Goal: Task Accomplishment & Management: Manage account settings

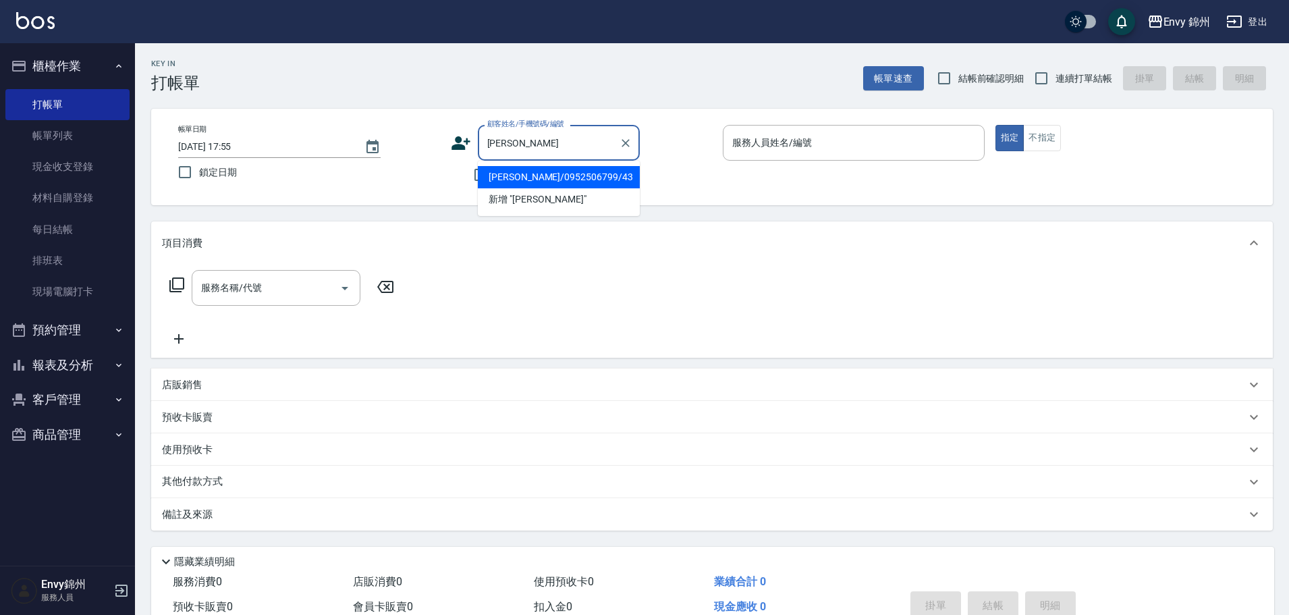
drag, startPoint x: 566, startPoint y: 180, endPoint x: 628, endPoint y: 222, distance: 74.7
click at [575, 178] on li "吳騰鳳/0952506799/43" at bounding box center [559, 177] width 162 height 22
type input "吳騰鳳/0952506799/43"
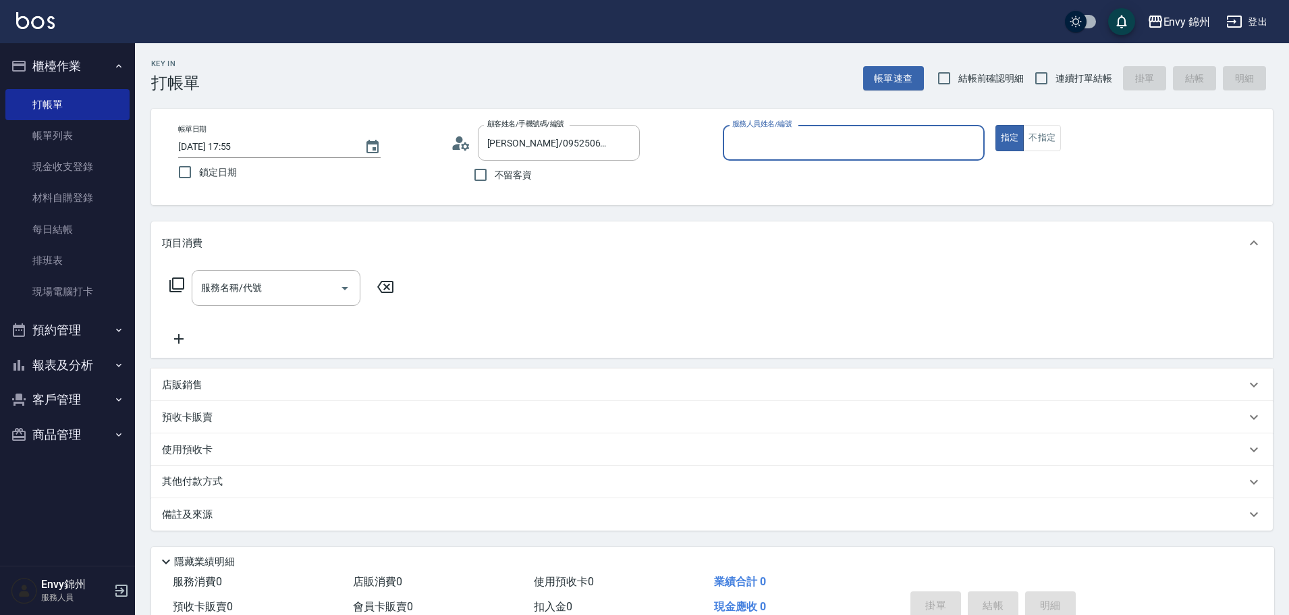
type input "Annie-A"
click at [236, 276] on div "服務名稱/代號 服務名稱/代號" at bounding box center [276, 288] width 169 height 36
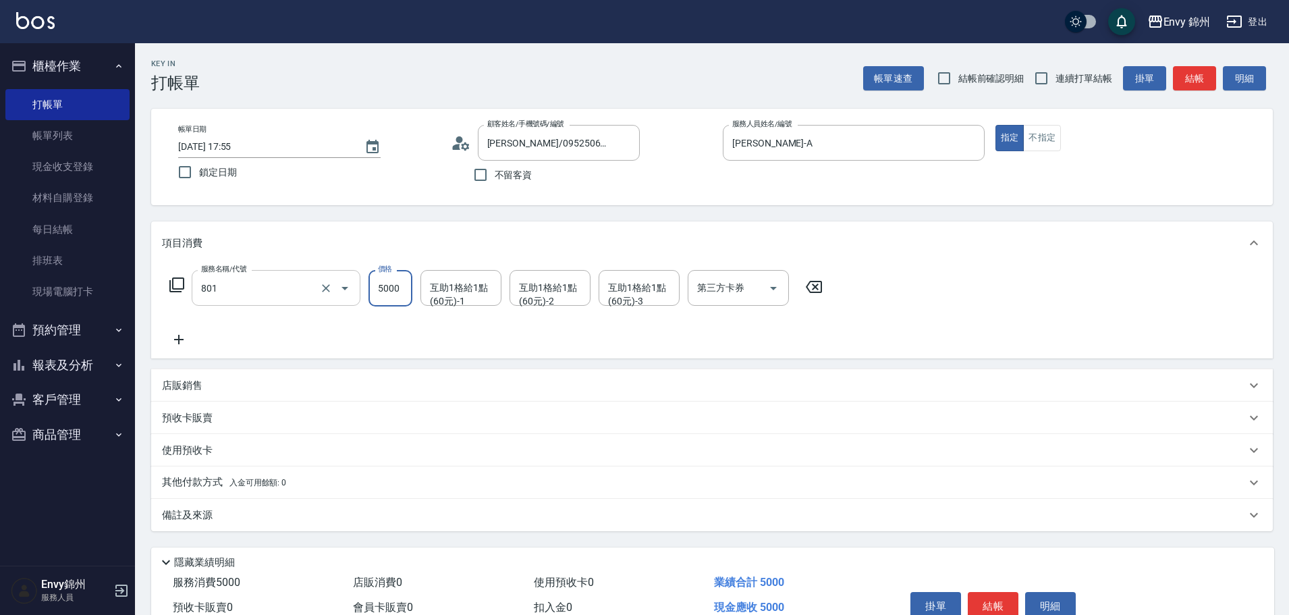
type input "801 接髮(801)"
type input "14000"
click at [446, 293] on div "互助1格給1點(60元)-1 互助1格給1點(60元)-1" at bounding box center [460, 288] width 81 height 36
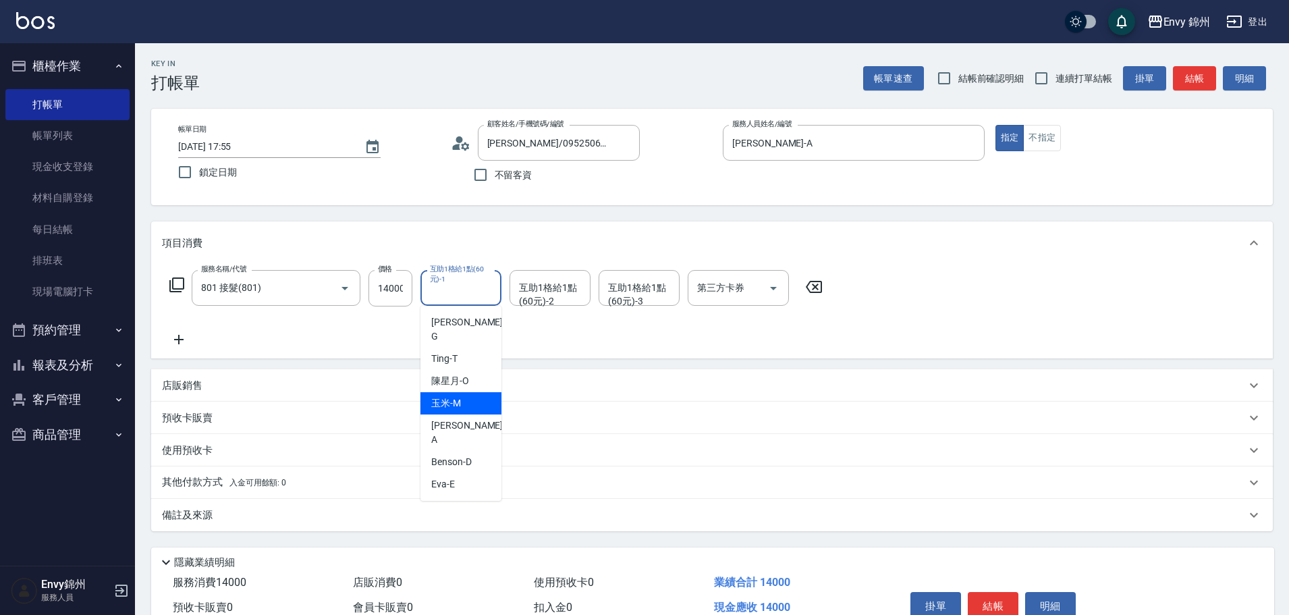
click at [466, 392] on div "玉米 -M" at bounding box center [460, 403] width 81 height 22
type input "玉米-M"
click at [541, 299] on input "互助1格給1點(60元)-2" at bounding box center [550, 288] width 69 height 24
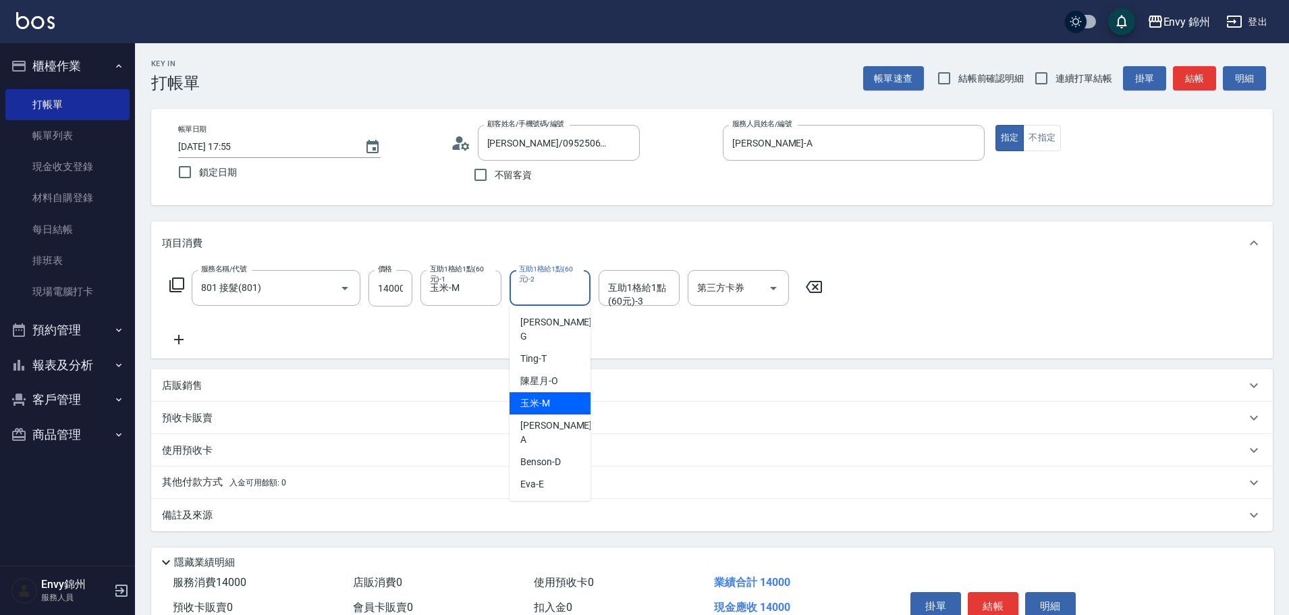
click at [539, 396] on span "玉米 -M" at bounding box center [535, 403] width 30 height 14
type input "玉米-M"
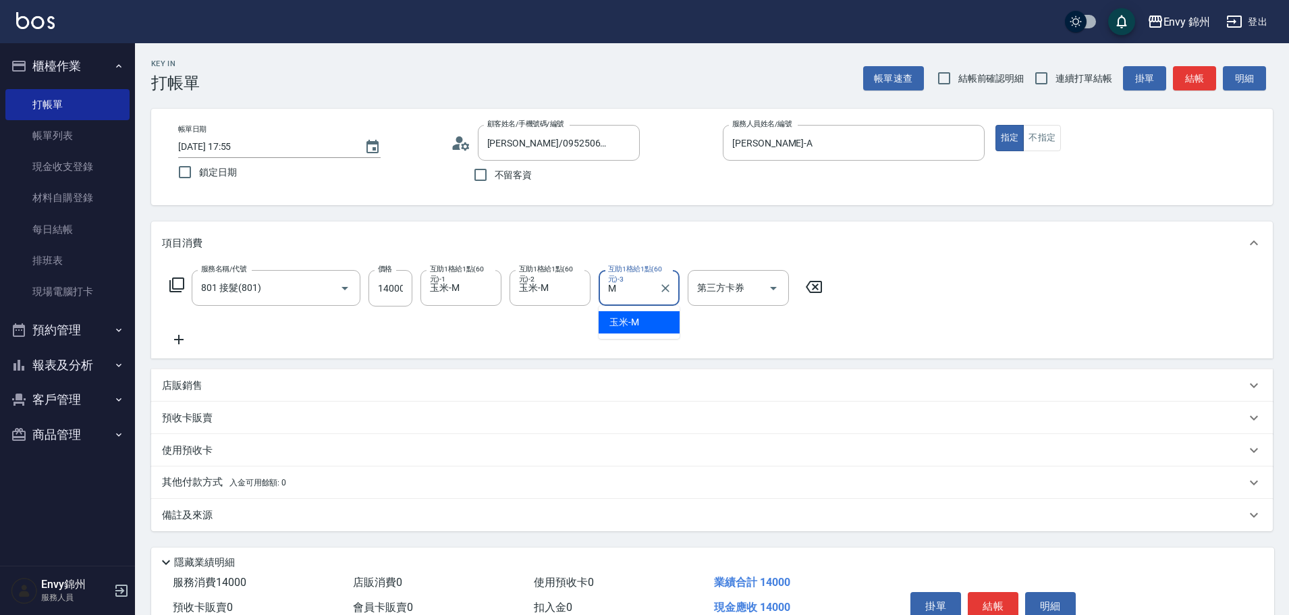
click at [661, 319] on div "玉米 -M" at bounding box center [639, 322] width 81 height 22
type input "玉米-M"
click at [183, 338] on icon at bounding box center [179, 339] width 34 height 16
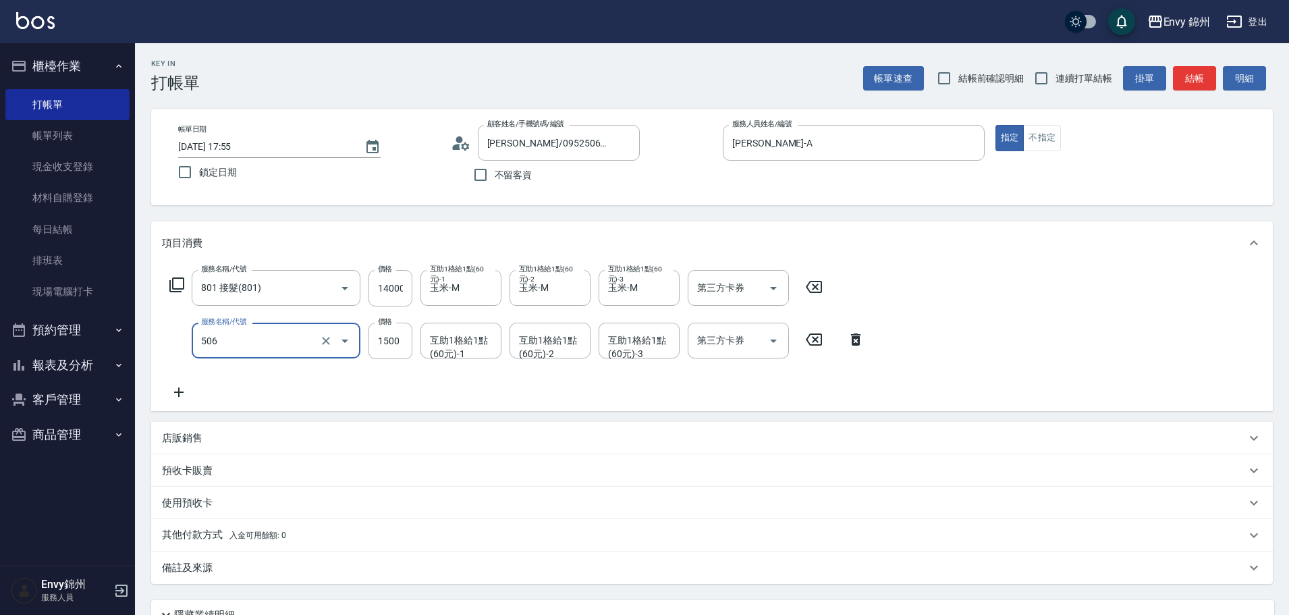
type input "506 縮毛矯正 (506)"
type input "4000"
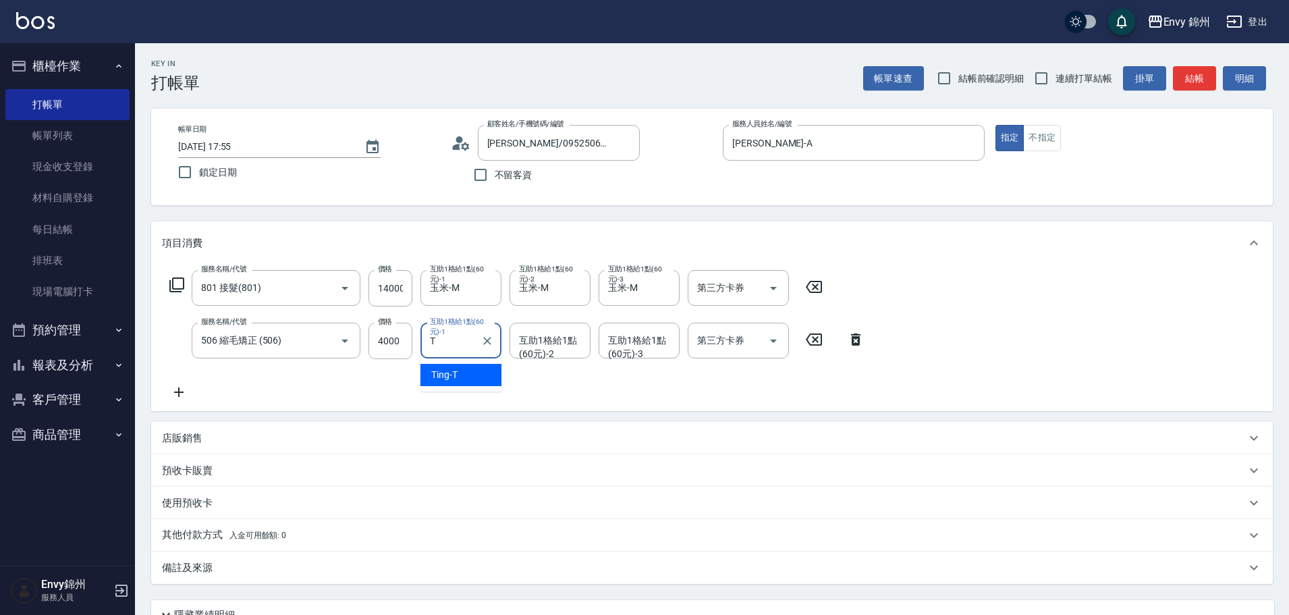
type input "Ting-T"
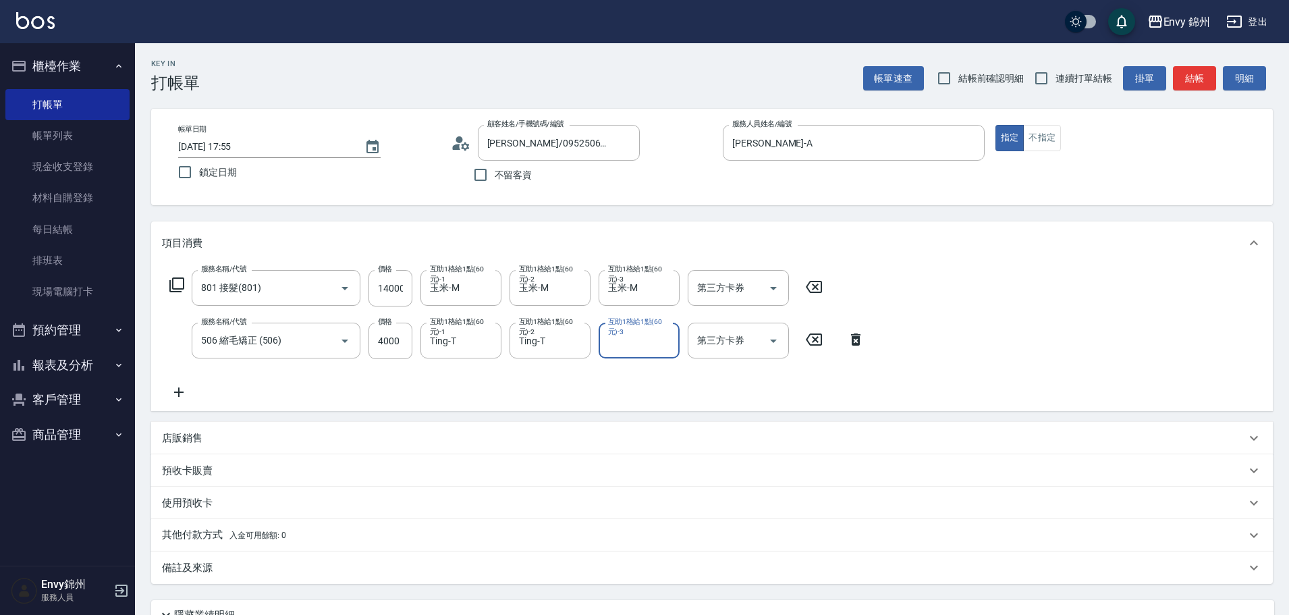
click at [181, 403] on div "服務名稱/代號 801 接髮(801) 服務名稱/代號 價格 14000 價格 互助1格給1點(60元)-1 玉米-M 互助1格給1點(60元)-1 互助1格…" at bounding box center [712, 338] width 1122 height 146
click at [182, 395] on icon at bounding box center [179, 392] width 34 height 16
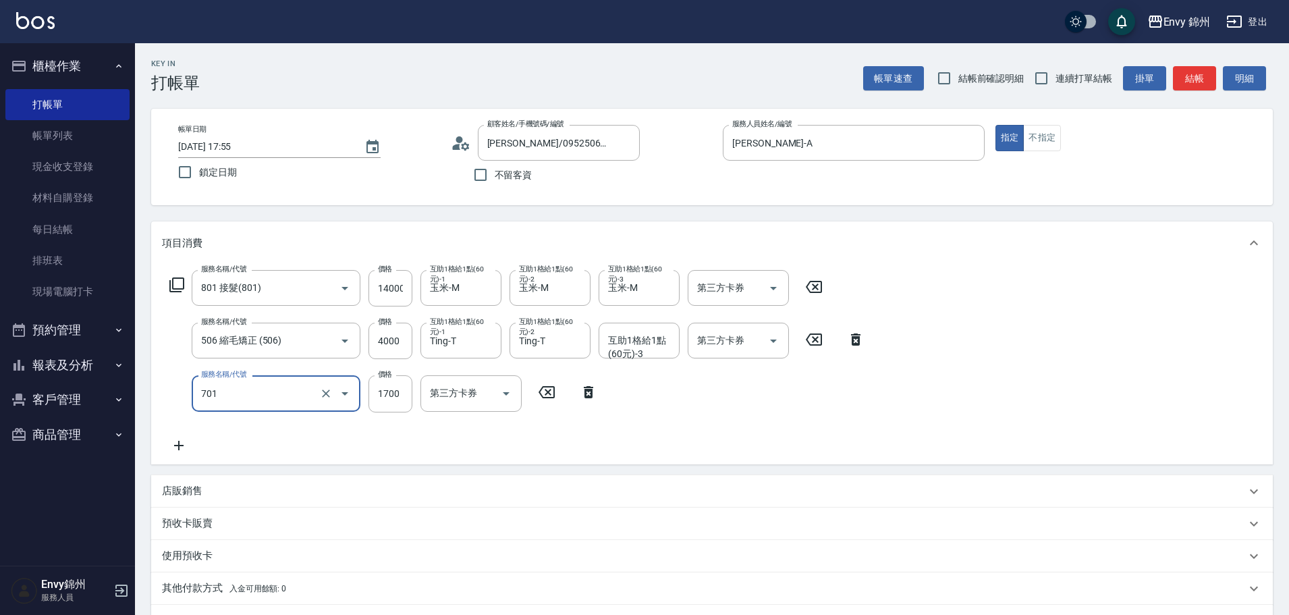
type input "701 染髮(701)"
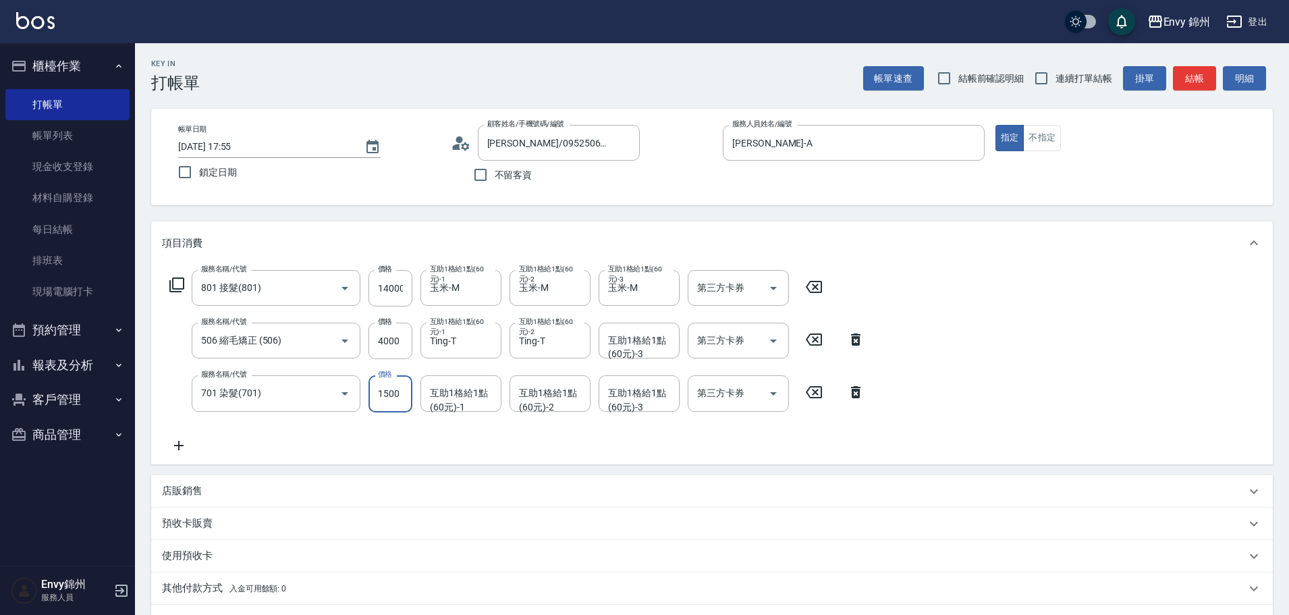
scroll to position [175, 0]
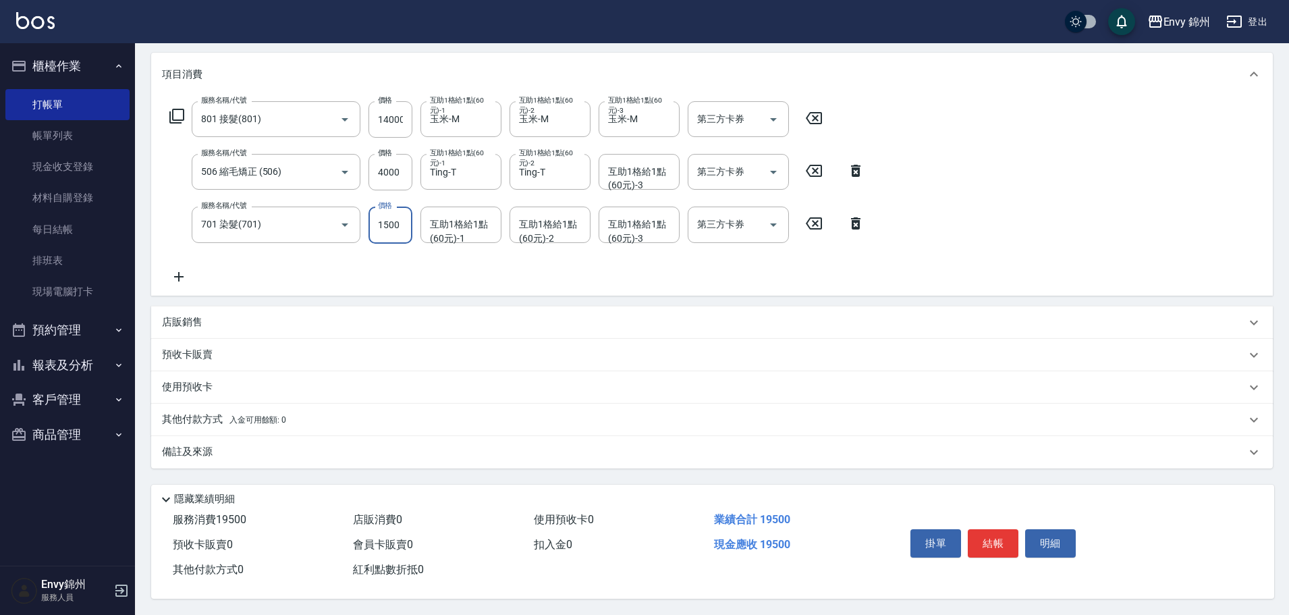
type input "1500"
click at [178, 412] on p "其他付款方式 入金可用餘額: 0" at bounding box center [224, 419] width 124 height 15
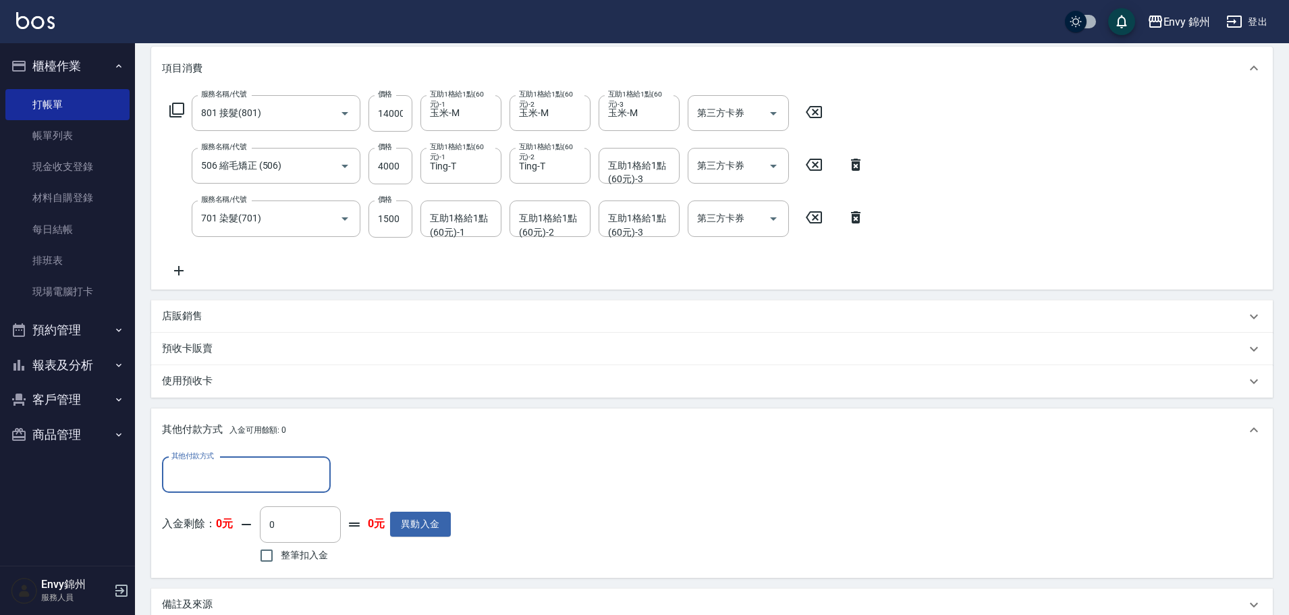
scroll to position [0, 0]
drag, startPoint x: 215, startPoint y: 460, endPoint x: 215, endPoint y: 468, distance: 8.1
click at [216, 460] on div "其他付款方式" at bounding box center [246, 475] width 169 height 36
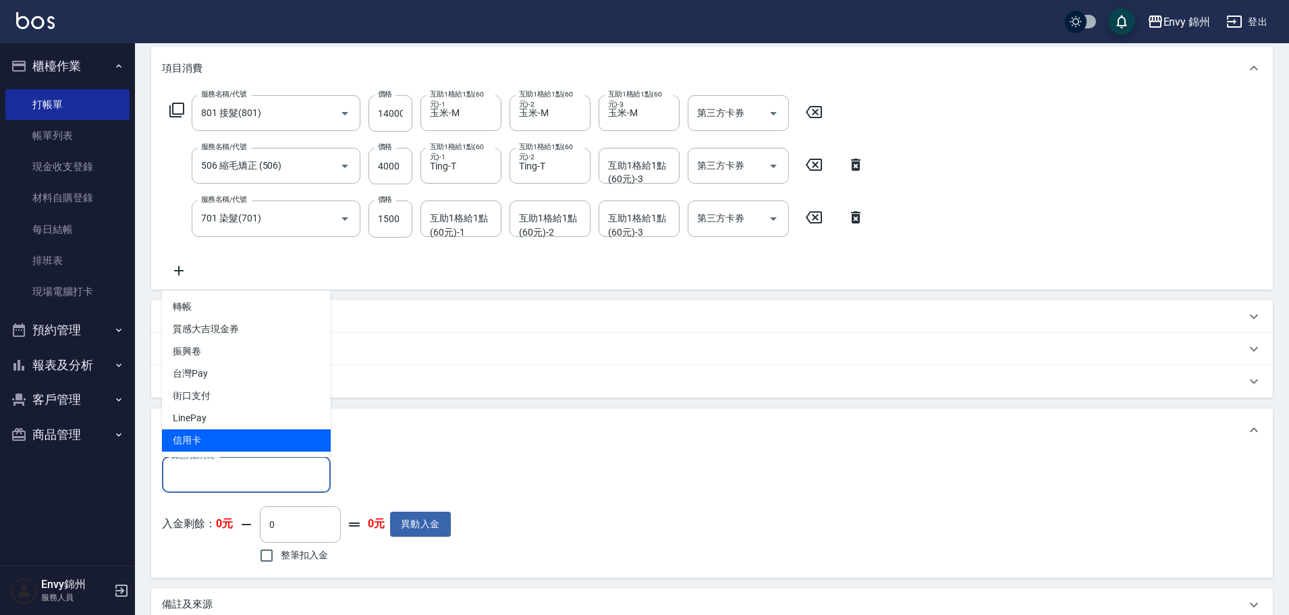
click at [213, 444] on span "信用卡" at bounding box center [246, 440] width 169 height 22
type input "信用卡"
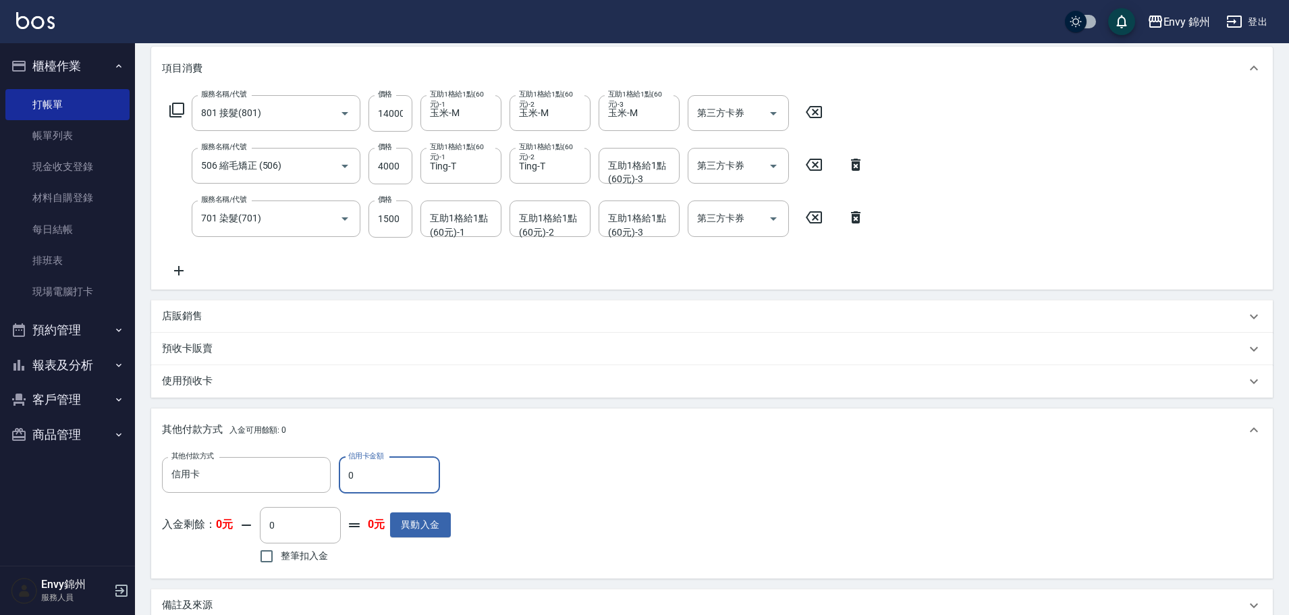
scroll to position [310, 0]
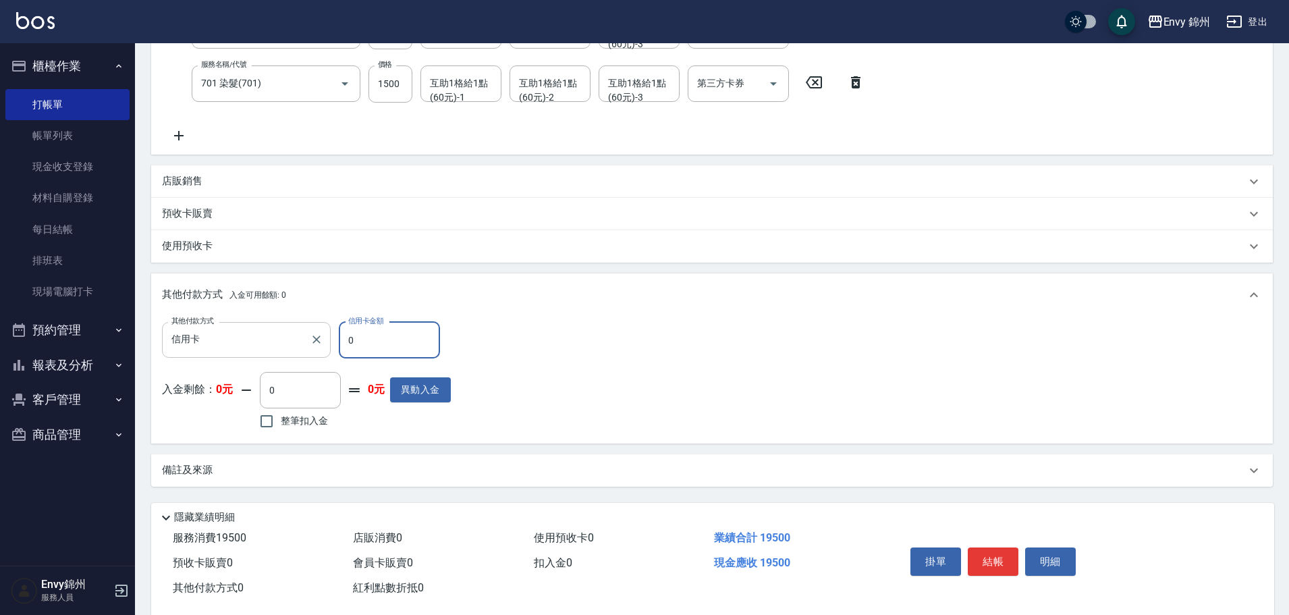
drag, startPoint x: 393, startPoint y: 355, endPoint x: 242, endPoint y: 348, distance: 151.3
click at [258, 352] on div "其他付款方式 信用卡 其他付款方式 信用卡金額 0 信用卡金額" at bounding box center [306, 340] width 289 height 36
type input "19500"
click at [993, 556] on button "結帳" at bounding box center [993, 561] width 51 height 28
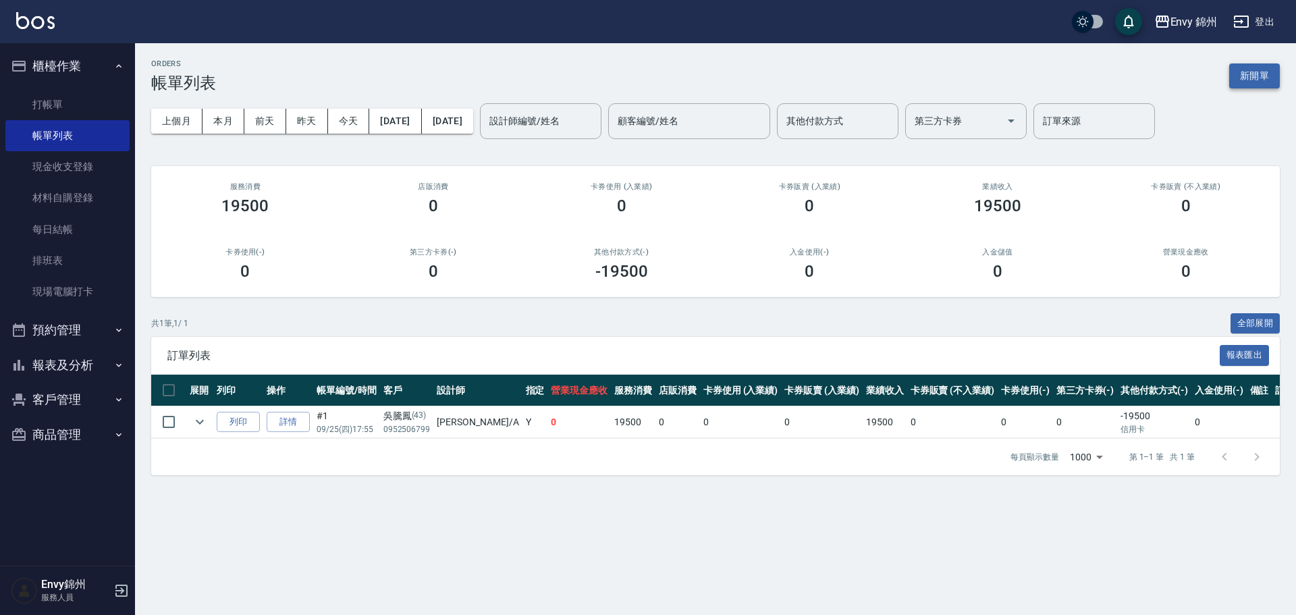
click at [1278, 80] on button "新開單" at bounding box center [1254, 75] width 51 height 25
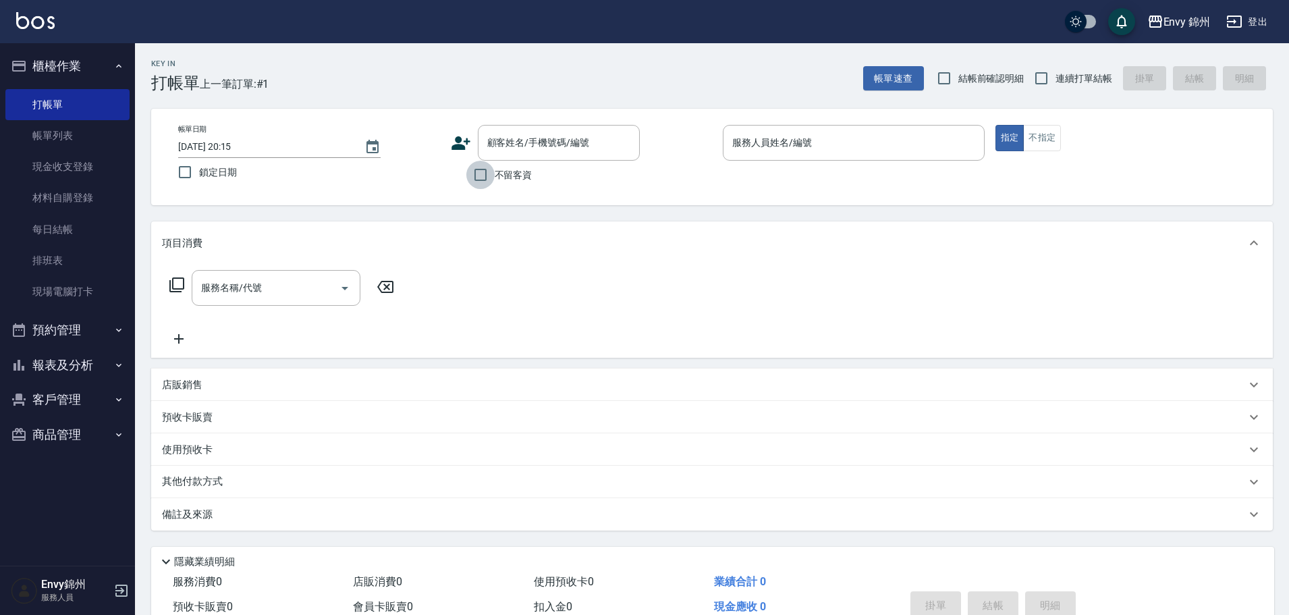
click at [480, 166] on input "不留客資" at bounding box center [480, 175] width 28 height 28
checkbox input "true"
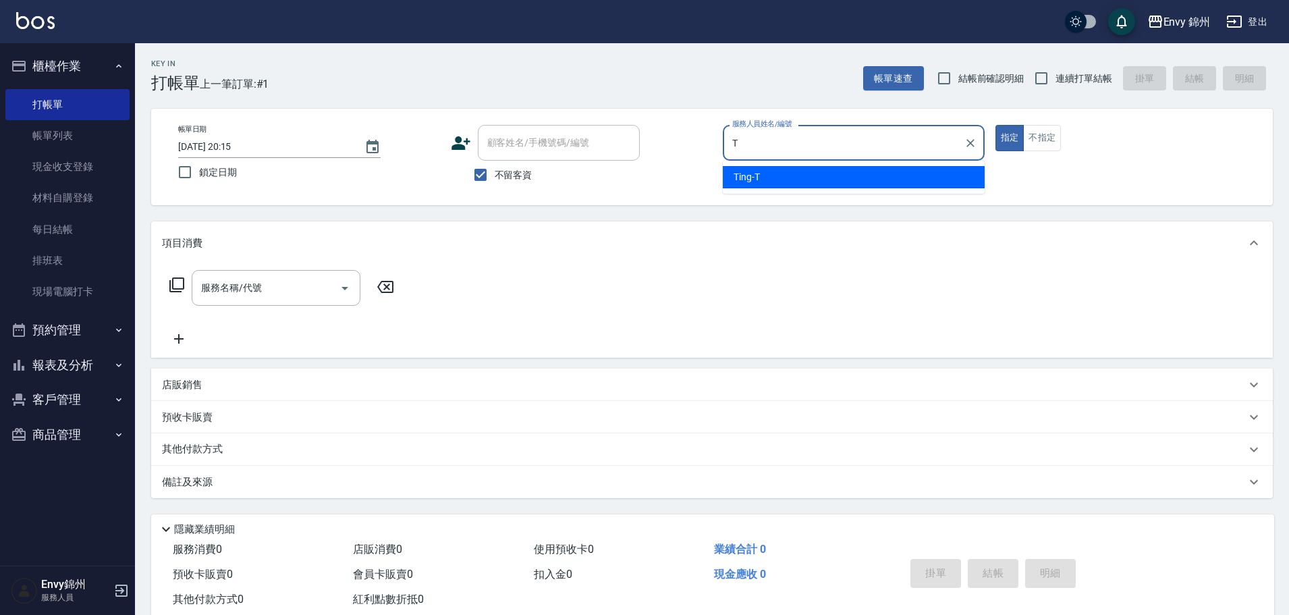
drag, startPoint x: 770, startPoint y: 179, endPoint x: 744, endPoint y: 187, distance: 26.9
click at [771, 179] on div "Ting -T" at bounding box center [854, 177] width 262 height 22
type input "Ting-T"
click at [255, 287] on input "服務名稱/代號" at bounding box center [266, 288] width 136 height 24
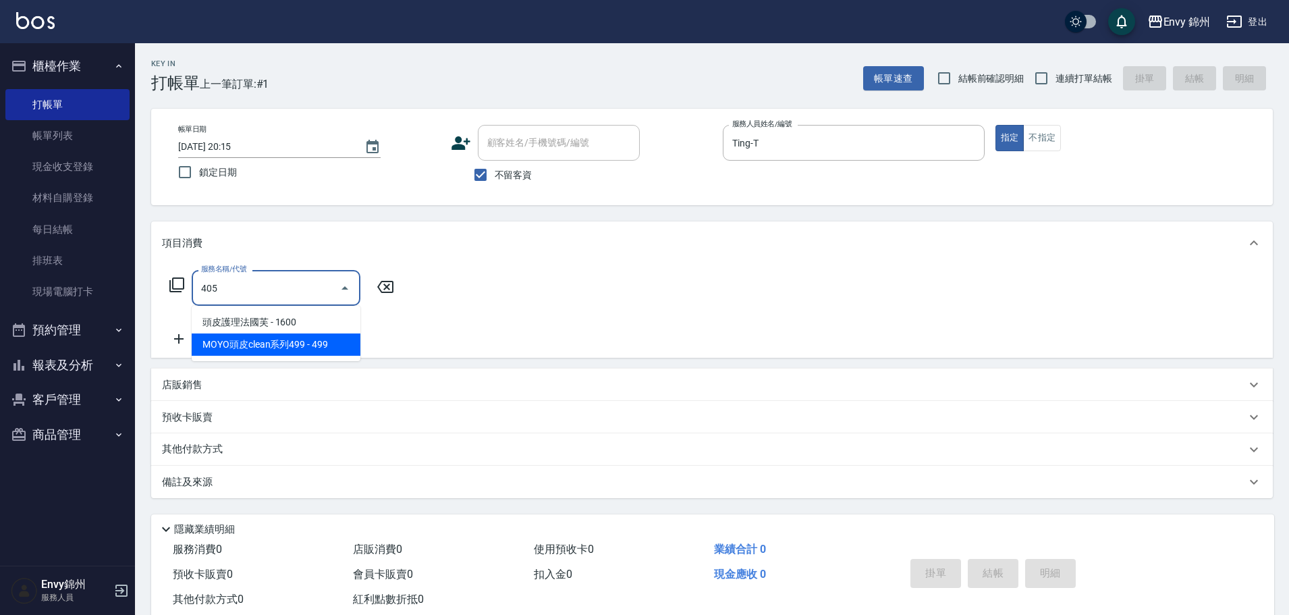
type input "MOYO頭皮clean系列499(405)"
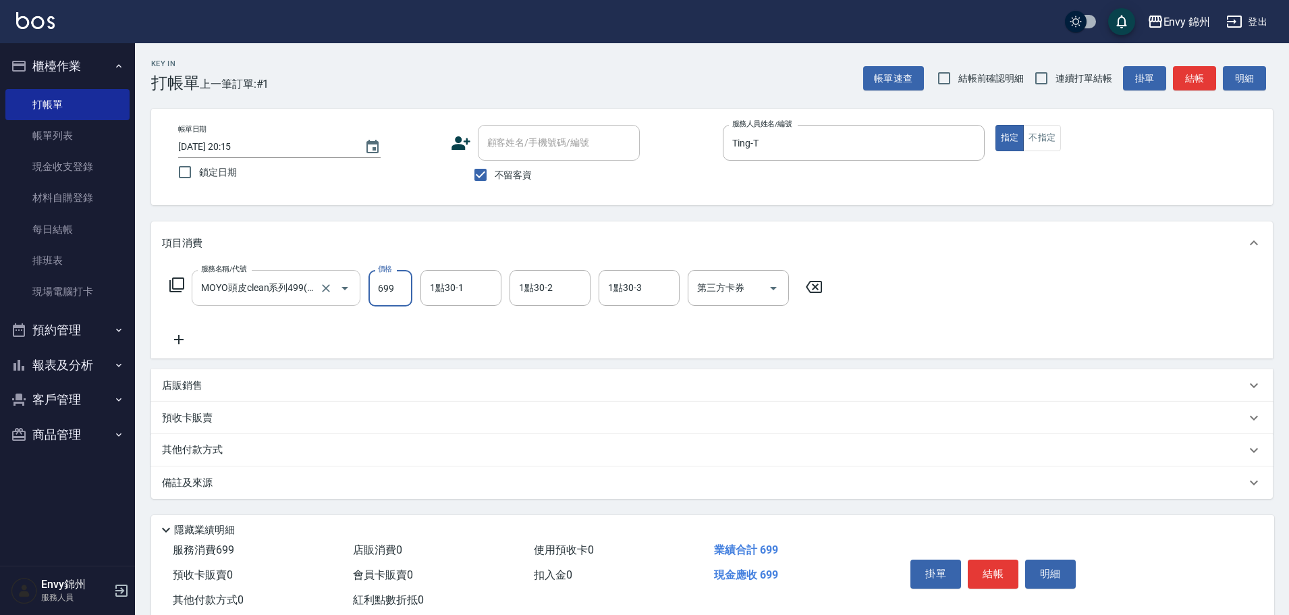
type input "699"
type input "Ting-T"
click at [283, 464] on div "其他付款方式" at bounding box center [712, 450] width 1122 height 32
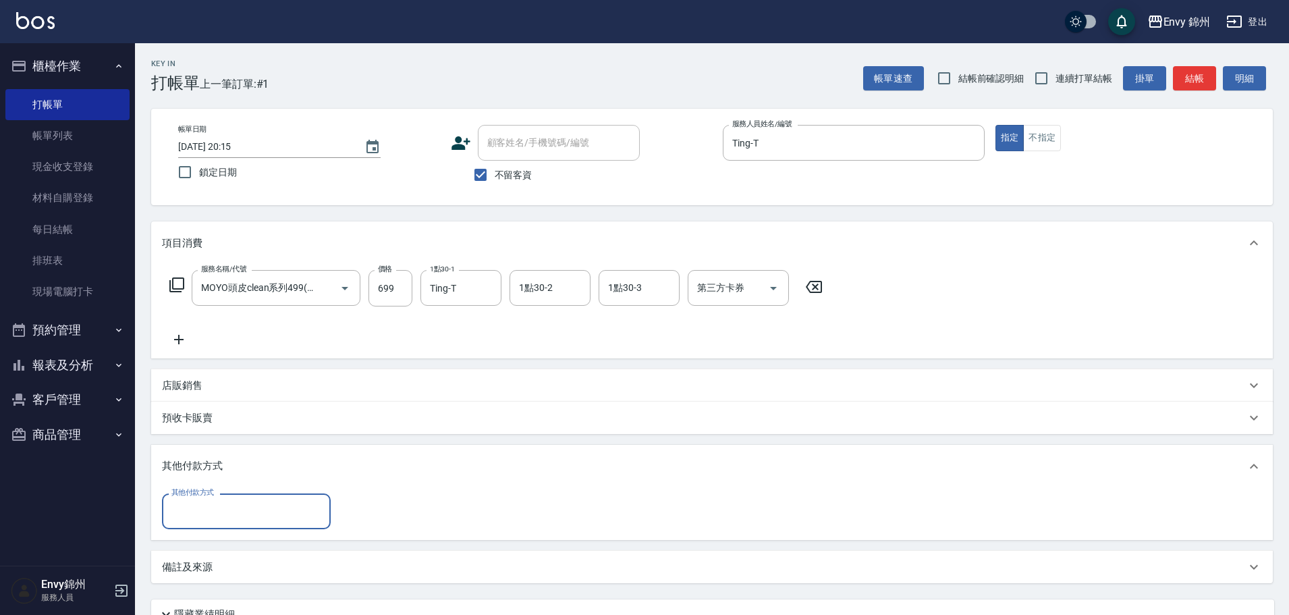
scroll to position [1, 0]
click at [275, 454] on div "其他付款方式" at bounding box center [712, 466] width 1122 height 43
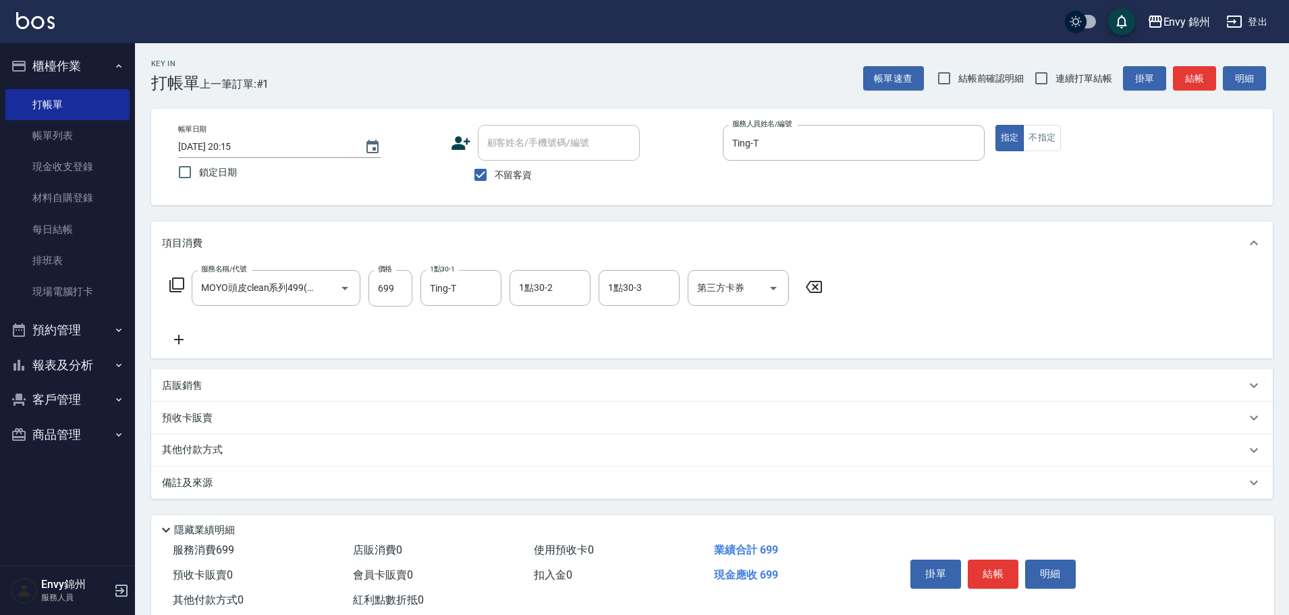
click at [233, 485] on div "備註及來源" at bounding box center [704, 483] width 1084 height 14
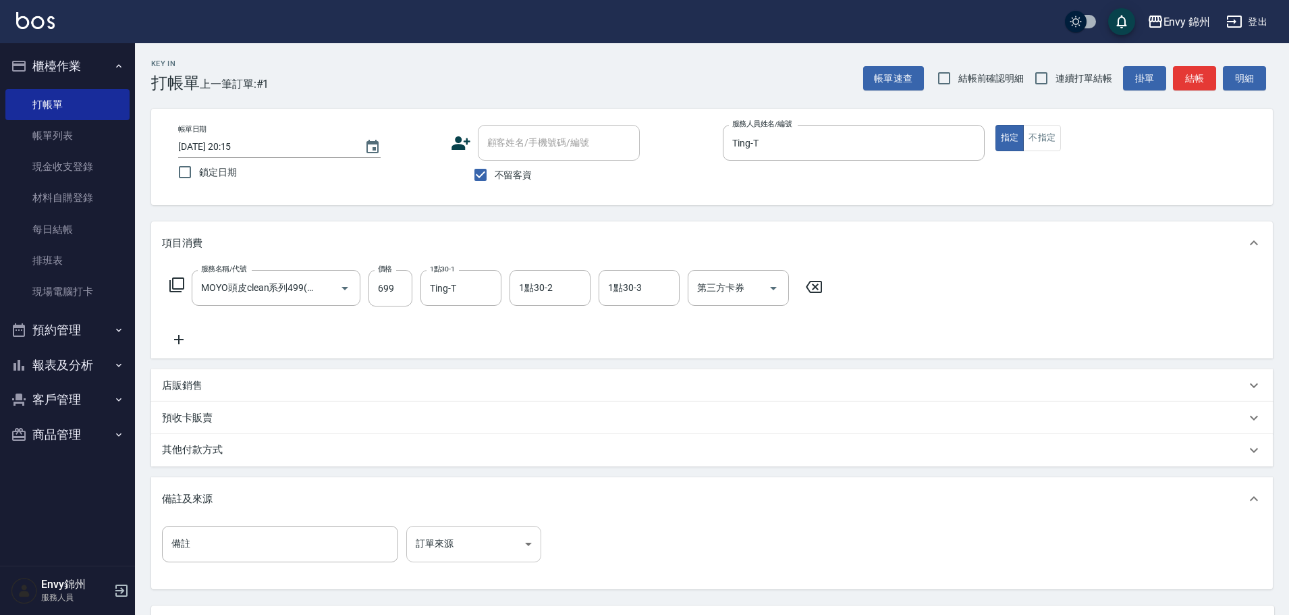
click at [476, 537] on body "Envy 錦州 登出 櫃檯作業 打帳單 帳單列表 現金收支登錄 材料自購登錄 每日結帳 排班表 現場電腦打卡 預約管理 預約管理 單日預約紀錄 單週預約紀錄 …" at bounding box center [644, 368] width 1289 height 736
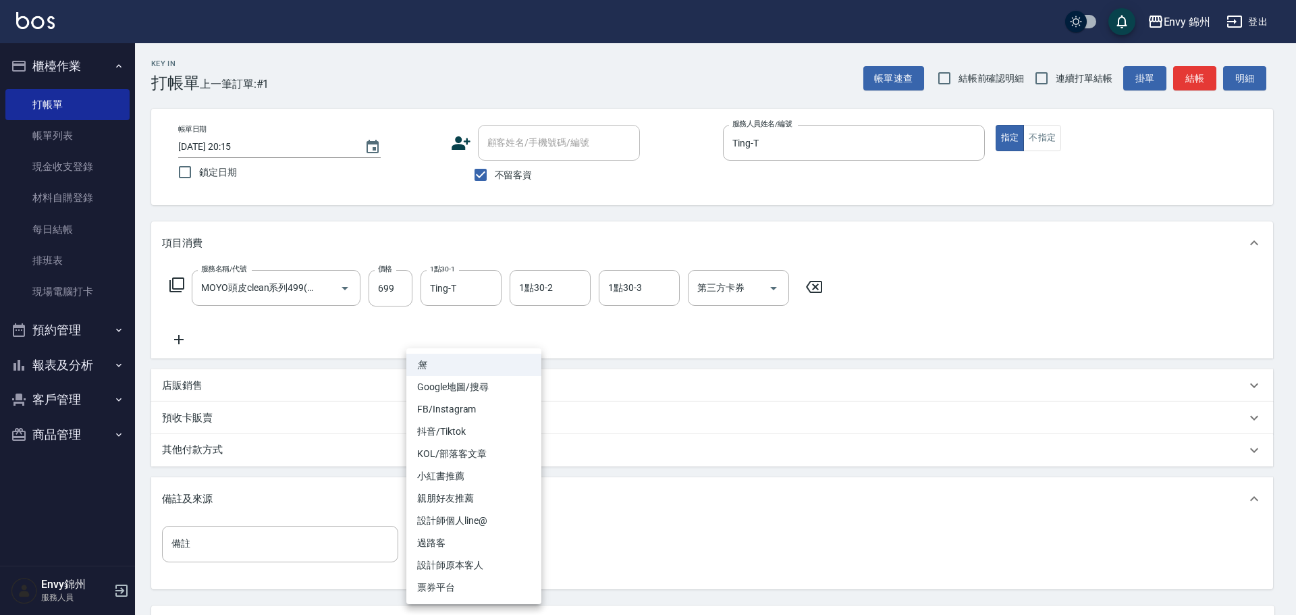
drag, startPoint x: 469, startPoint y: 542, endPoint x: 477, endPoint y: 534, distance: 11.0
click at [469, 544] on li "過路客" at bounding box center [473, 543] width 135 height 22
type input "過路客"
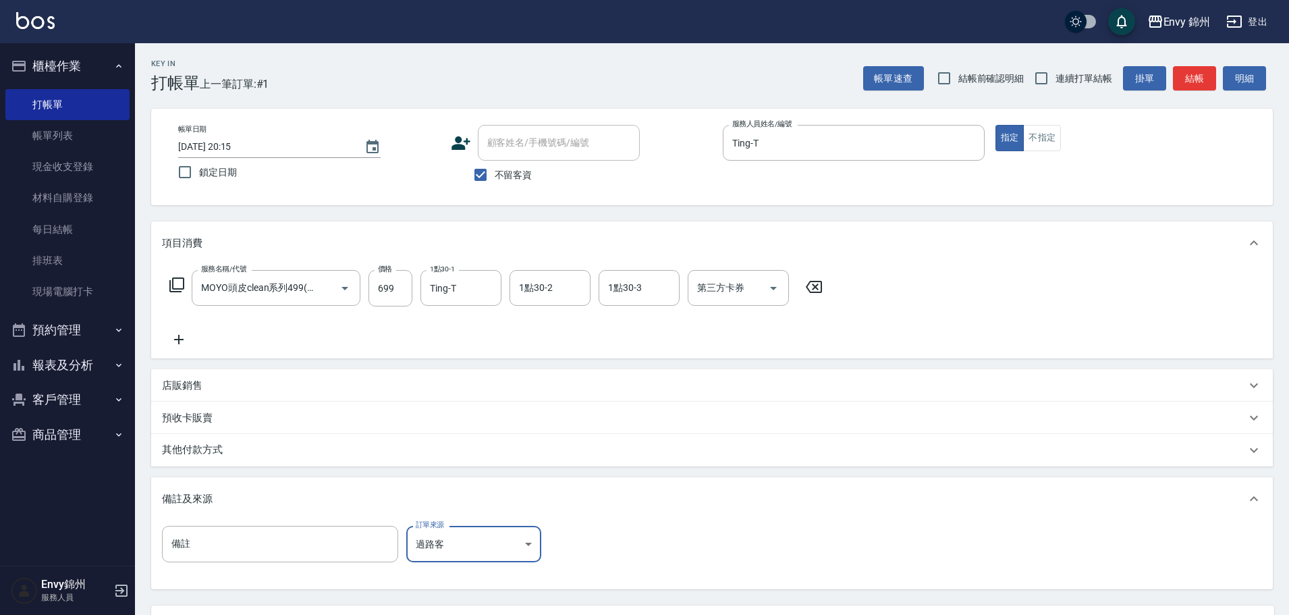
scroll to position [127, 0]
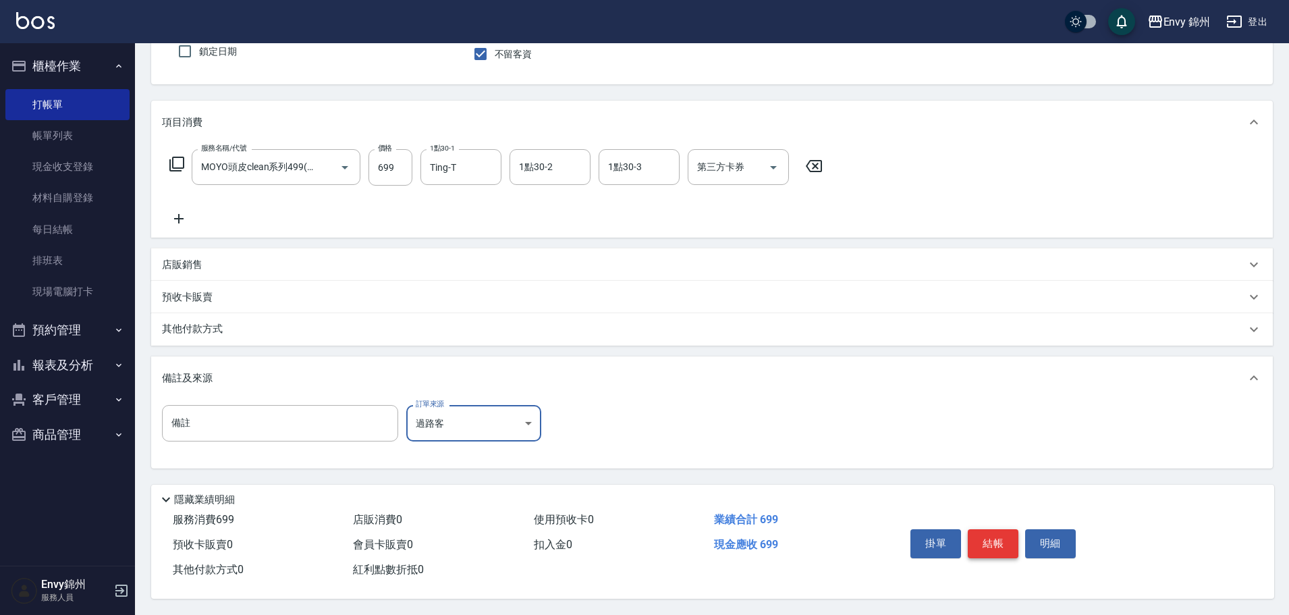
click at [989, 532] on button "結帳" at bounding box center [993, 543] width 51 height 28
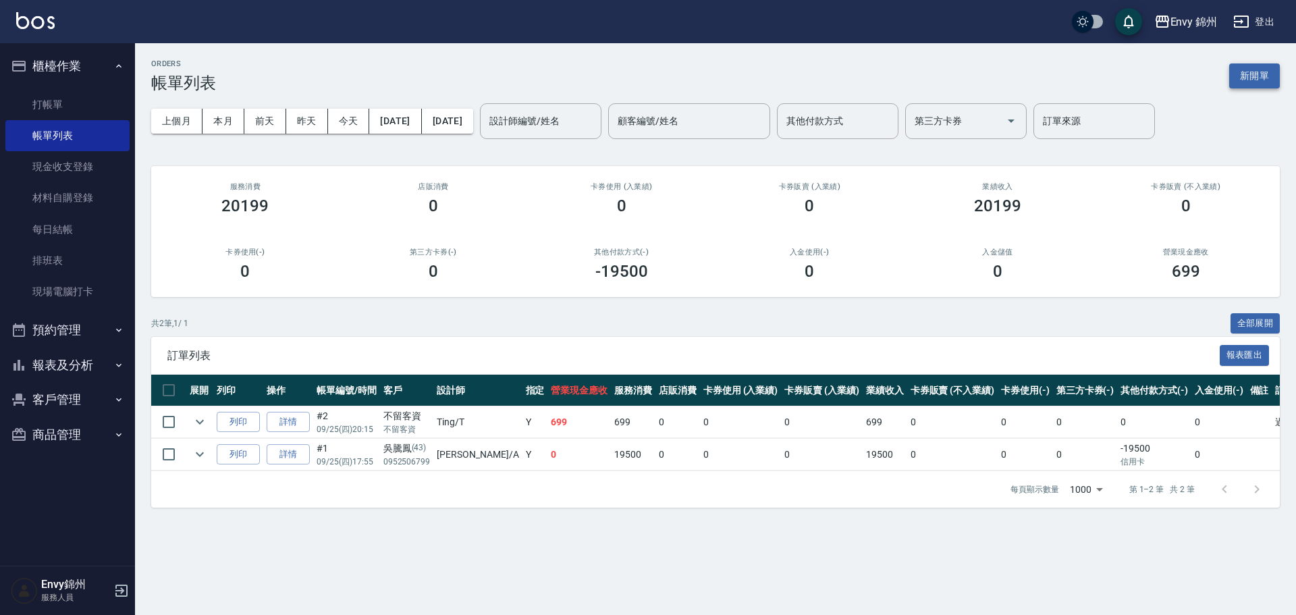
click at [1259, 78] on button "新開單" at bounding box center [1254, 75] width 51 height 25
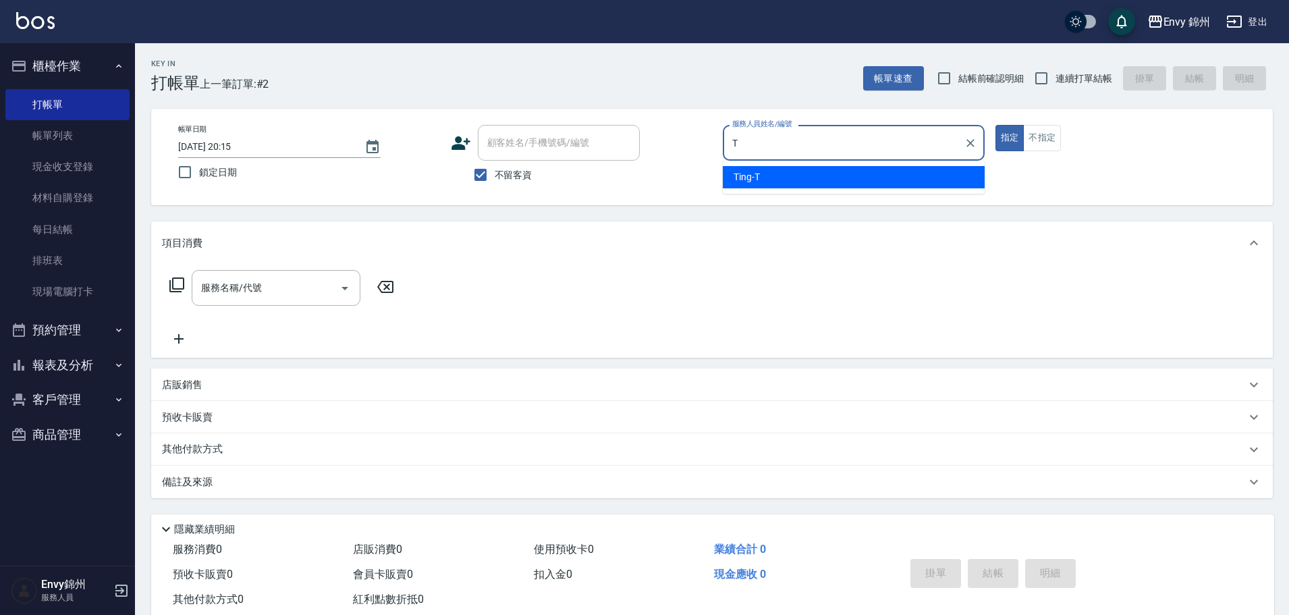
click at [792, 182] on div "Ting -T" at bounding box center [854, 177] width 262 height 22
type input "Ting-T"
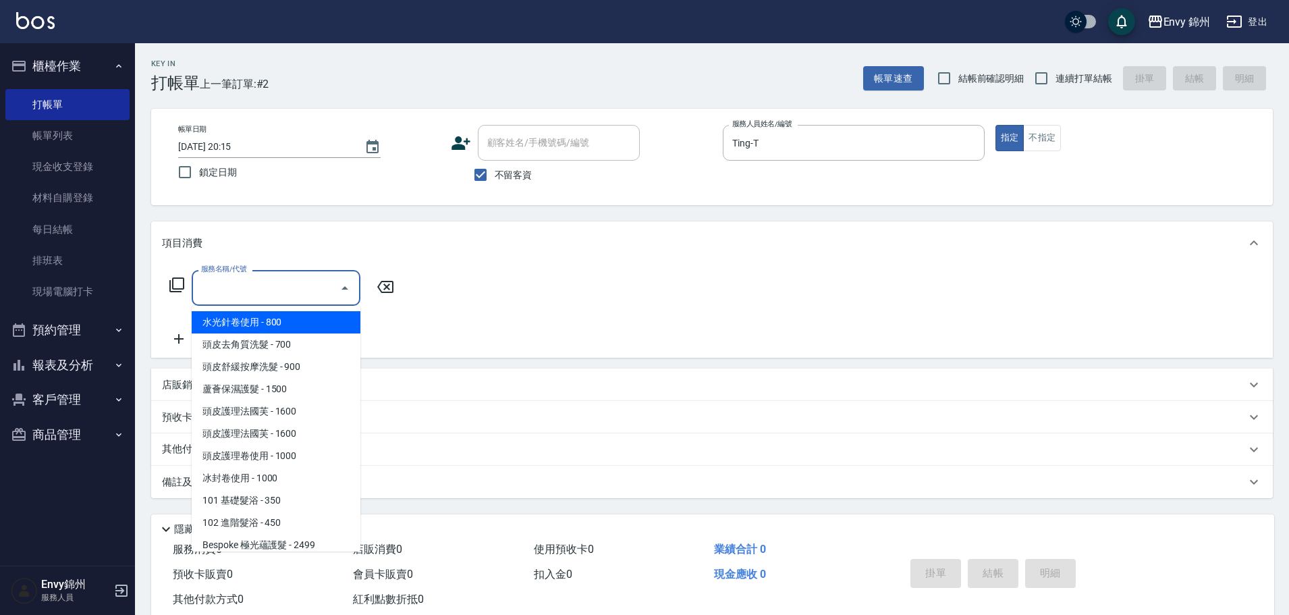
click at [220, 288] on input "服務名稱/代號" at bounding box center [266, 288] width 136 height 24
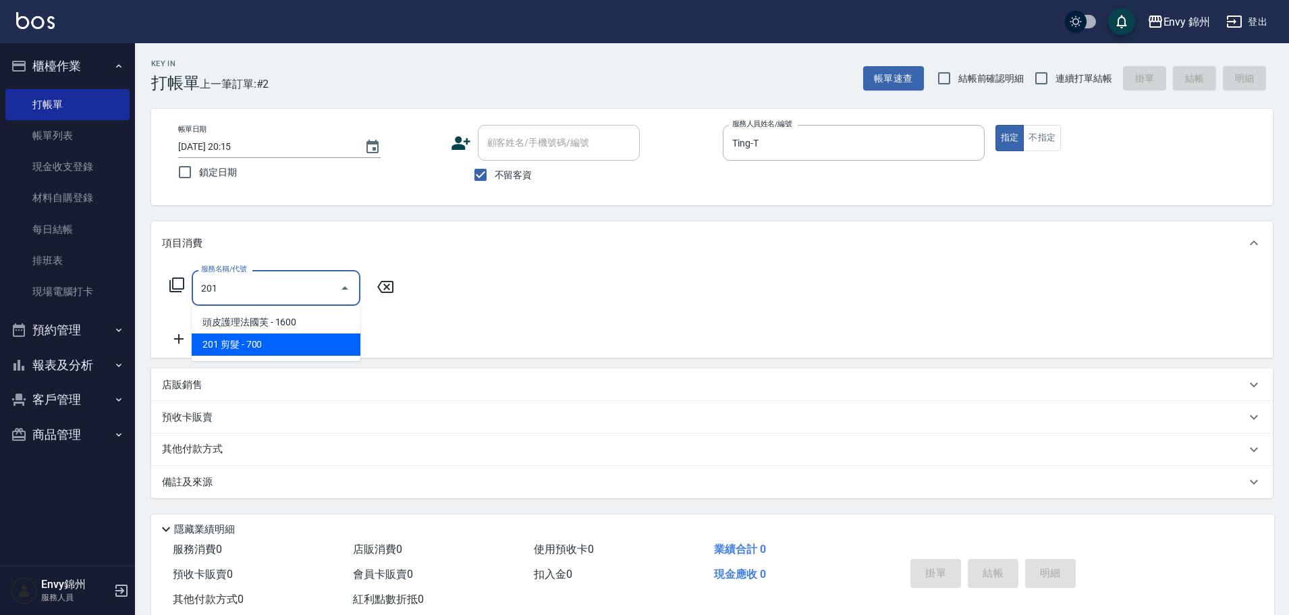
type input "201 剪髮(201)"
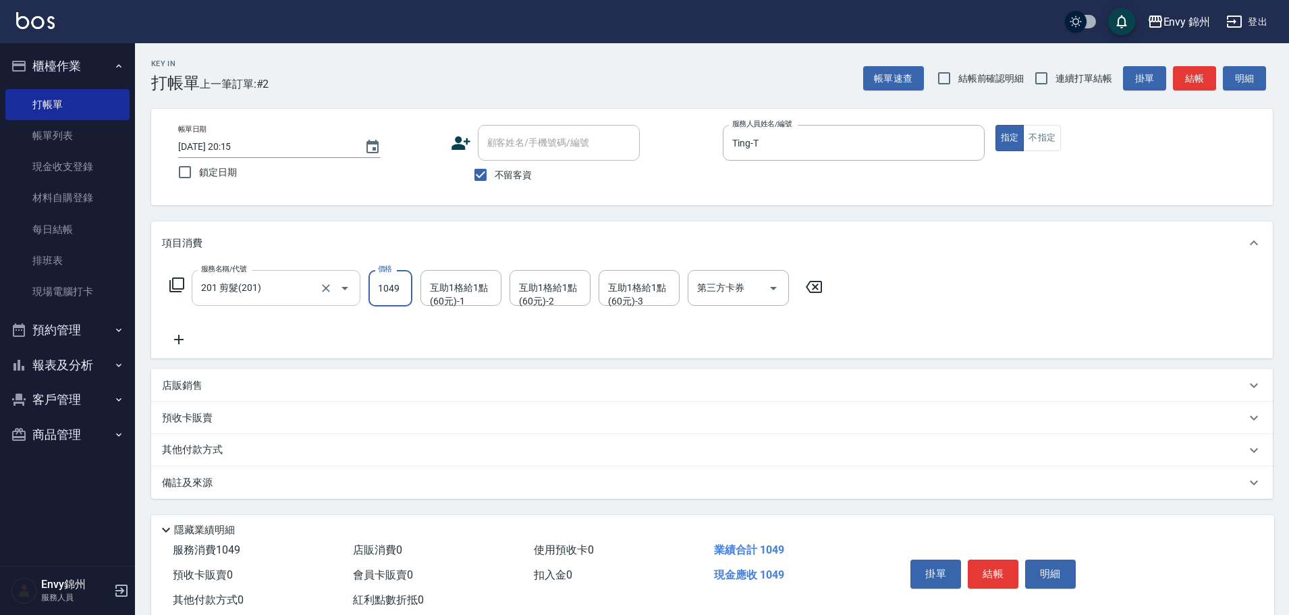
type input "1049"
click at [461, 323] on div "玉米 -M" at bounding box center [460, 322] width 81 height 22
type input "玉米-M"
click at [223, 482] on div "備註及來源" at bounding box center [704, 483] width 1084 height 14
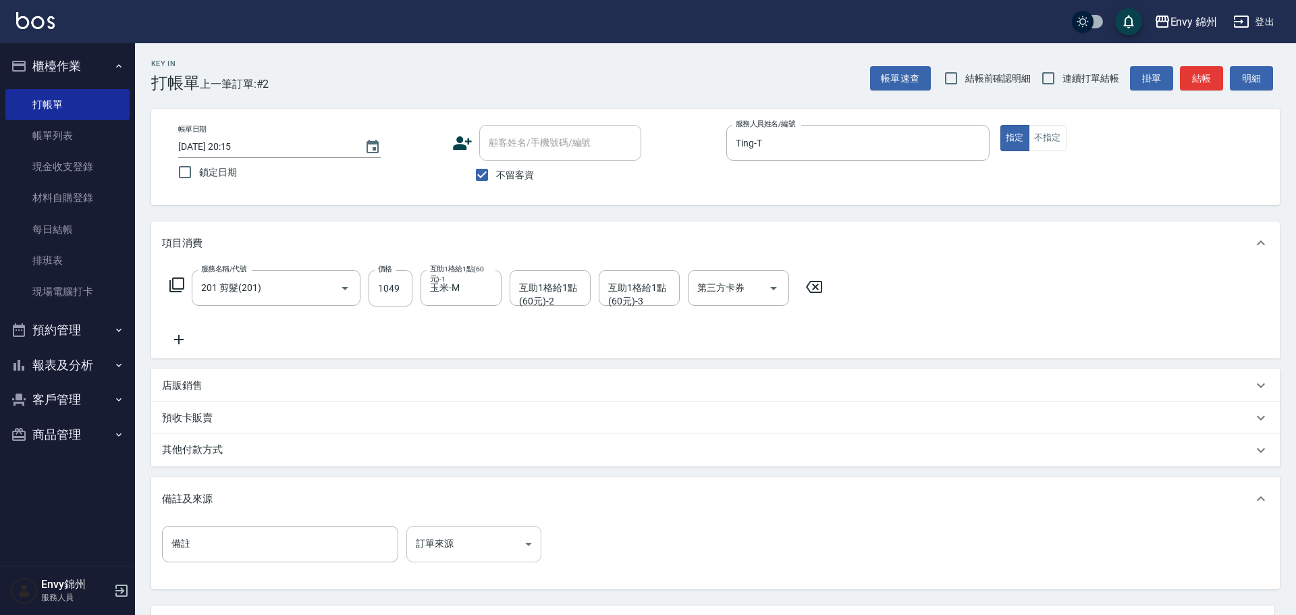
click at [456, 552] on body "Envy 錦州 登出 櫃檯作業 打帳單 帳單列表 現金收支登錄 材料自購登錄 每日結帳 排班表 現場電腦打卡 預約管理 預約管理 單日預約紀錄 單週預約紀錄 …" at bounding box center [648, 368] width 1296 height 736
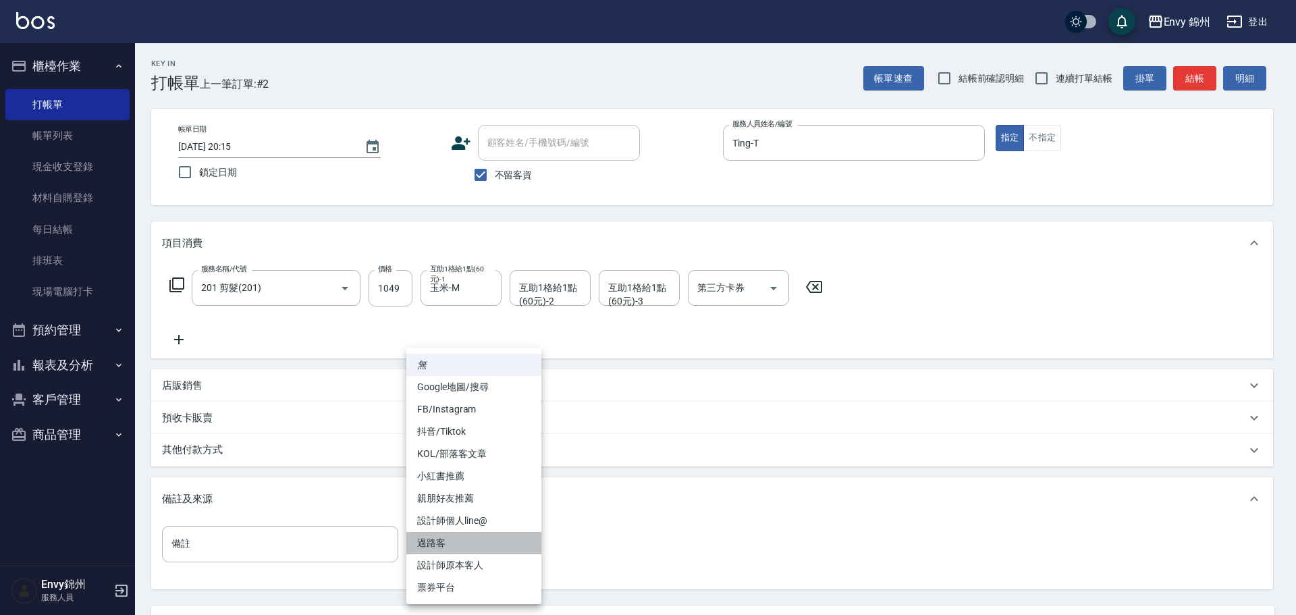
click at [460, 539] on li "過路客" at bounding box center [473, 543] width 135 height 22
type input "過路客"
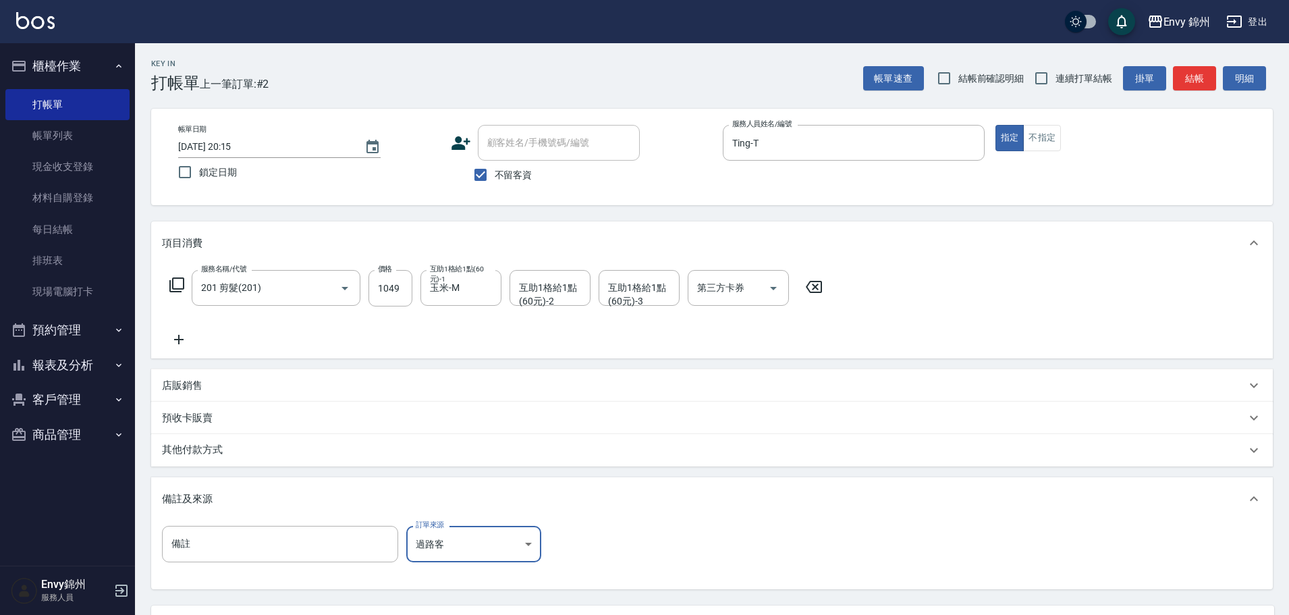
scroll to position [127, 0]
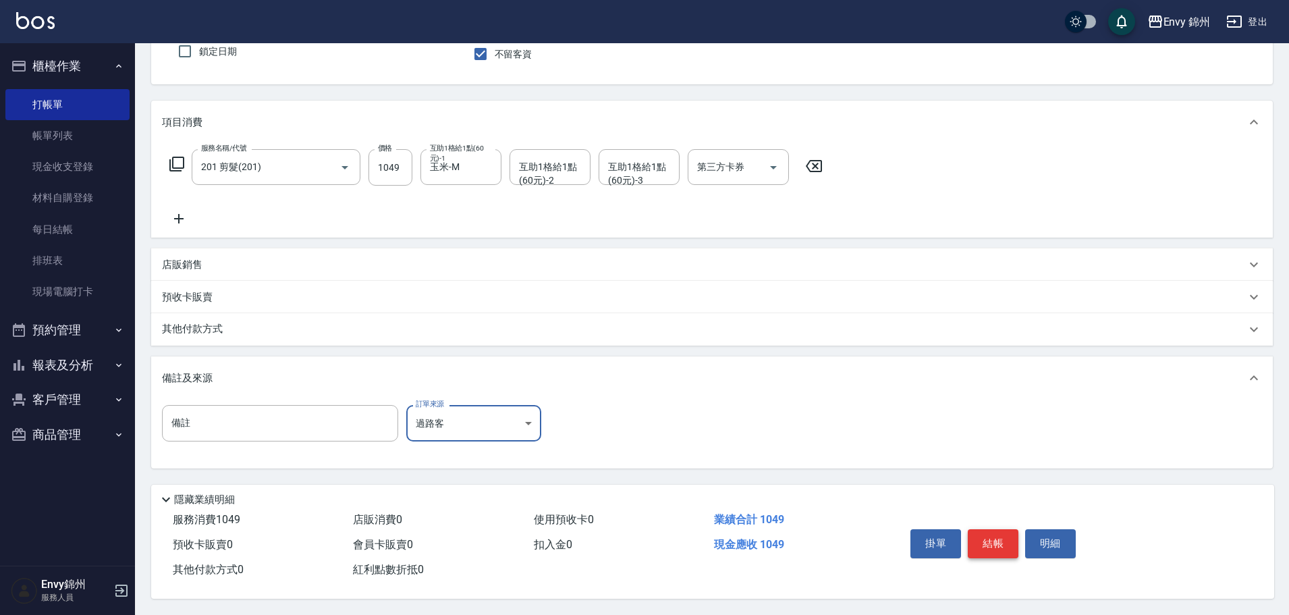
click at [996, 529] on button "結帳" at bounding box center [993, 543] width 51 height 28
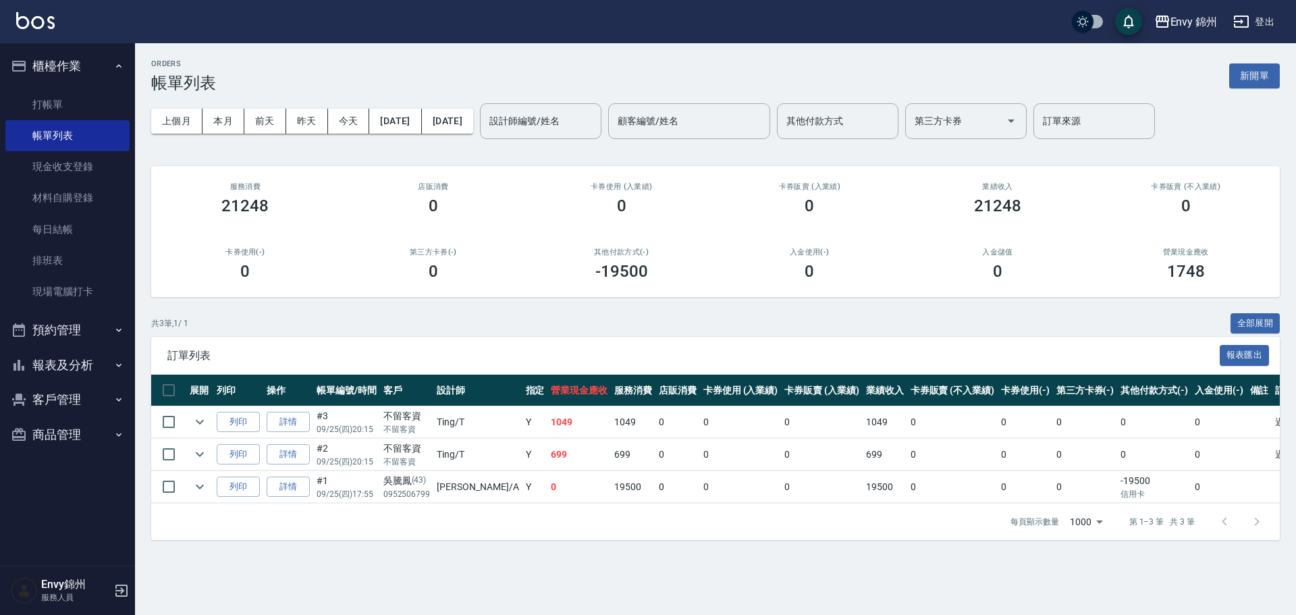
click at [784, 324] on div "共 3 筆, 1 / 1 全部展開" at bounding box center [715, 323] width 1128 height 21
click at [1261, 72] on button "新開單" at bounding box center [1254, 75] width 51 height 25
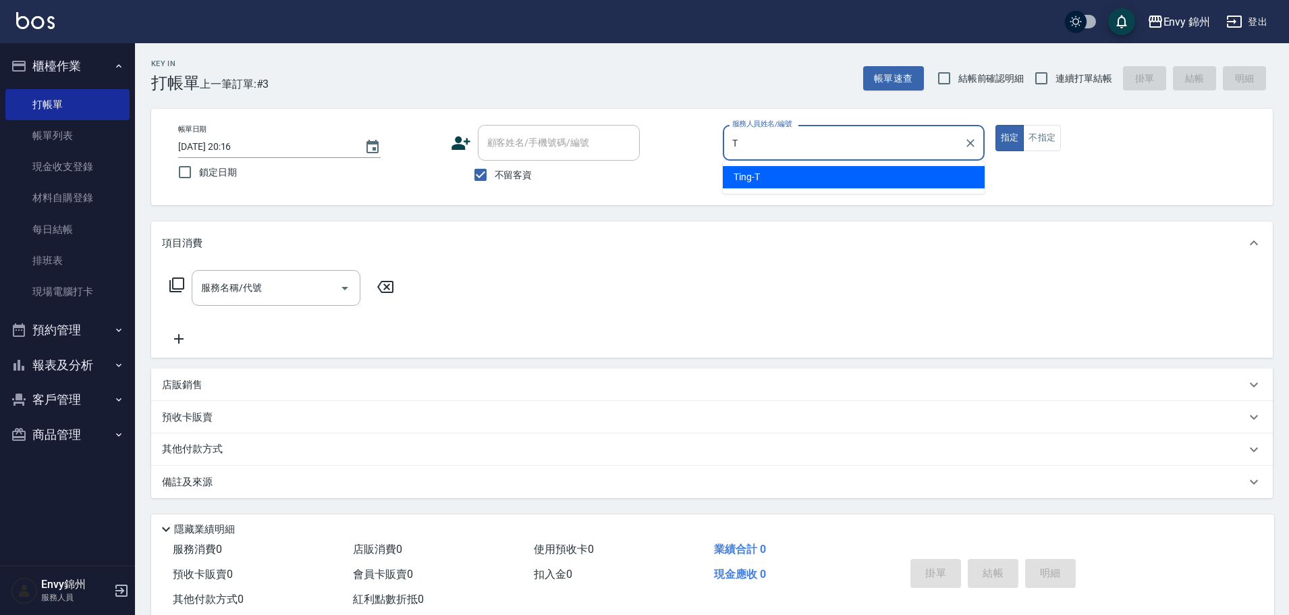
click at [833, 171] on div "Ting -T" at bounding box center [854, 177] width 262 height 22
type input "Ting-T"
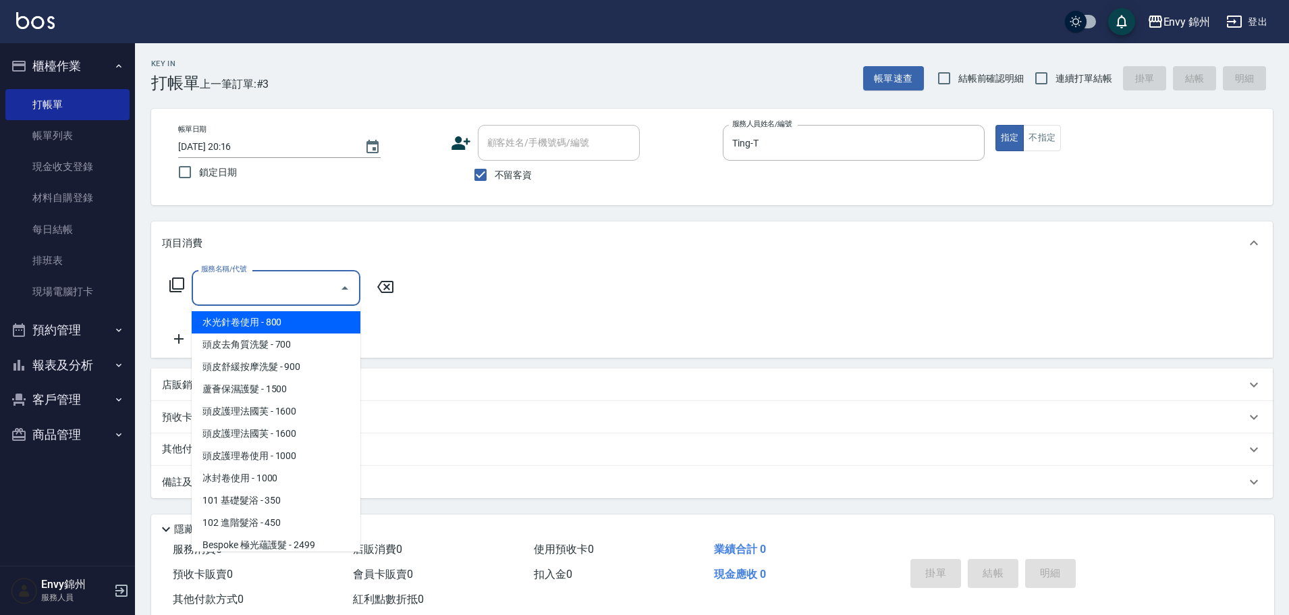
click at [258, 279] on input "服務名稱/代號" at bounding box center [266, 288] width 136 height 24
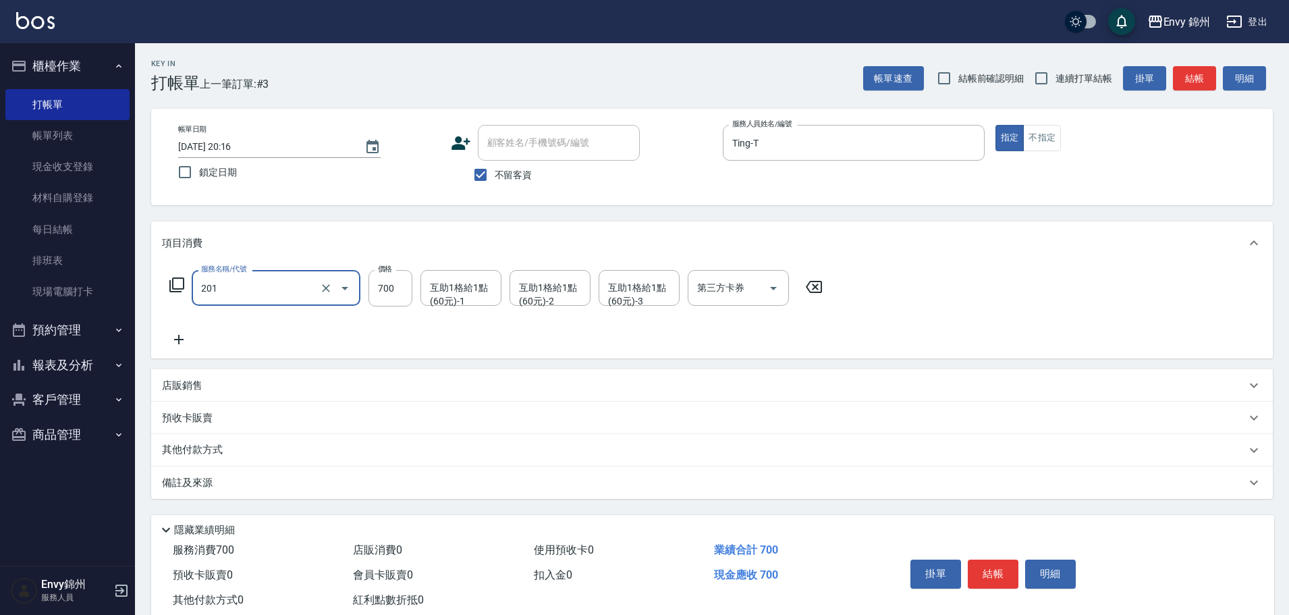
type input "201 剪髮(201)"
type input "1049"
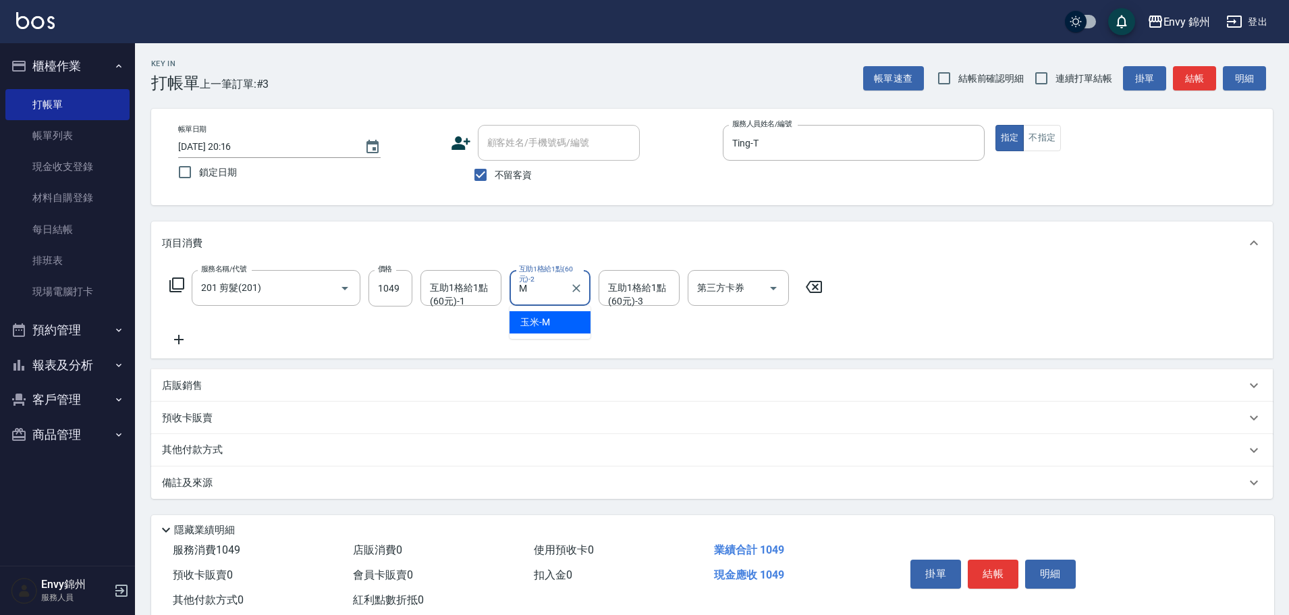
click at [547, 317] on span "玉米 -M" at bounding box center [535, 322] width 30 height 14
type input "玉米-M"
click at [223, 476] on div "備註及來源" at bounding box center [704, 483] width 1084 height 14
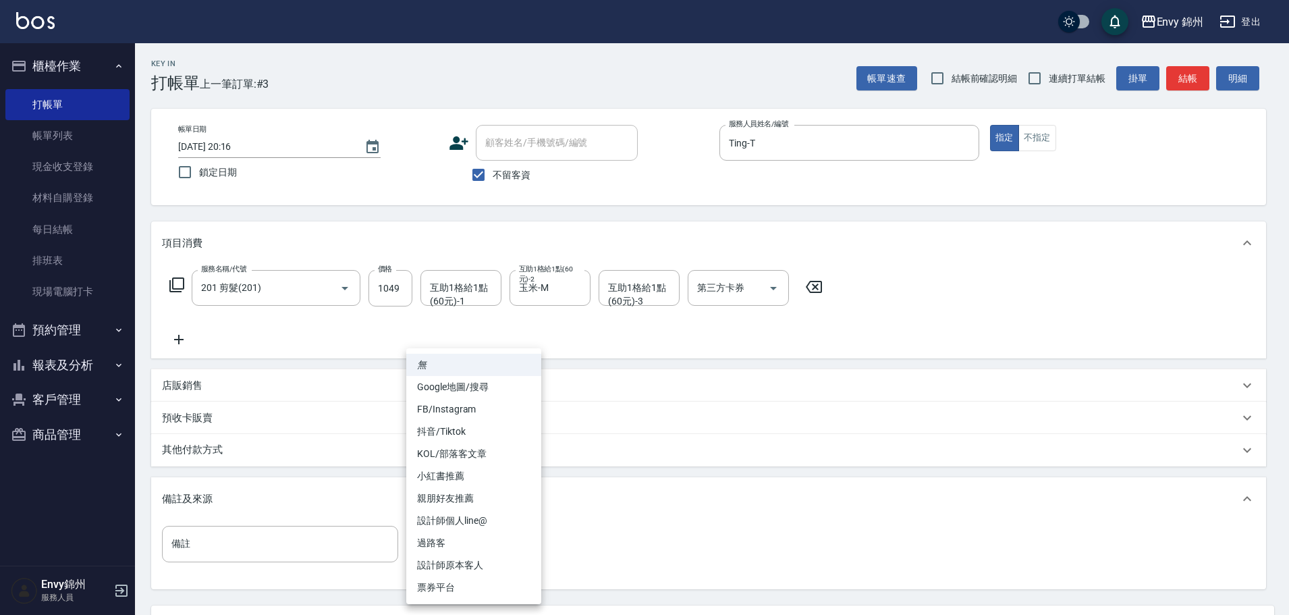
click at [442, 562] on body "Envy 錦州 登出 櫃檯作業 打帳單 帳單列表 現金收支登錄 材料自購登錄 每日結帳 排班表 現場電腦打卡 預約管理 預約管理 單日預約紀錄 單週預約紀錄 …" at bounding box center [644, 368] width 1289 height 736
click at [462, 541] on li "過路客" at bounding box center [473, 543] width 135 height 22
type input "過路客"
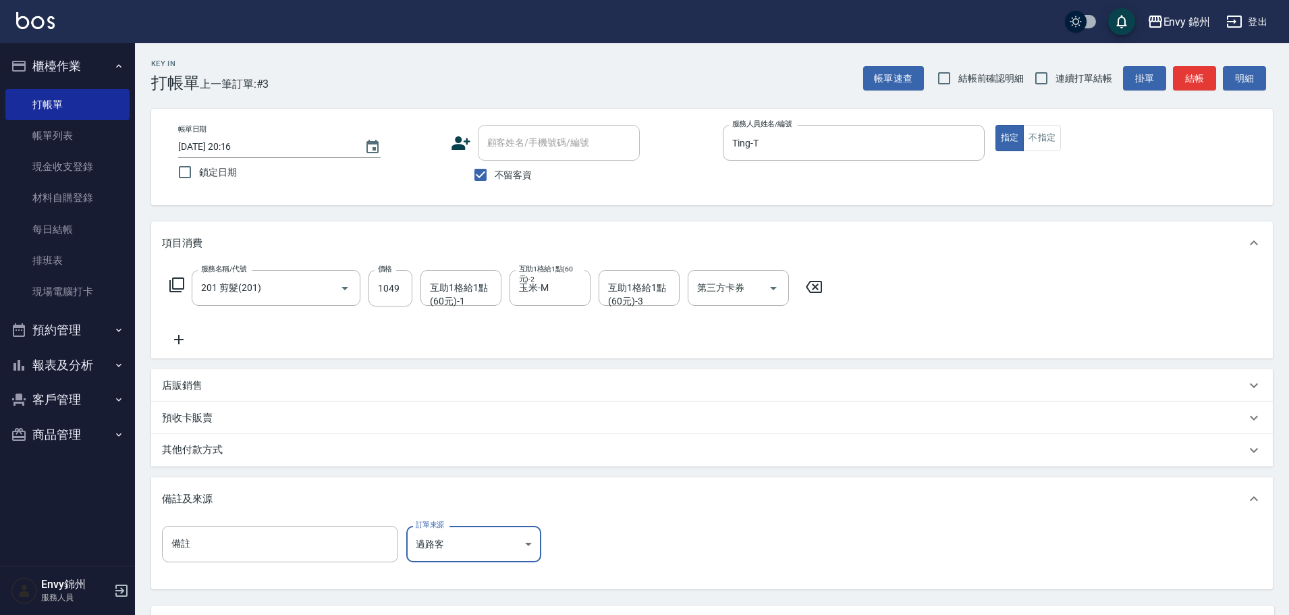
scroll to position [67, 0]
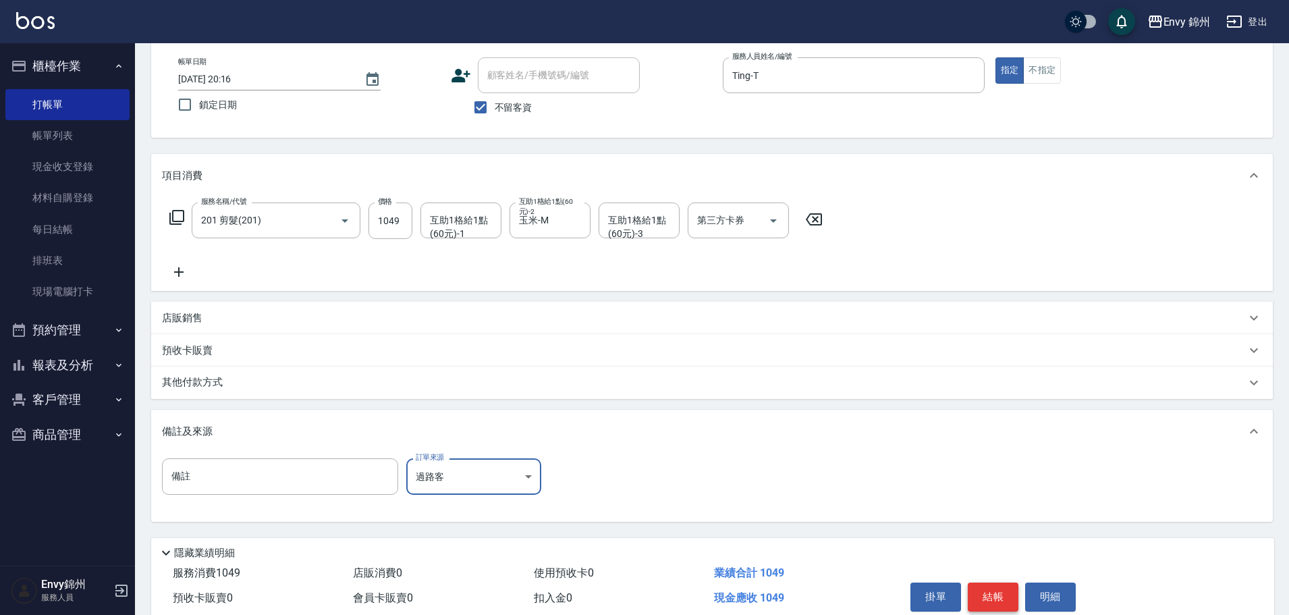
click at [995, 595] on button "結帳" at bounding box center [993, 596] width 51 height 28
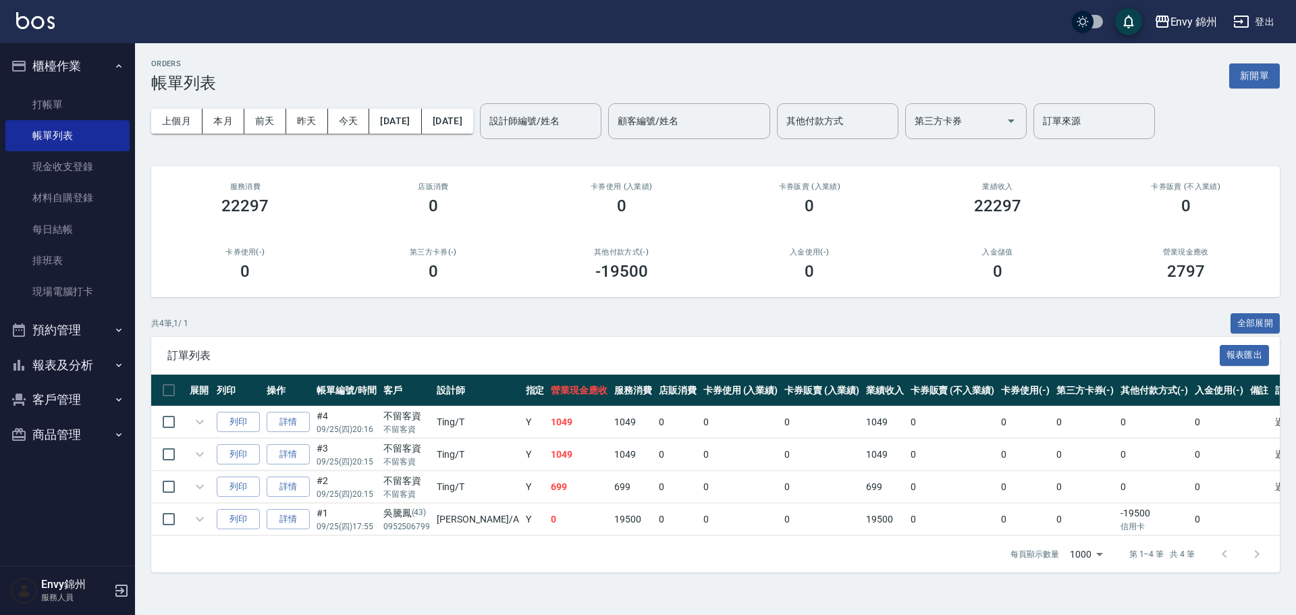
drag, startPoint x: 1248, startPoint y: 78, endPoint x: 1163, endPoint y: 116, distance: 93.1
click at [1248, 78] on button "新開單" at bounding box center [1254, 75] width 51 height 25
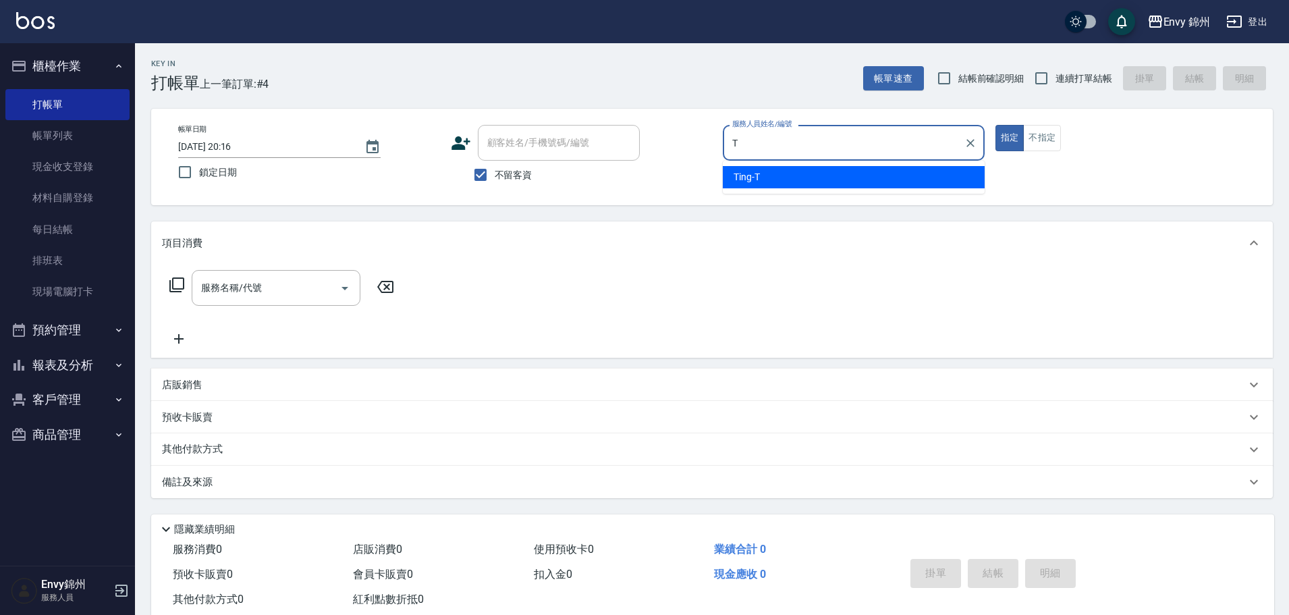
click at [767, 186] on div "Ting -T" at bounding box center [854, 177] width 262 height 22
click at [233, 302] on div "服務名稱/代號" at bounding box center [276, 288] width 169 height 36
type input "Ting-T"
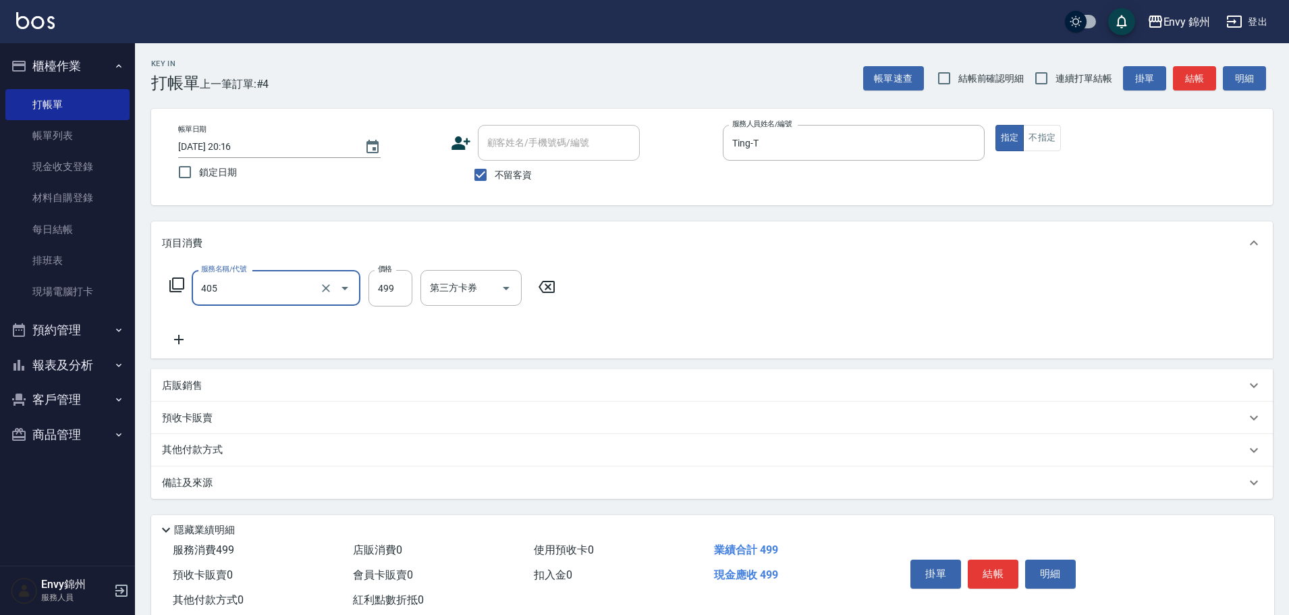
type input "MOYO頭皮clean系列499(405)"
type input "599"
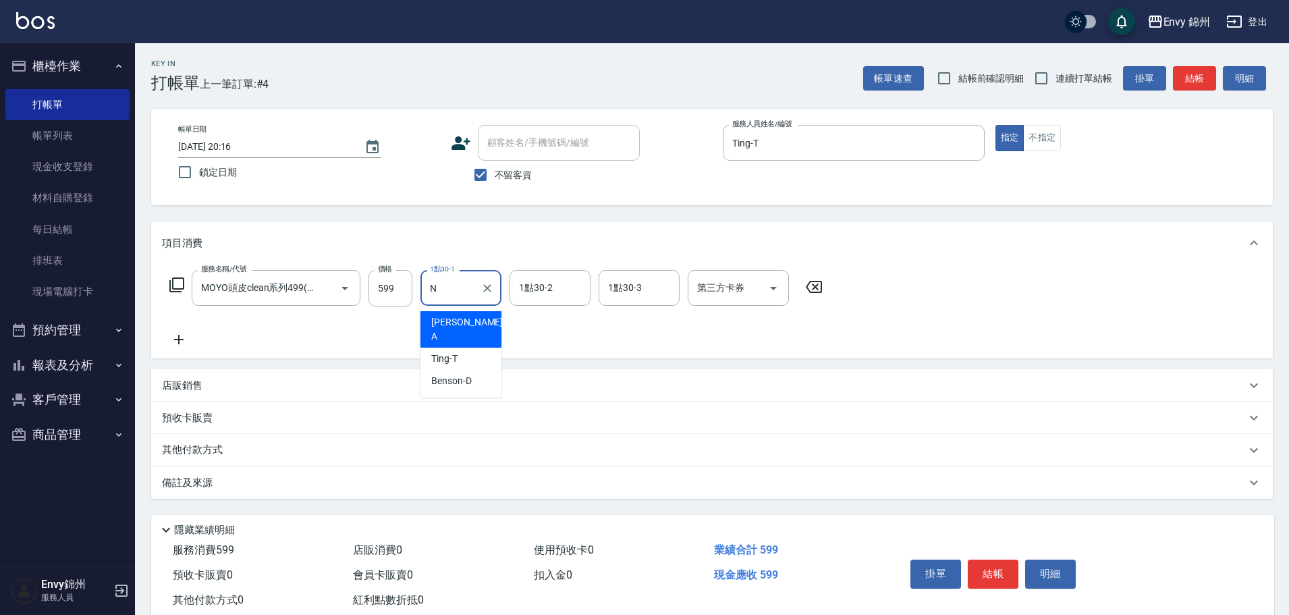
drag, startPoint x: 449, startPoint y: 283, endPoint x: 427, endPoint y: 287, distance: 22.5
click at [427, 287] on input "N" at bounding box center [451, 288] width 49 height 24
click at [470, 314] on div "玉米 -M" at bounding box center [460, 322] width 81 height 22
type input "玉米-M"
drag, startPoint x: 246, startPoint y: 477, endPoint x: 254, endPoint y: 480, distance: 8.2
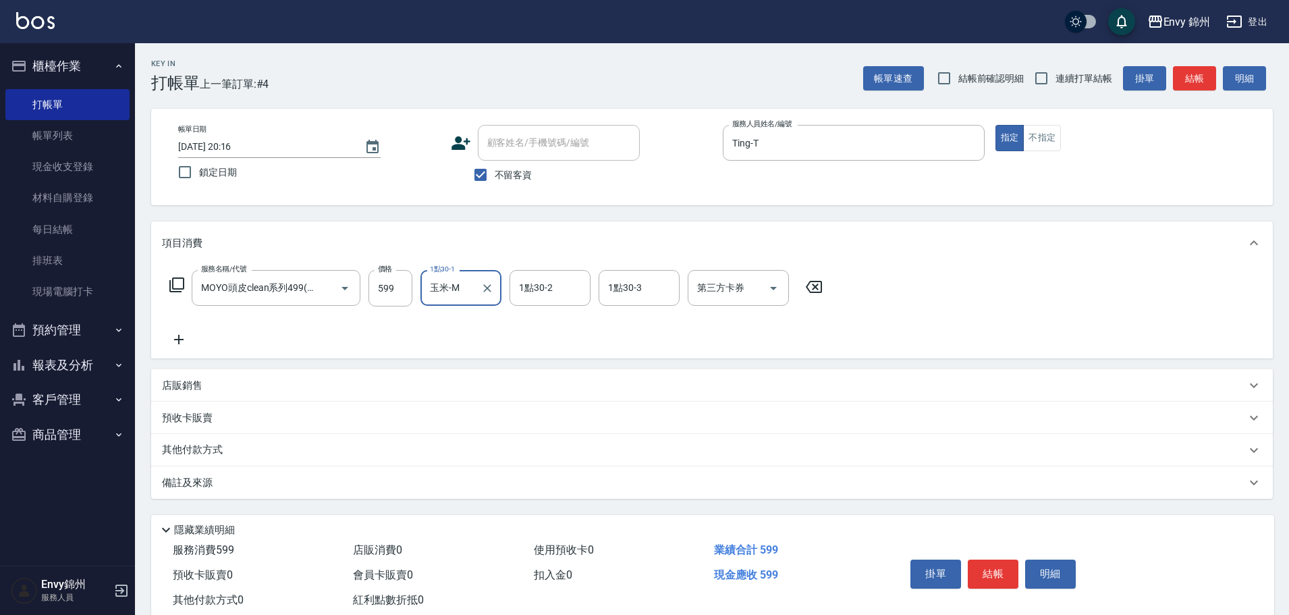
click at [246, 478] on div "備註及來源" at bounding box center [704, 483] width 1084 height 14
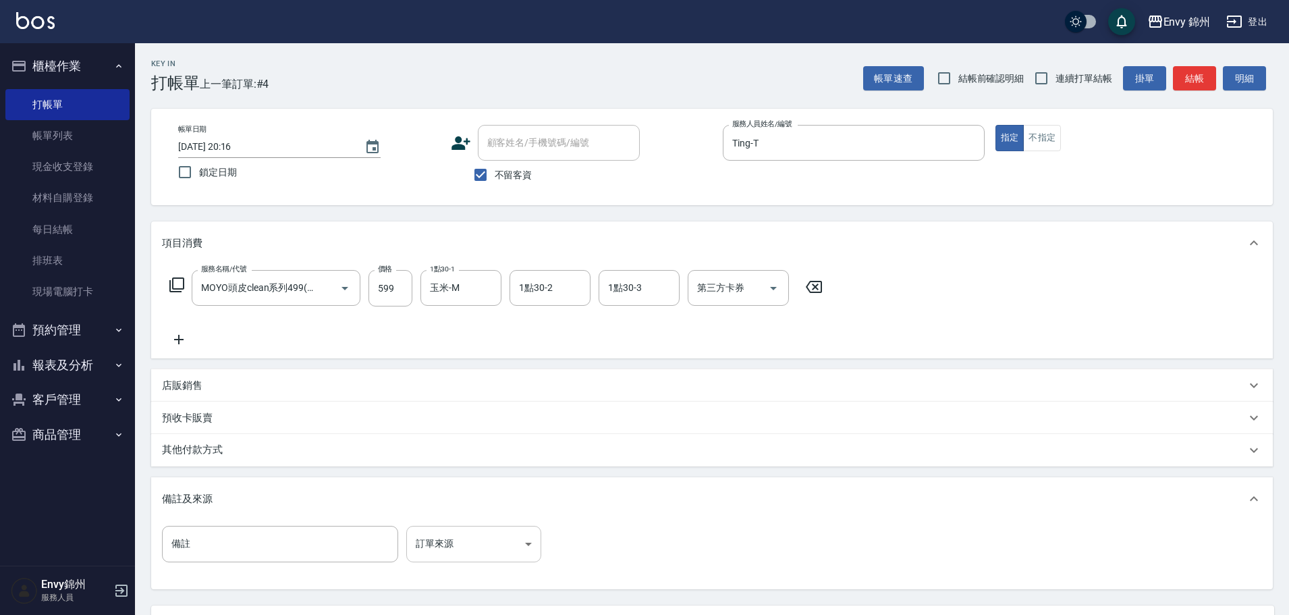
click at [473, 555] on body "Envy 錦州 登出 櫃檯作業 打帳單 帳單列表 現金收支登錄 材料自購登錄 每日結帳 排班表 現場電腦打卡 預約管理 預約管理 單日預約紀錄 單週預約紀錄 …" at bounding box center [644, 368] width 1289 height 736
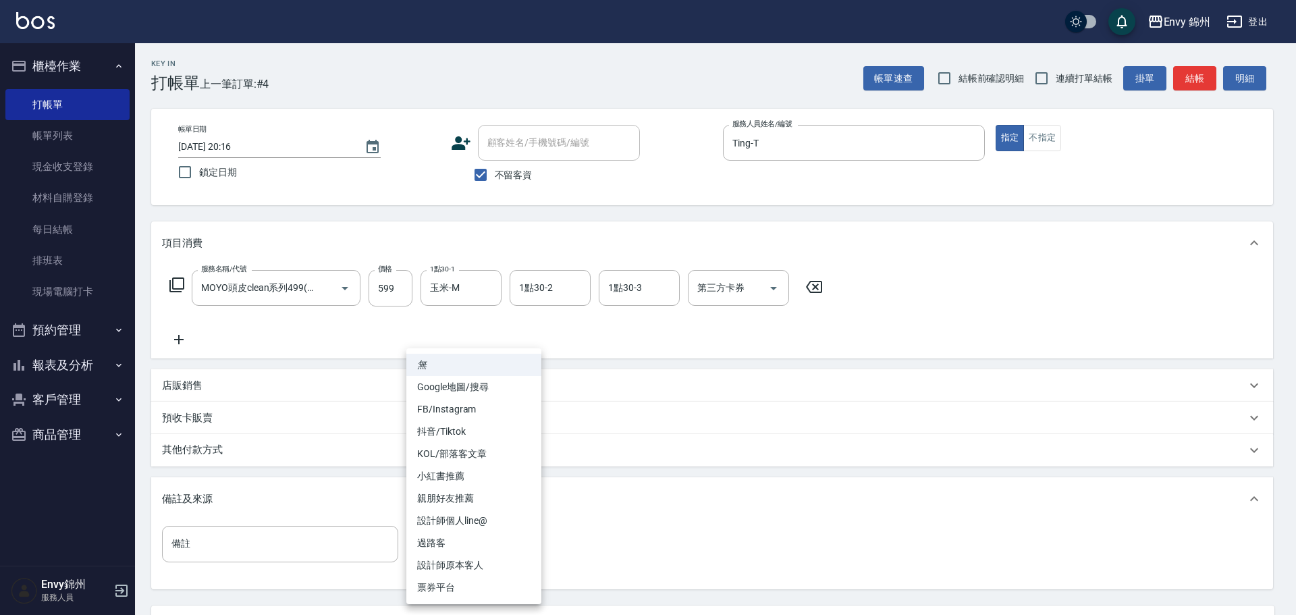
click at [474, 543] on li "過路客" at bounding box center [473, 543] width 135 height 22
type input "過路客"
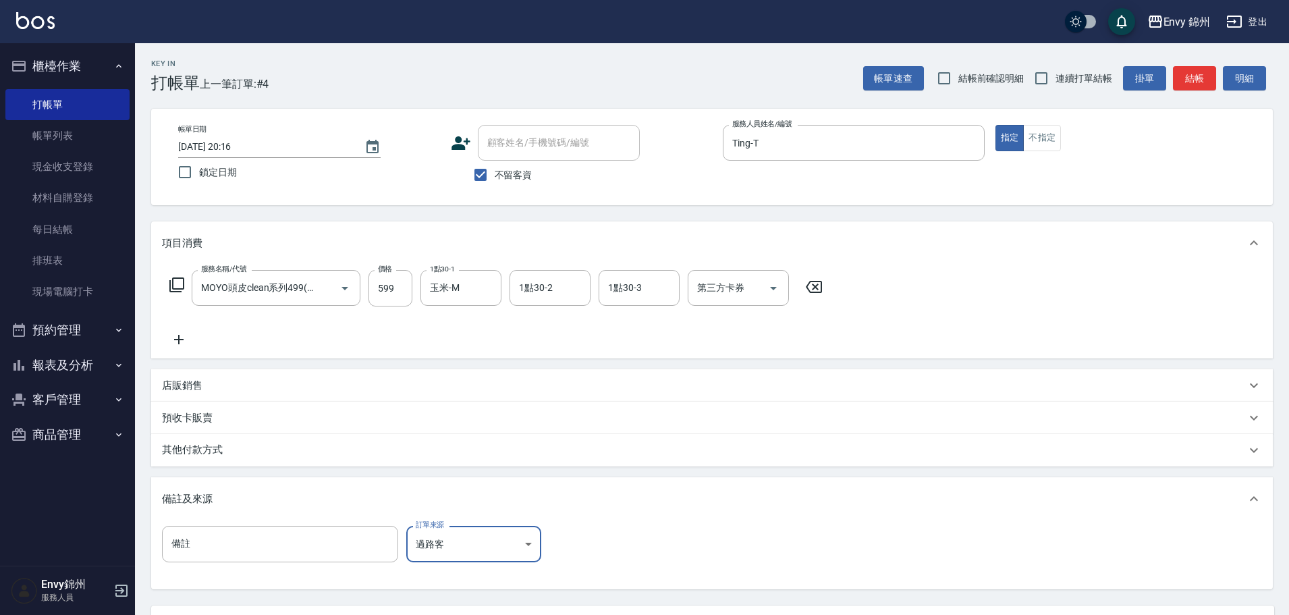
scroll to position [127, 0]
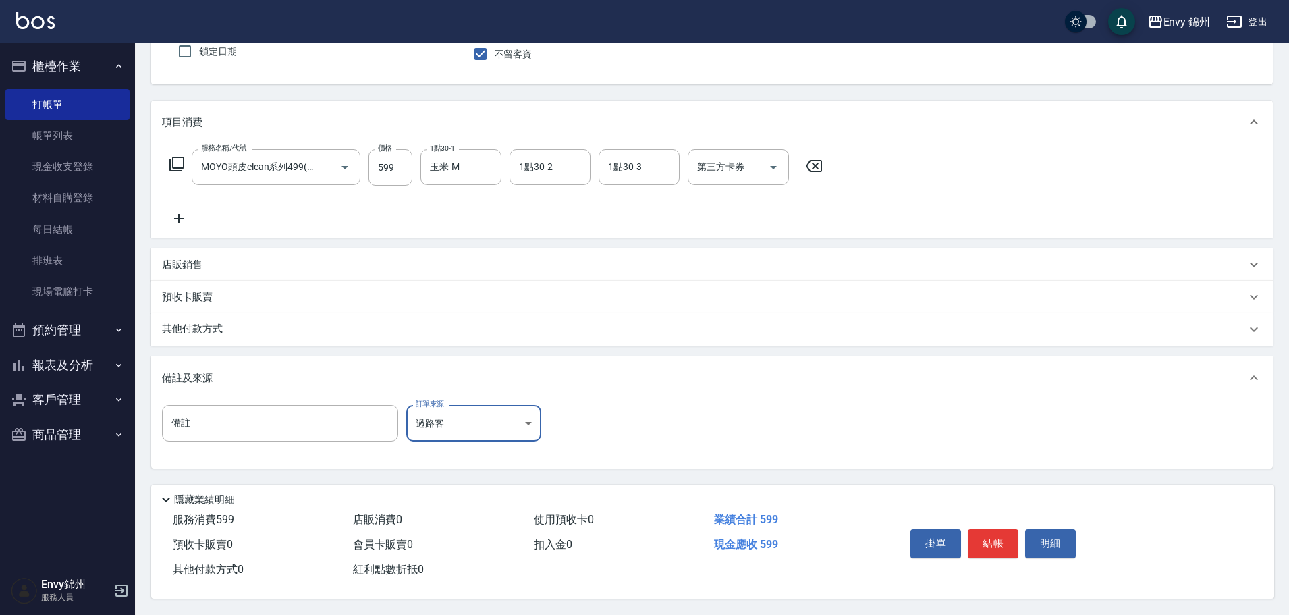
click at [1011, 534] on button "結帳" at bounding box center [993, 543] width 51 height 28
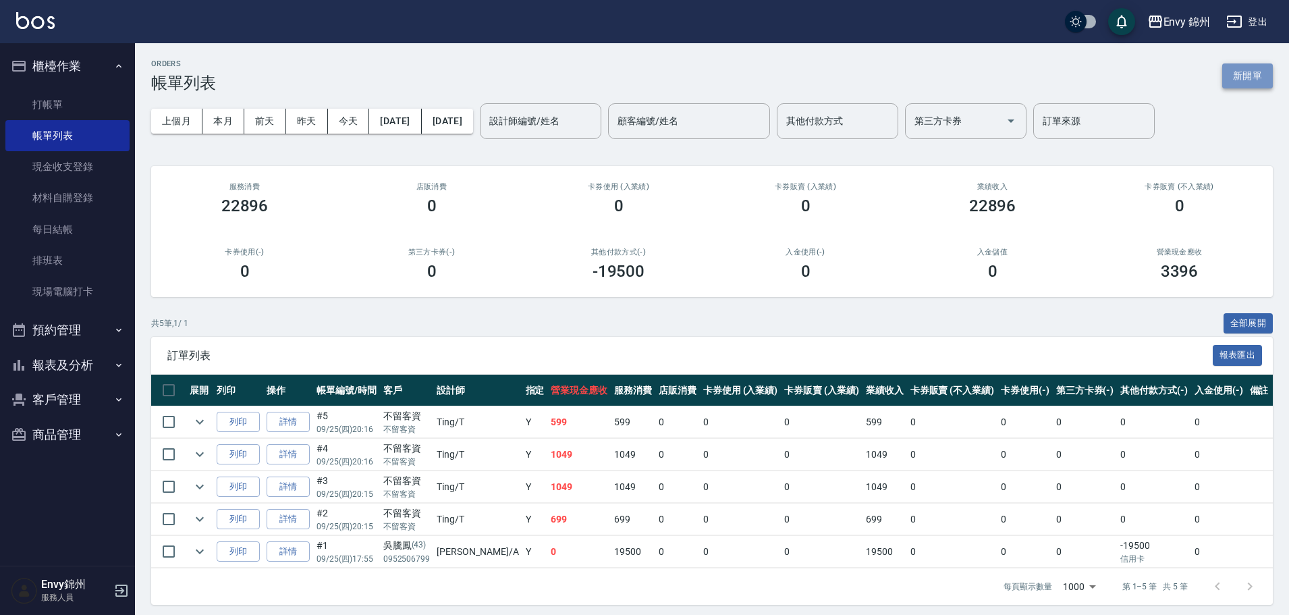
click at [1227, 75] on button "新開單" at bounding box center [1247, 75] width 51 height 25
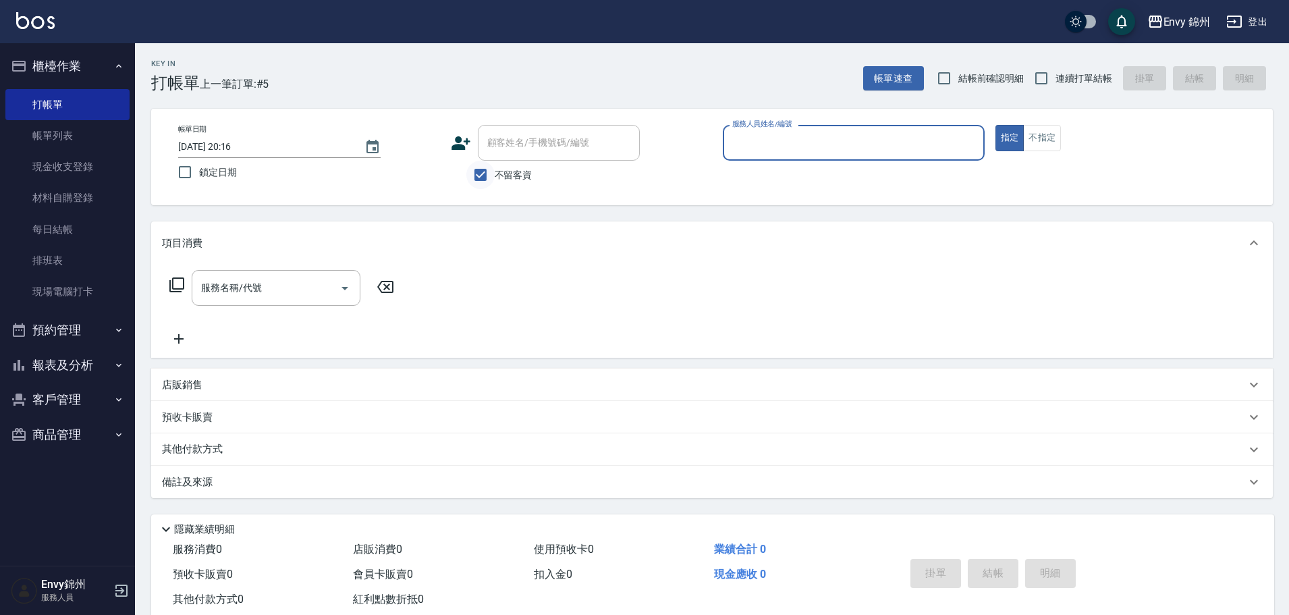
drag, startPoint x: 462, startPoint y: 182, endPoint x: 475, endPoint y: 177, distance: 14.3
click at [465, 182] on div "不留客資" at bounding box center [545, 175] width 189 height 28
click at [490, 173] on input "不留客資" at bounding box center [480, 175] width 28 height 28
checkbox input "false"
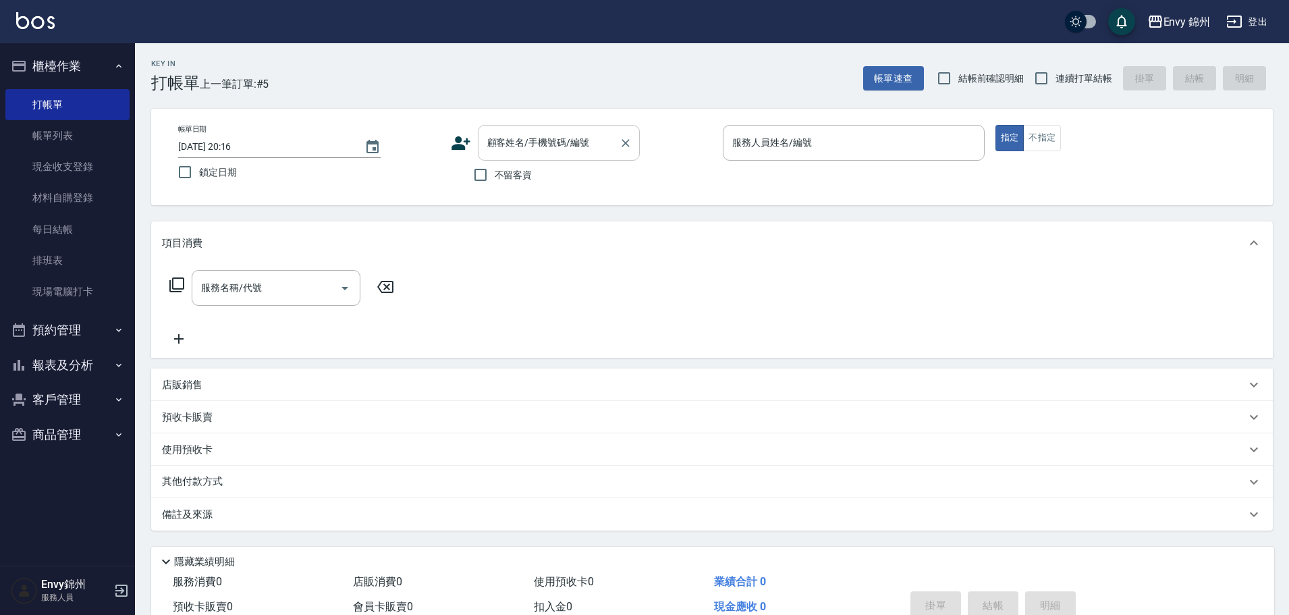
click at [502, 133] on div "顧客姓名/手機號碼/編號 顧客姓名/手機號碼/編號" at bounding box center [559, 143] width 162 height 36
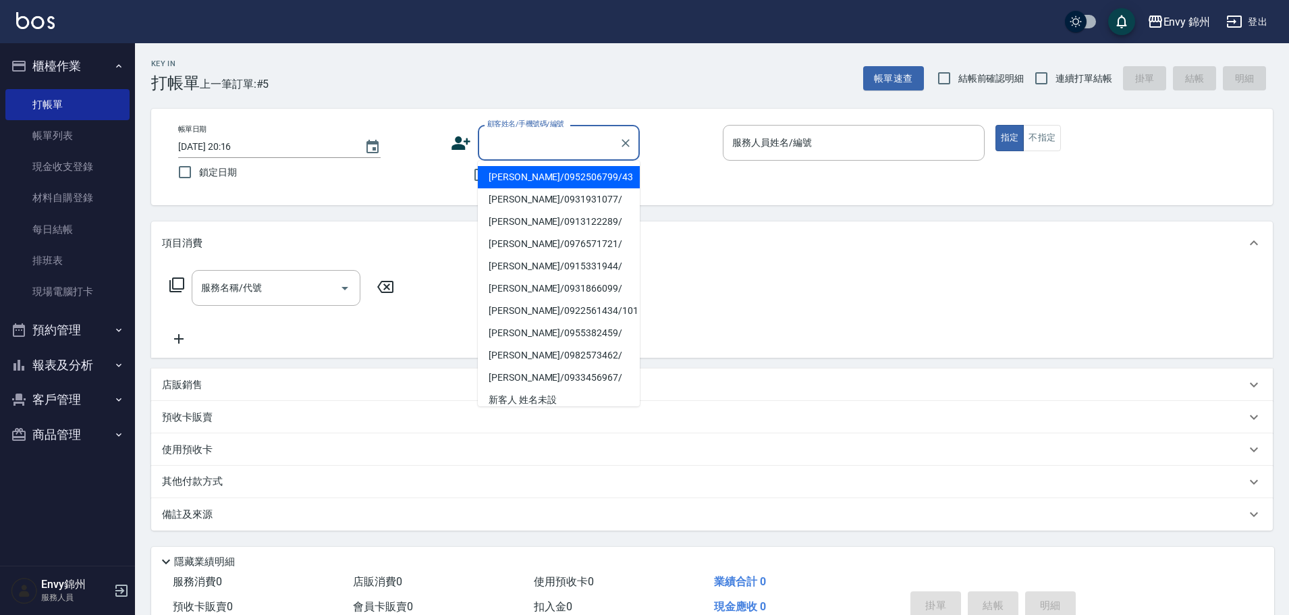
type input "B"
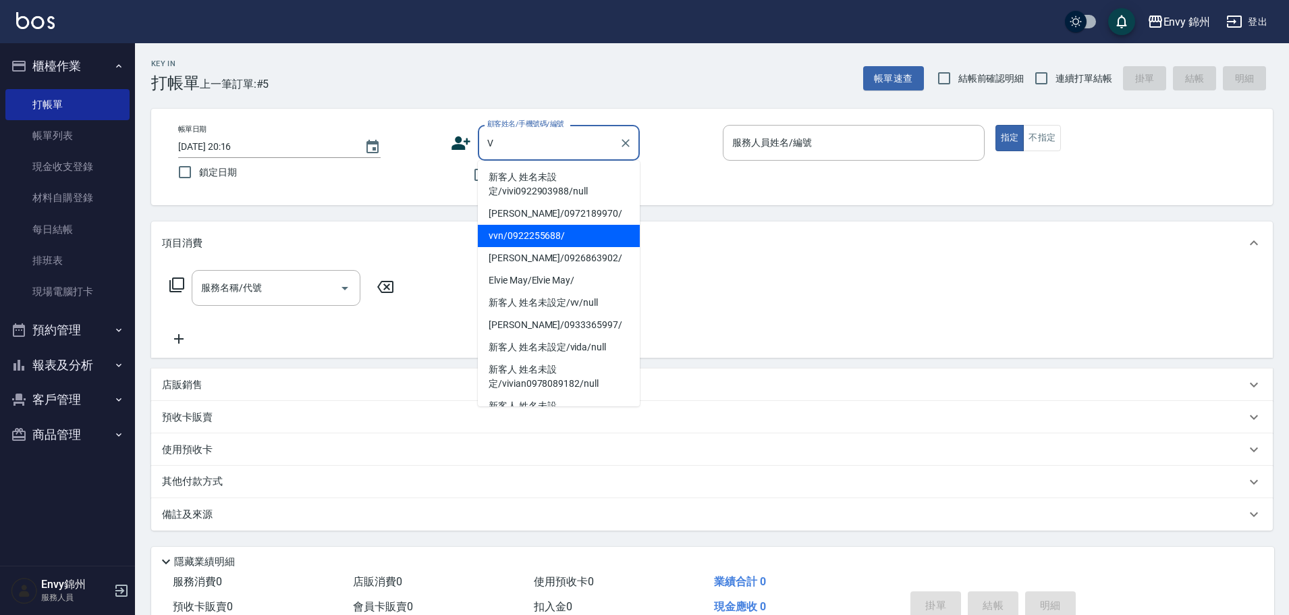
click at [567, 237] on li "vvn/0922255688/" at bounding box center [559, 236] width 162 height 22
type input "vvn/0922255688/"
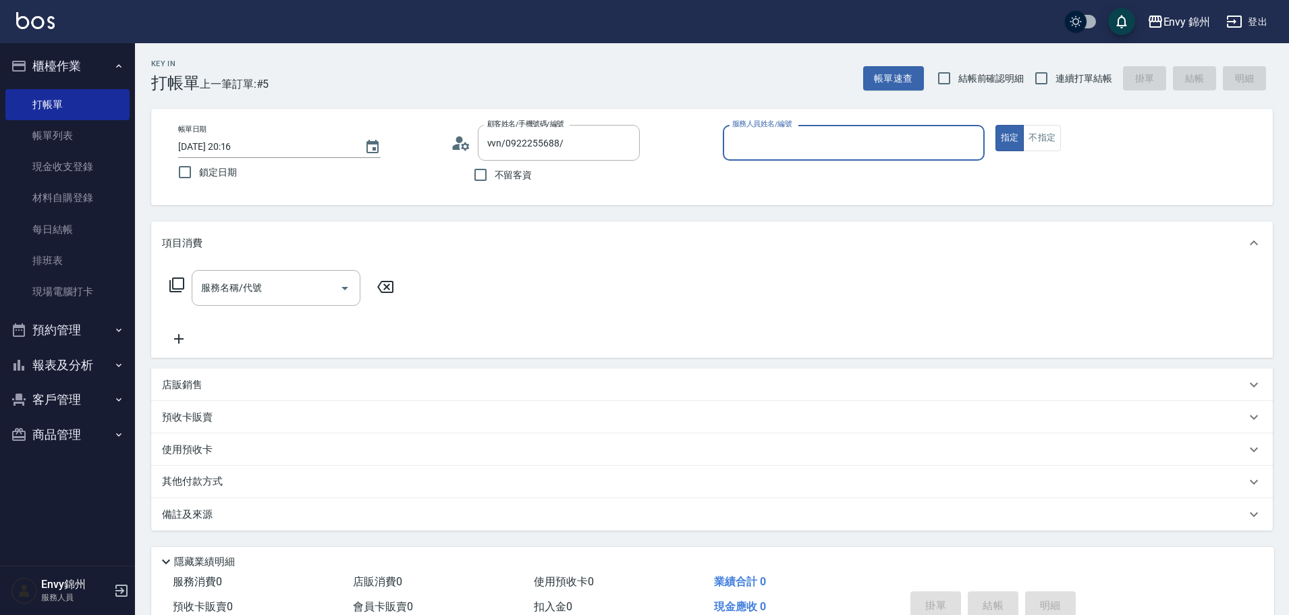
type input "Annie-A"
click at [274, 281] on input "服務名稱/代號" at bounding box center [266, 288] width 136 height 24
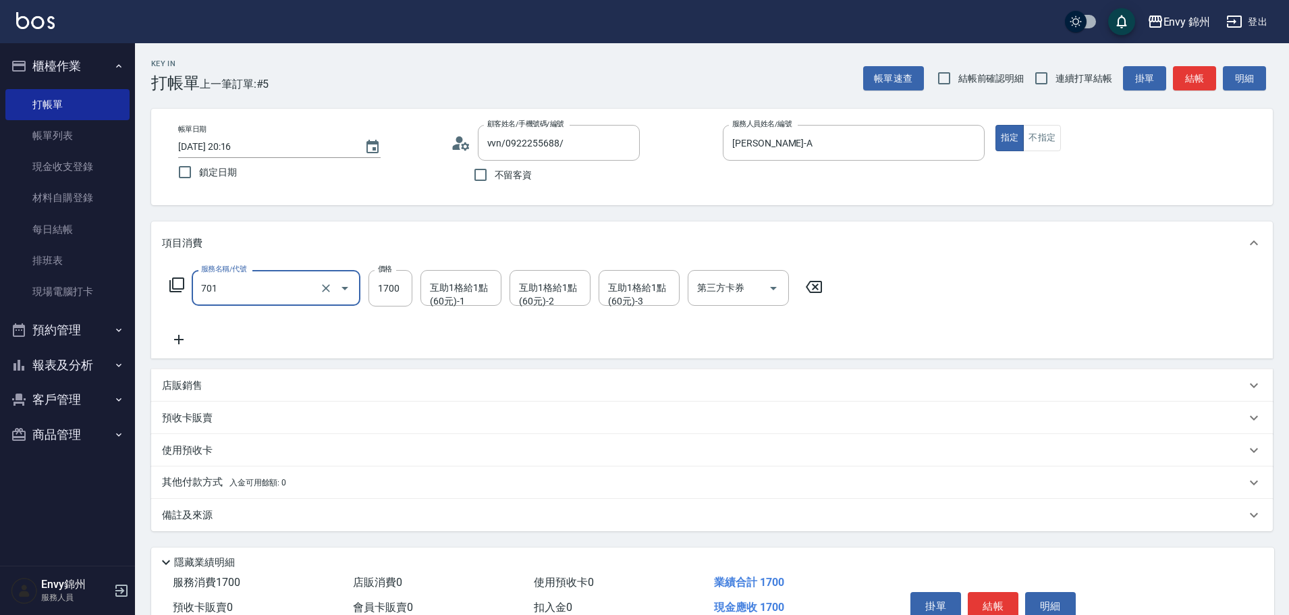
type input "701 染髮(701)"
type input "3280"
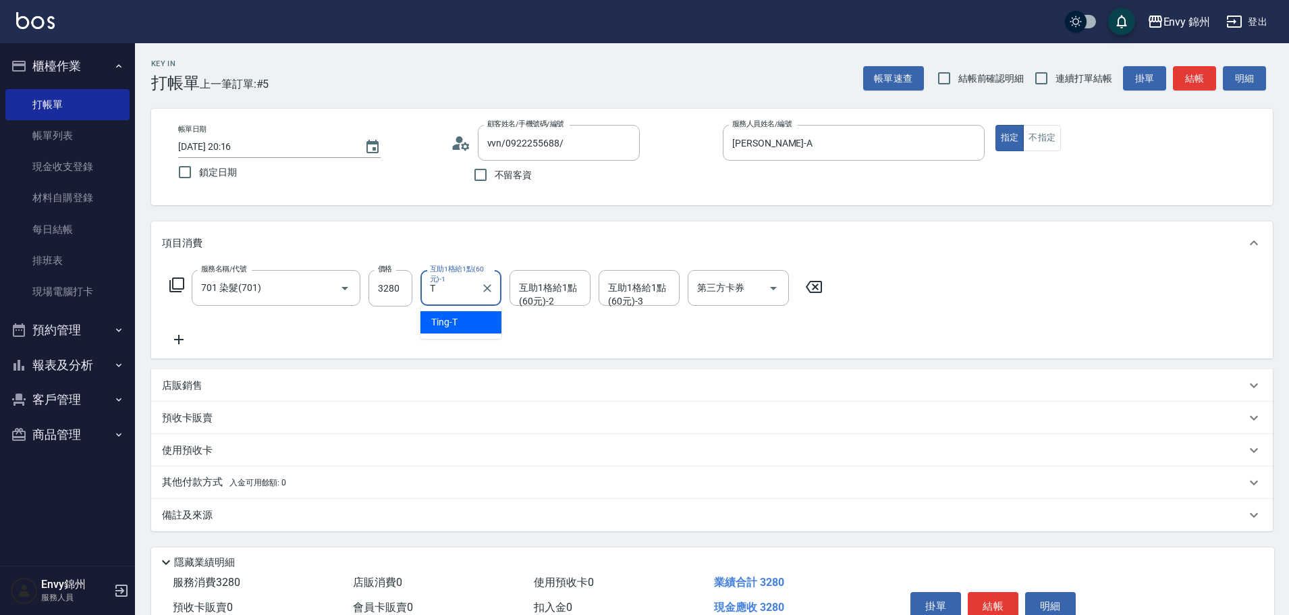
type input "Ting-T"
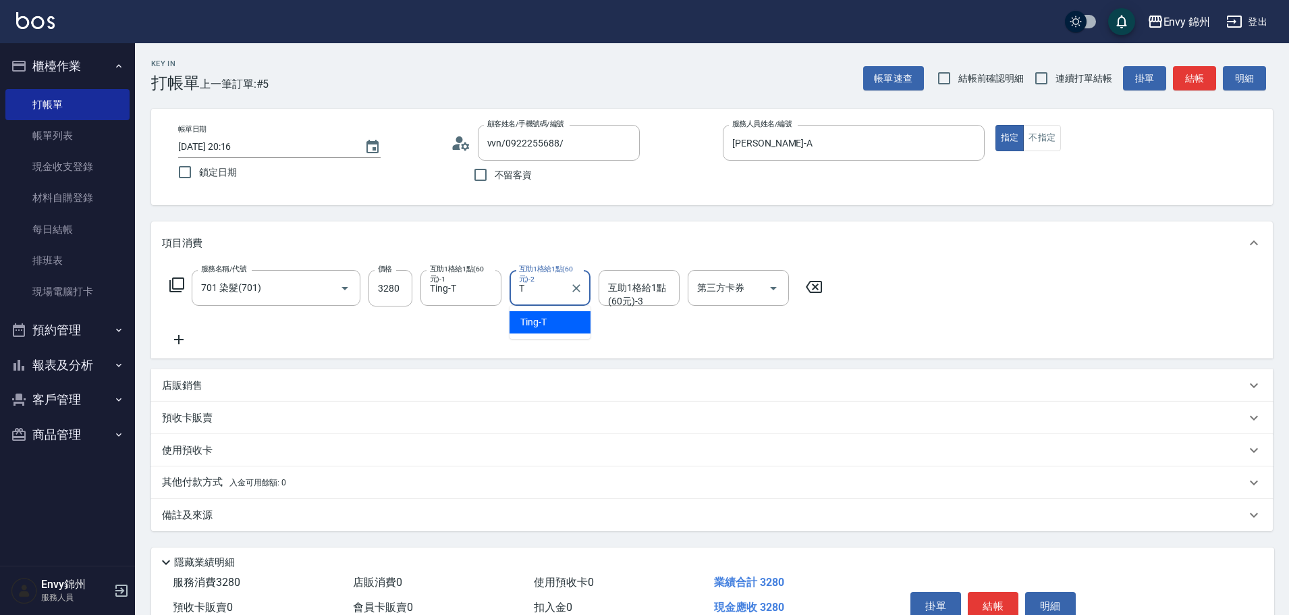
type input "Ting-T"
type input "T"
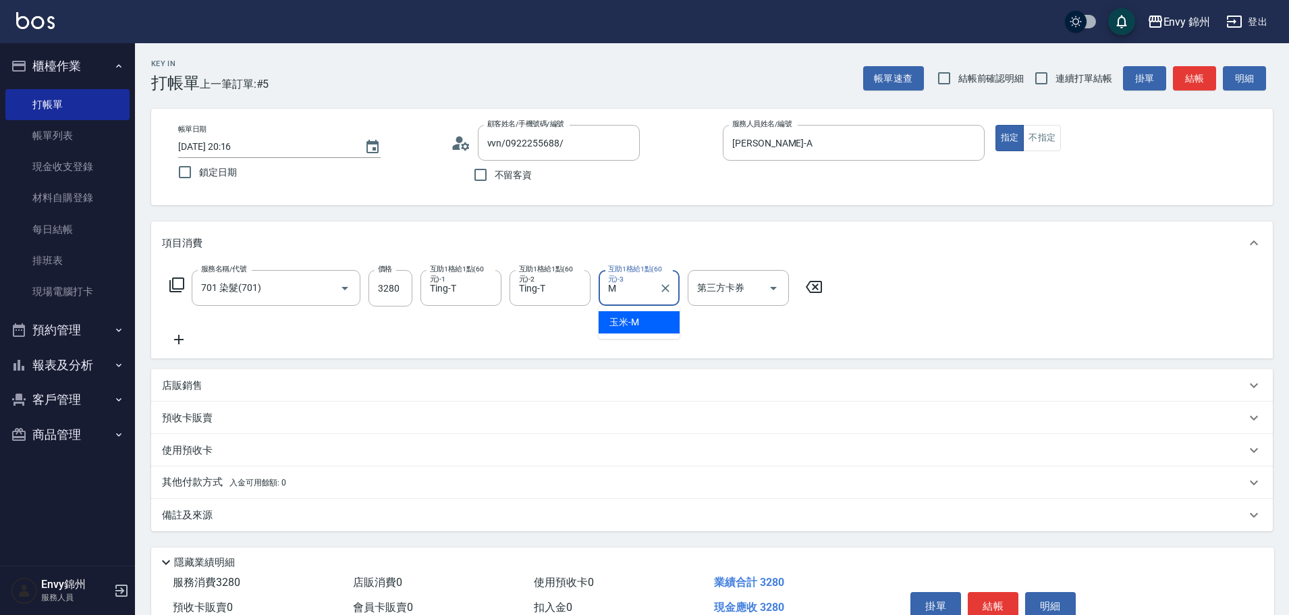
type input "玉米-M"
drag, startPoint x: 187, startPoint y: 335, endPoint x: 203, endPoint y: 363, distance: 32.1
click at [187, 335] on icon at bounding box center [179, 339] width 34 height 16
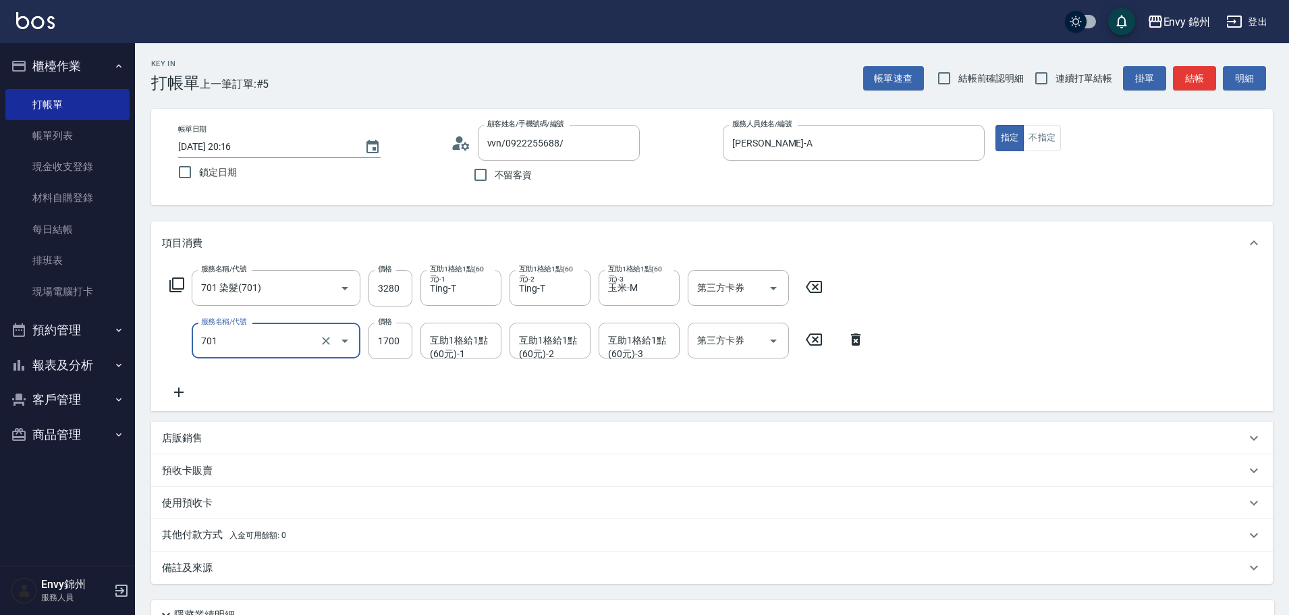
type input "1"
type input "701 染髮(701)"
type input "1500"
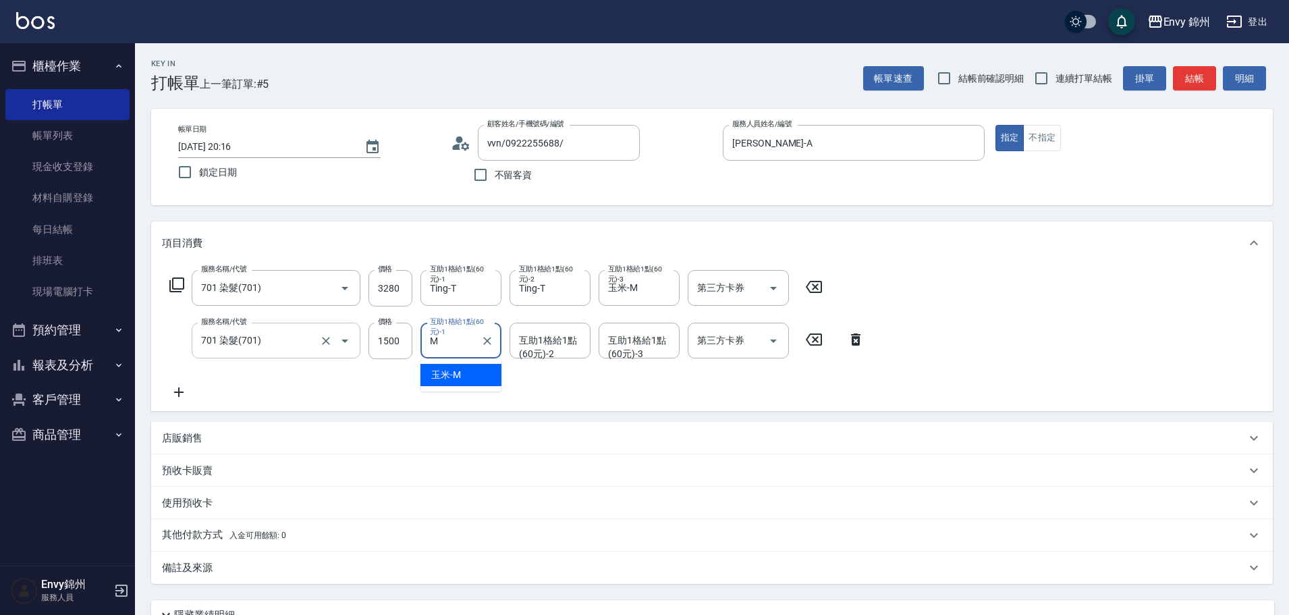
type input "玉米-M"
click at [192, 528] on p "其他付款方式 入金可用餘額: 0" at bounding box center [224, 535] width 124 height 15
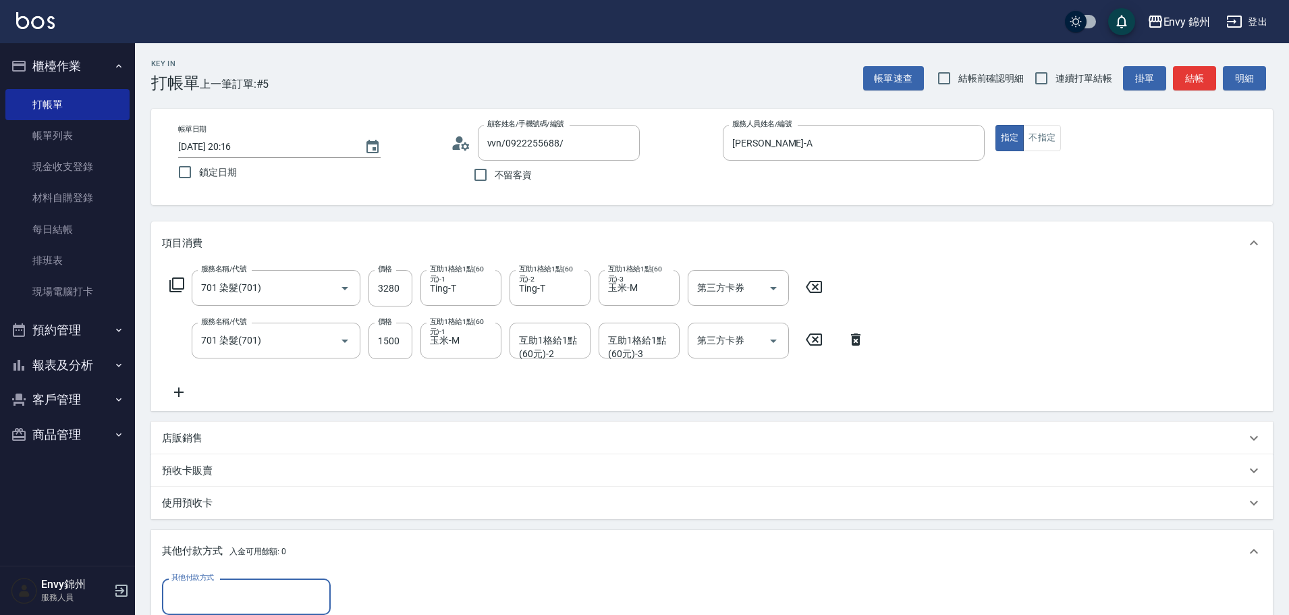
click at [225, 590] on input "其他付款方式" at bounding box center [246, 596] width 157 height 24
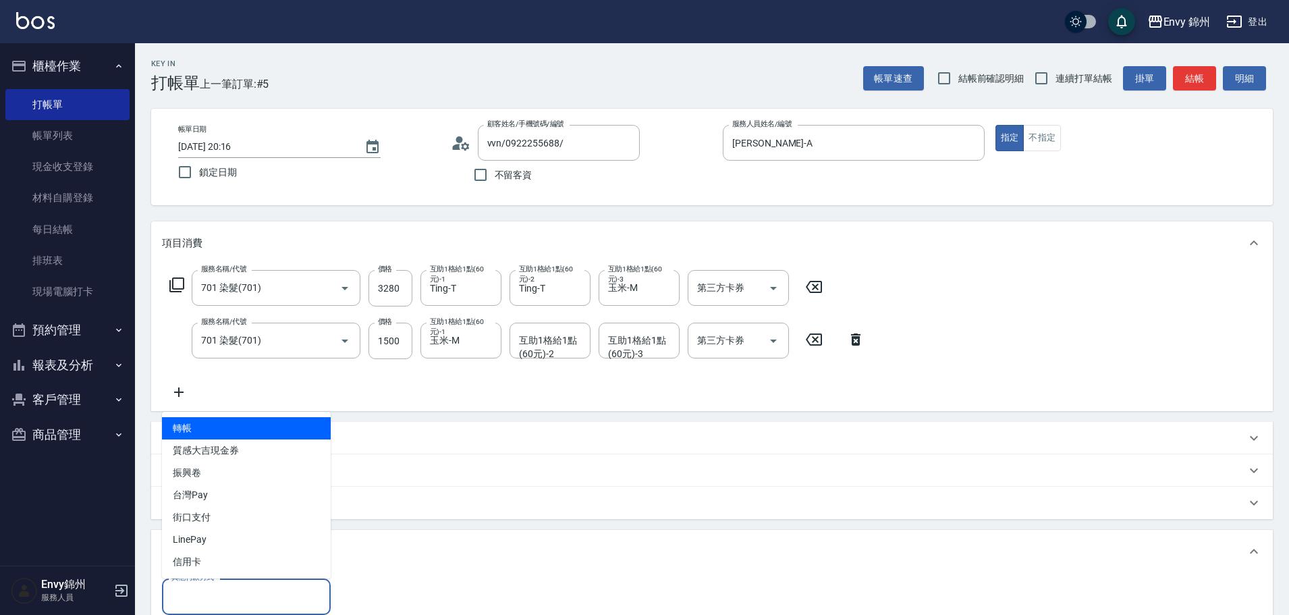
click at [239, 418] on span "轉帳" at bounding box center [246, 428] width 169 height 22
type input "轉帳"
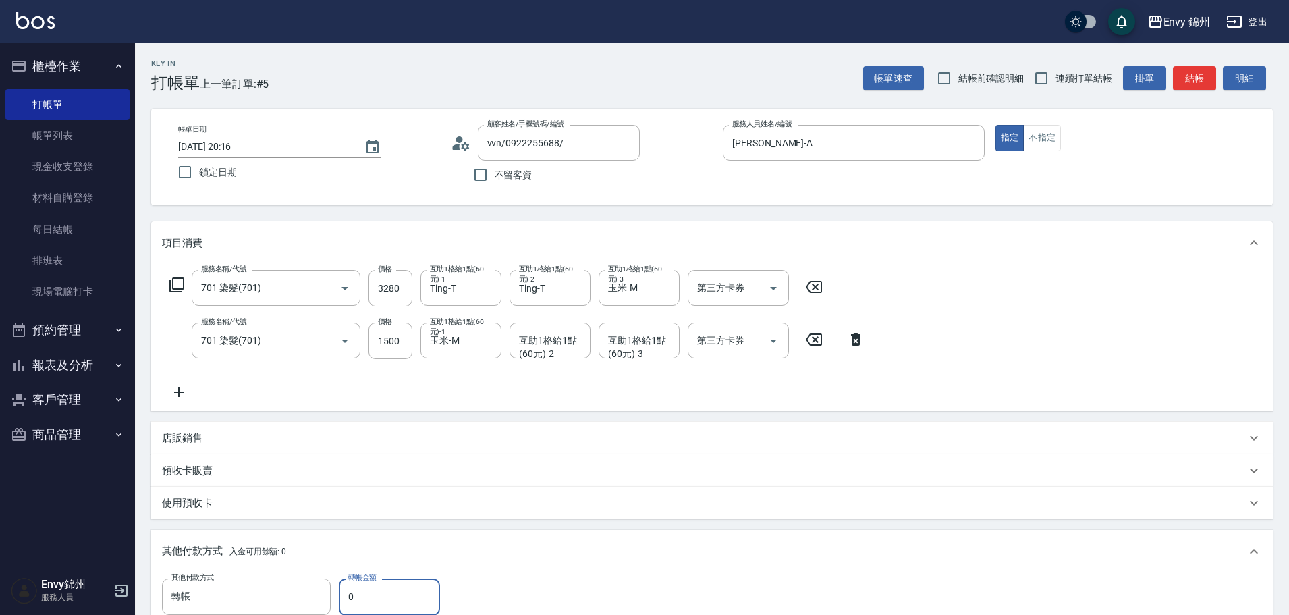
scroll to position [1, 0]
drag, startPoint x: 375, startPoint y: 593, endPoint x: 307, endPoint y: 589, distance: 67.6
click at [307, 589] on div "其他付款方式 轉帳 其他付款方式 轉帳金額 0 轉帳金額" at bounding box center [306, 596] width 289 height 36
type input "4780"
drag, startPoint x: 306, startPoint y: 589, endPoint x: 689, endPoint y: 530, distance: 387.2
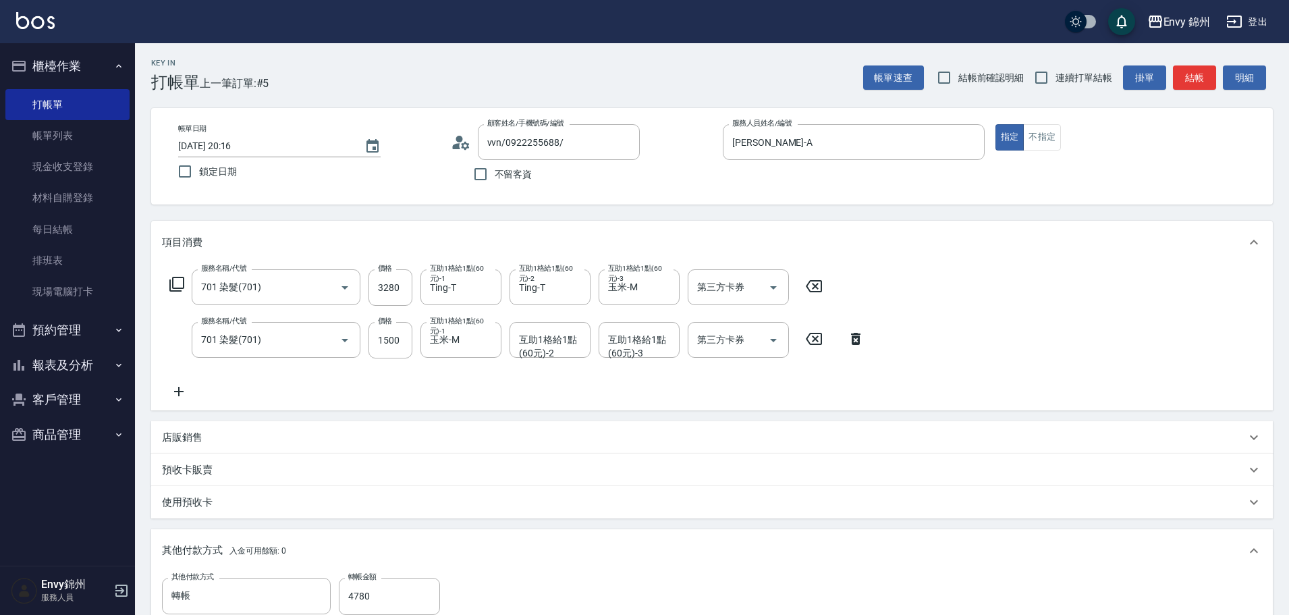
click at [689, 530] on div "其他付款方式 入金可用餘額: 0" at bounding box center [712, 550] width 1122 height 43
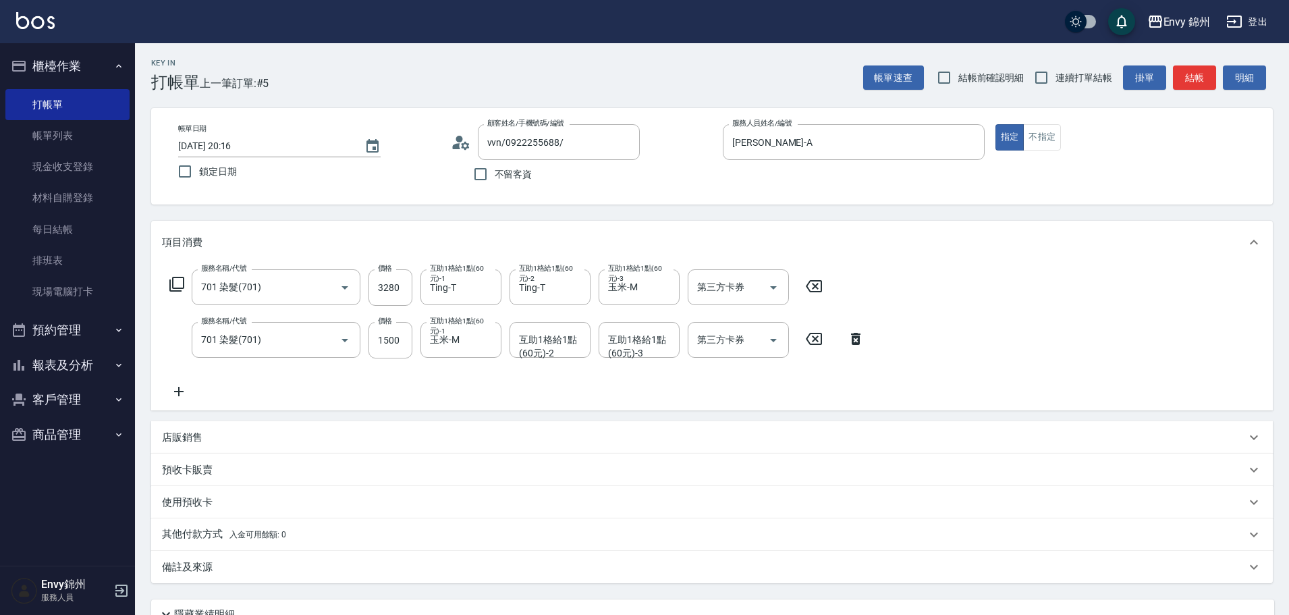
scroll to position [121, 0]
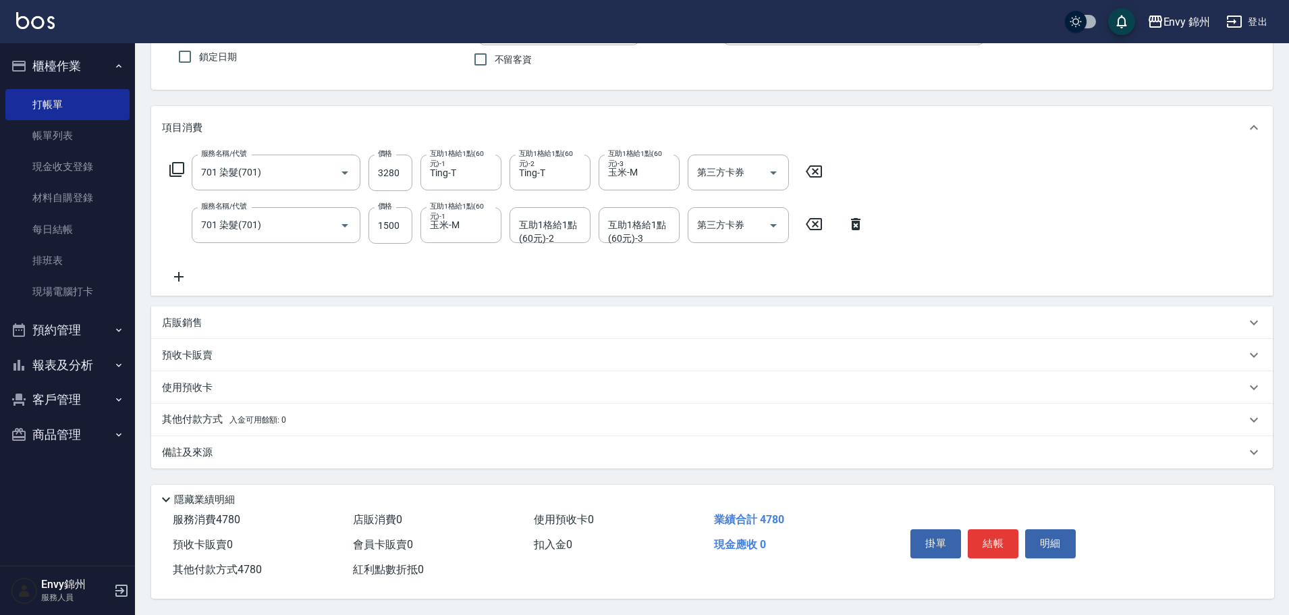
click at [234, 415] on span "入金可用餘額: 0" at bounding box center [257, 419] width 57 height 9
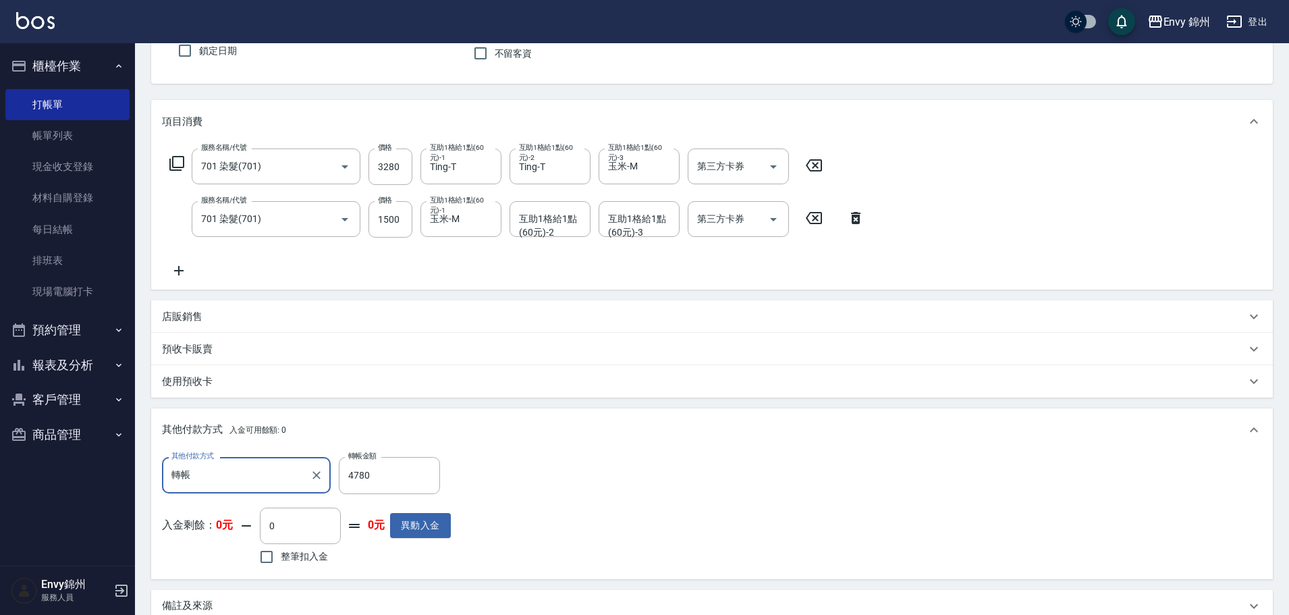
scroll to position [281, 0]
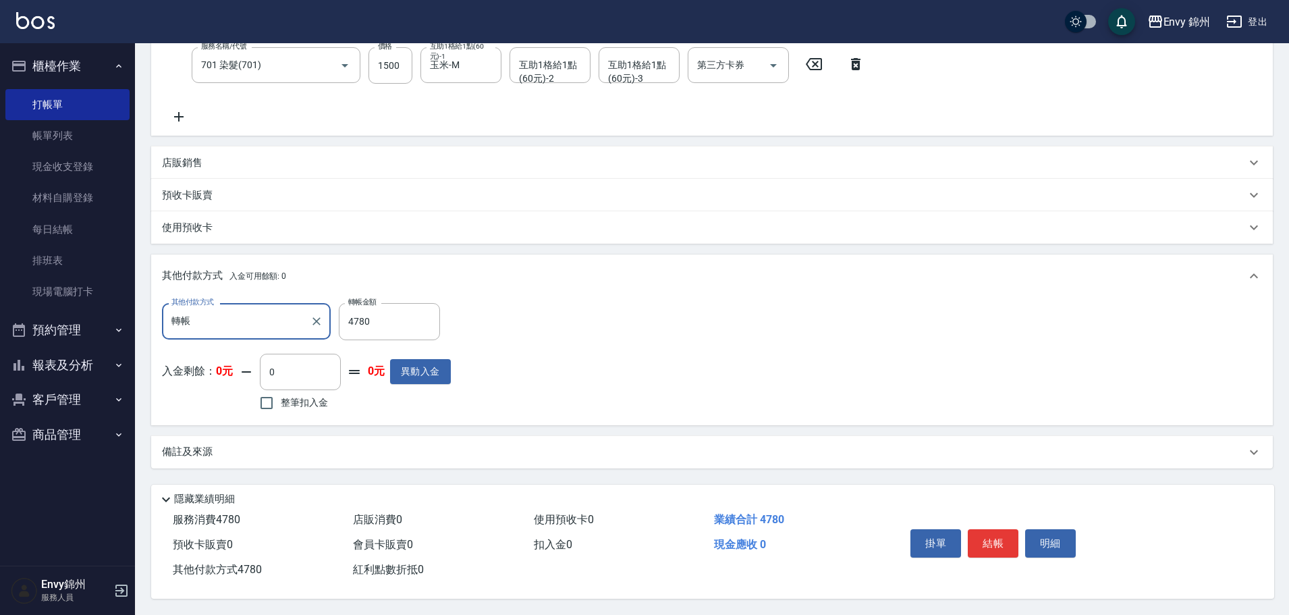
click at [385, 451] on div "備註及來源" at bounding box center [704, 452] width 1084 height 14
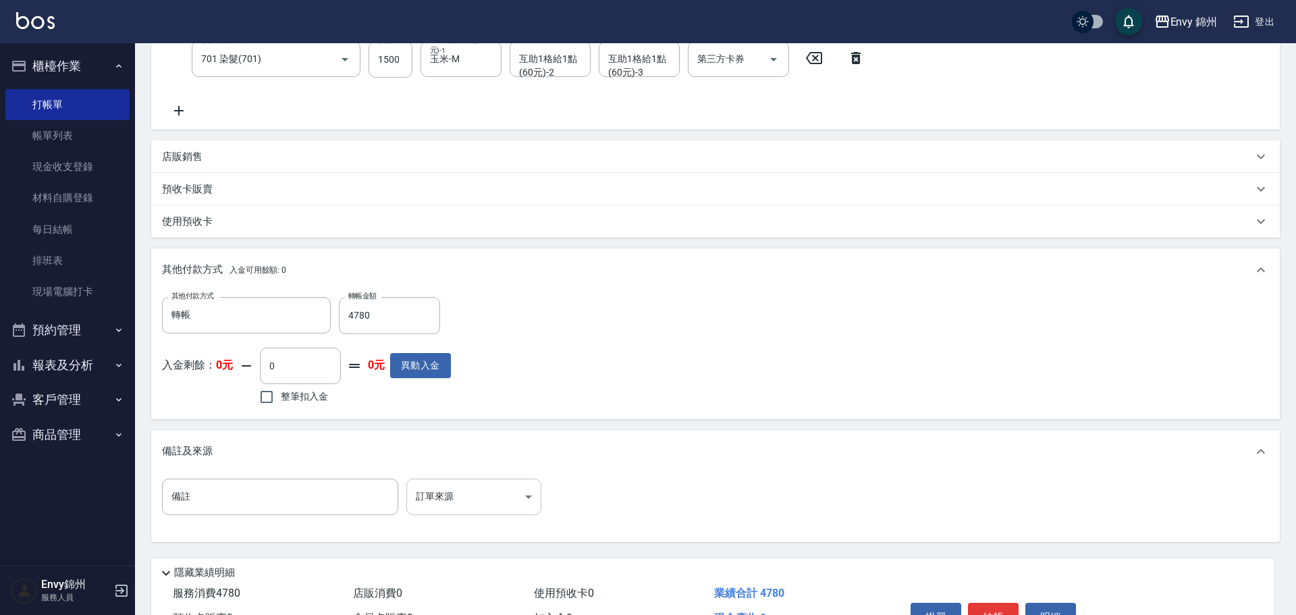
click at [498, 503] on body "Envy 錦州 登出 櫃檯作業 打帳單 帳單列表 現金收支登錄 材料自購登錄 每日結帳 排班表 現場電腦打卡 預約管理 預約管理 單日預約紀錄 單週預約紀錄 …" at bounding box center [648, 204] width 1296 height 970
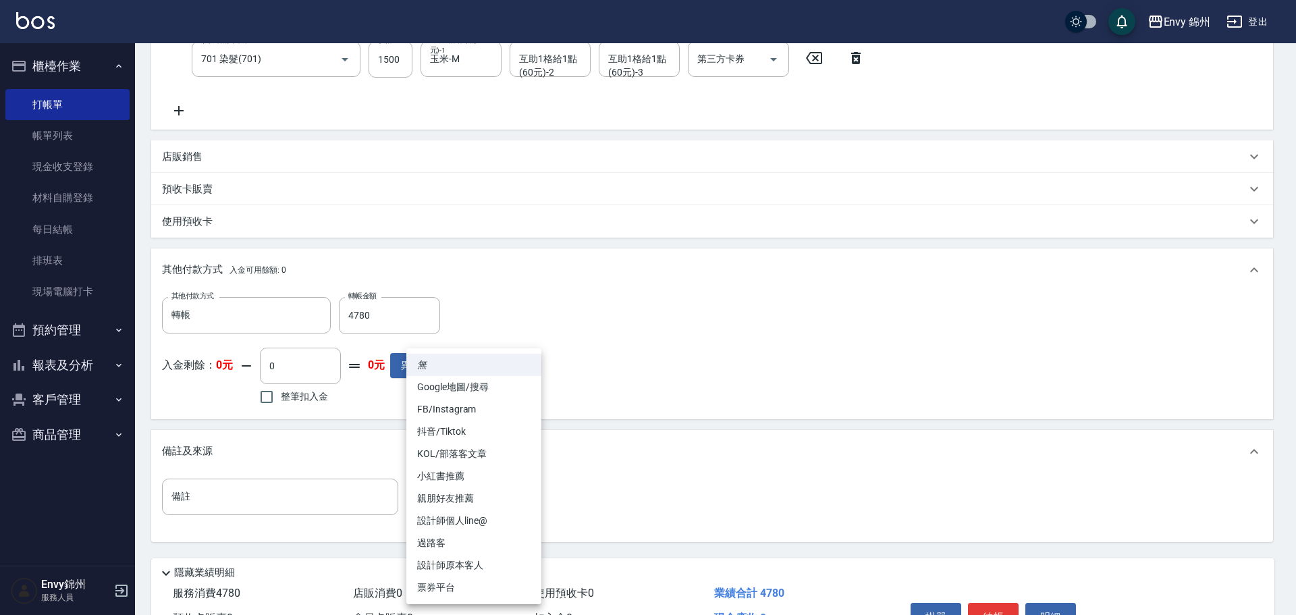
click at [461, 562] on li "設計師原本客人" at bounding box center [473, 565] width 135 height 22
type input "設計師原本客人"
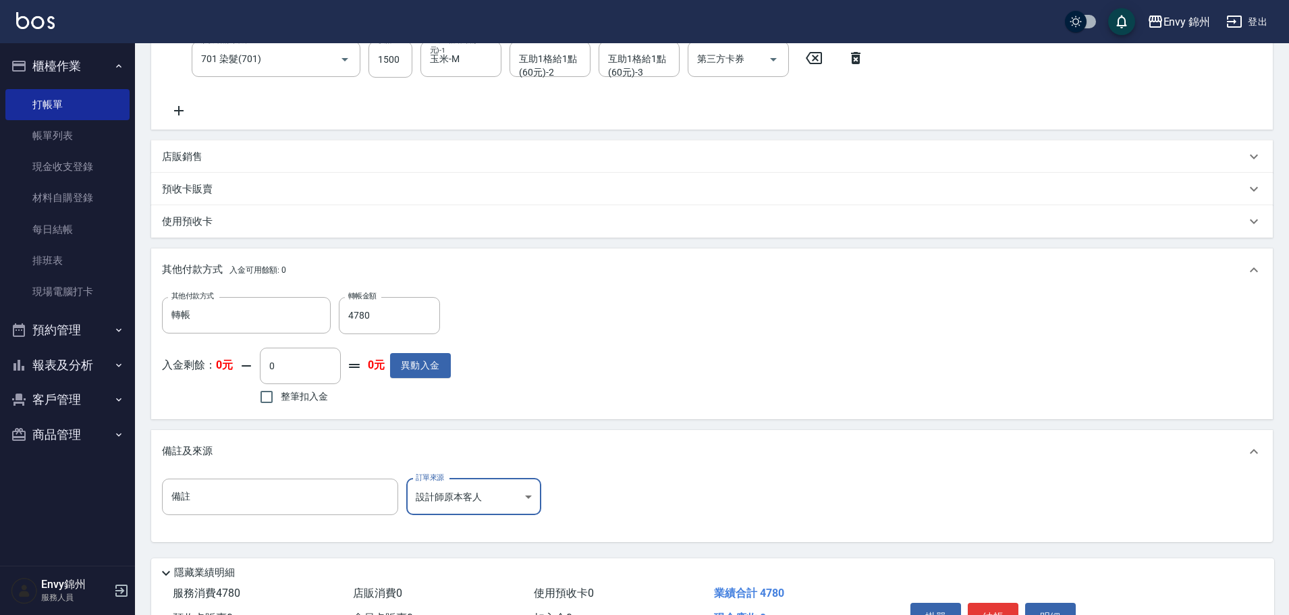
scroll to position [361, 0]
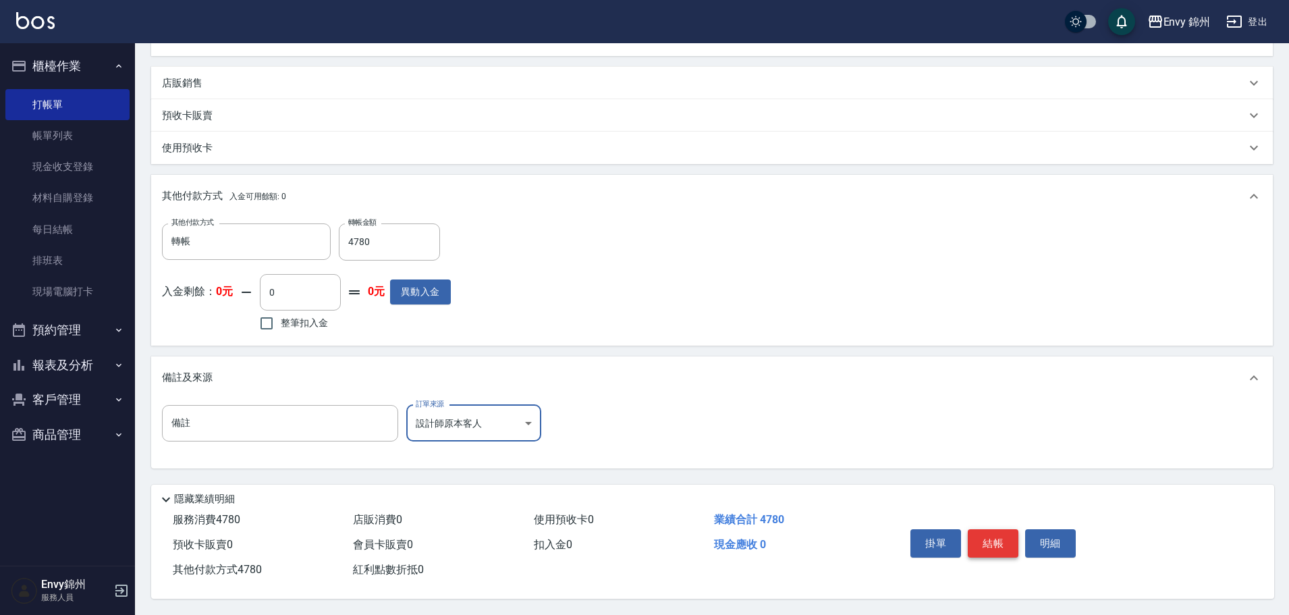
click at [995, 534] on button "結帳" at bounding box center [993, 543] width 51 height 28
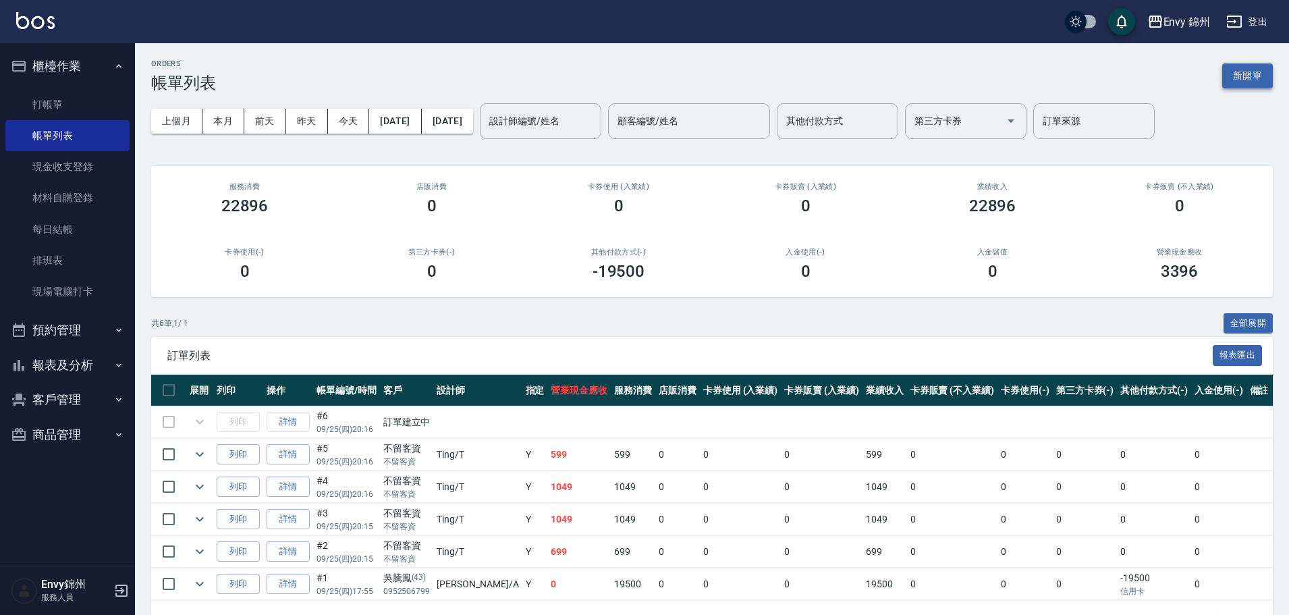
click at [1230, 77] on button "新開單" at bounding box center [1247, 75] width 51 height 25
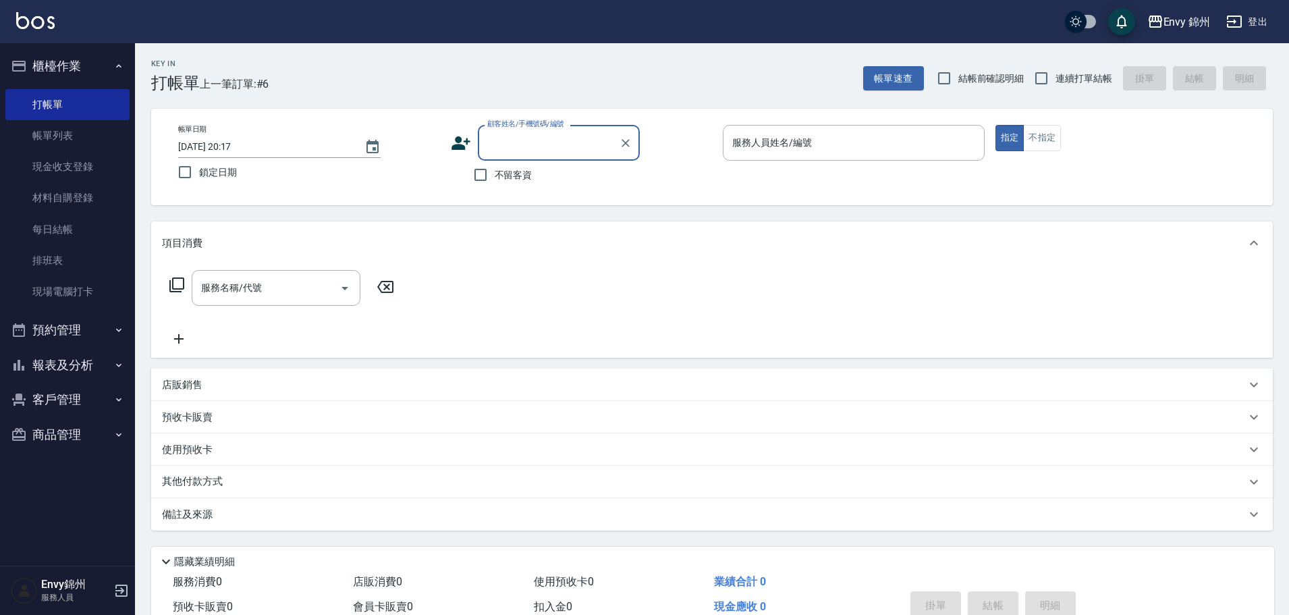
drag, startPoint x: 499, startPoint y: 185, endPoint x: 748, endPoint y: 167, distance: 250.4
click at [499, 184] on label "不留客資" at bounding box center [499, 175] width 66 height 28
click at [495, 184] on input "不留客資" at bounding box center [480, 175] width 28 height 28
checkbox input "true"
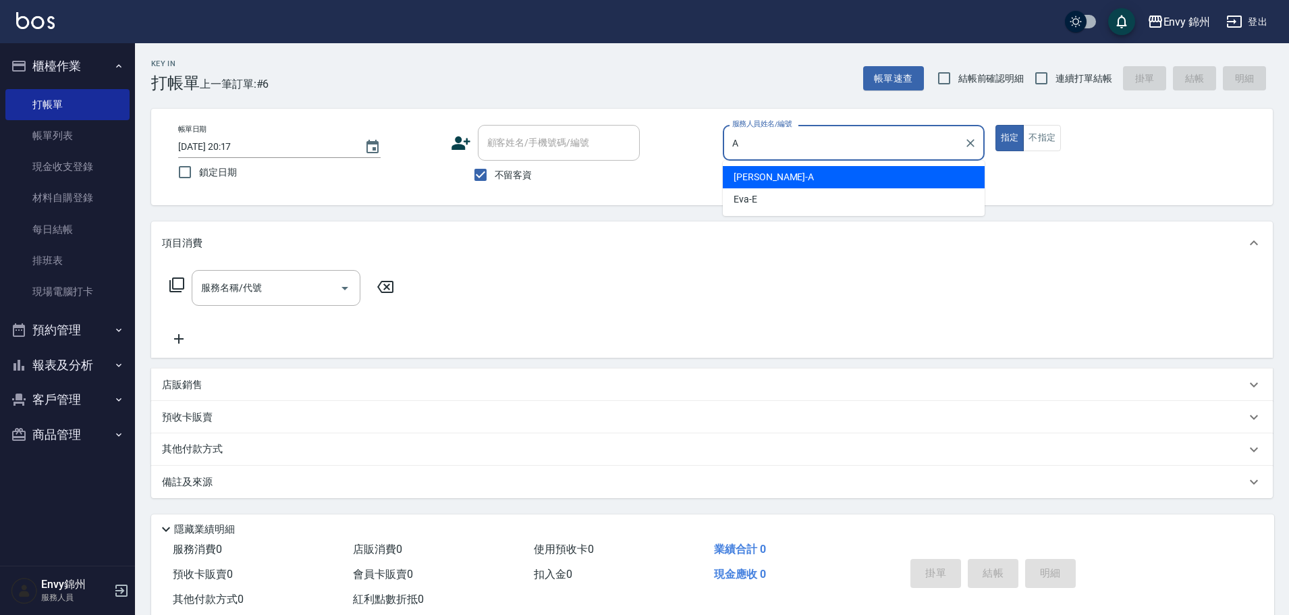
click at [868, 171] on div "Annie -A" at bounding box center [854, 177] width 262 height 22
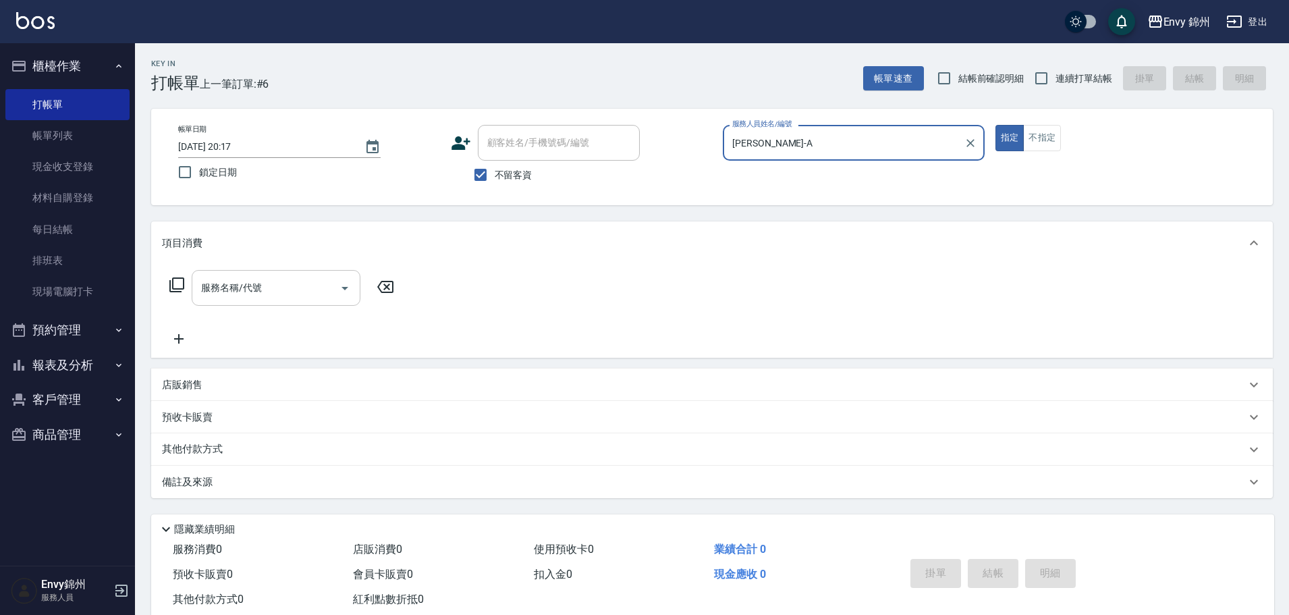
type input "Annie-A"
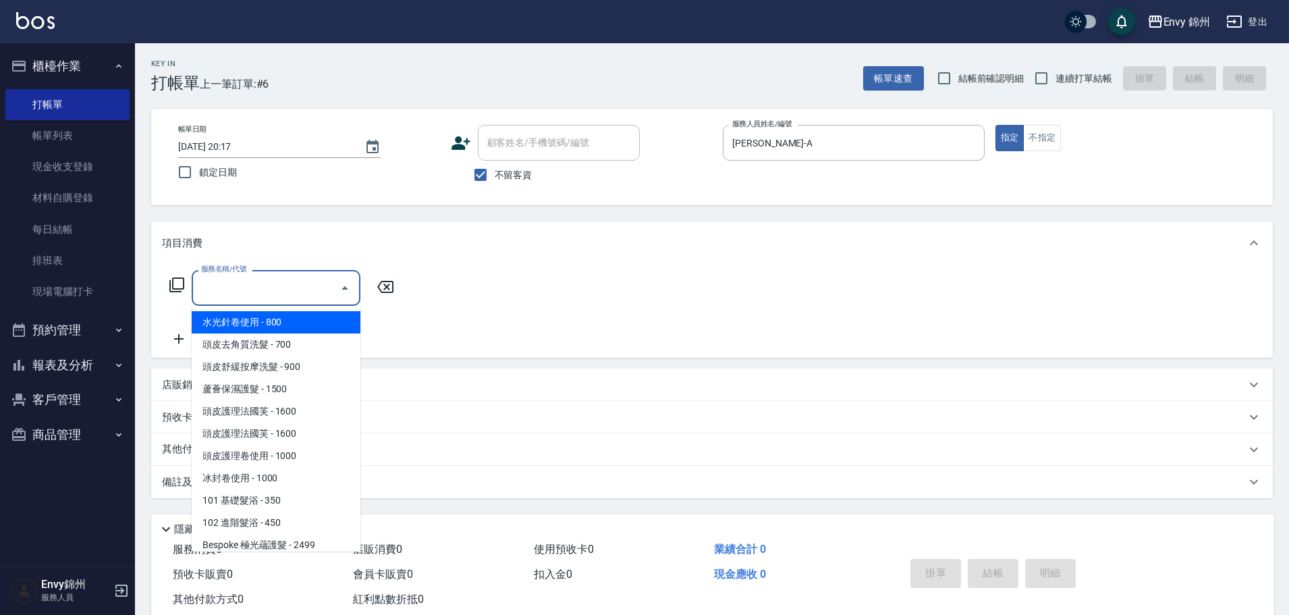
click at [233, 281] on input "服務名稱/代號" at bounding box center [266, 288] width 136 height 24
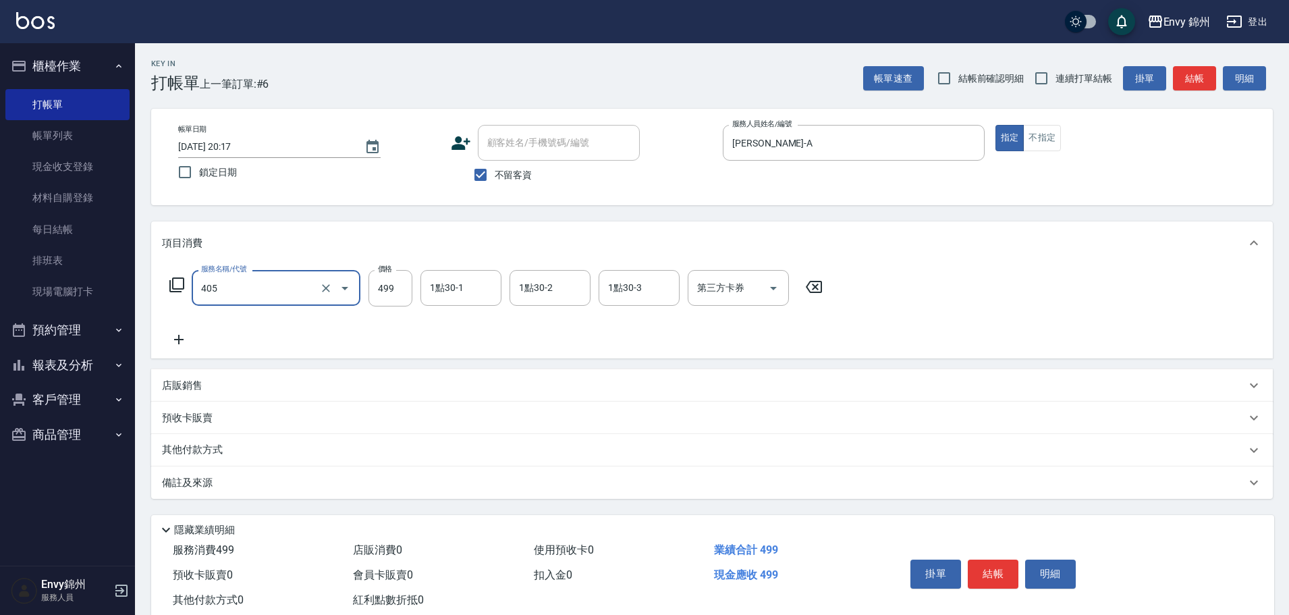
type input "MOYO頭皮clean系列499(405)"
type input "599"
click at [271, 485] on div "備註及來源" at bounding box center [704, 483] width 1084 height 14
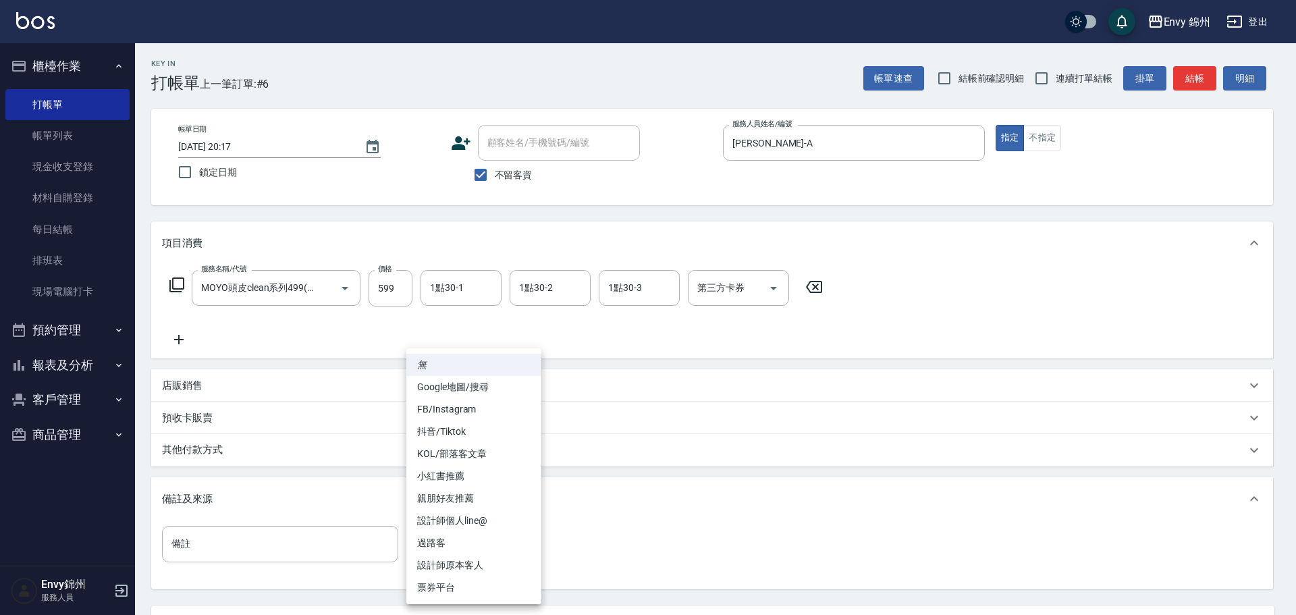
click at [489, 544] on body "Envy 錦州 登出 櫃檯作業 打帳單 帳單列表 現金收支登錄 材料自購登錄 每日結帳 排班表 現場電腦打卡 預約管理 預約管理 單日預約紀錄 單週預約紀錄 …" at bounding box center [648, 368] width 1296 height 736
click at [472, 548] on li "過路客" at bounding box center [473, 543] width 135 height 22
type input "過路客"
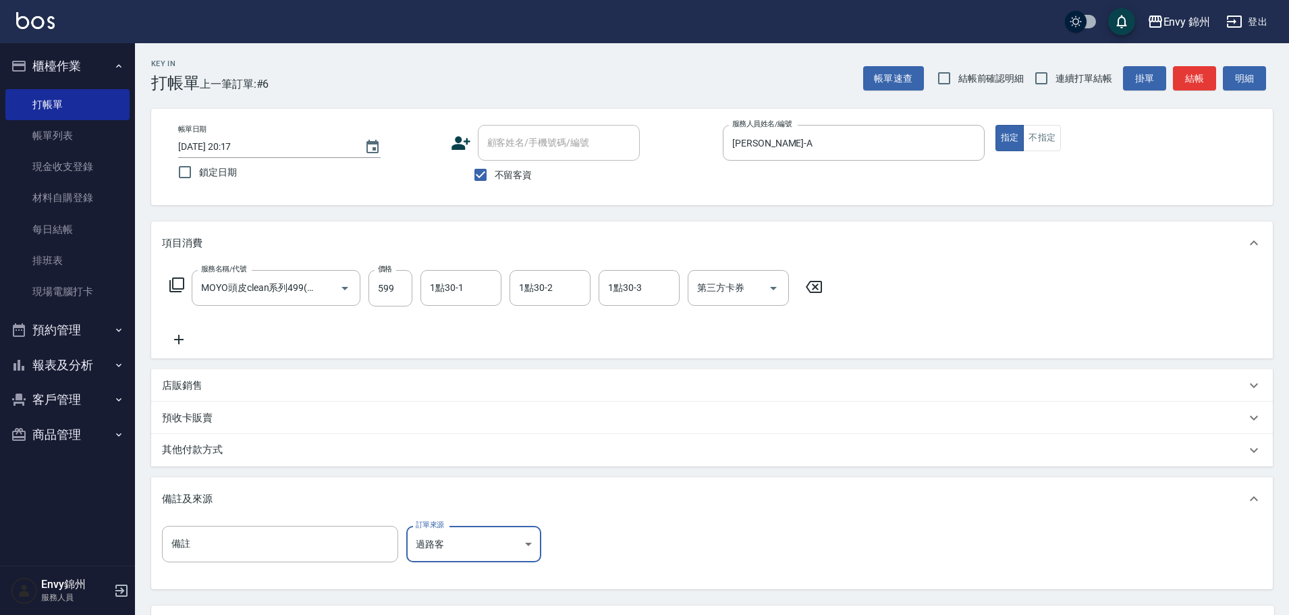
scroll to position [127, 0]
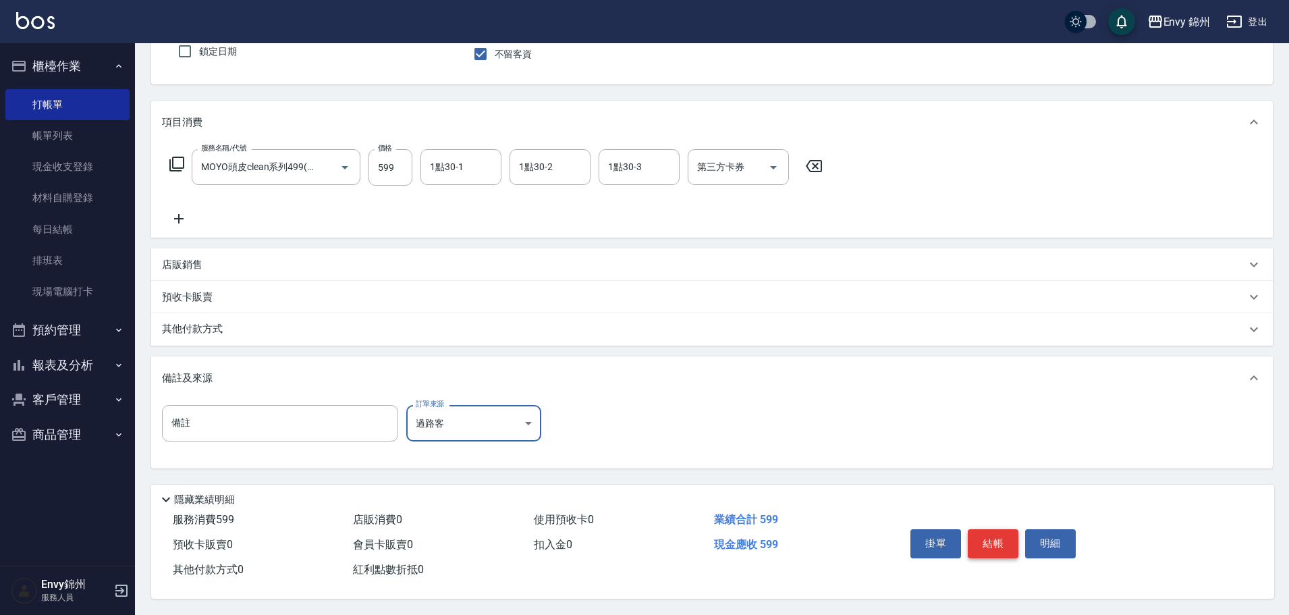
click at [987, 535] on button "結帳" at bounding box center [993, 543] width 51 height 28
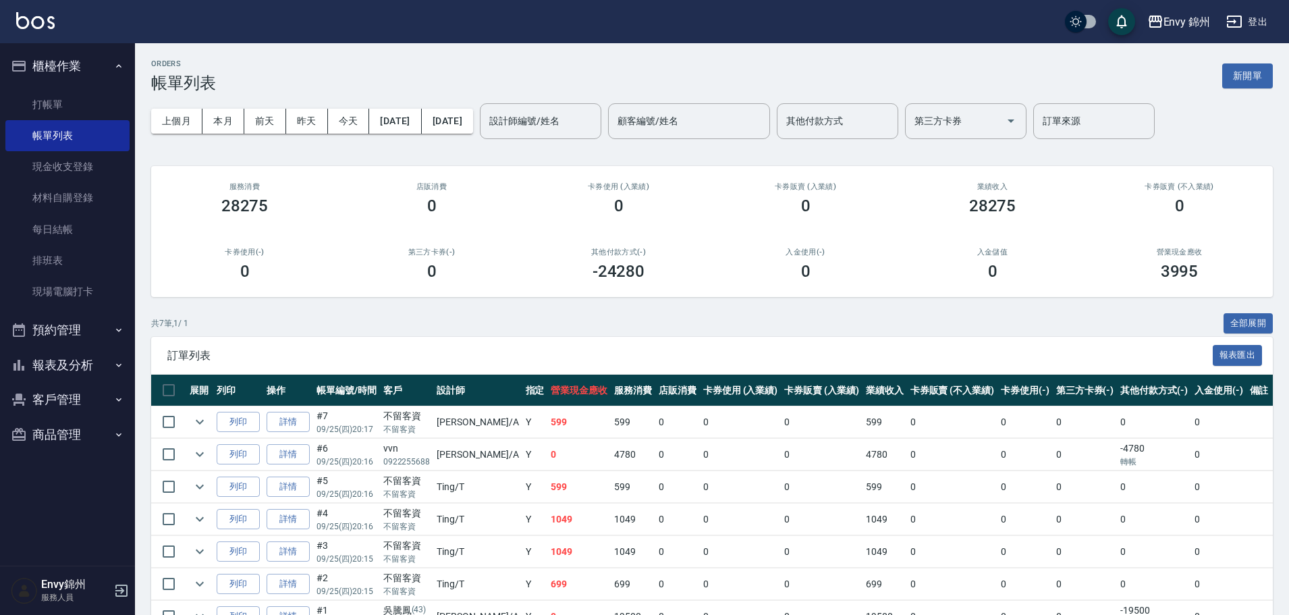
scroll to position [81, 0]
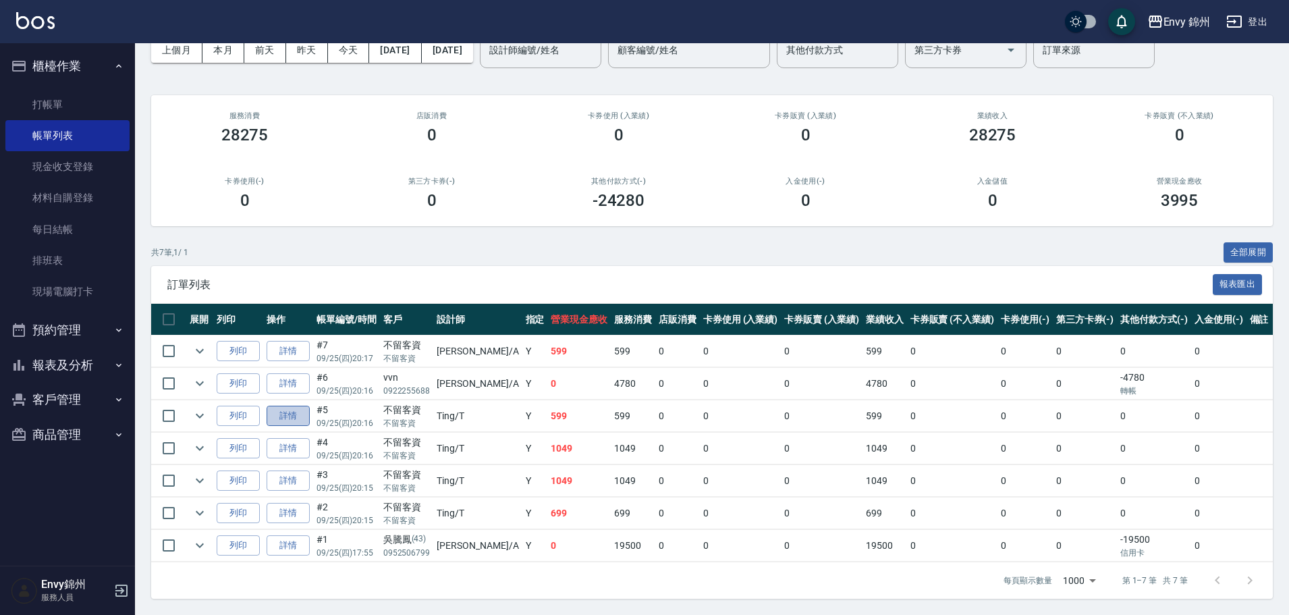
click at [275, 409] on link "詳情" at bounding box center [288, 416] width 43 height 21
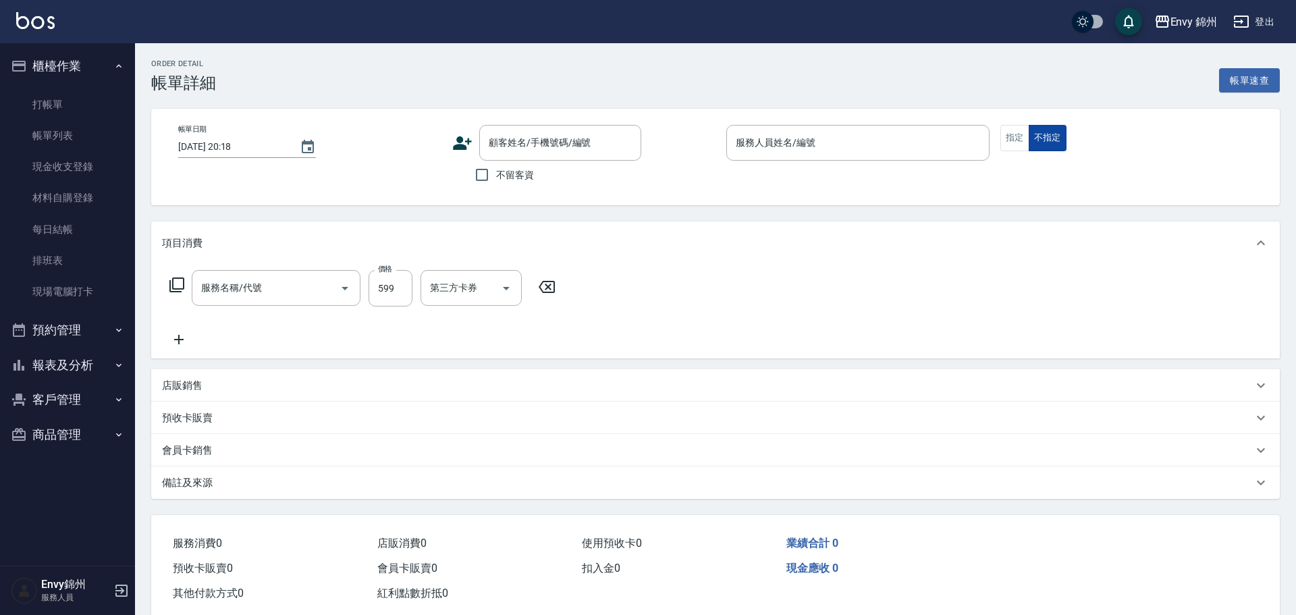
type input "2025/09/25 20:16"
checkbox input "true"
type input "Ting-T"
type input "過路客"
type input "MOYO頭皮clean系列499(405)"
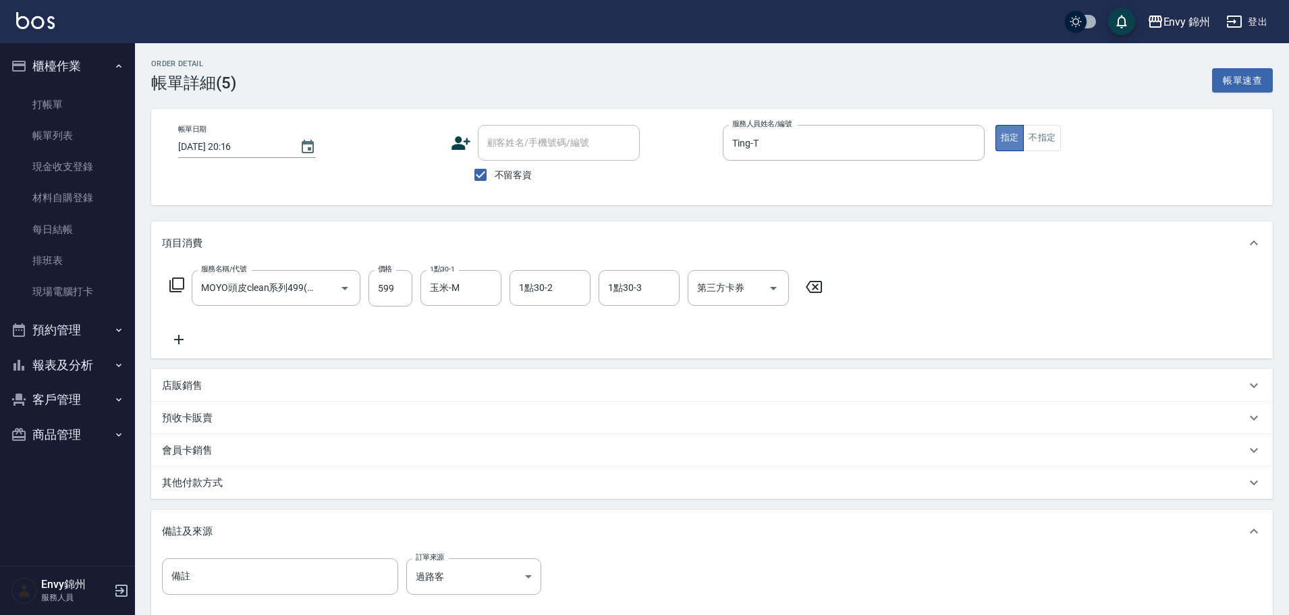
click at [1010, 136] on button "指定" at bounding box center [1009, 138] width 29 height 26
click at [1034, 136] on button "不指定" at bounding box center [1042, 138] width 38 height 26
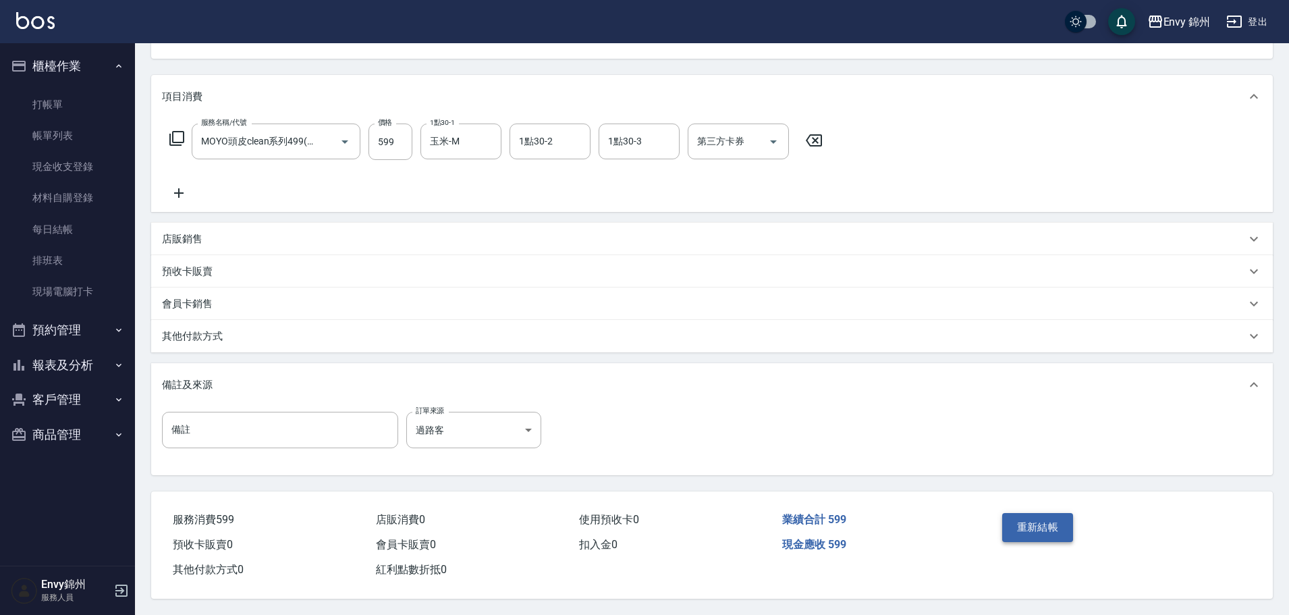
click at [1035, 518] on button "重新結帳" at bounding box center [1038, 527] width 72 height 28
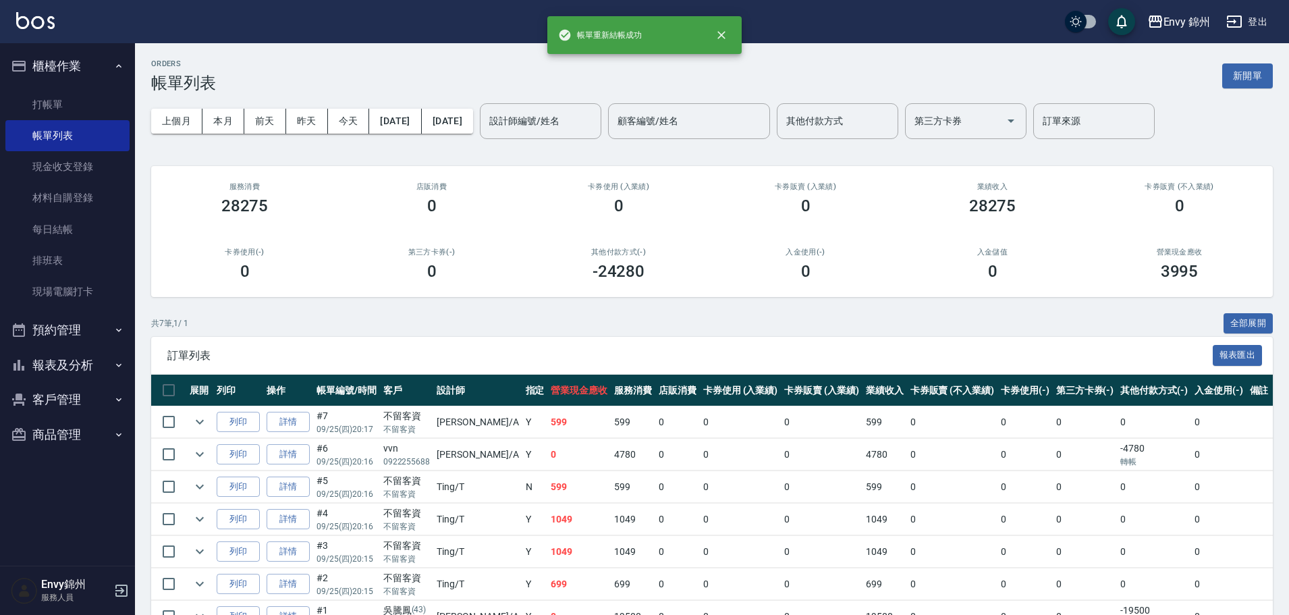
scroll to position [81, 0]
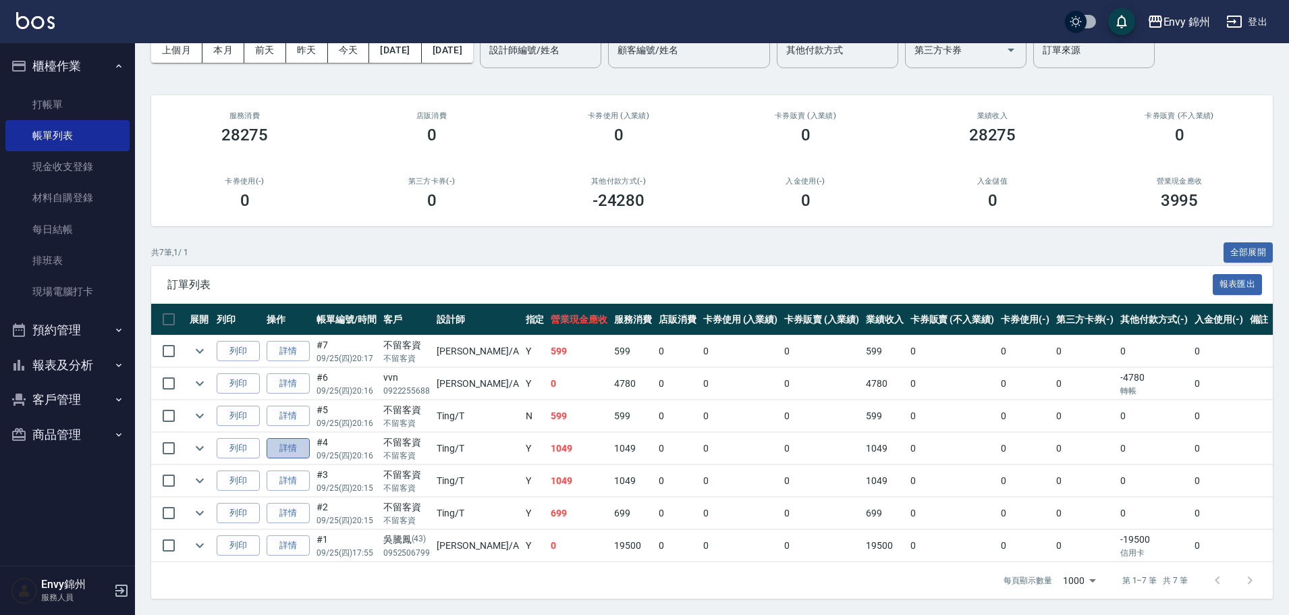
click at [282, 442] on link "詳情" at bounding box center [288, 448] width 43 height 21
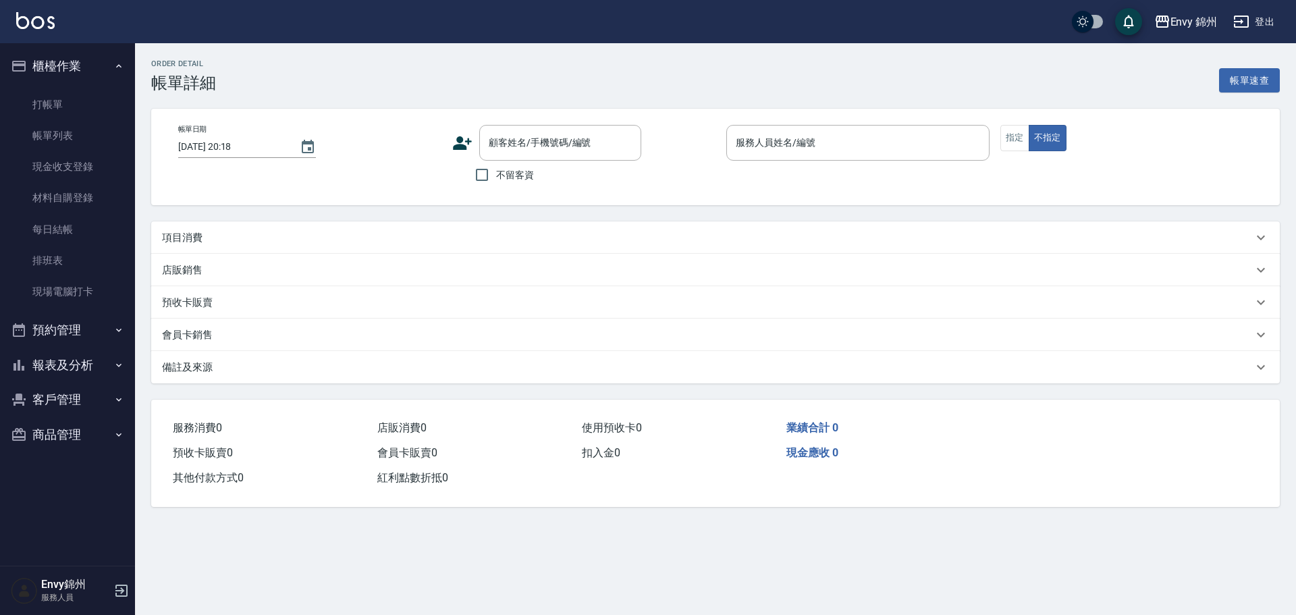
type input "2025/09/25 20:16"
checkbox input "true"
type input "Ting-T"
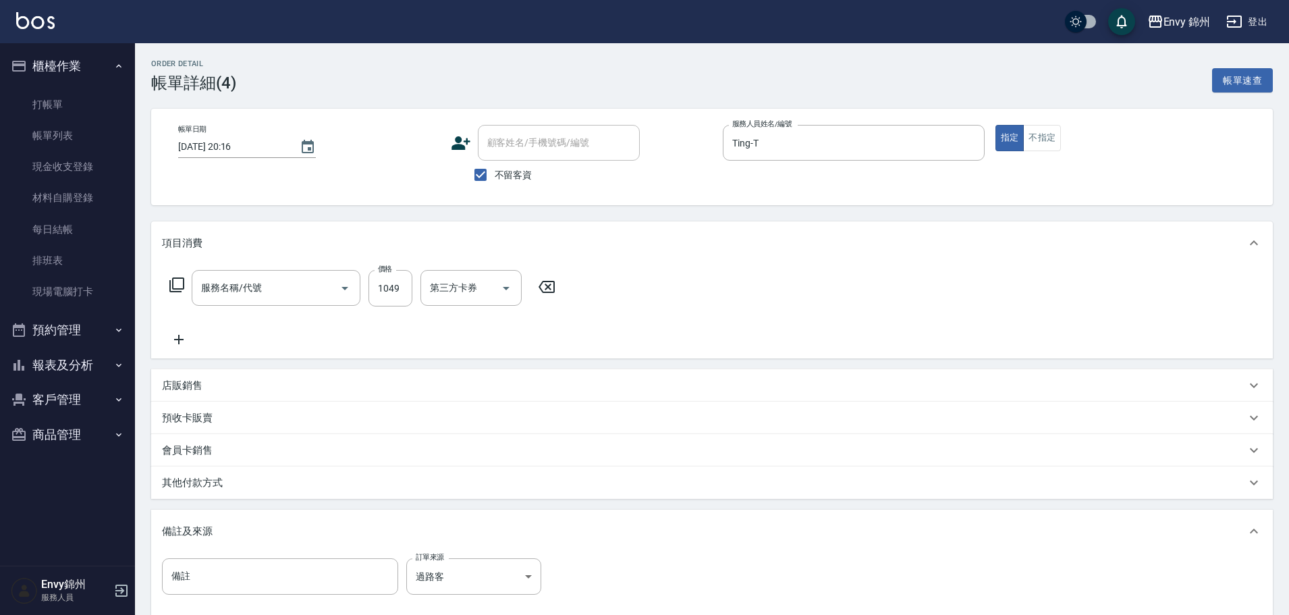
click at [1066, 149] on div "指定 不指定" at bounding box center [1126, 138] width 262 height 26
type input "201 剪髮(201)"
click at [1047, 141] on button "不指定" at bounding box center [1042, 138] width 38 height 26
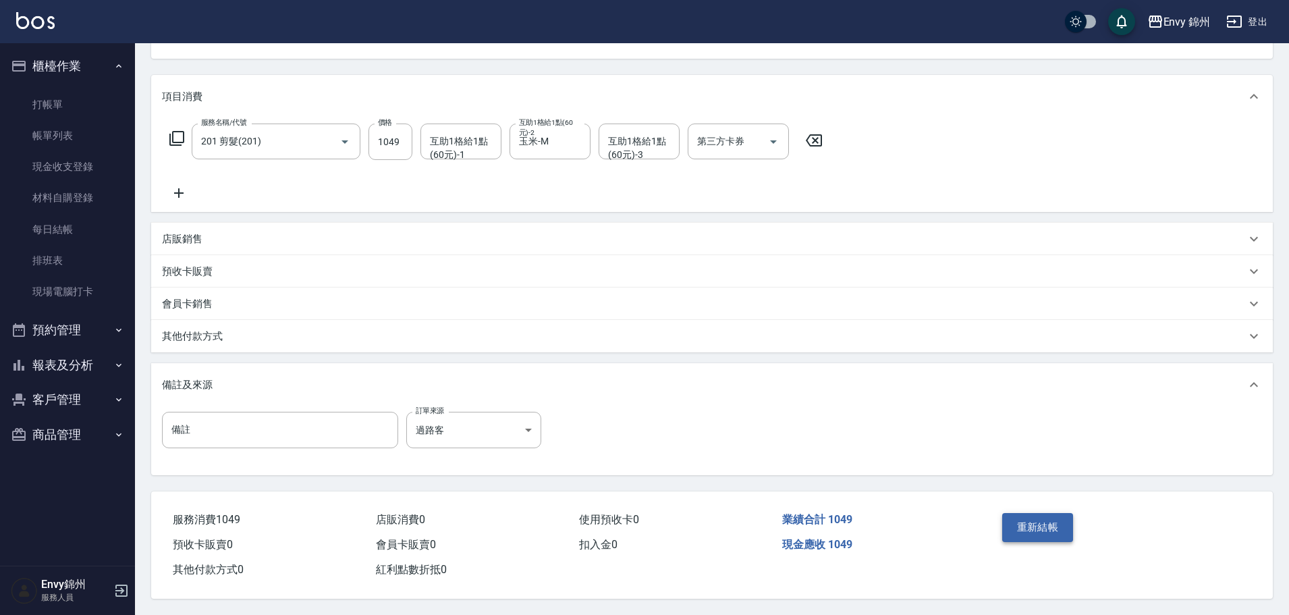
click at [1044, 527] on button "重新結帳" at bounding box center [1038, 527] width 72 height 28
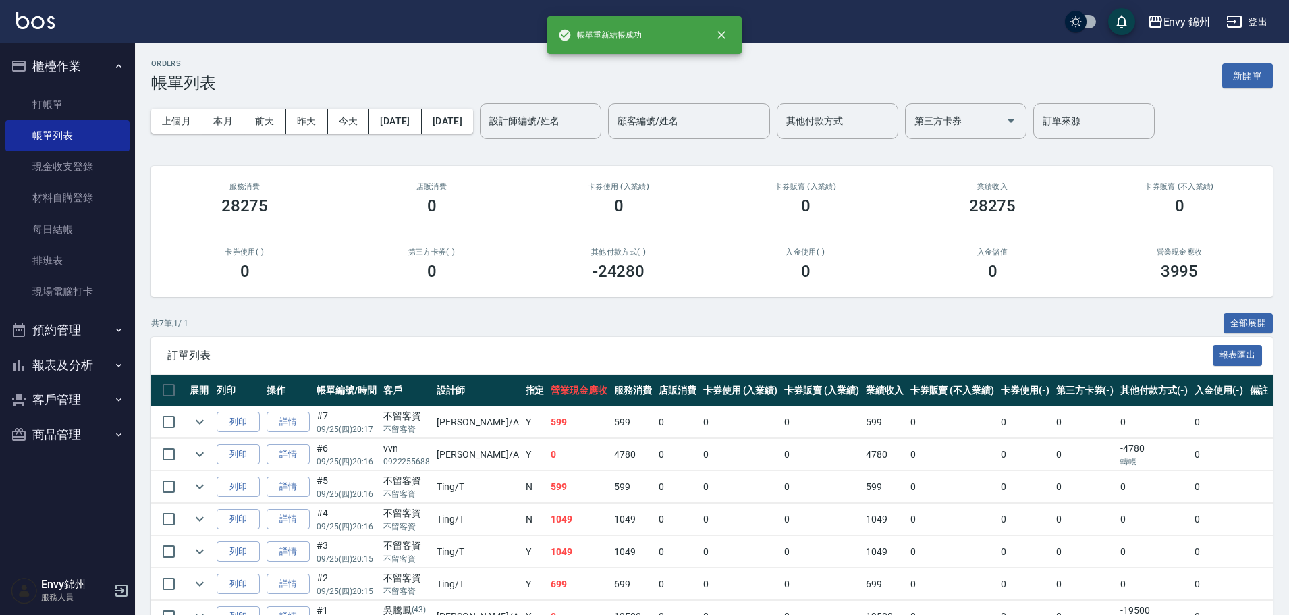
scroll to position [67, 0]
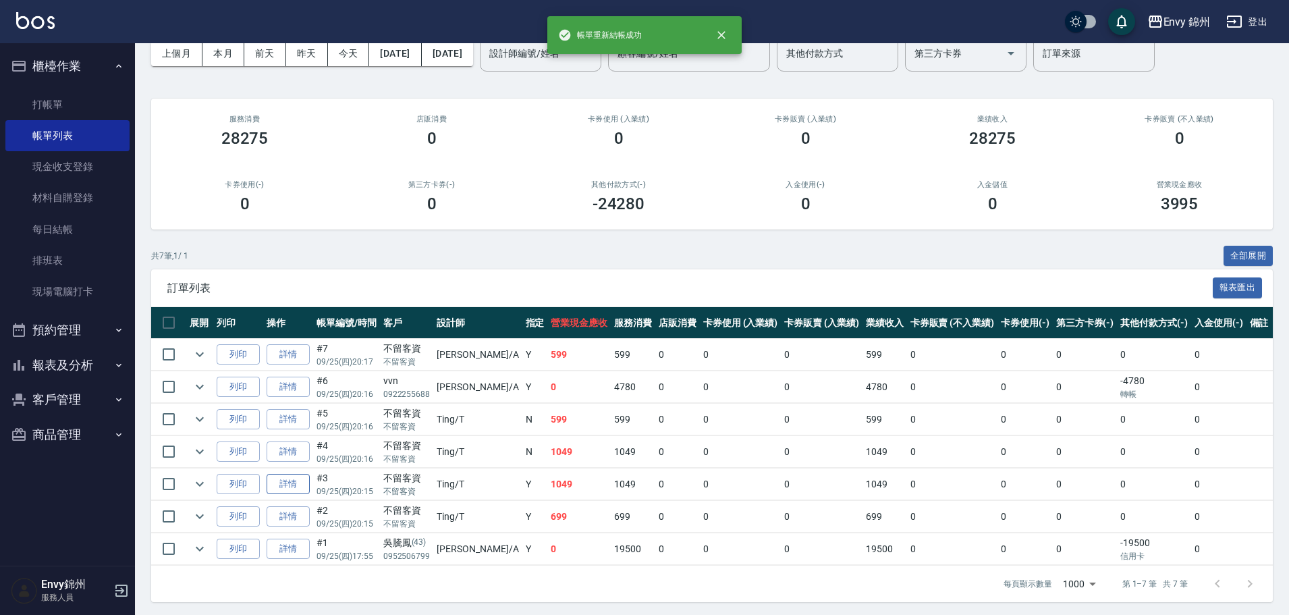
click at [286, 485] on link "詳情" at bounding box center [288, 484] width 43 height 21
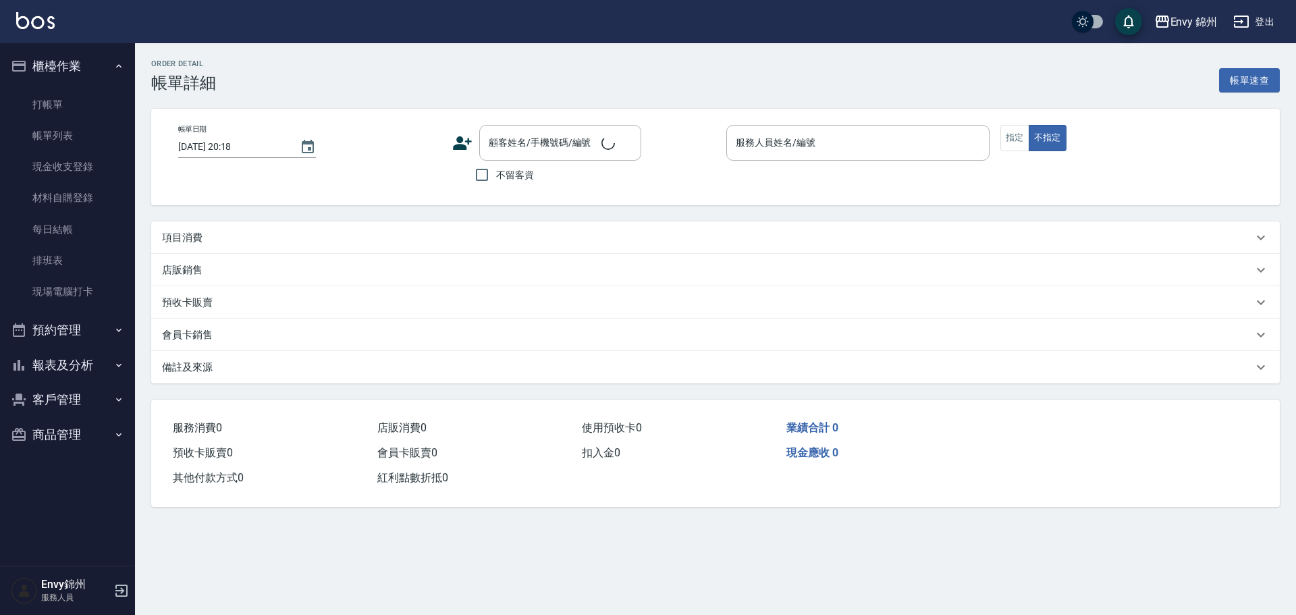
type input "2025/09/25 20:15"
checkbox input "true"
type input "Ting-T"
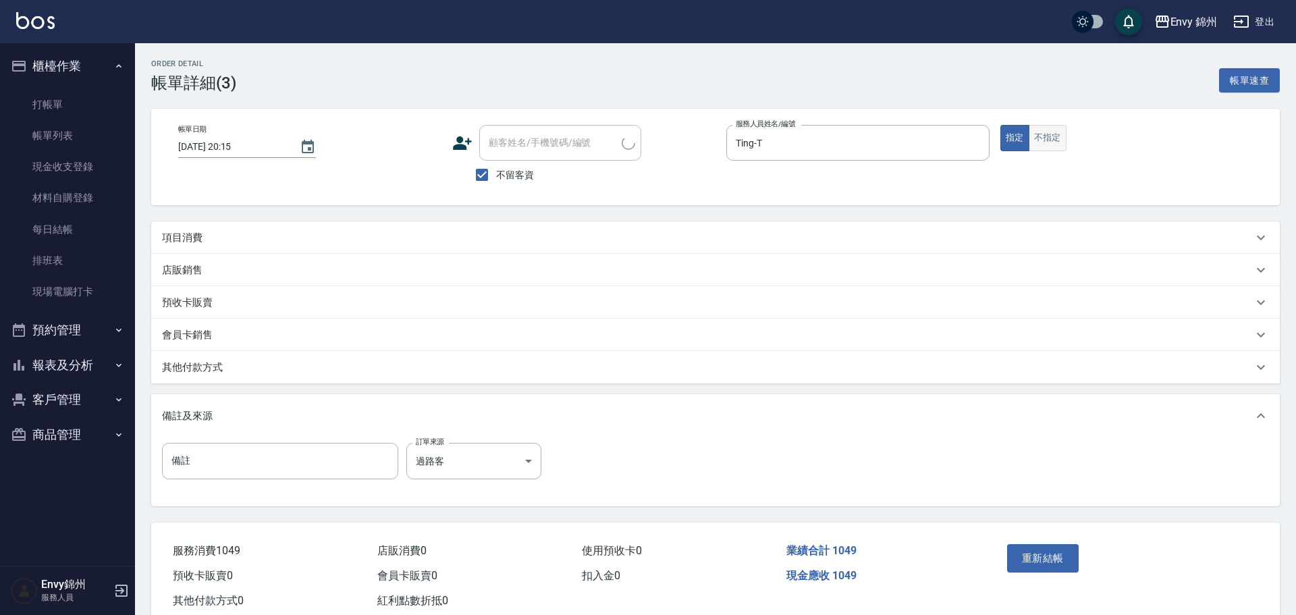
click at [1043, 136] on button "不指定" at bounding box center [1047, 138] width 38 height 26
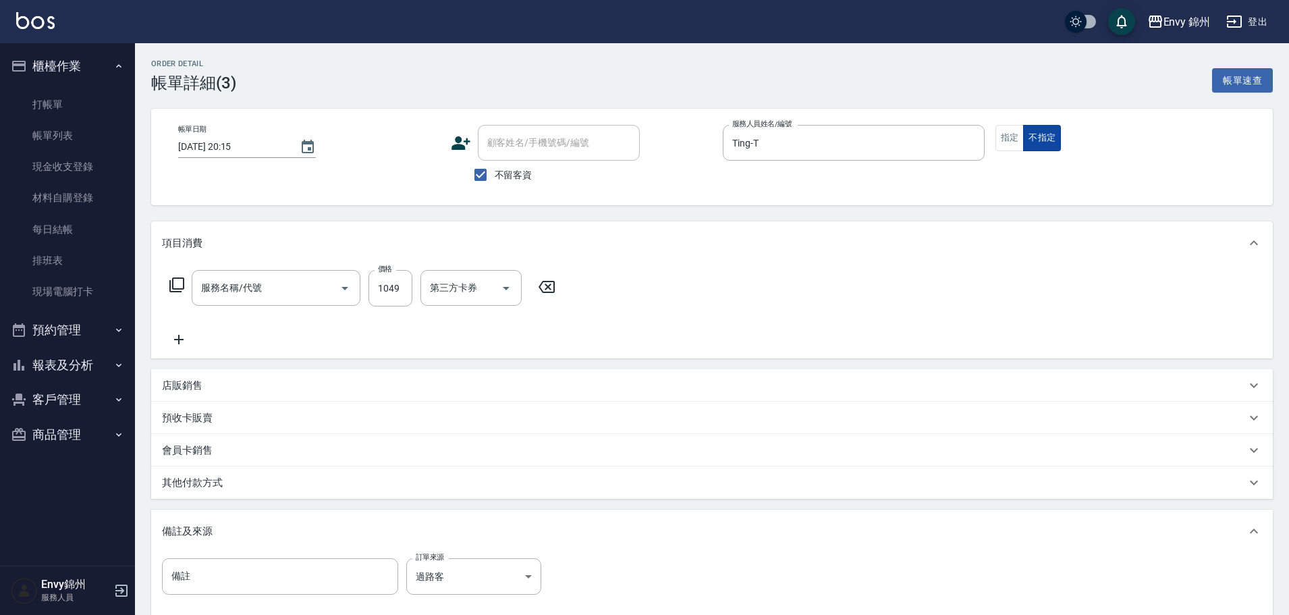
type input "201 剪髮(201)"
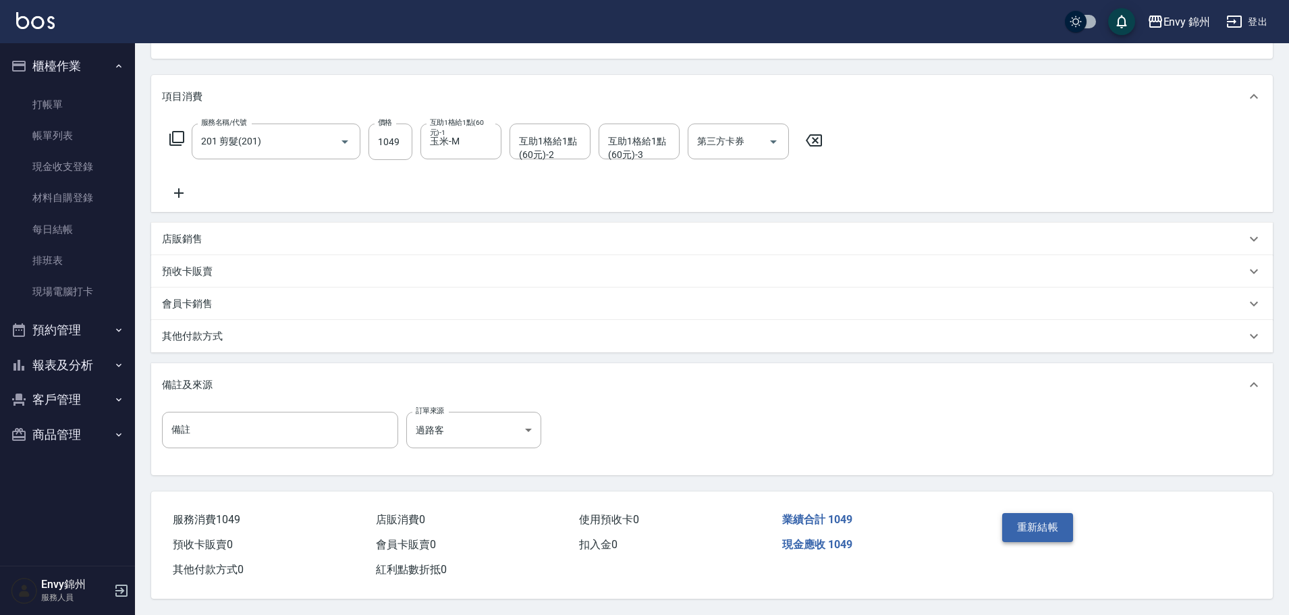
click at [1054, 532] on button "重新結帳" at bounding box center [1038, 527] width 72 height 28
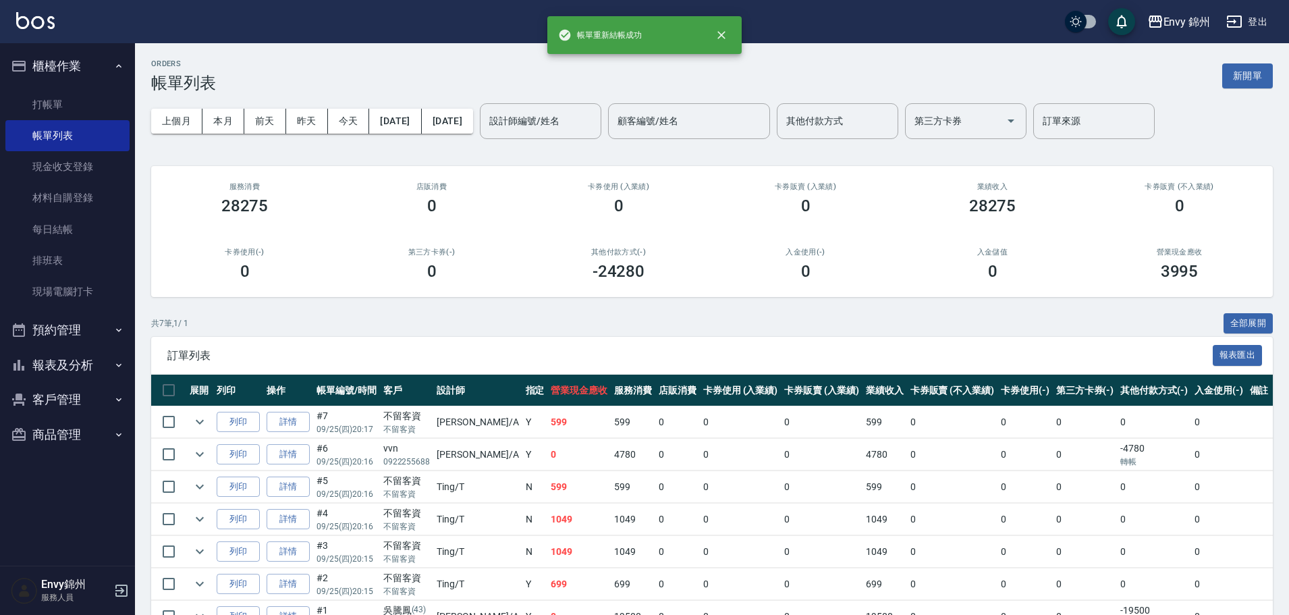
scroll to position [81, 0]
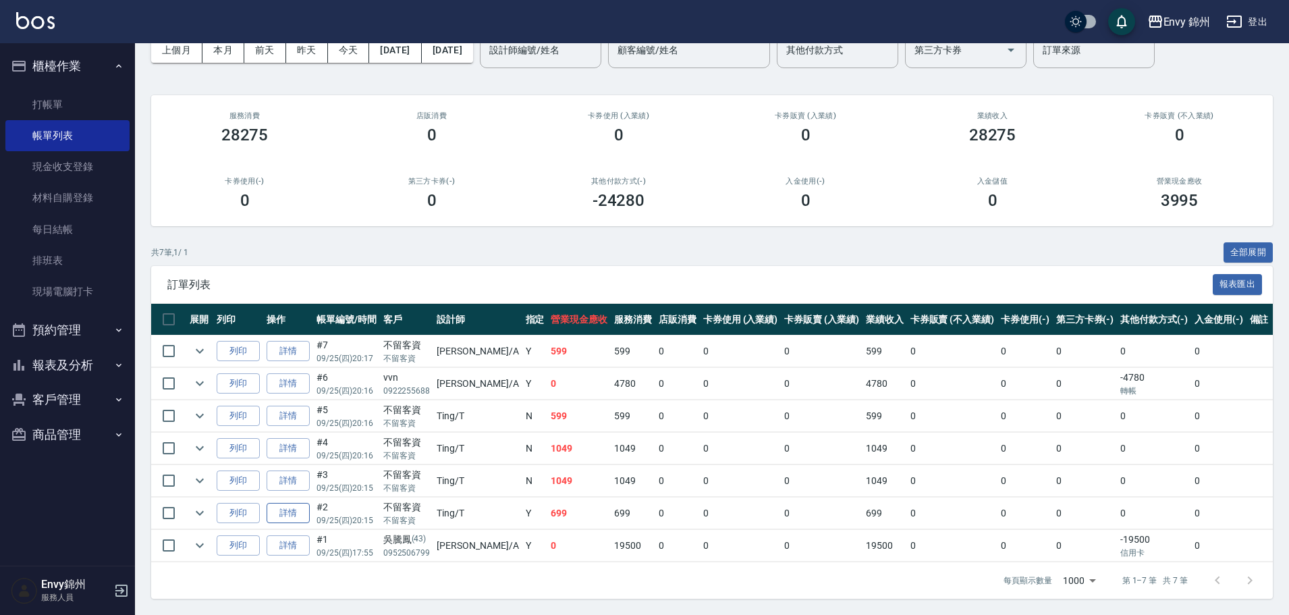
click at [287, 505] on link "詳情" at bounding box center [288, 513] width 43 height 21
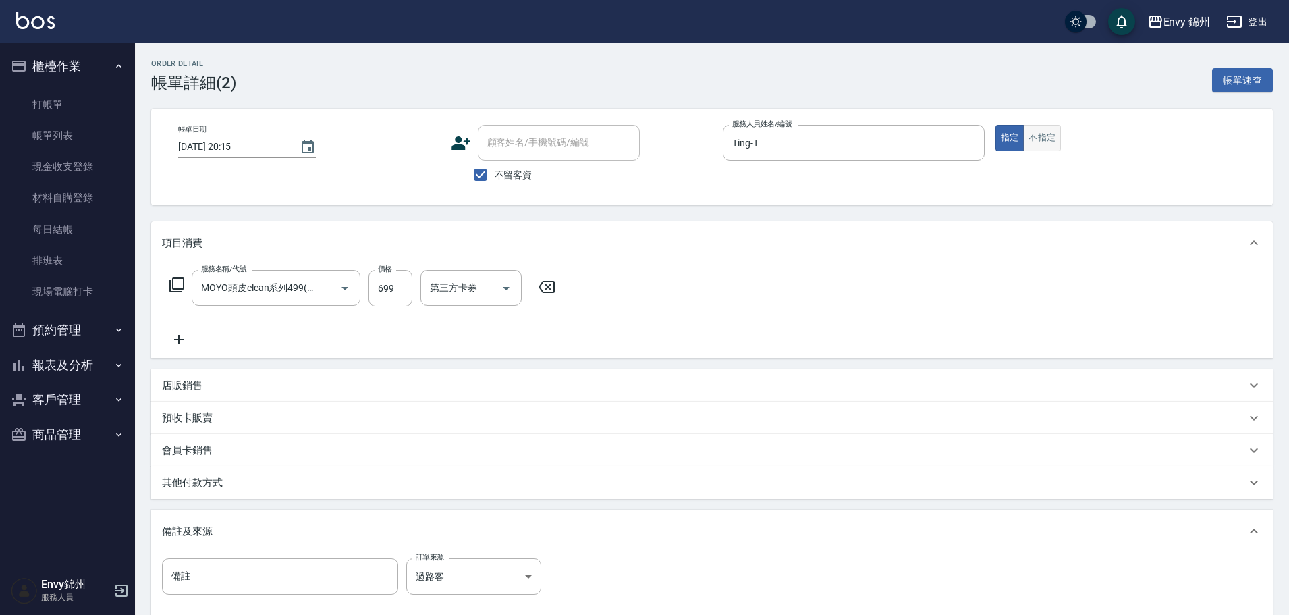
type input "2025/09/25 20:15"
checkbox input "true"
type input "Ting-T"
type input "過路客"
type input "MOYO頭皮clean系列499(405)"
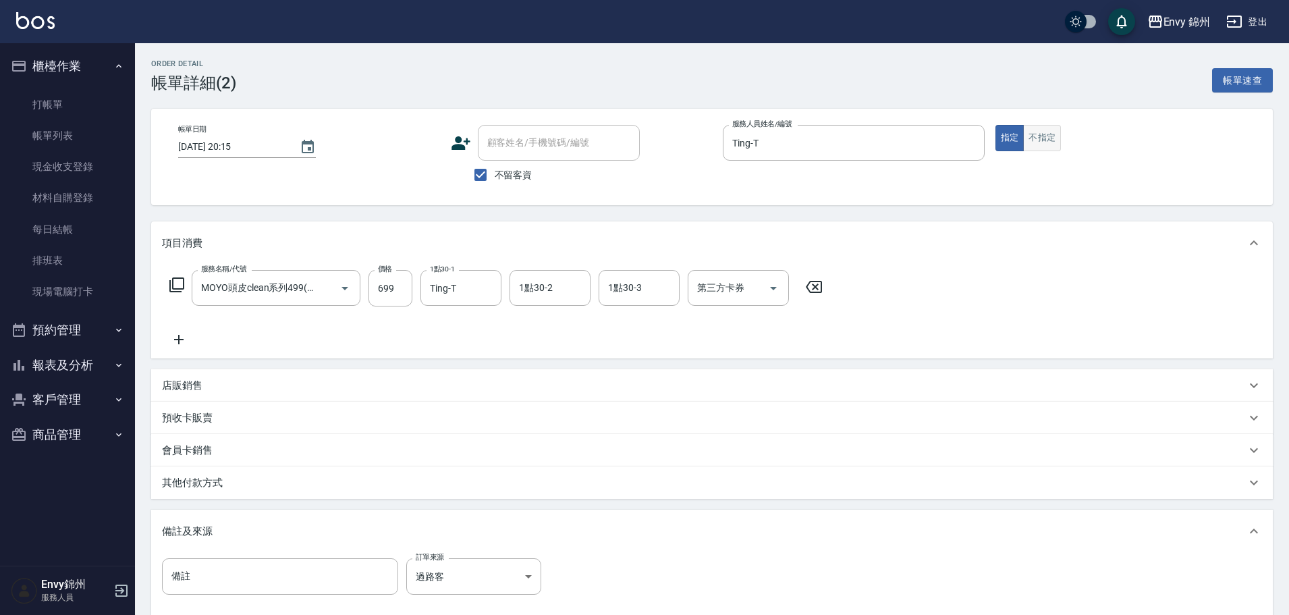
click at [1024, 149] on button "不指定" at bounding box center [1042, 138] width 38 height 26
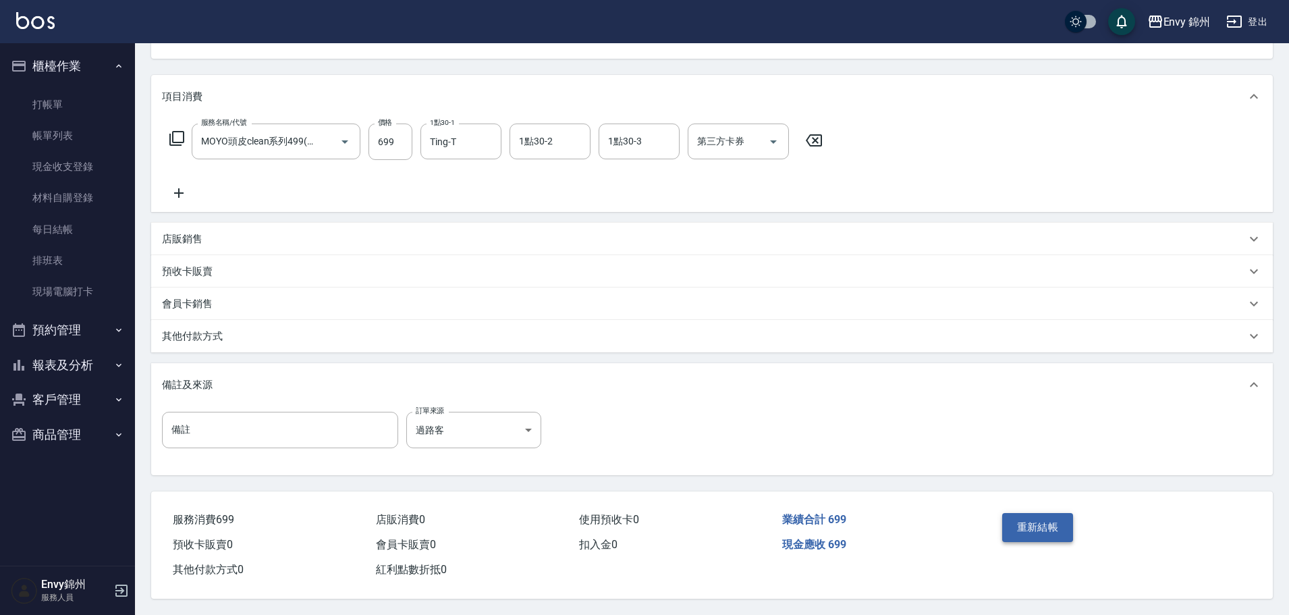
click at [1045, 518] on button "重新結帳" at bounding box center [1038, 527] width 72 height 28
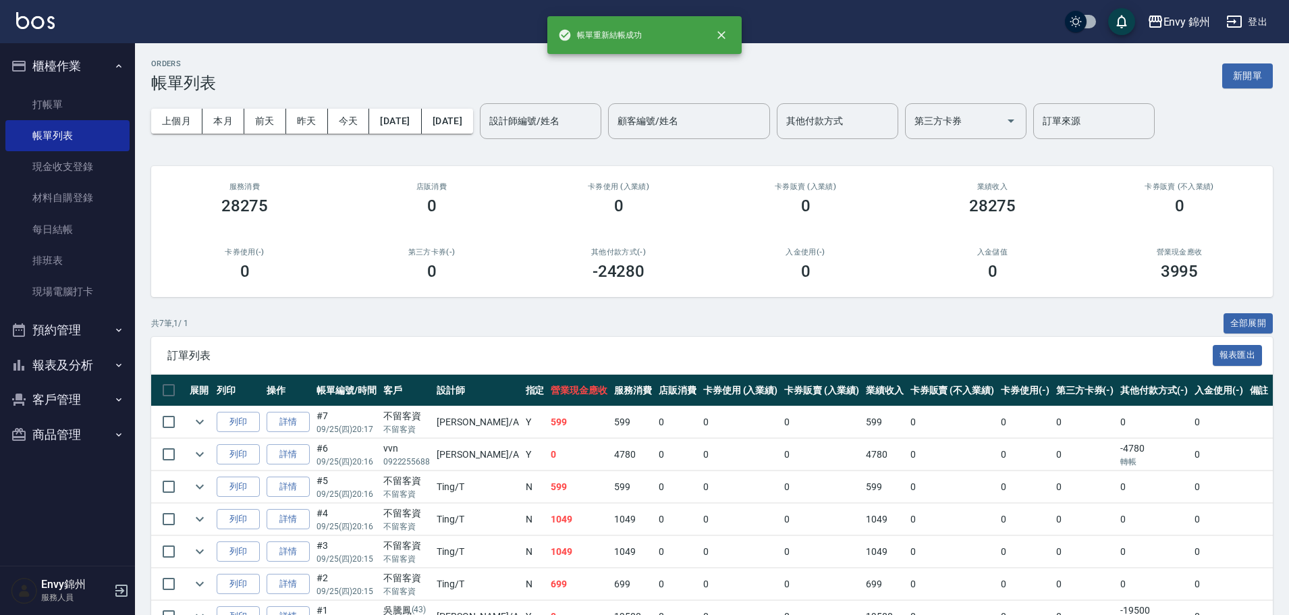
scroll to position [81, 0]
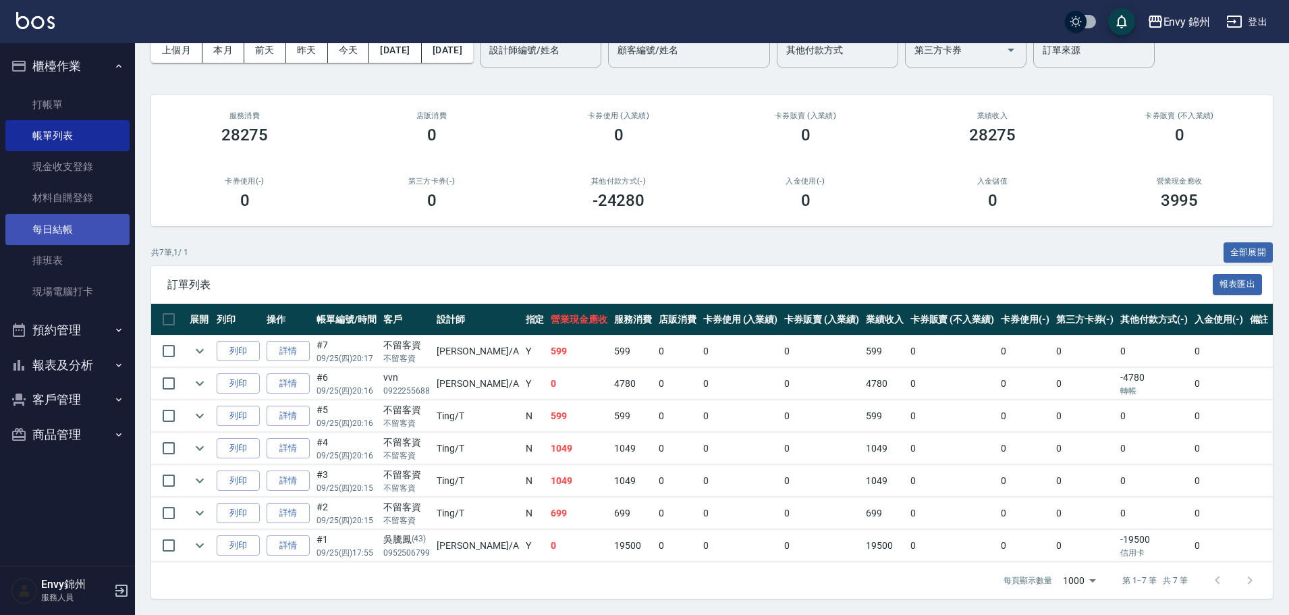
click at [74, 230] on link "每日結帳" at bounding box center [67, 229] width 124 height 31
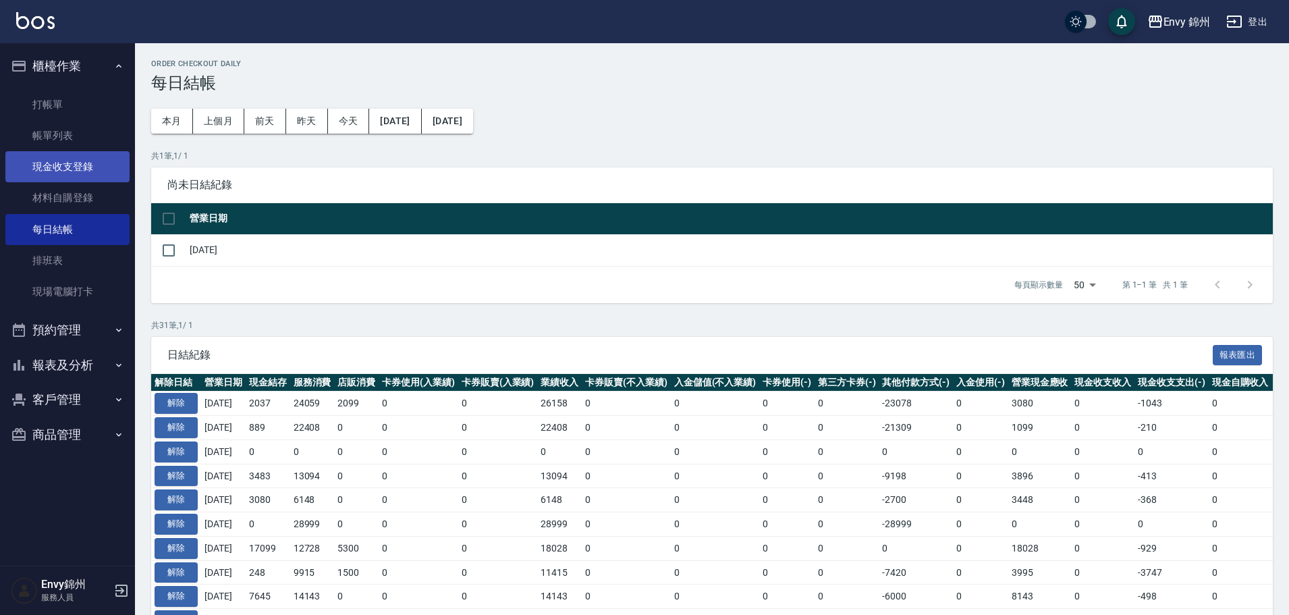
click at [90, 159] on link "現金收支登錄" at bounding box center [67, 166] width 124 height 31
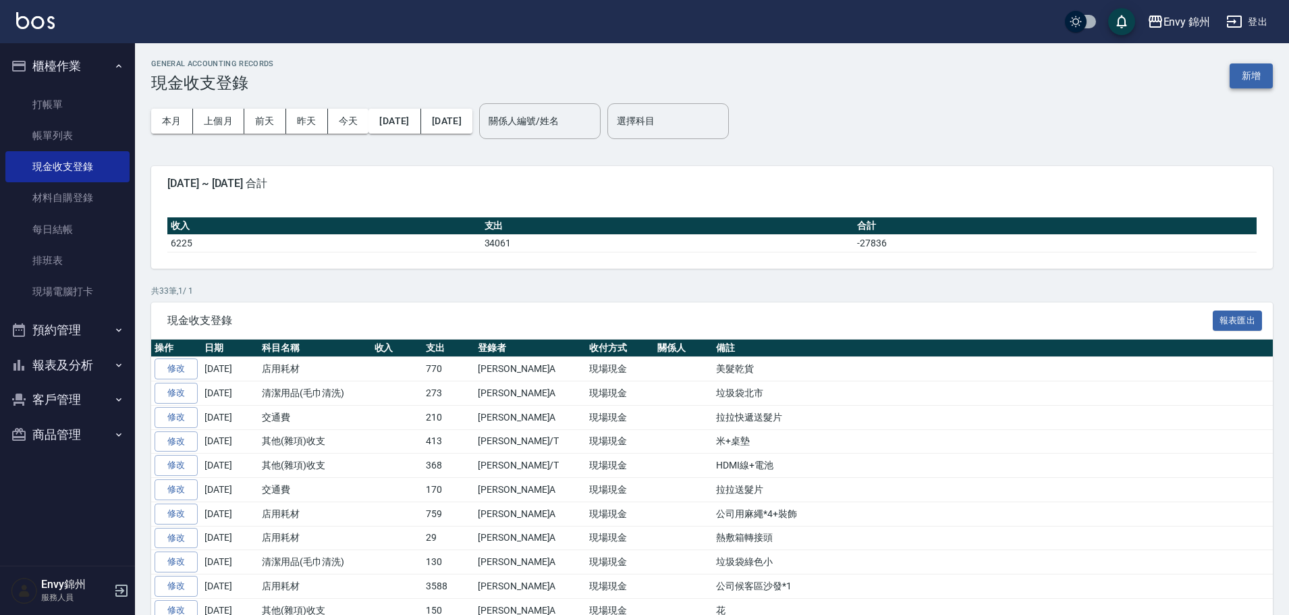
click at [1252, 65] on button "新增" at bounding box center [1251, 75] width 43 height 25
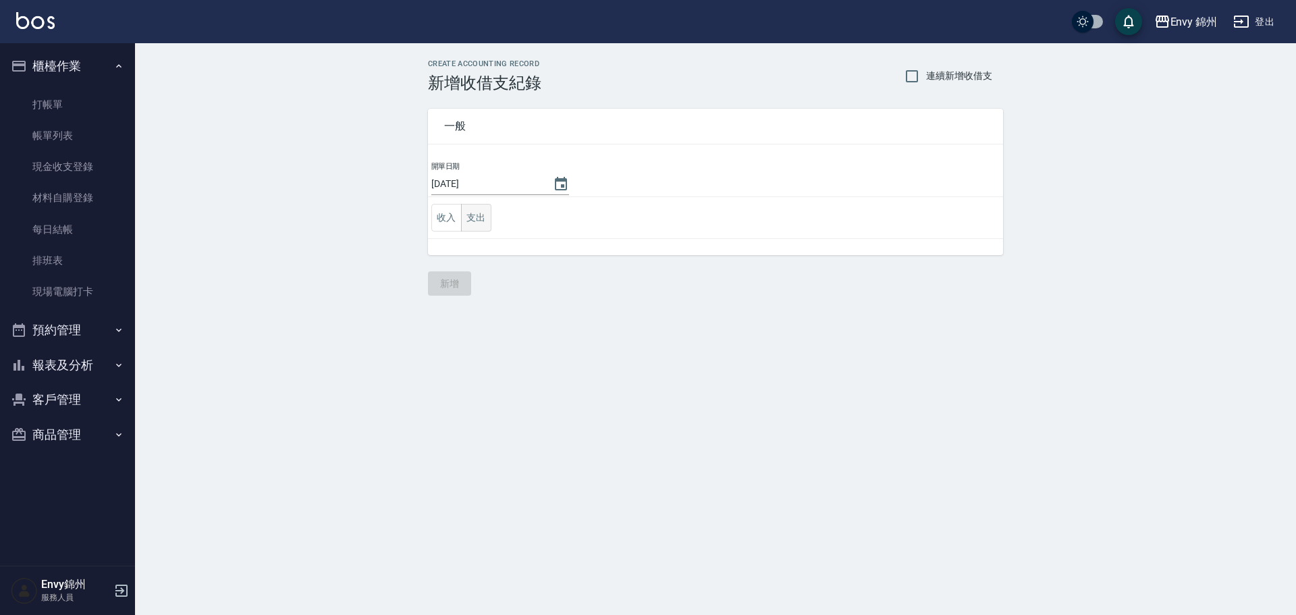
click at [489, 219] on button "支出" at bounding box center [476, 218] width 30 height 28
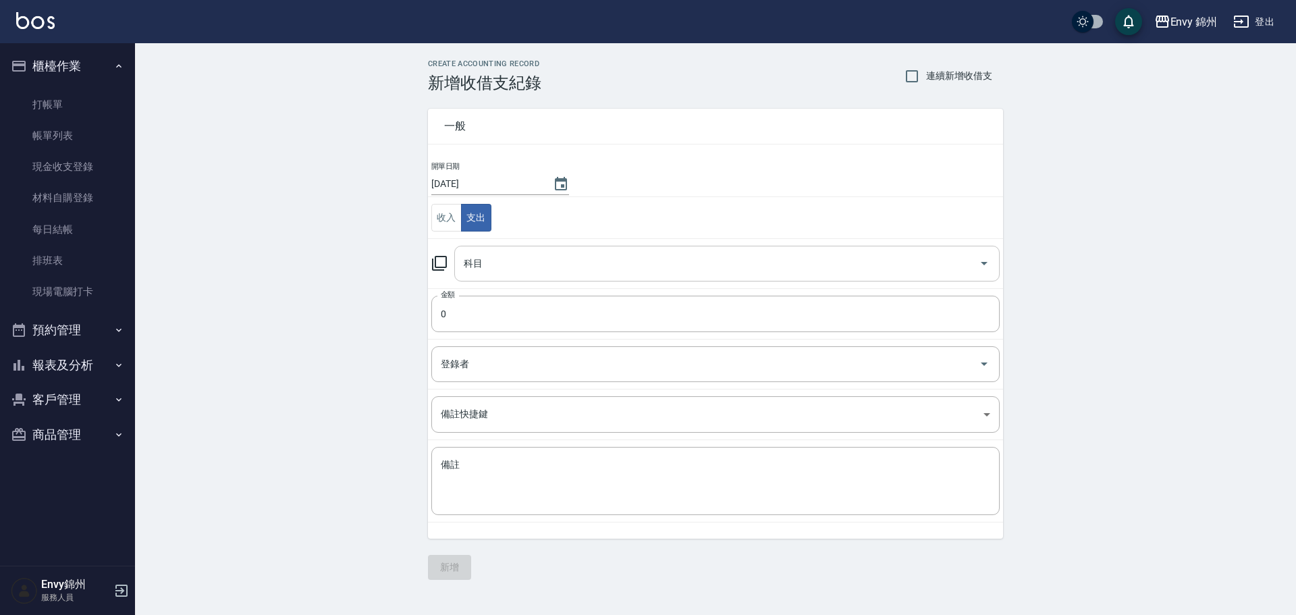
click at [507, 275] on div "科目" at bounding box center [726, 264] width 545 height 36
type input "26 其他(雜項)收支"
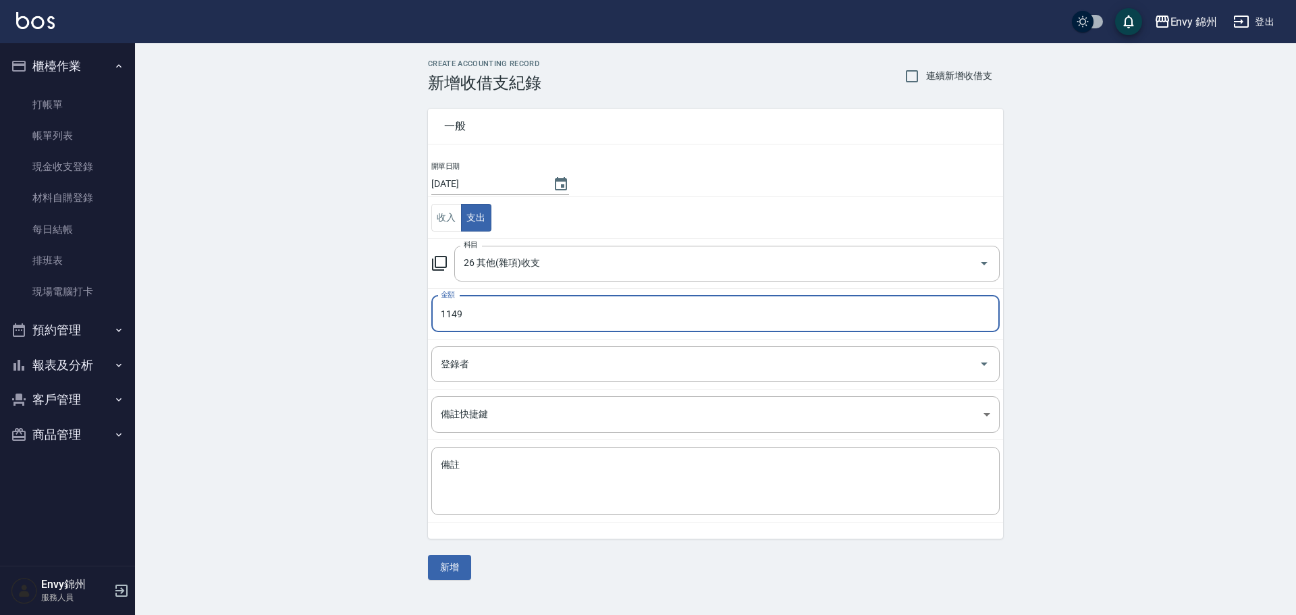
type input "1149"
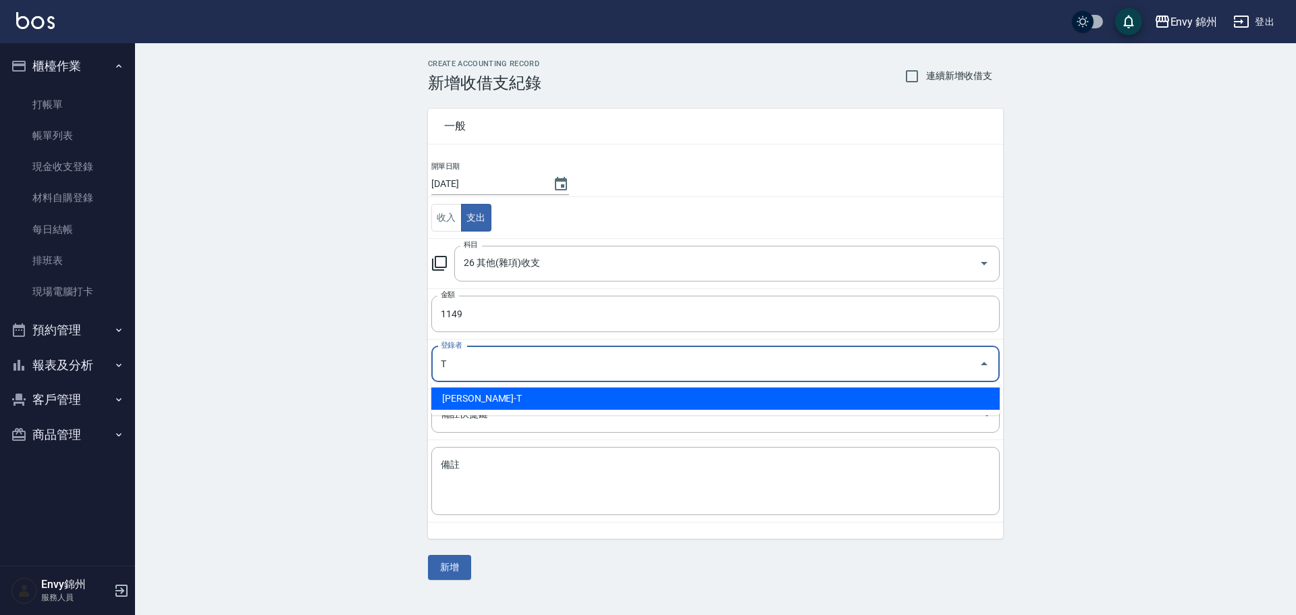
type input "潘昀廷-T"
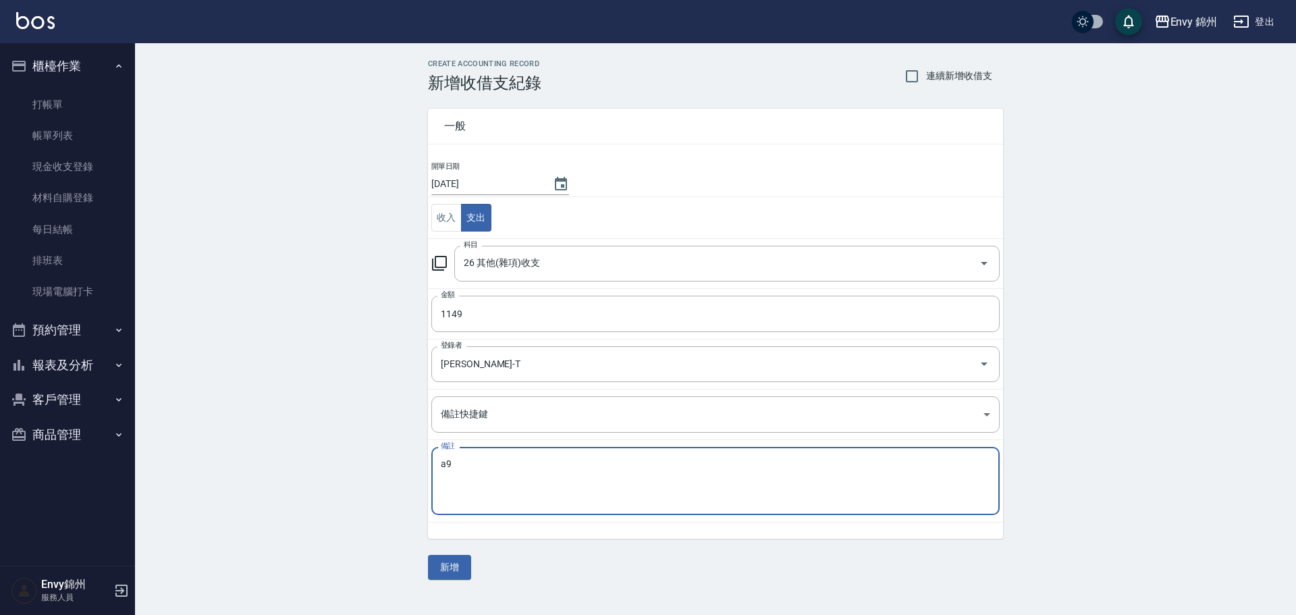
type textarea "a"
type textarea "買"
type textarea "花、打火機、小碗"
click at [453, 566] on button "新增" at bounding box center [449, 567] width 43 height 25
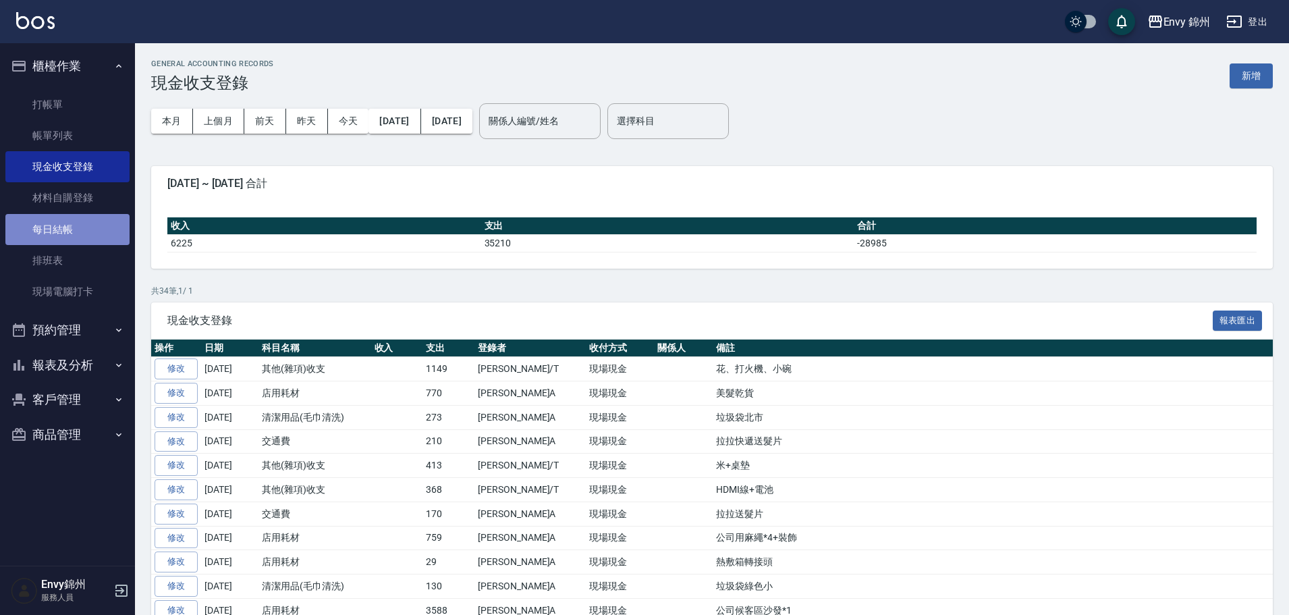
click at [41, 222] on link "每日結帳" at bounding box center [67, 229] width 124 height 31
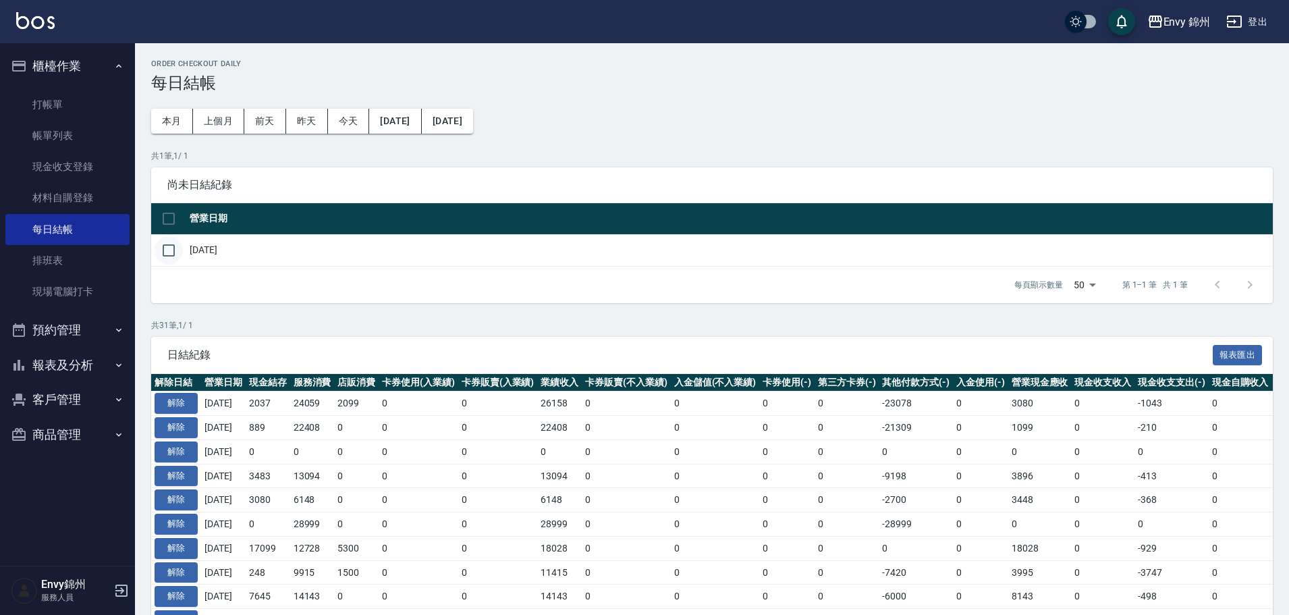
click at [163, 246] on input "checkbox" at bounding box center [169, 250] width 28 height 28
checkbox input "true"
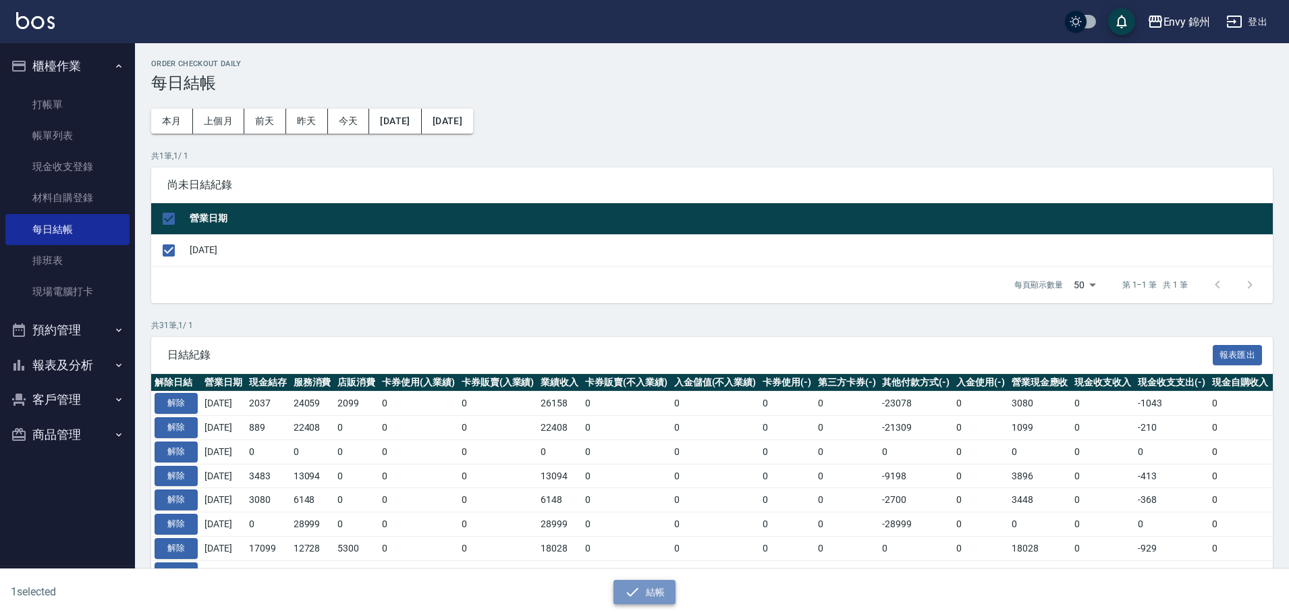
click at [642, 598] on button "結帳" at bounding box center [644, 592] width 63 height 25
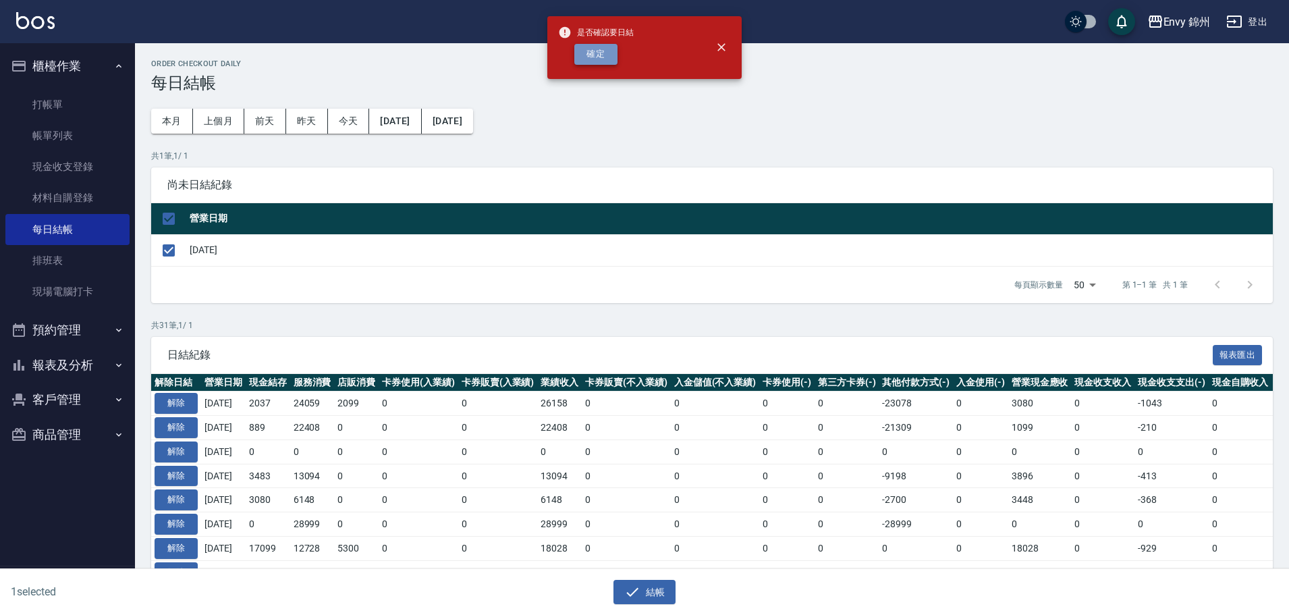
click at [582, 61] on button "確定" at bounding box center [595, 54] width 43 height 21
checkbox input "false"
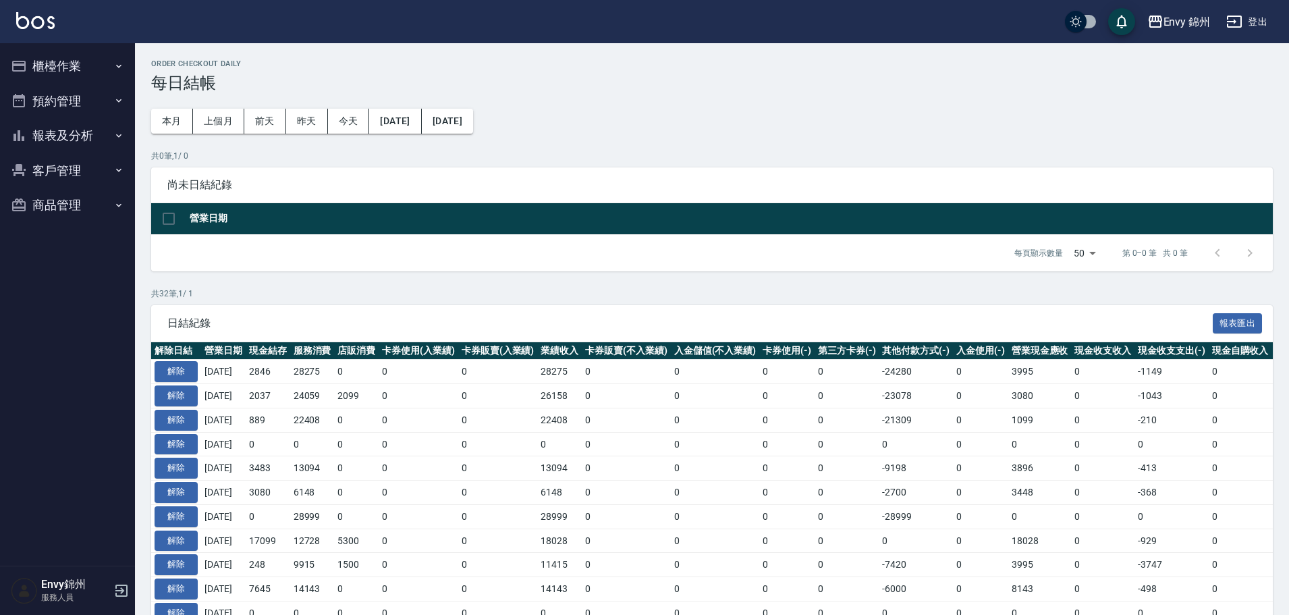
click at [56, 72] on button "櫃檯作業" at bounding box center [67, 66] width 124 height 35
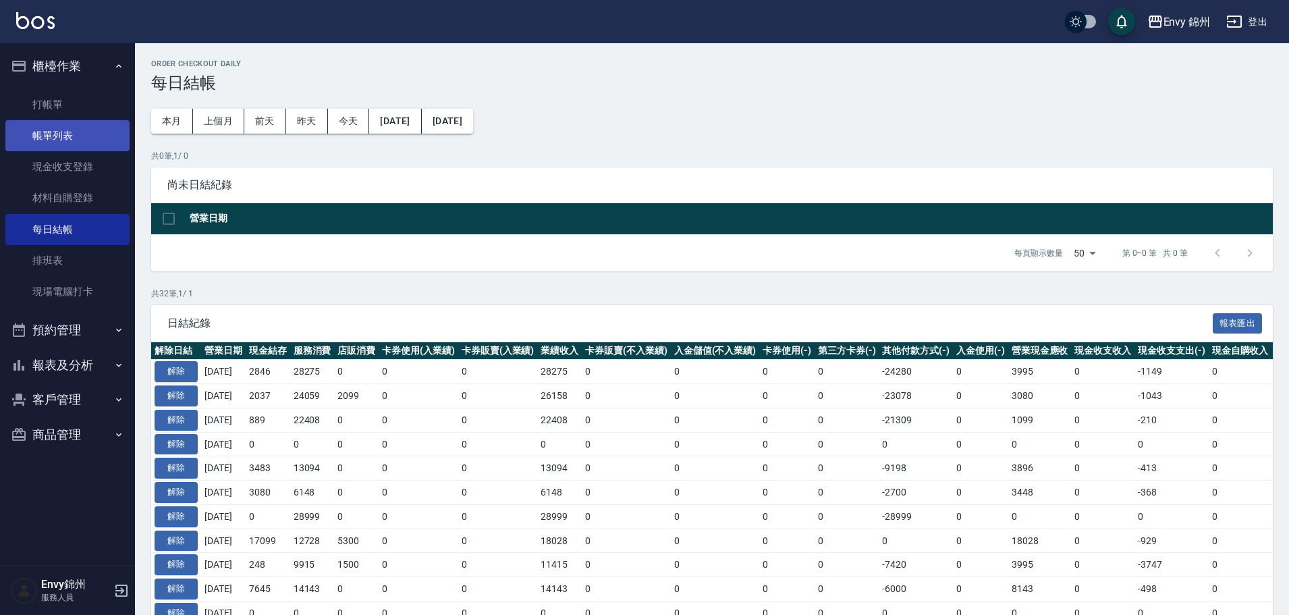
click at [67, 140] on link "帳單列表" at bounding box center [67, 135] width 124 height 31
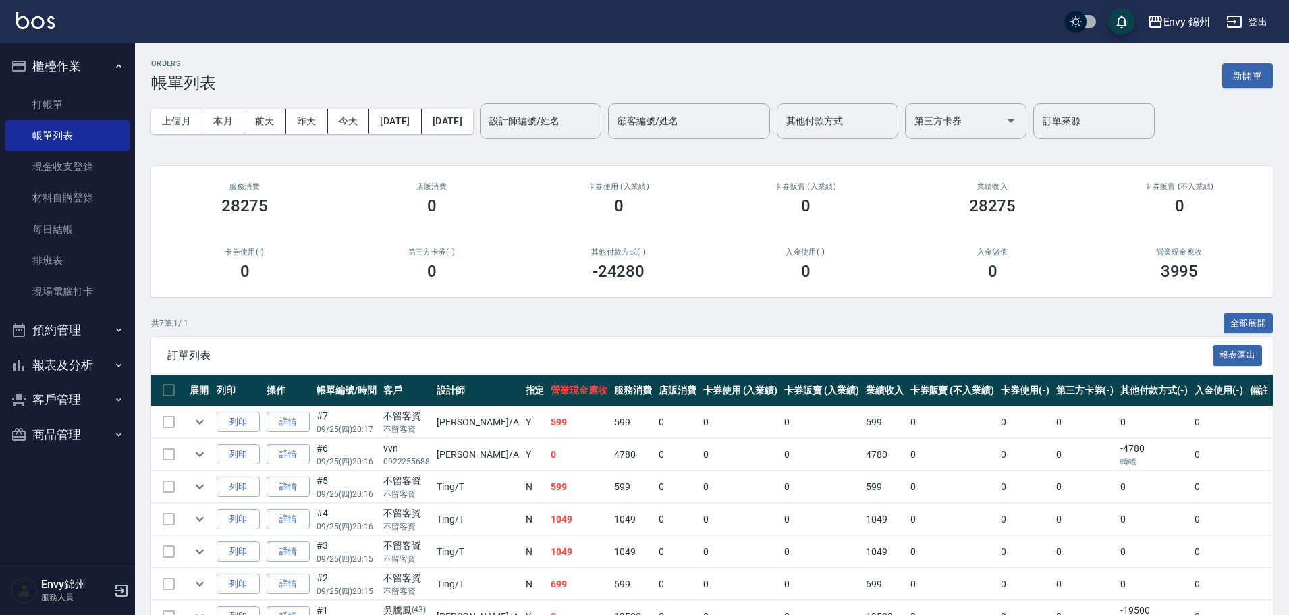
scroll to position [81, 0]
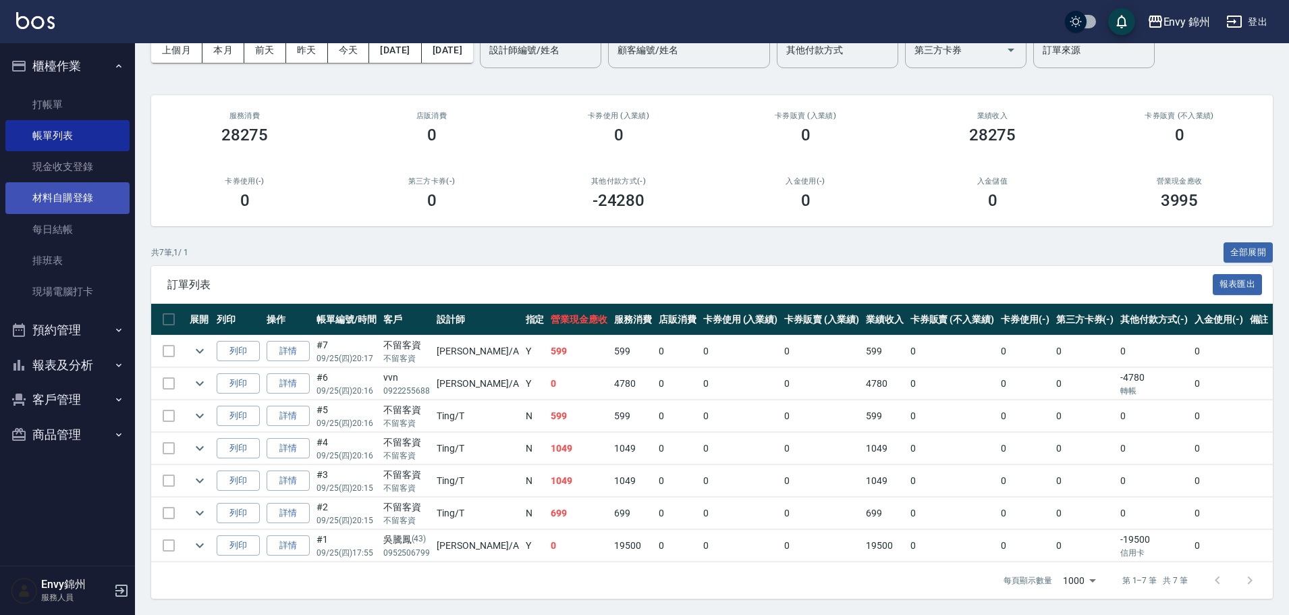
click at [78, 204] on link "材料自購登錄" at bounding box center [67, 197] width 124 height 31
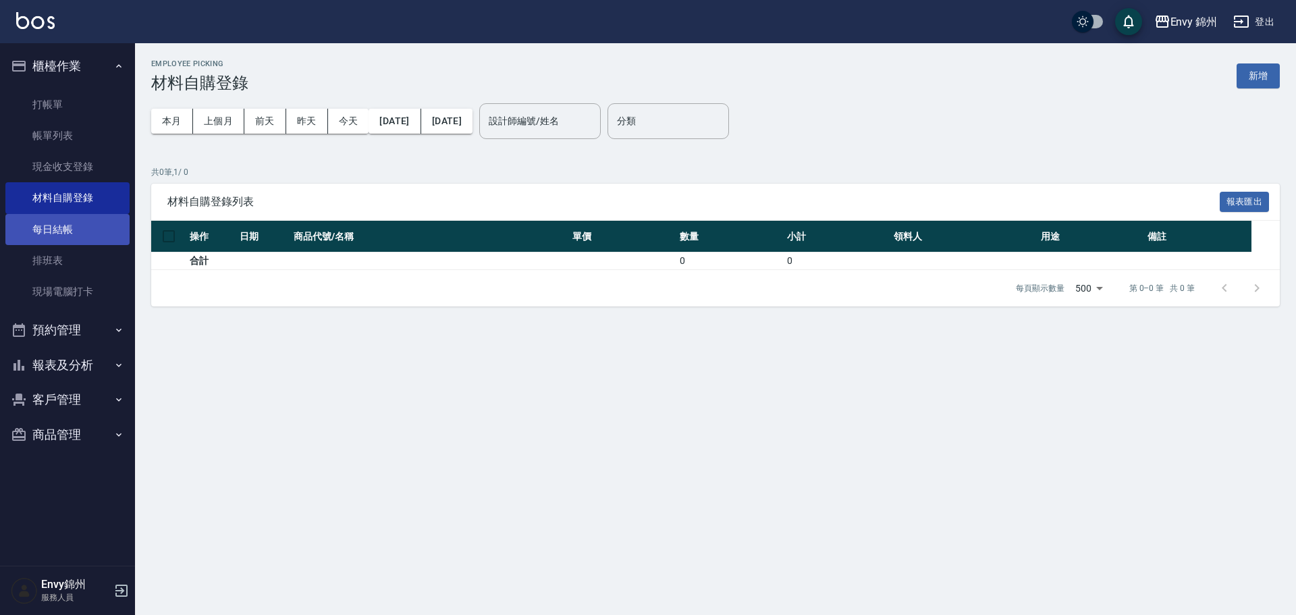
click at [76, 228] on link "每日結帳" at bounding box center [67, 229] width 124 height 31
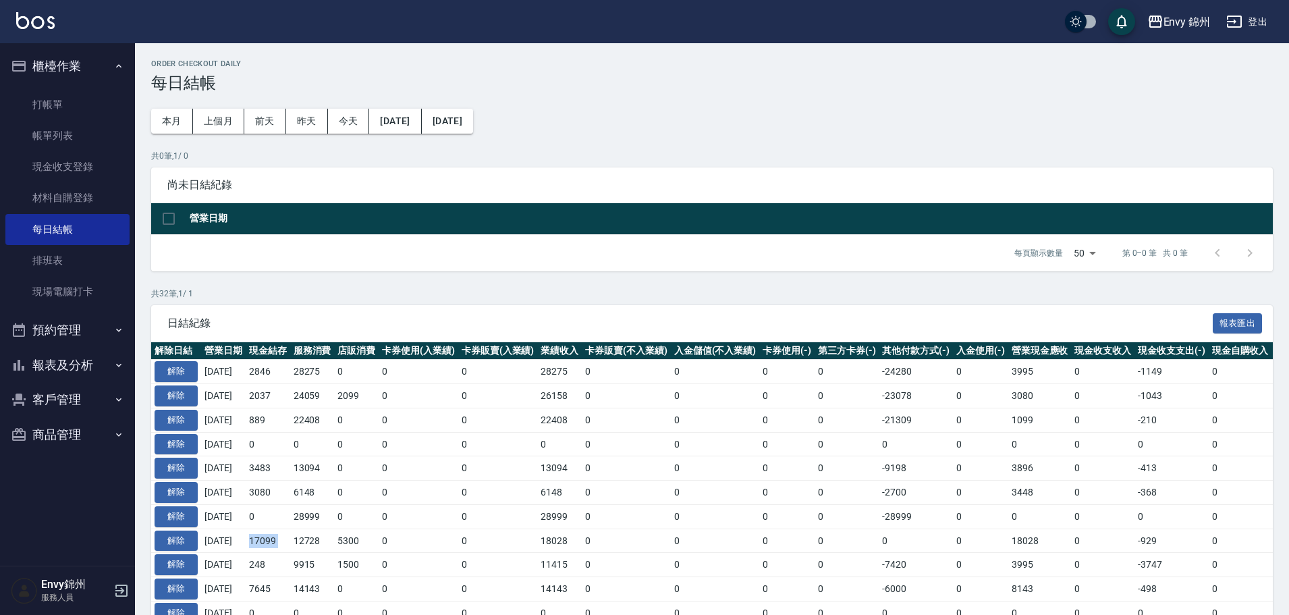
drag, startPoint x: 260, startPoint y: 543, endPoint x: 302, endPoint y: 547, distance: 42.1
click at [302, 547] on tr "解除 2025/09/18 17099 12728 5300 0 0 18028 0 0 0 0 0 0 18028 0 -929 0 2025/09/18" at bounding box center [760, 540] width 1219 height 24
click at [302, 547] on td "12728" at bounding box center [312, 540] width 45 height 24
click at [74, 168] on link "現金收支登錄" at bounding box center [67, 166] width 124 height 31
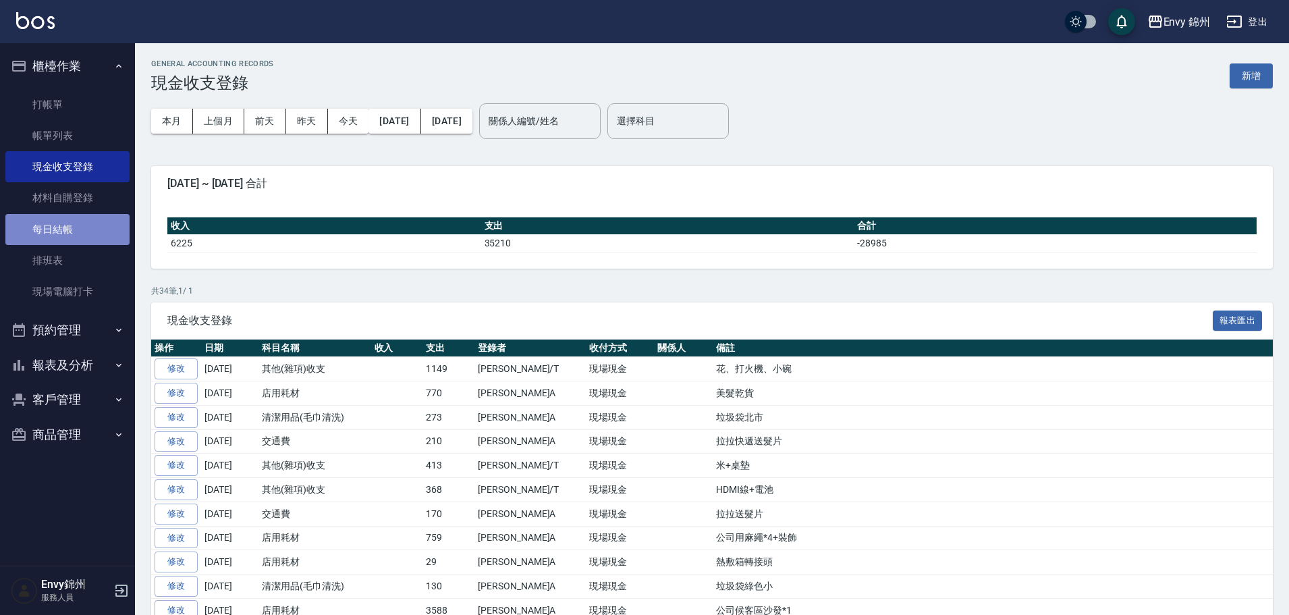
click at [70, 223] on link "每日結帳" at bounding box center [67, 229] width 124 height 31
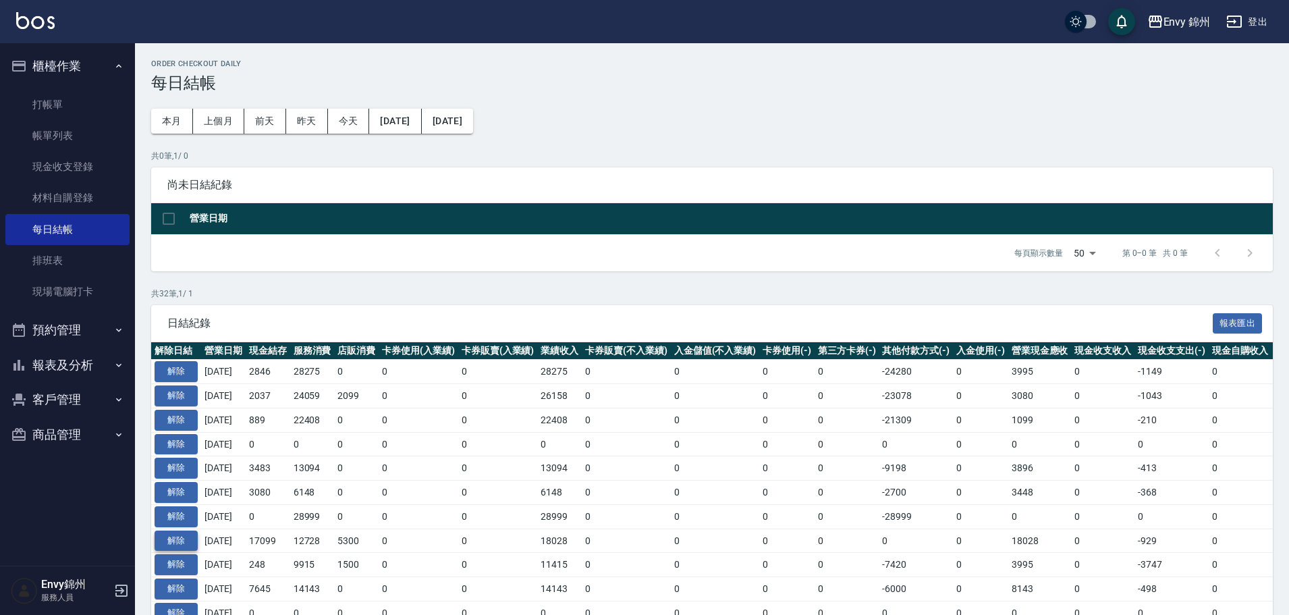
click at [177, 535] on button "解除" at bounding box center [176, 540] width 43 height 21
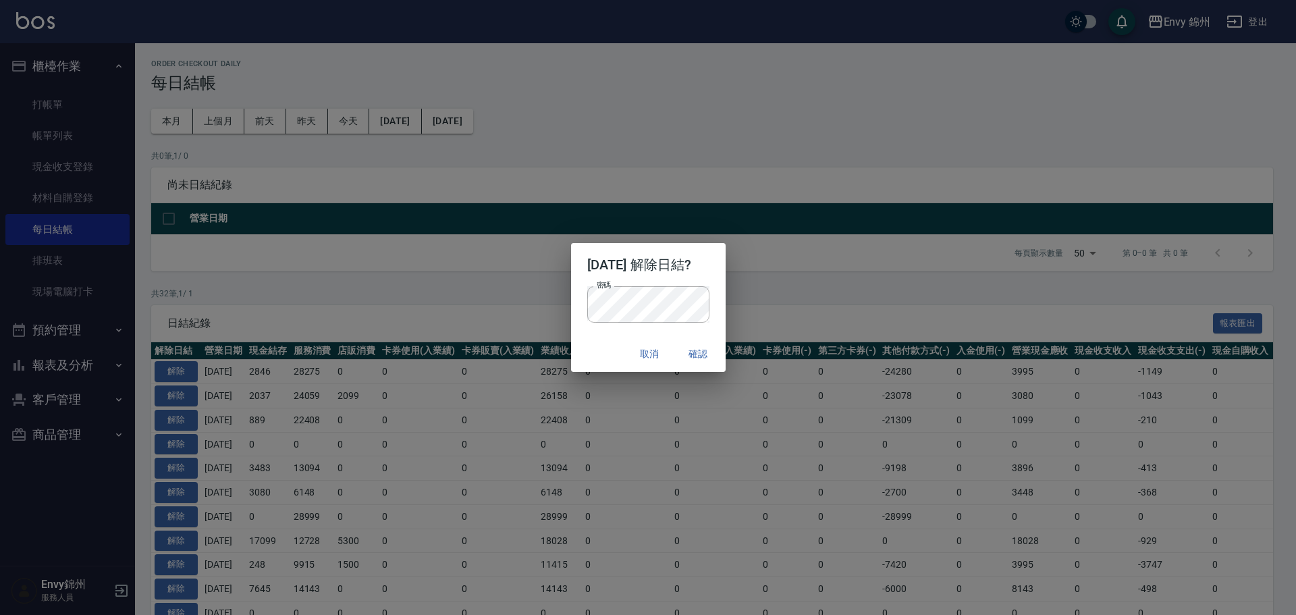
click at [736, 296] on div "2025/09/18 解除日結? 密碼 密碼 取消 確認" at bounding box center [648, 307] width 1296 height 615
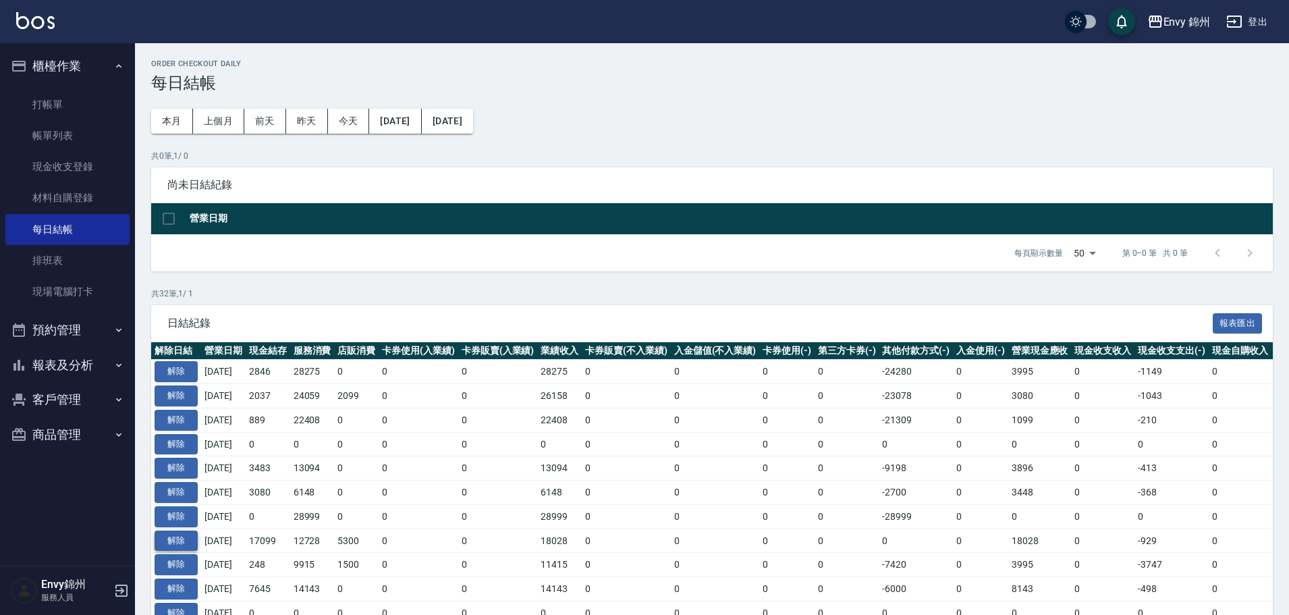
click at [173, 545] on button "解除" at bounding box center [176, 540] width 43 height 21
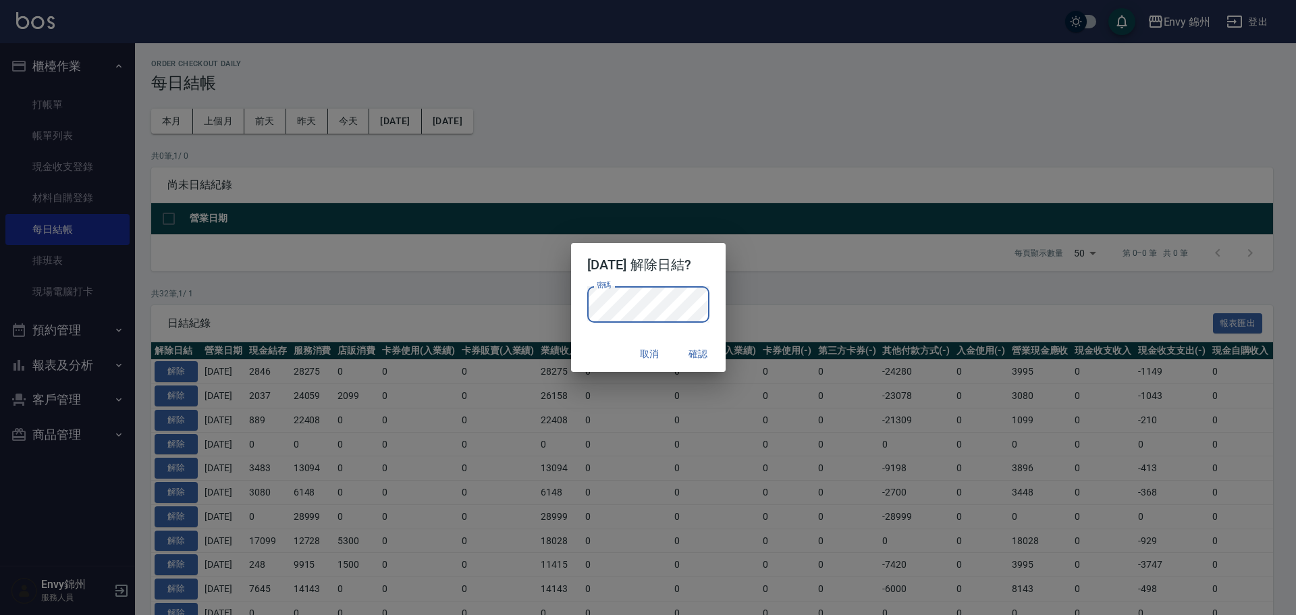
click at [709, 311] on p "密碼 密碼" at bounding box center [648, 304] width 122 height 36
click at [700, 345] on button "確認" at bounding box center [698, 353] width 43 height 25
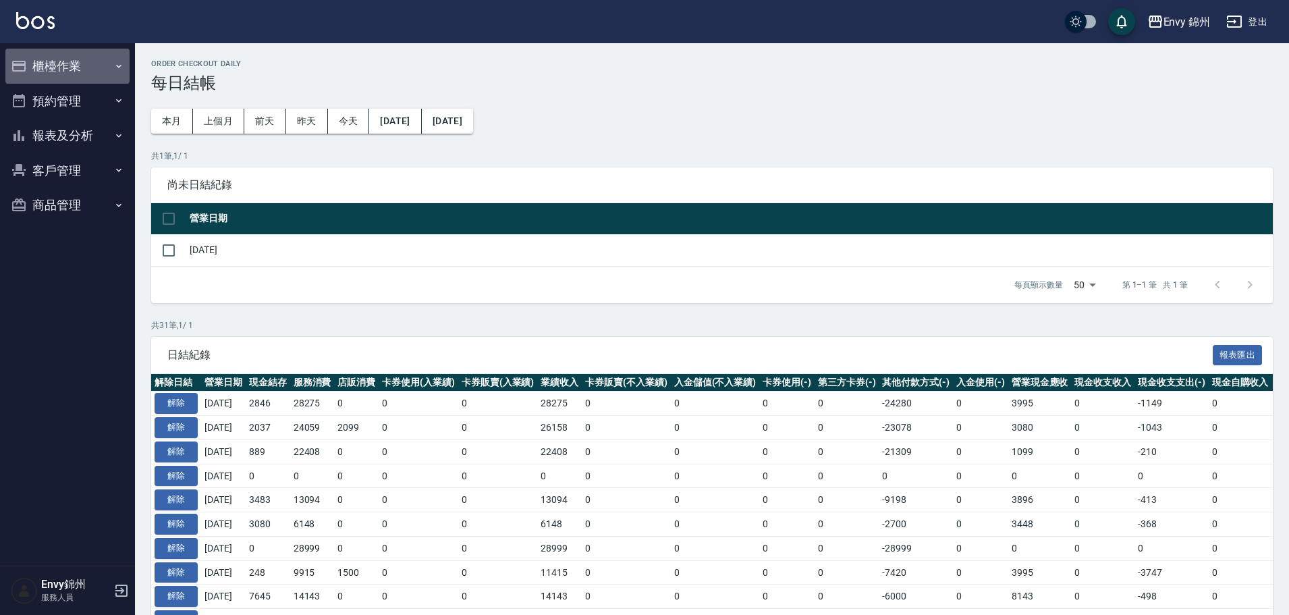
click at [80, 82] on button "櫃檯作業" at bounding box center [67, 66] width 124 height 35
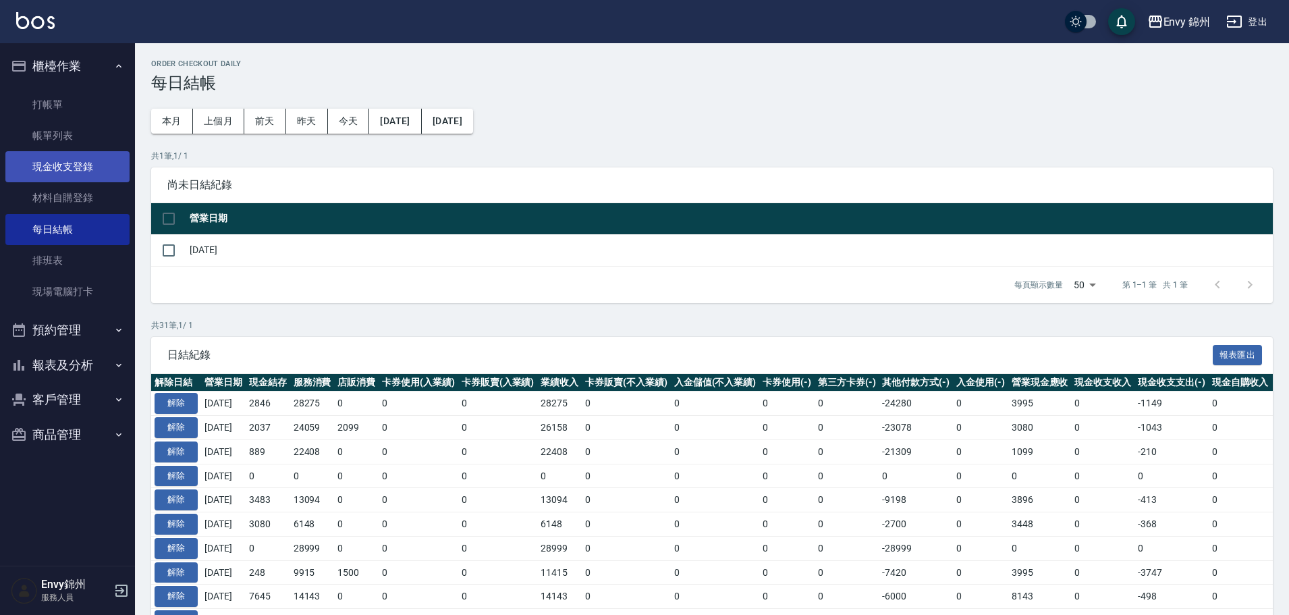
click at [80, 159] on link "現金收支登錄" at bounding box center [67, 166] width 124 height 31
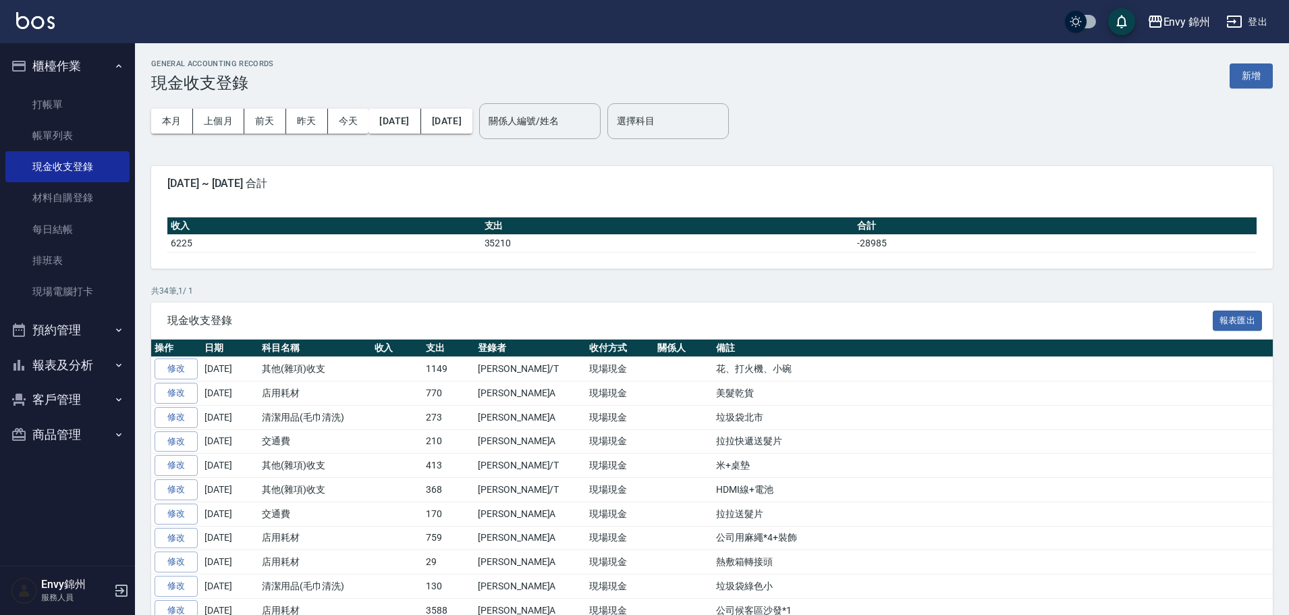
click at [1236, 74] on button "新增" at bounding box center [1251, 75] width 43 height 25
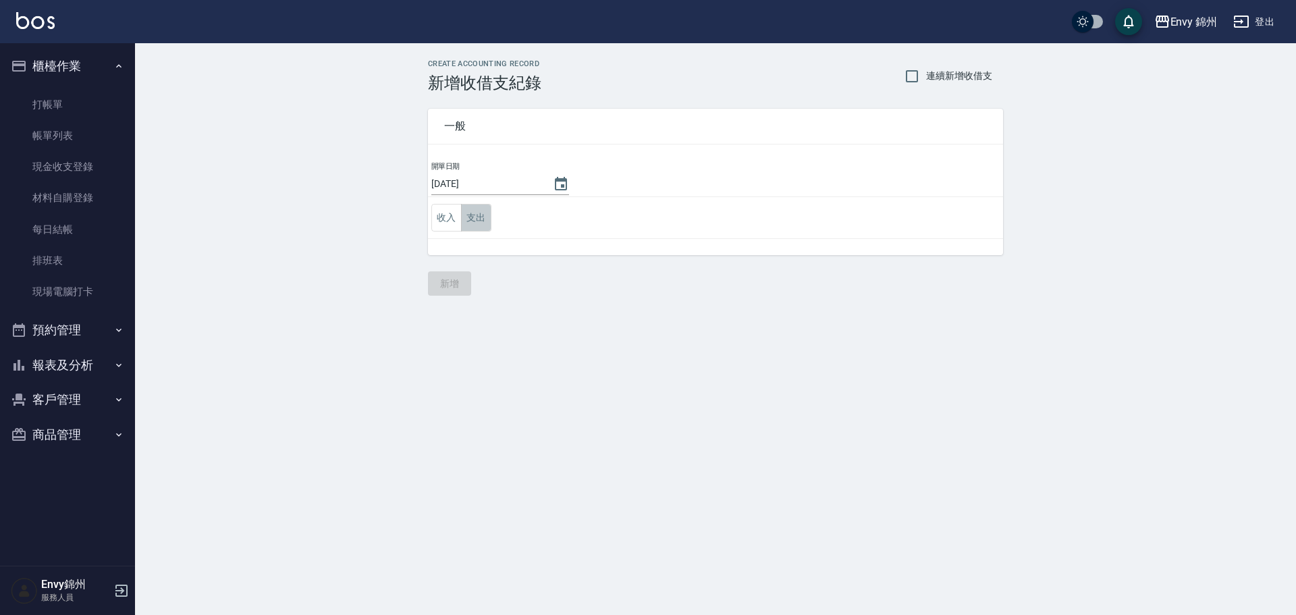
click at [474, 218] on button "支出" at bounding box center [476, 218] width 30 height 28
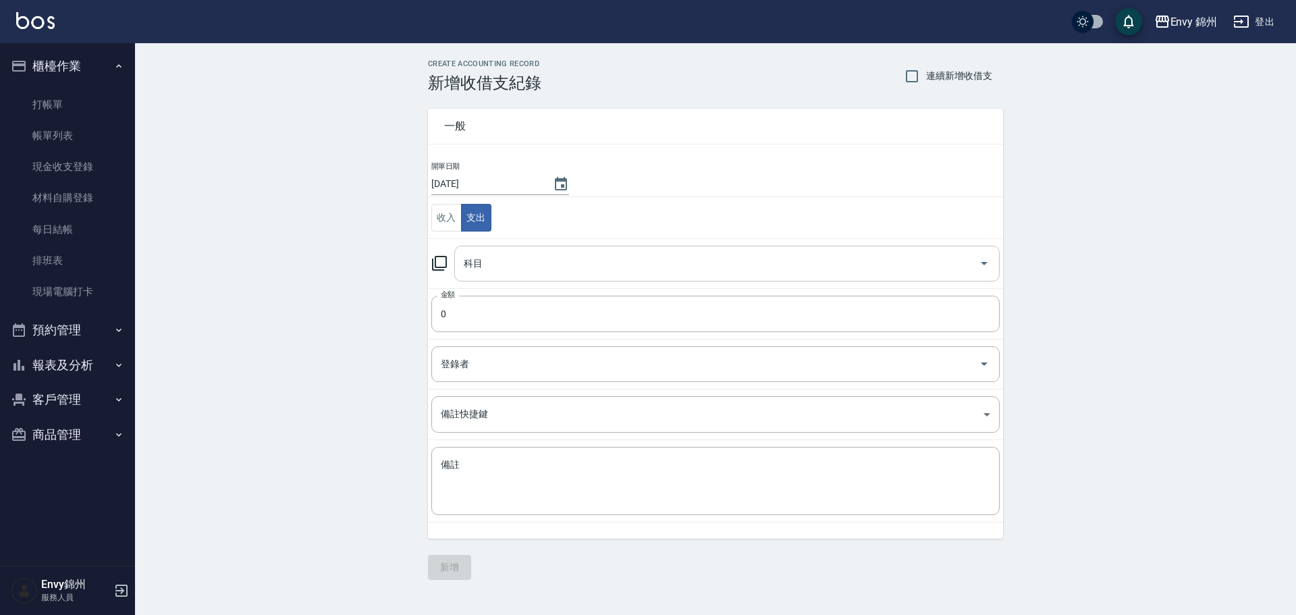
drag, startPoint x: 499, startPoint y: 258, endPoint x: 507, endPoint y: 274, distance: 17.5
click at [499, 258] on input "科目" at bounding box center [716, 264] width 513 height 24
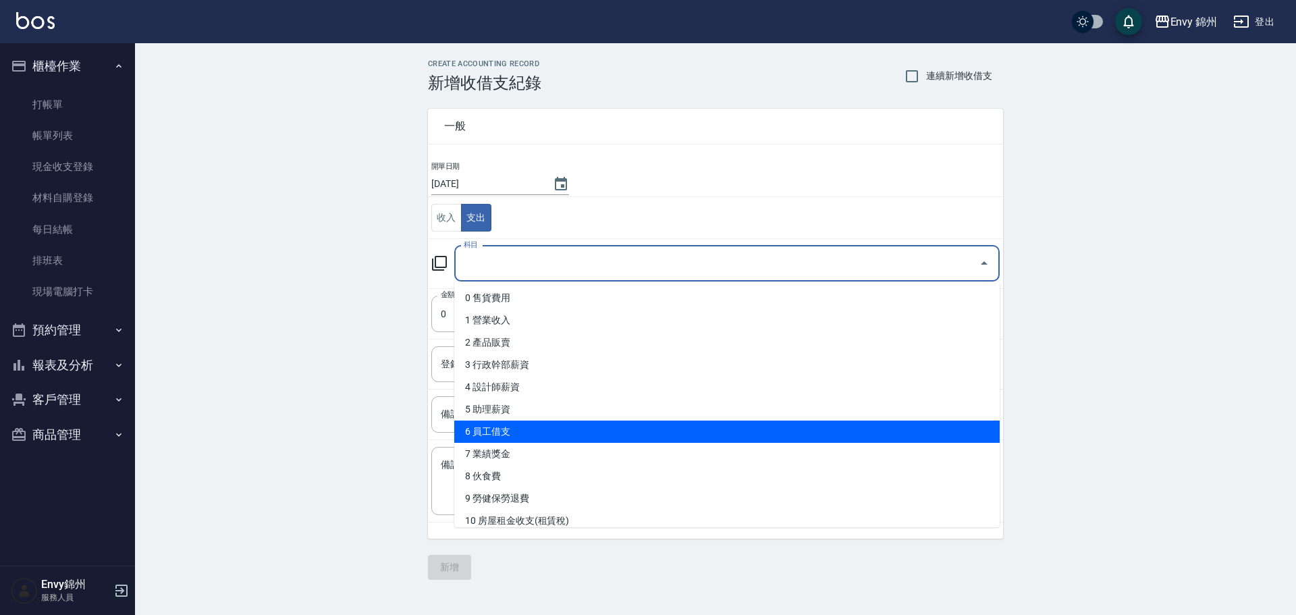
click at [551, 434] on li "6 員工借支" at bounding box center [726, 431] width 545 height 22
type input "6 員工借支"
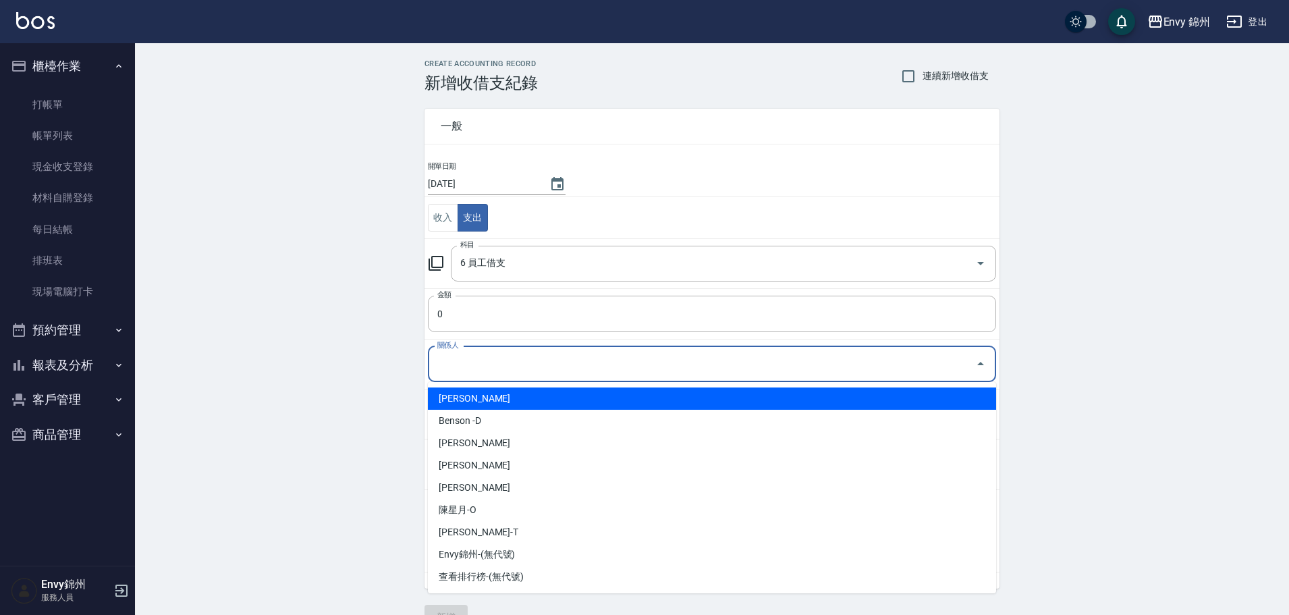
click at [476, 375] on input "關係人" at bounding box center [702, 364] width 536 height 24
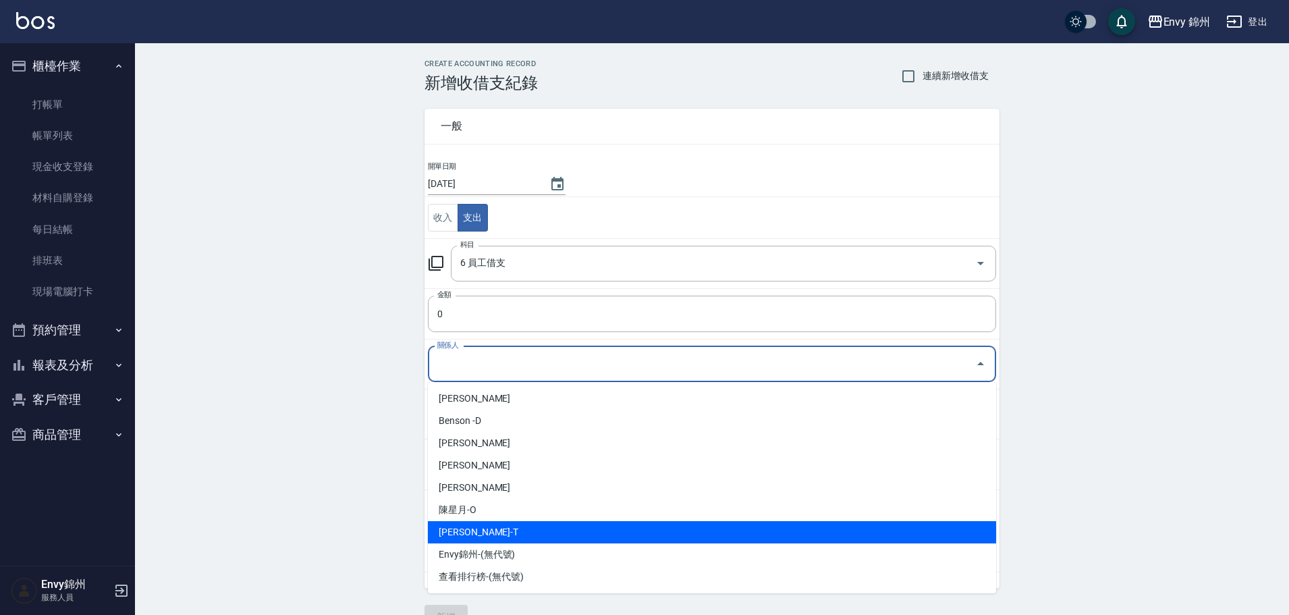
click at [485, 526] on li "[PERSON_NAME]廷-T" at bounding box center [712, 532] width 568 height 22
type input "[PERSON_NAME]廷-T"
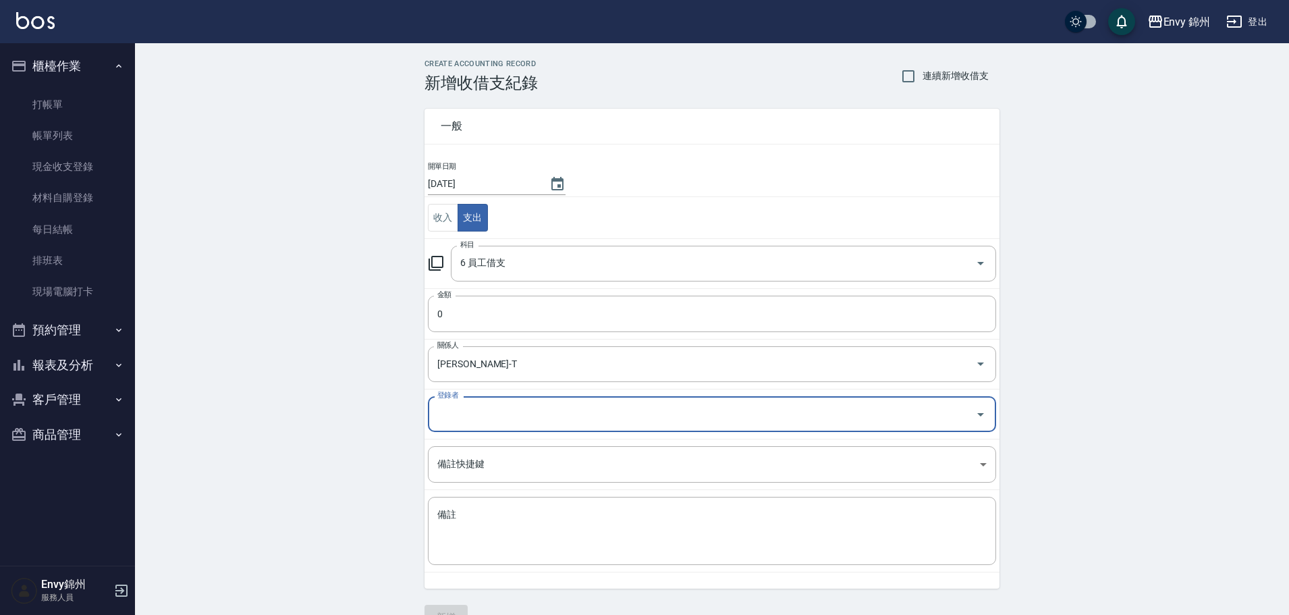
click at [492, 412] on input "登錄者" at bounding box center [702, 414] width 536 height 24
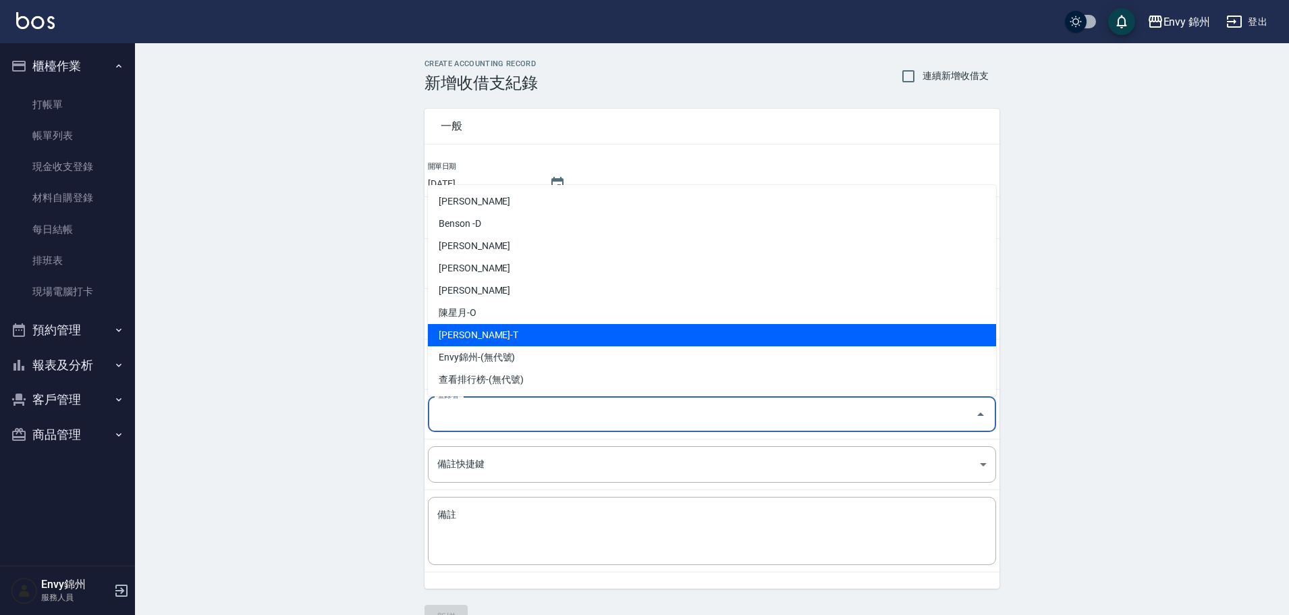
click at [495, 333] on li "[PERSON_NAME]廷-T" at bounding box center [712, 335] width 568 height 22
type input "[PERSON_NAME]廷-T"
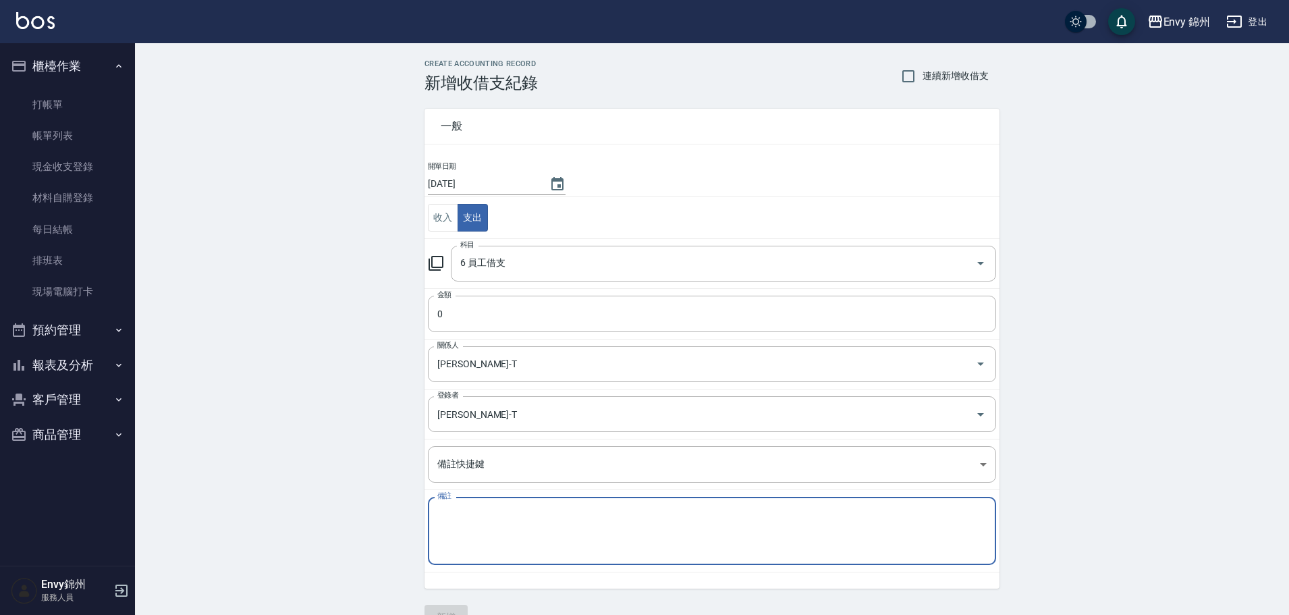
click at [507, 539] on textarea "備註" at bounding box center [711, 531] width 549 height 46
type textarea "q"
type textarea "[PERSON_NAME]廷預支8000"
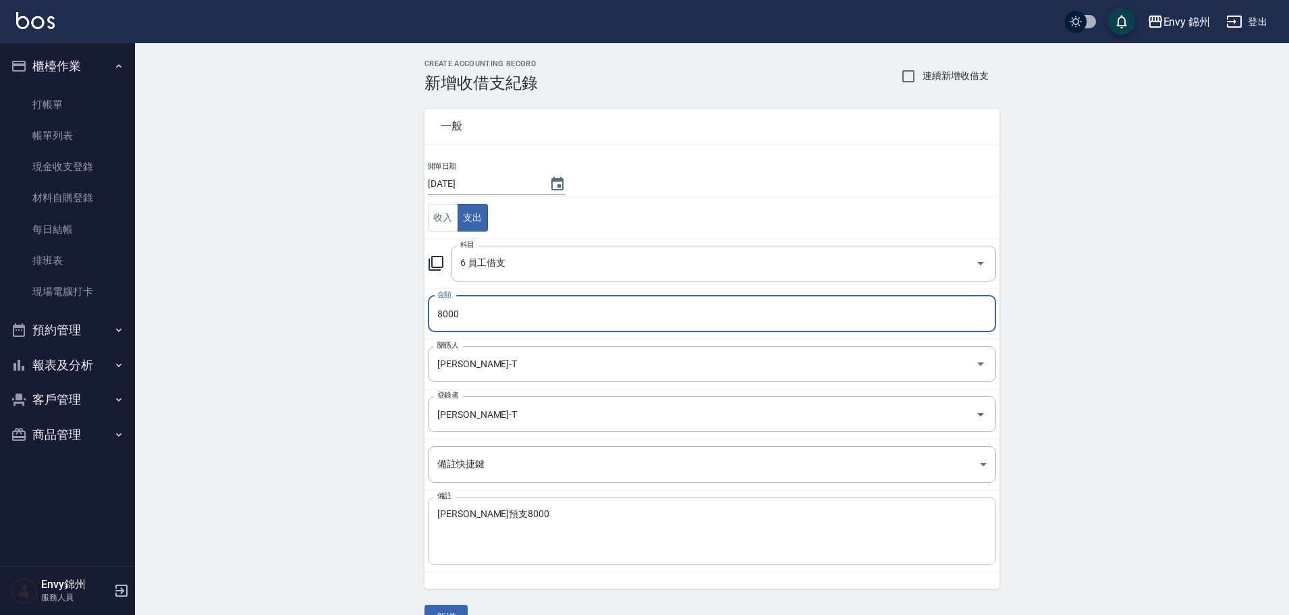
scroll to position [31, 0]
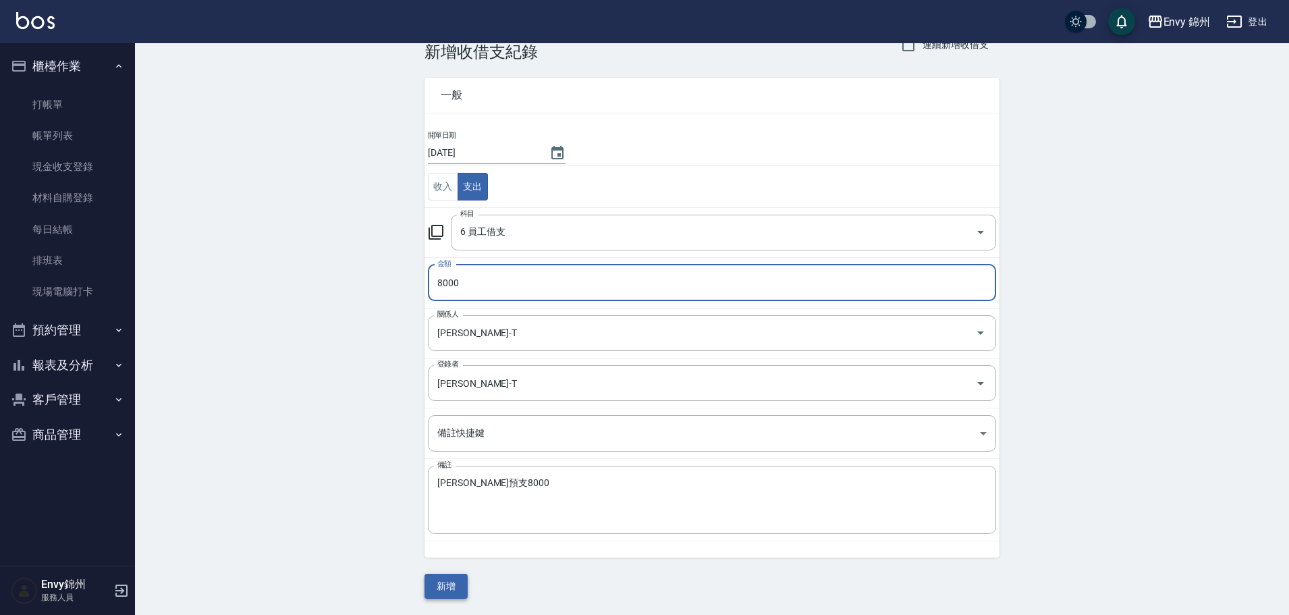
type input "8000"
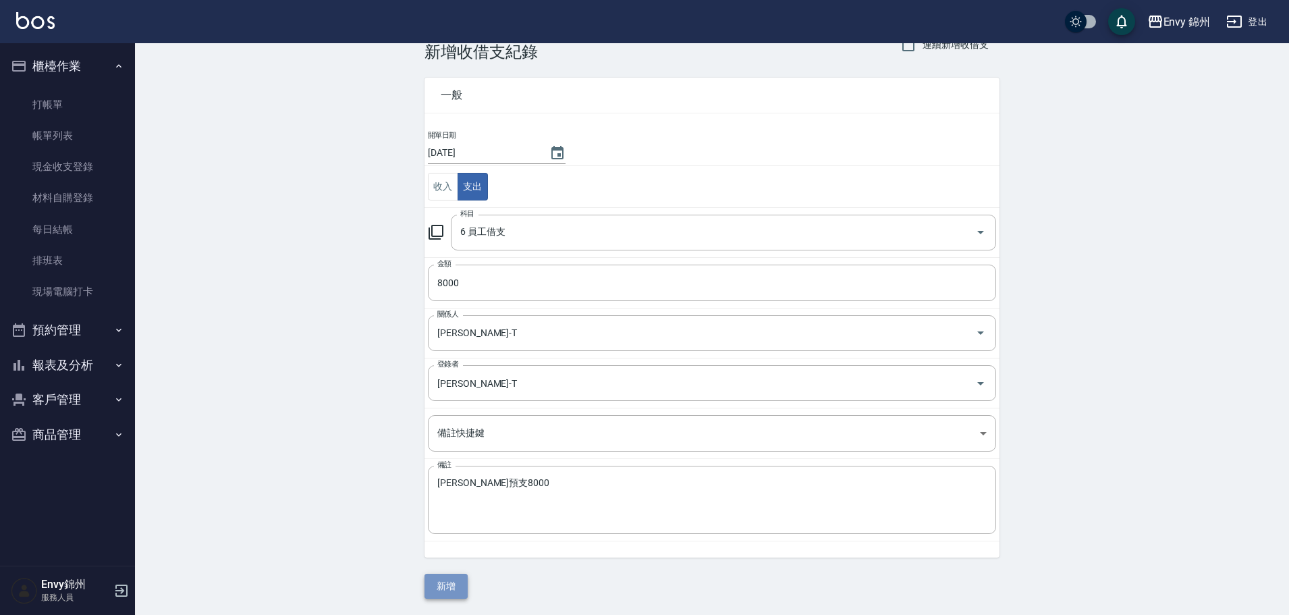
click at [445, 579] on button "新增" at bounding box center [445, 586] width 43 height 25
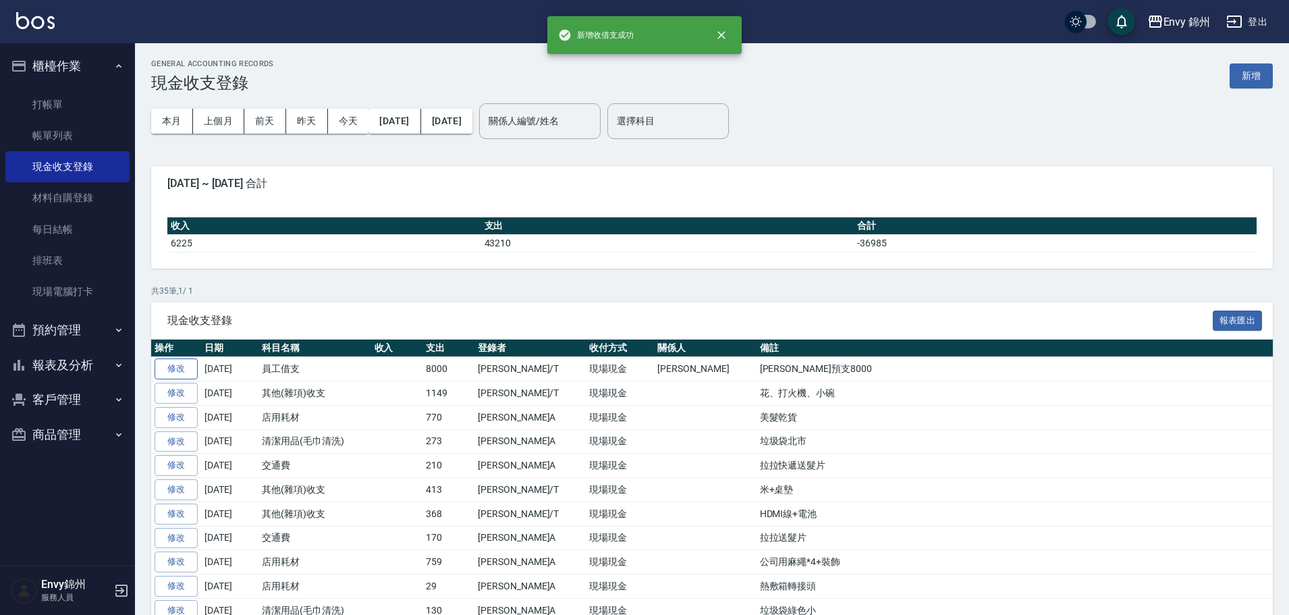
drag, startPoint x: 171, startPoint y: 350, endPoint x: 175, endPoint y: 362, distance: 12.4
click at [171, 350] on th "操作" at bounding box center [176, 348] width 50 height 18
click at [182, 386] on link "修改" at bounding box center [176, 393] width 43 height 21
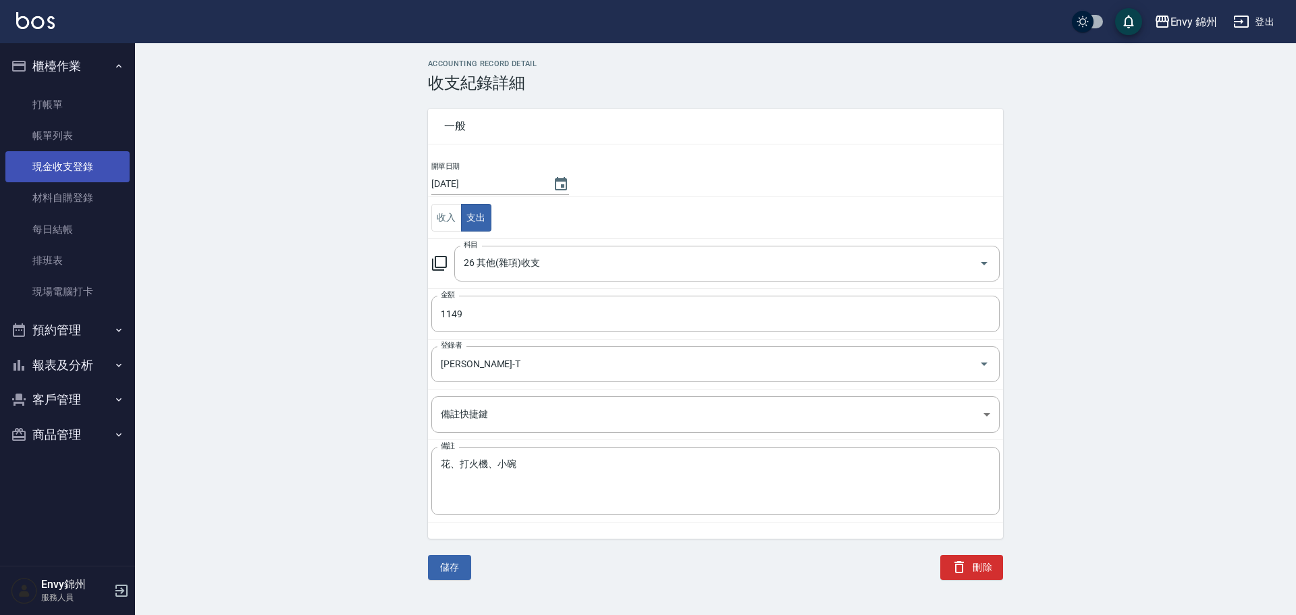
click at [77, 169] on link "現金收支登錄" at bounding box center [67, 166] width 124 height 31
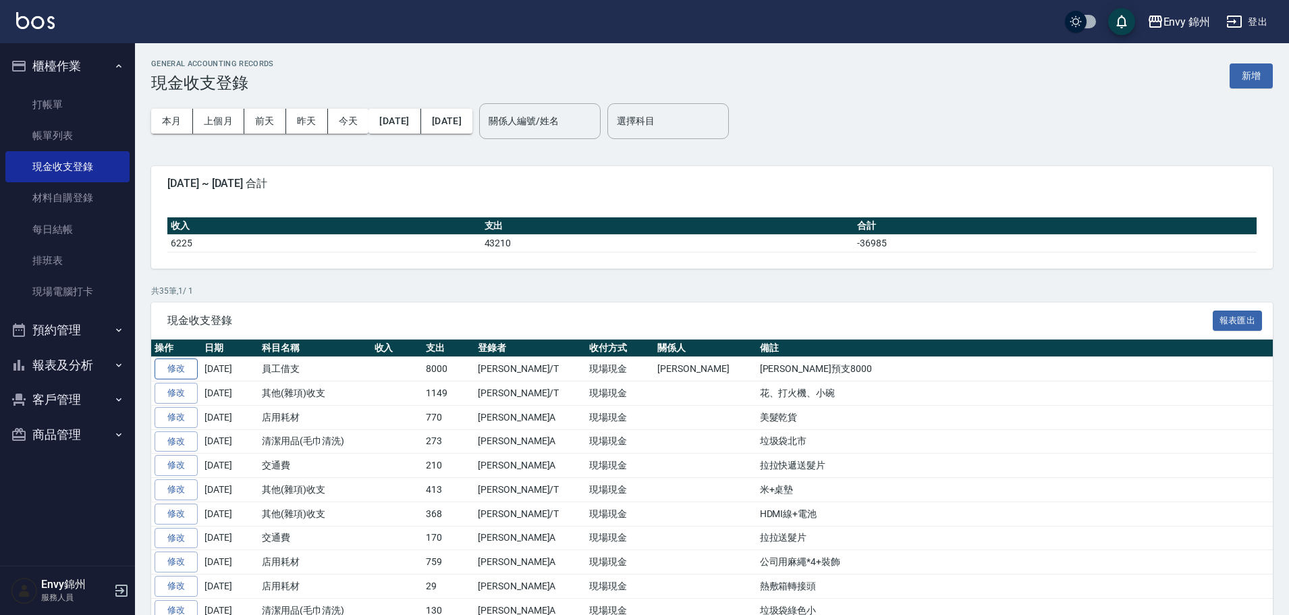
click at [186, 360] on link "修改" at bounding box center [176, 368] width 43 height 21
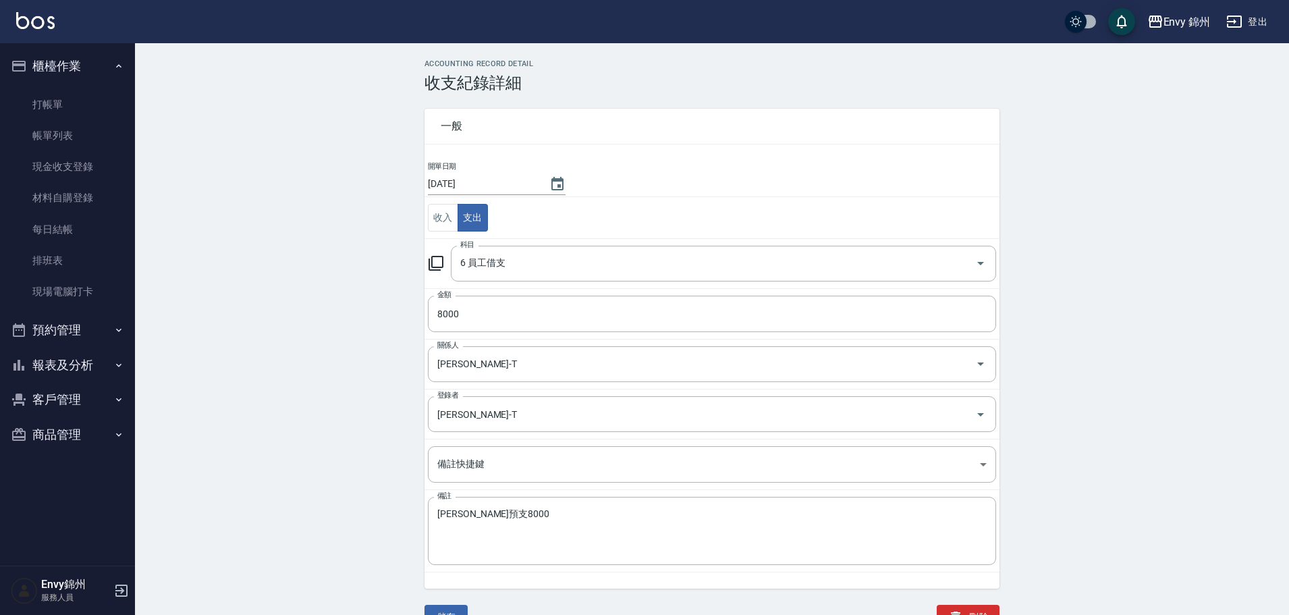
click at [462, 190] on input "[DATE]" at bounding box center [482, 184] width 108 height 22
click at [561, 180] on button "Choose date, selected date is 2025-09-25" at bounding box center [557, 184] width 32 height 32
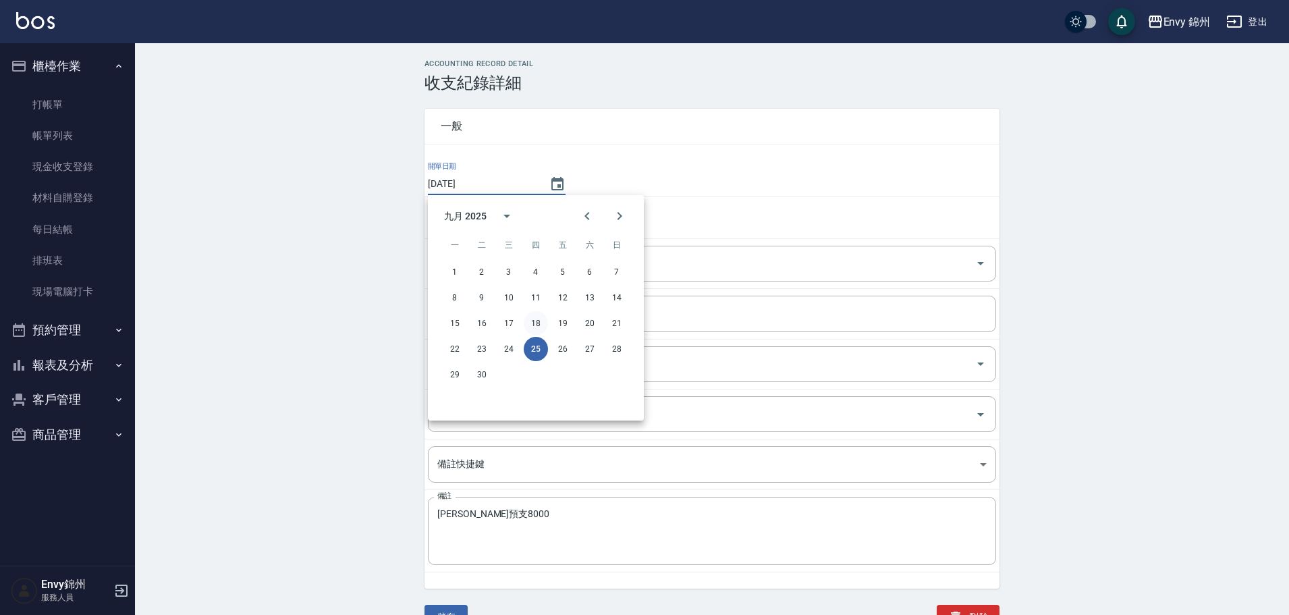
click at [531, 321] on button "18" at bounding box center [536, 323] width 24 height 24
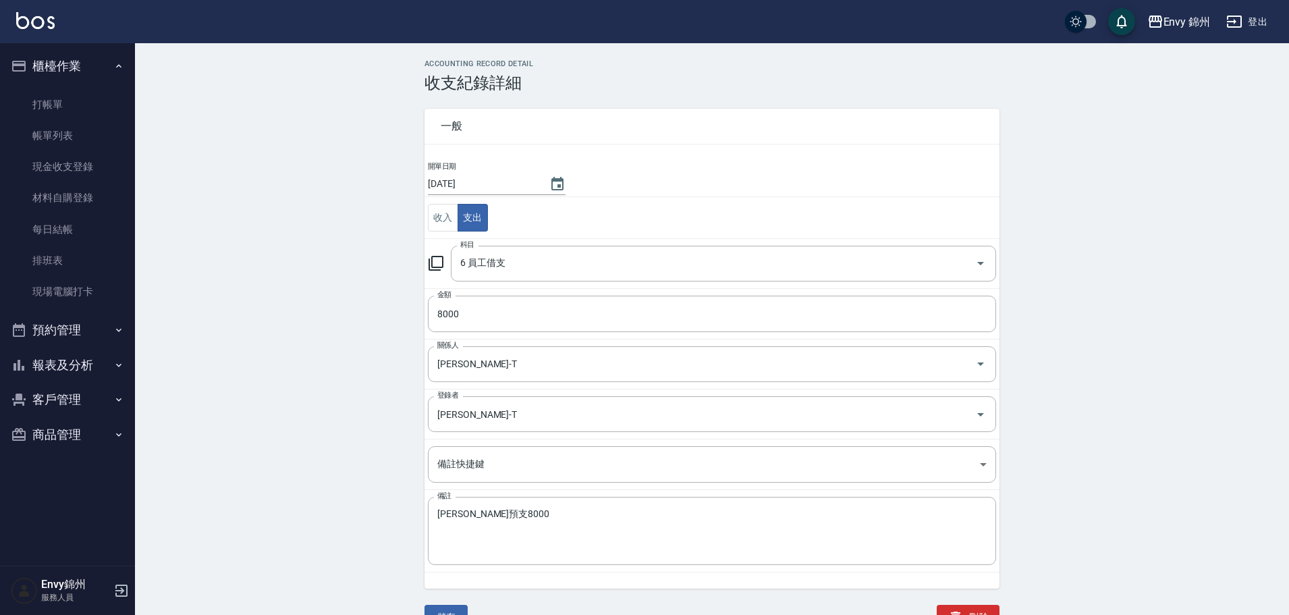
type input "[DATE]"
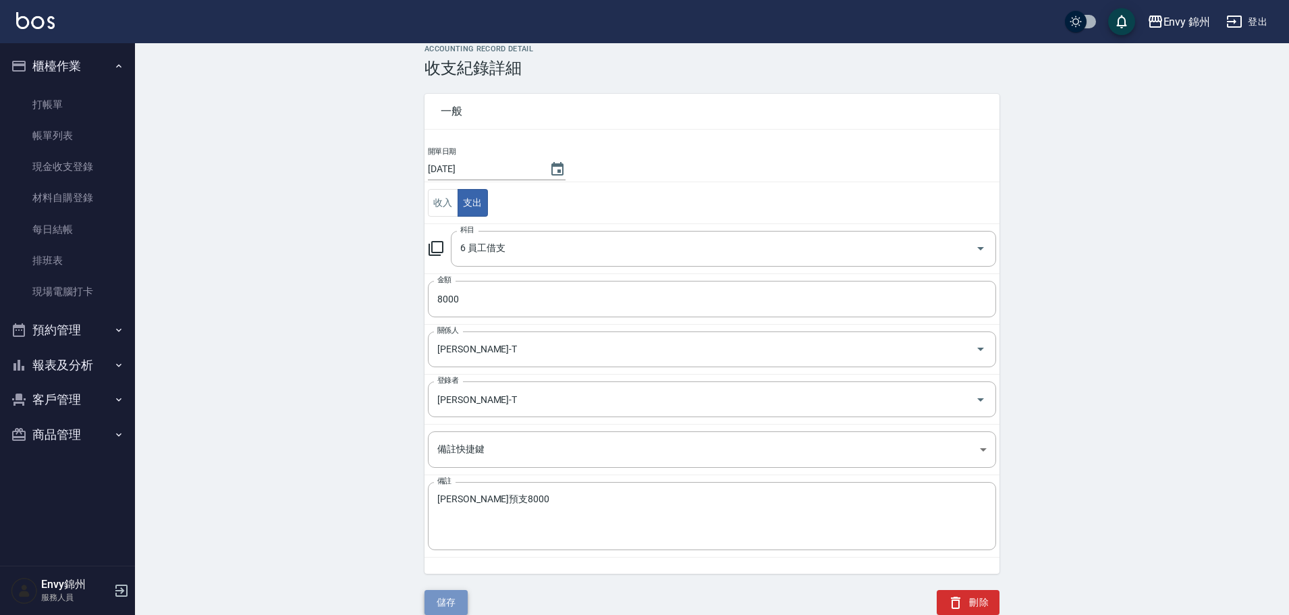
click at [456, 606] on button "儲存" at bounding box center [445, 602] width 43 height 25
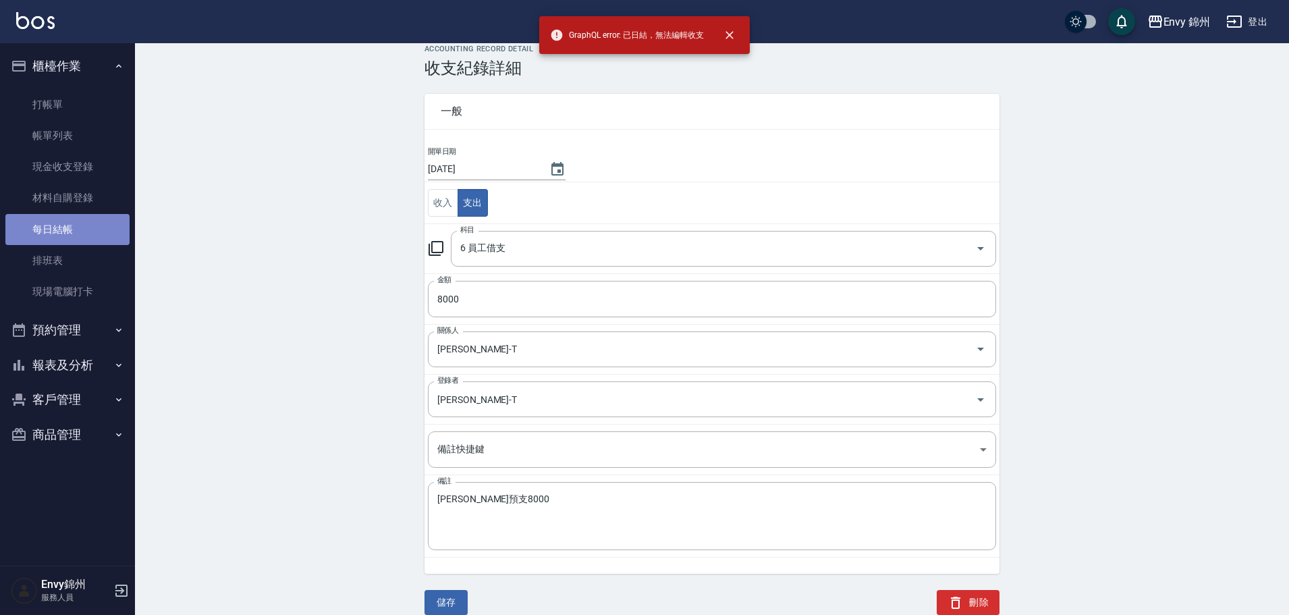
click at [84, 217] on link "每日結帳" at bounding box center [67, 229] width 124 height 31
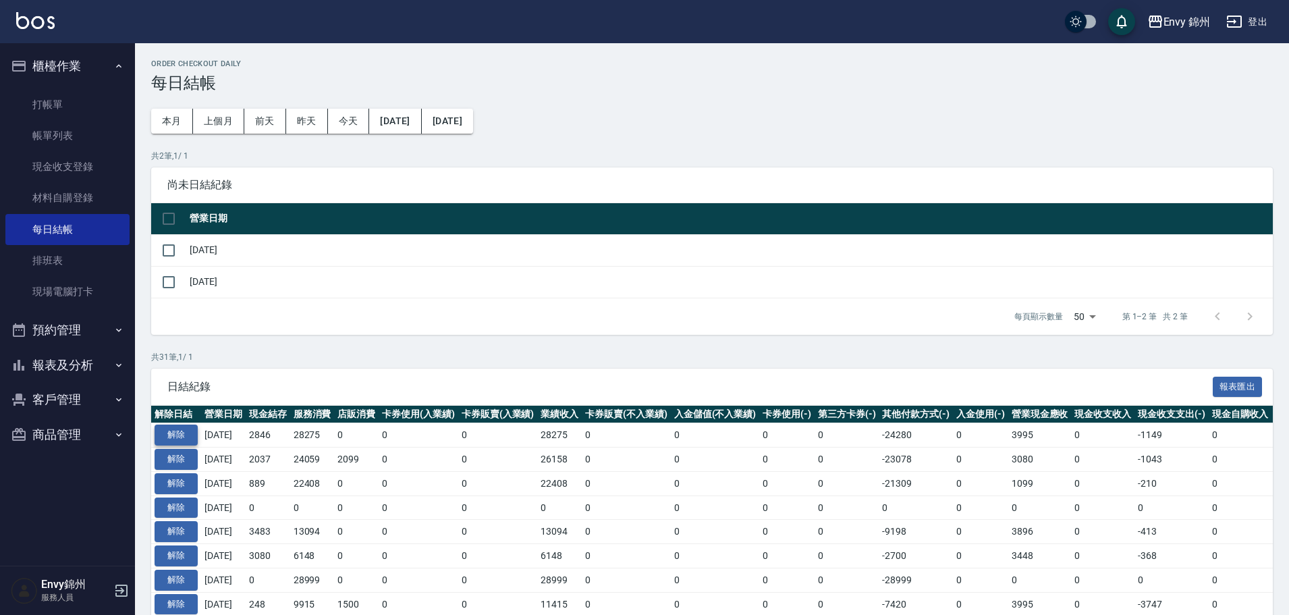
click at [192, 434] on button "解除" at bounding box center [176, 434] width 43 height 21
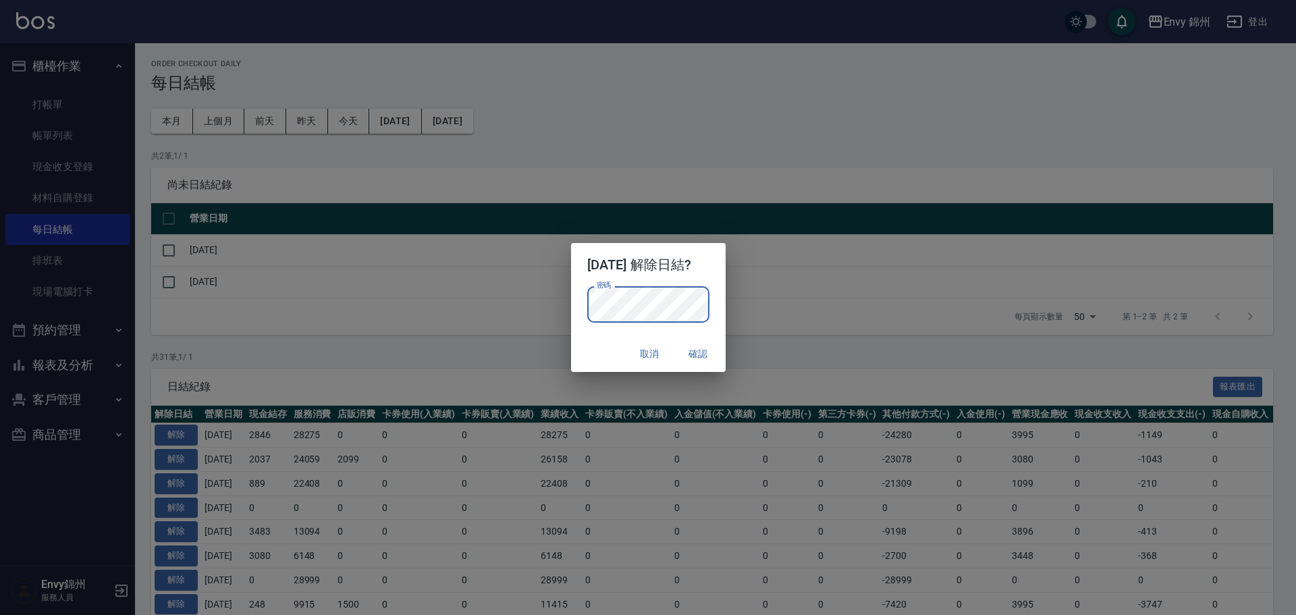
click at [608, 351] on div "取消 確認" at bounding box center [648, 354] width 155 height 36
click at [708, 304] on p "密碼 密碼" at bounding box center [648, 304] width 122 height 36
click at [704, 347] on button "確認" at bounding box center [698, 353] width 43 height 25
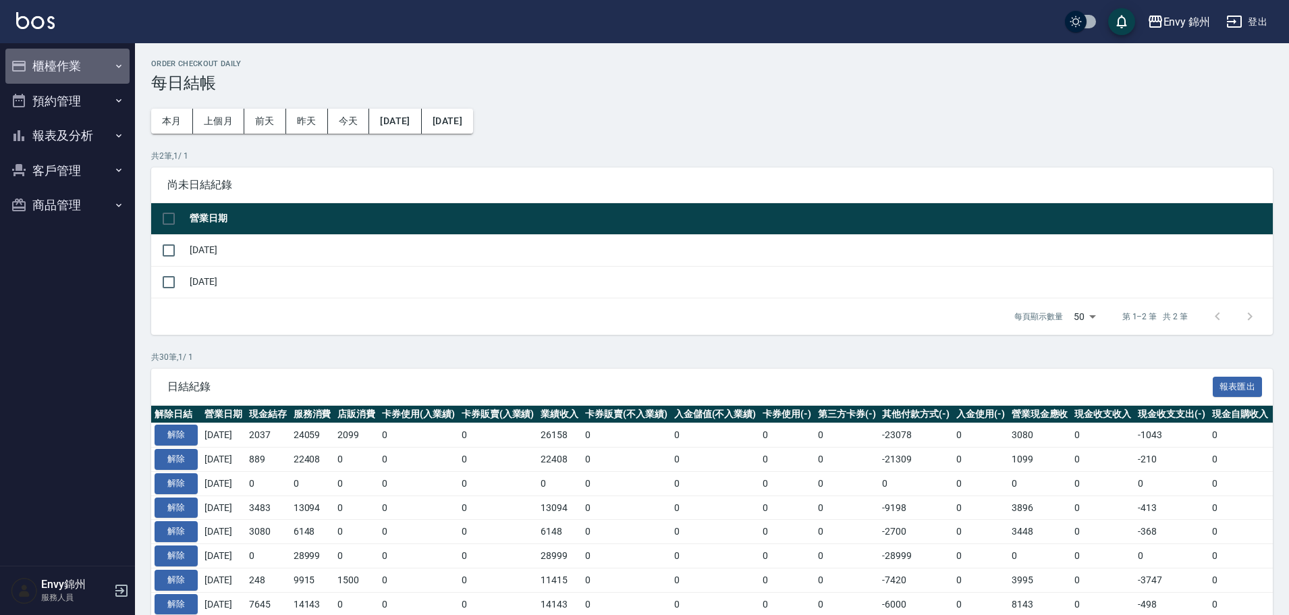
click at [74, 74] on button "櫃檯作業" at bounding box center [67, 66] width 124 height 35
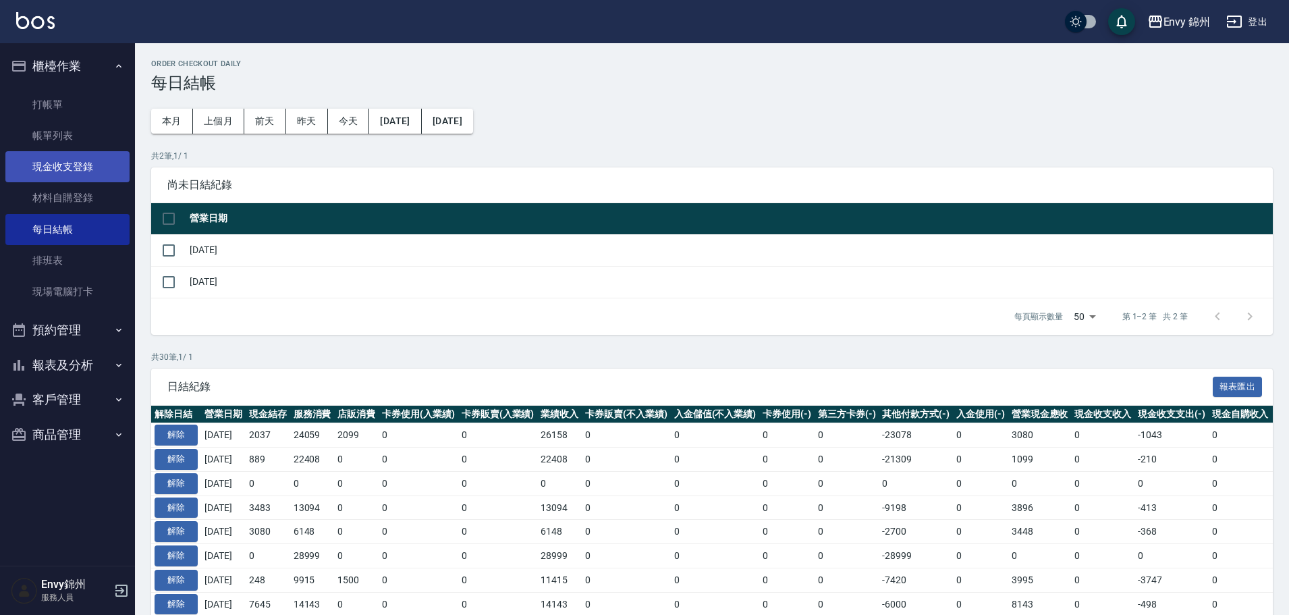
click at [84, 173] on link "現金收支登錄" at bounding box center [67, 166] width 124 height 31
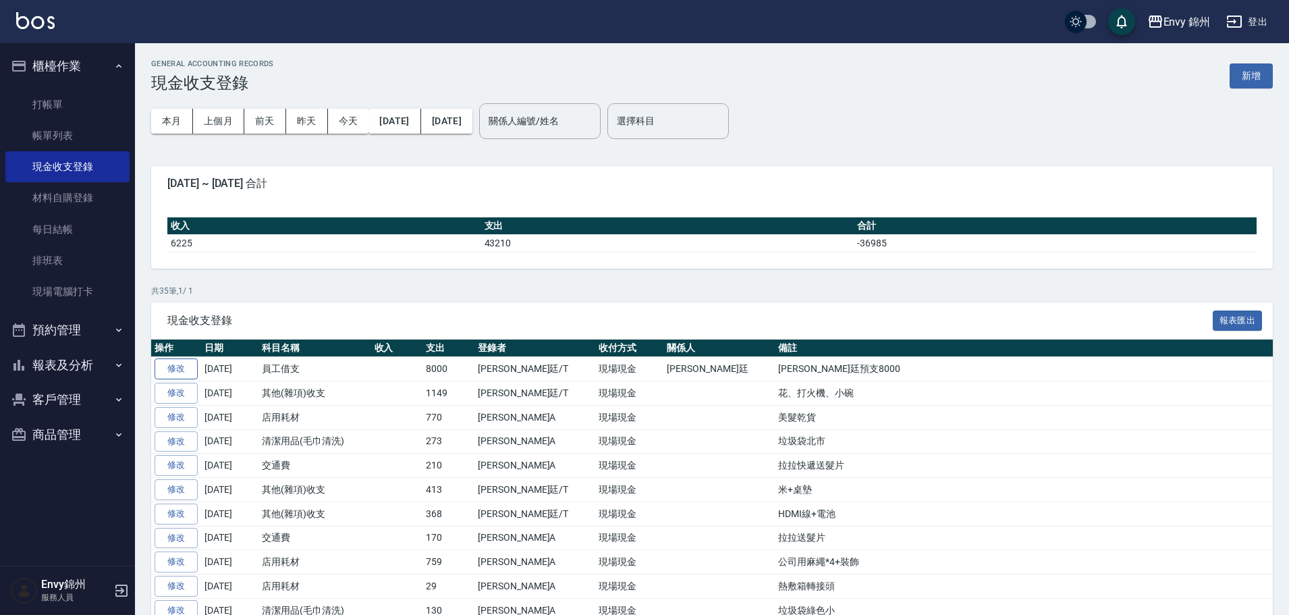
click at [184, 366] on link "修改" at bounding box center [176, 368] width 43 height 21
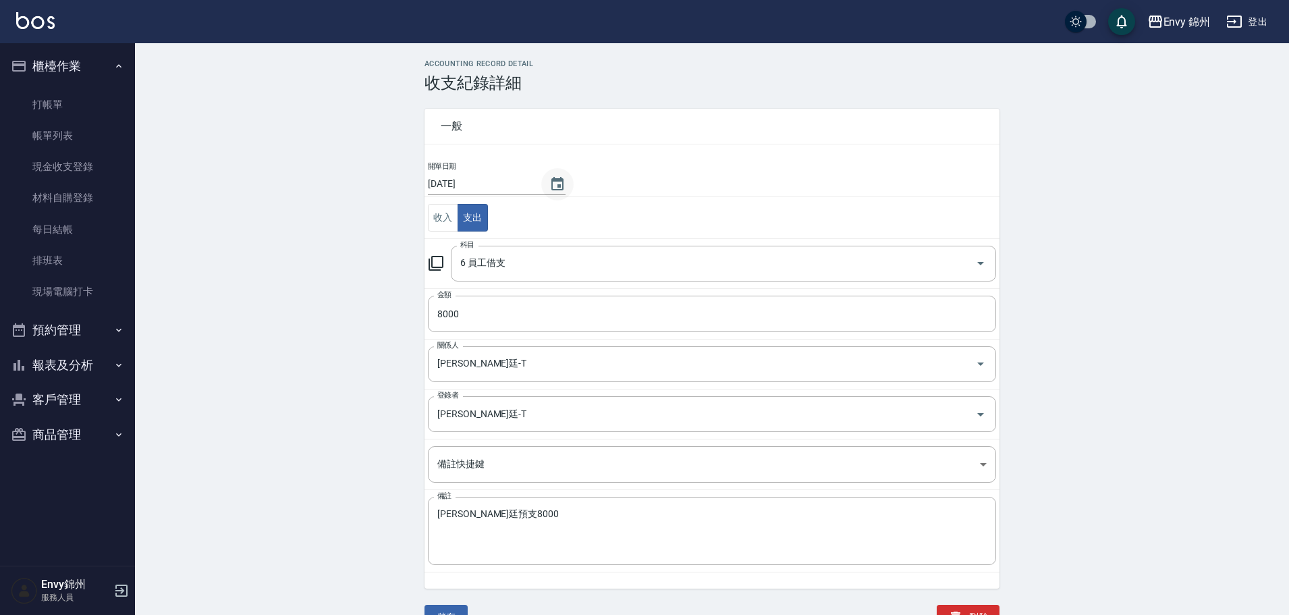
click at [550, 182] on icon "Choose date, selected date is 2025-09-25" at bounding box center [557, 184] width 16 height 16
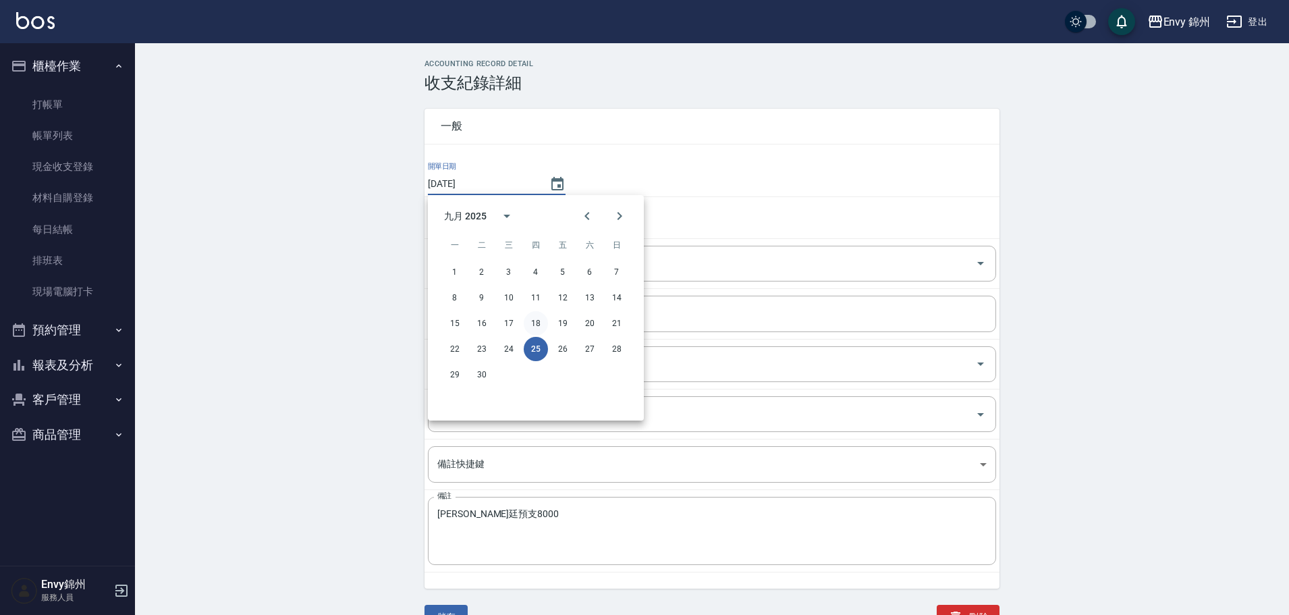
click at [538, 327] on button "18" at bounding box center [536, 323] width 24 height 24
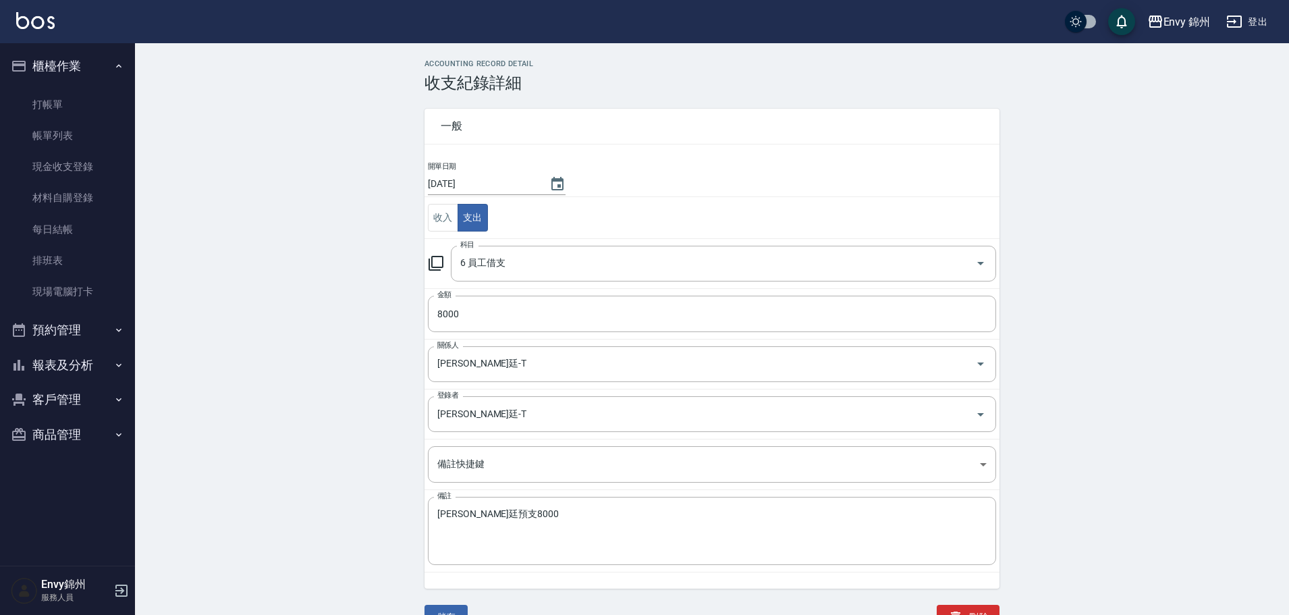
type input "2025/09/18"
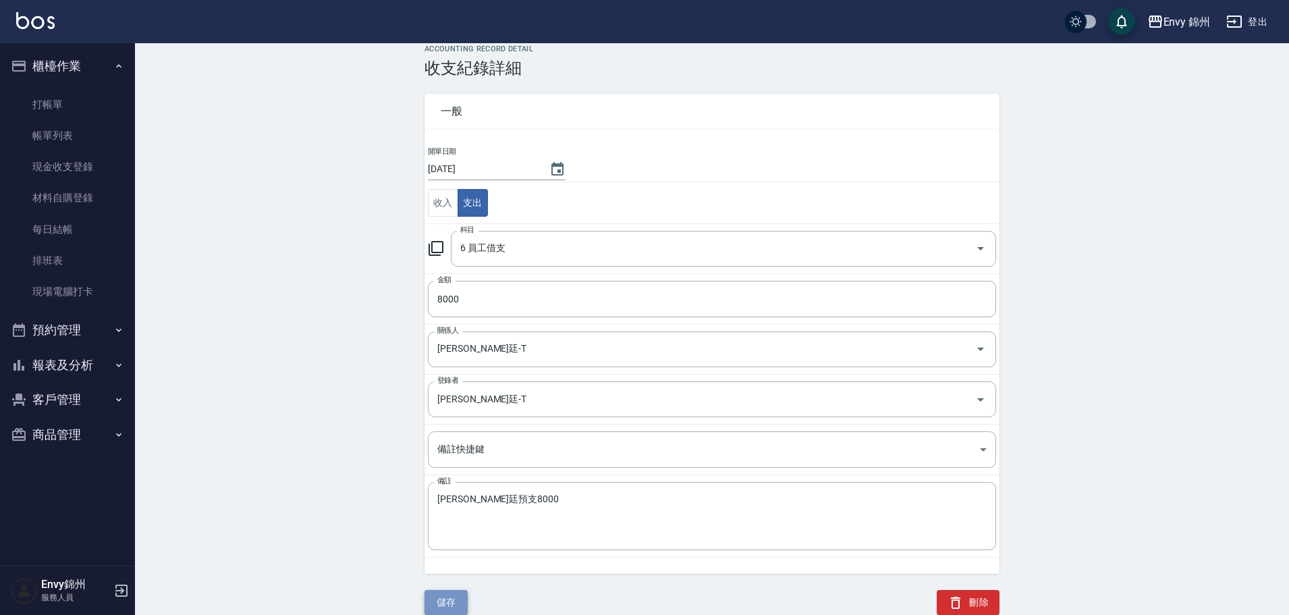
click at [447, 605] on button "儲存" at bounding box center [445, 602] width 43 height 25
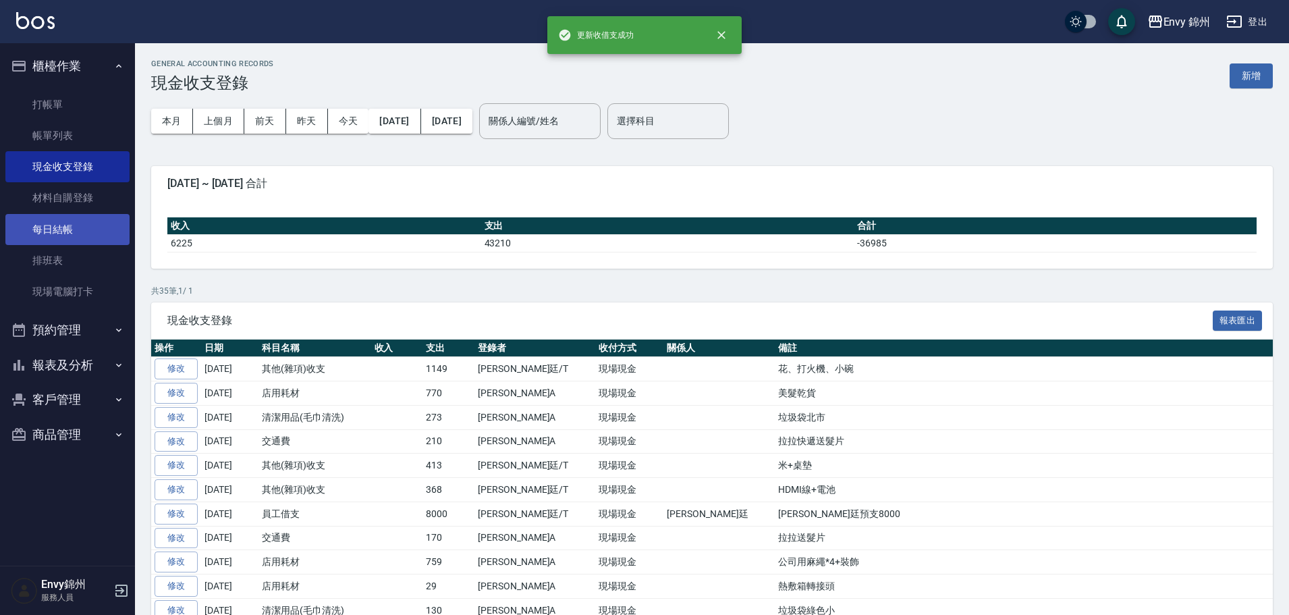
click at [59, 227] on link "每日結帳" at bounding box center [67, 229] width 124 height 31
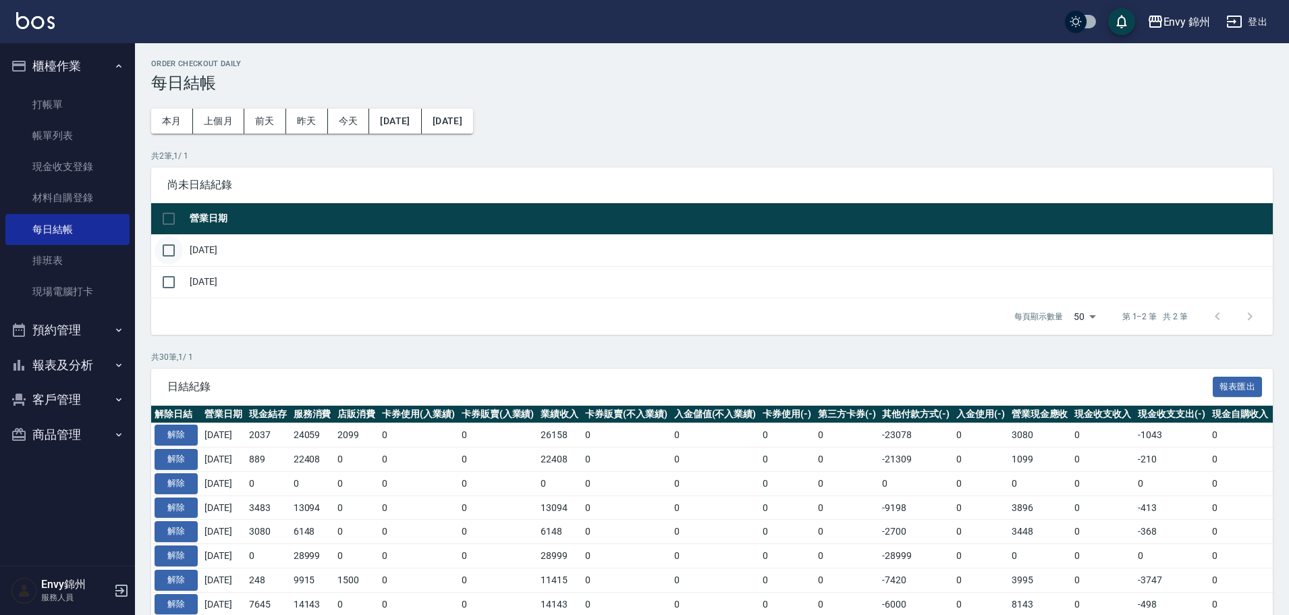
click at [169, 249] on input "checkbox" at bounding box center [169, 250] width 28 height 28
checkbox input "true"
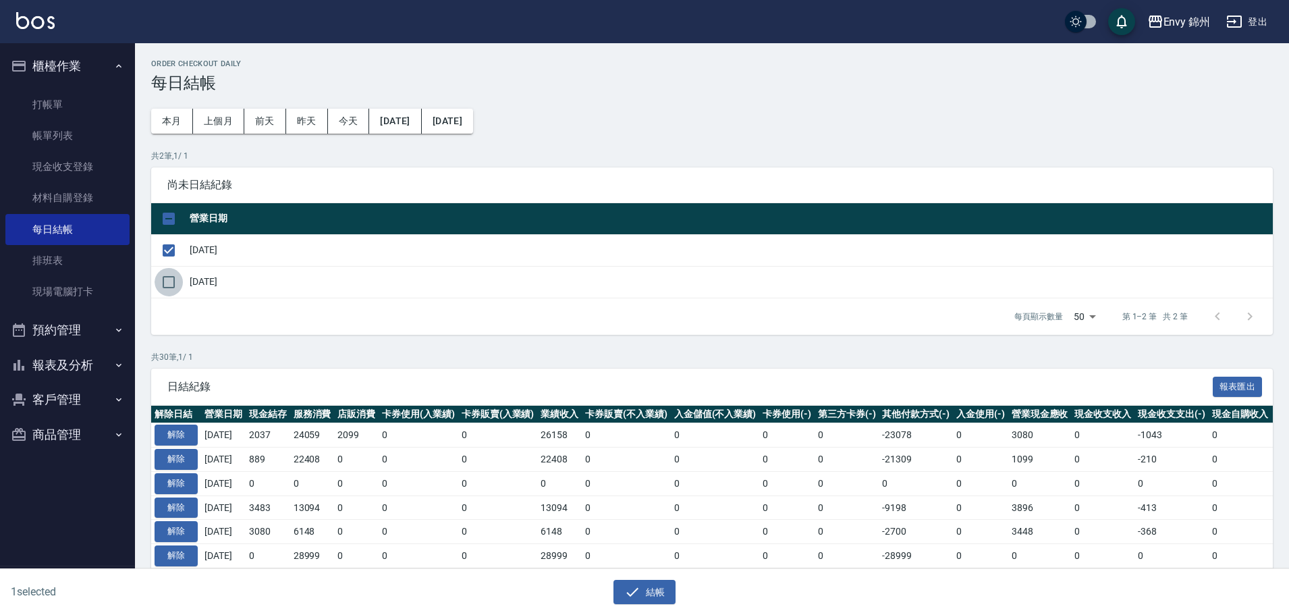
click at [174, 287] on input "checkbox" at bounding box center [169, 282] width 28 height 28
checkbox input "true"
click at [644, 593] on button "結帳" at bounding box center [644, 592] width 63 height 25
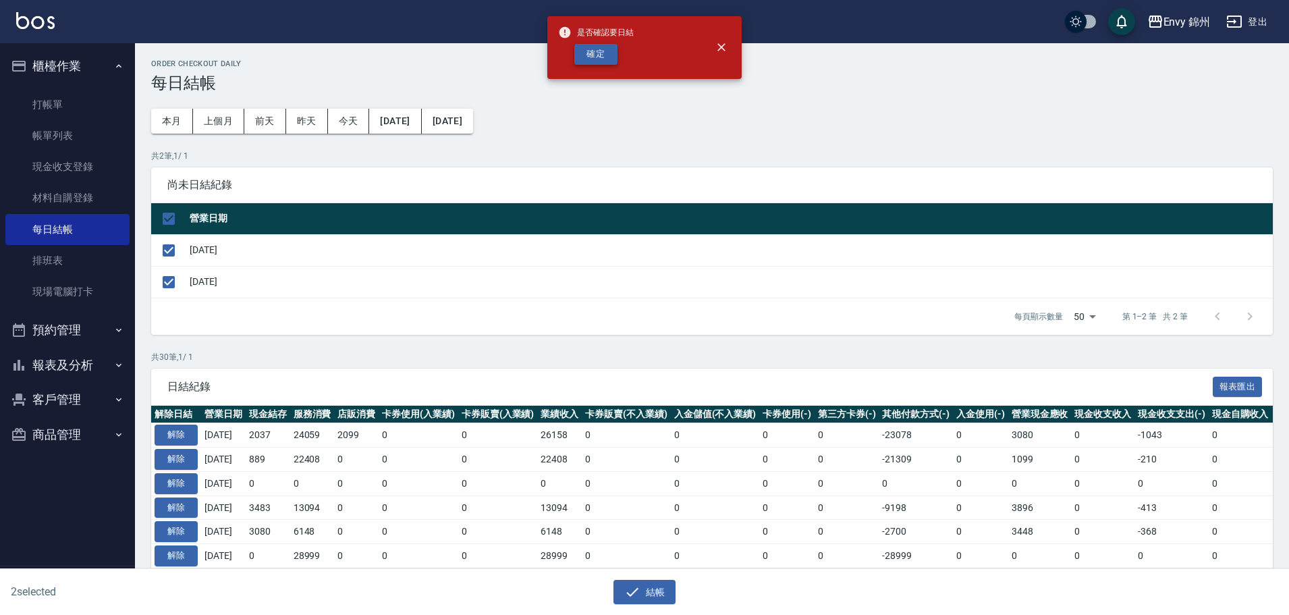
click at [591, 58] on button "確定" at bounding box center [595, 54] width 43 height 21
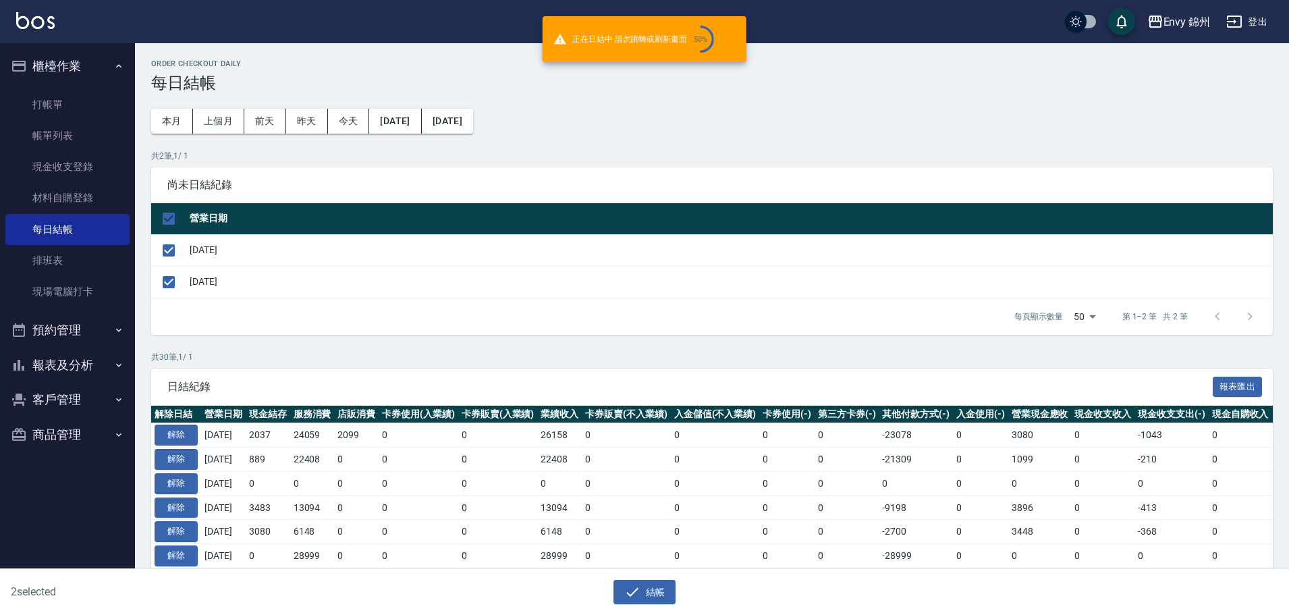
checkbox input "false"
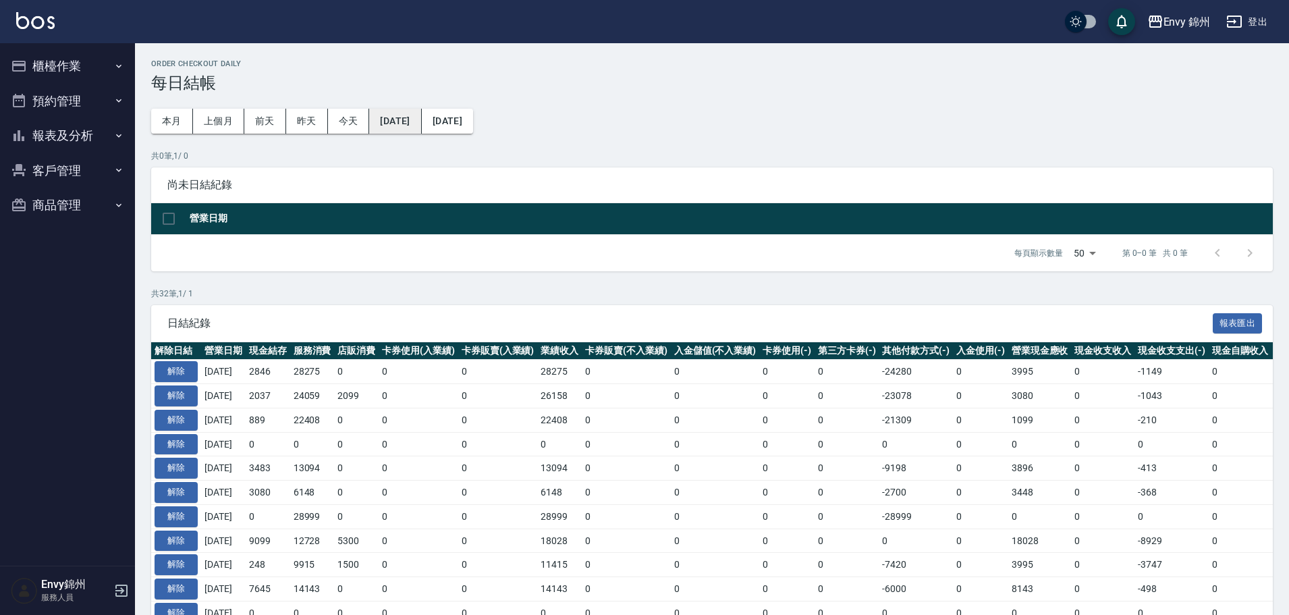
click at [421, 112] on button "[DATE]" at bounding box center [395, 121] width 52 height 25
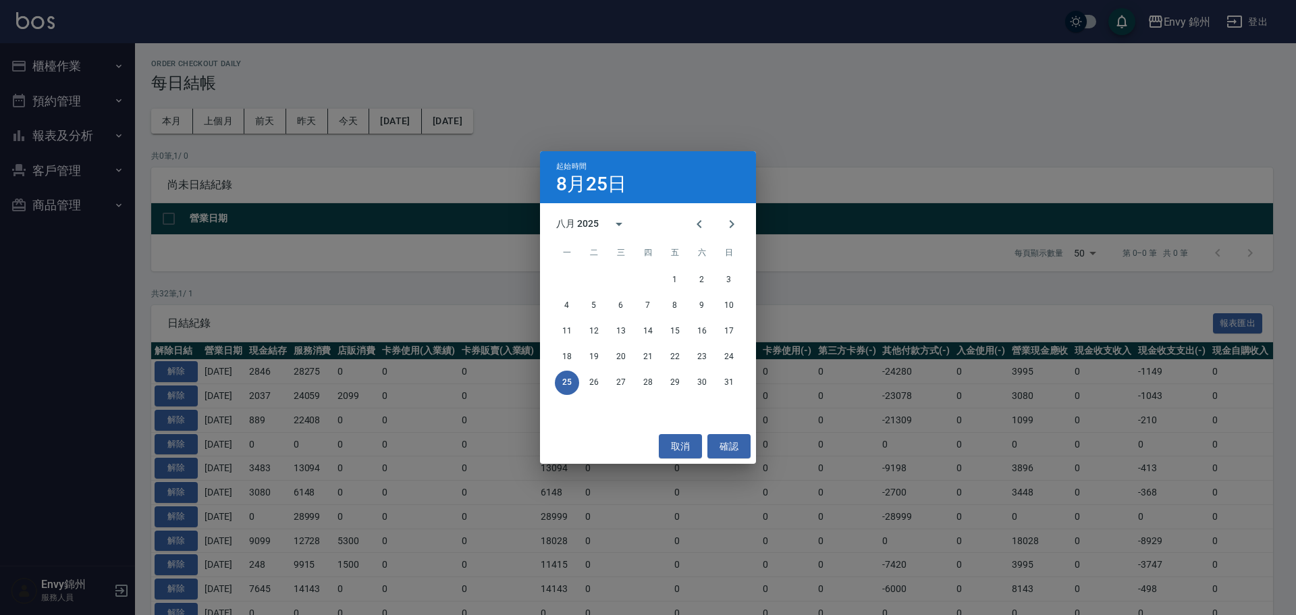
click at [749, 226] on div "八月 2025" at bounding box center [648, 224] width 216 height 20
click at [742, 227] on button "Next month" at bounding box center [731, 224] width 32 height 32
click at [625, 329] on button "17" at bounding box center [621, 331] width 24 height 24
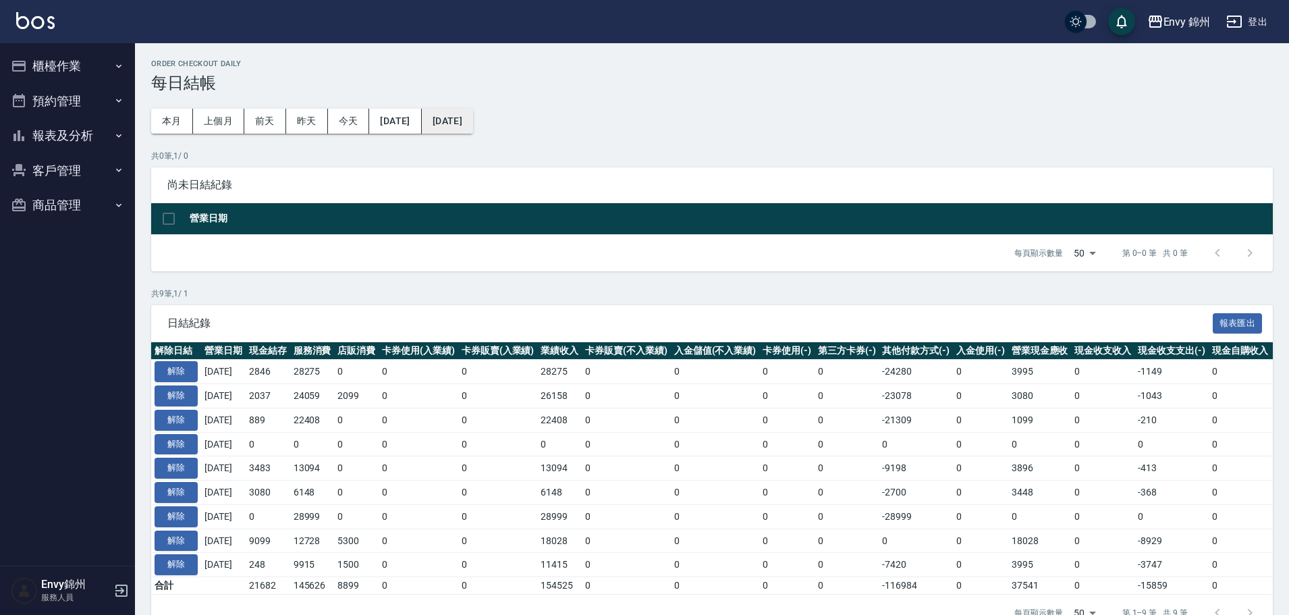
click at [473, 113] on button "[DATE]" at bounding box center [447, 121] width 51 height 25
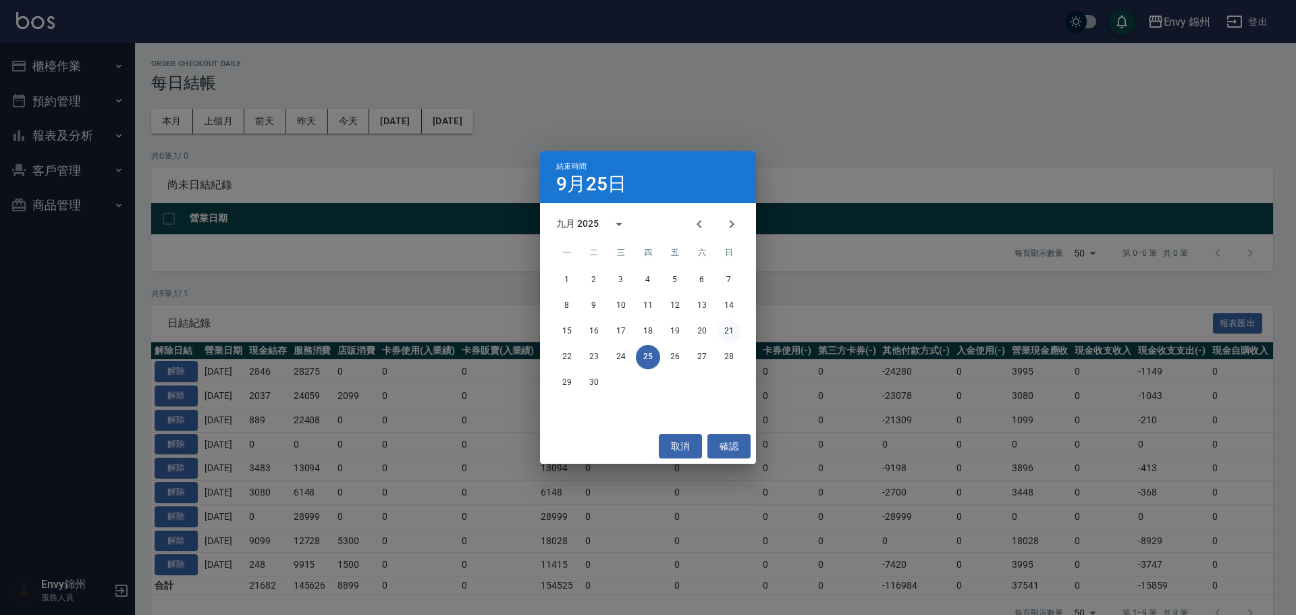
click at [734, 333] on button "21" at bounding box center [729, 331] width 24 height 24
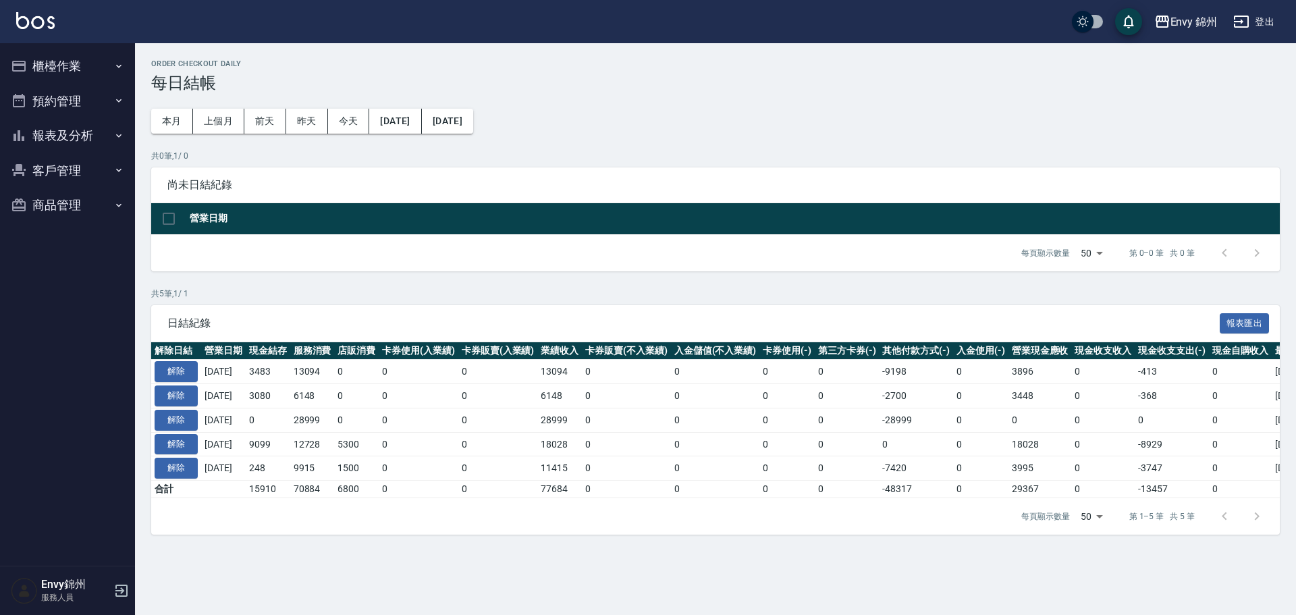
click at [84, 72] on button "櫃檯作業" at bounding box center [67, 66] width 124 height 35
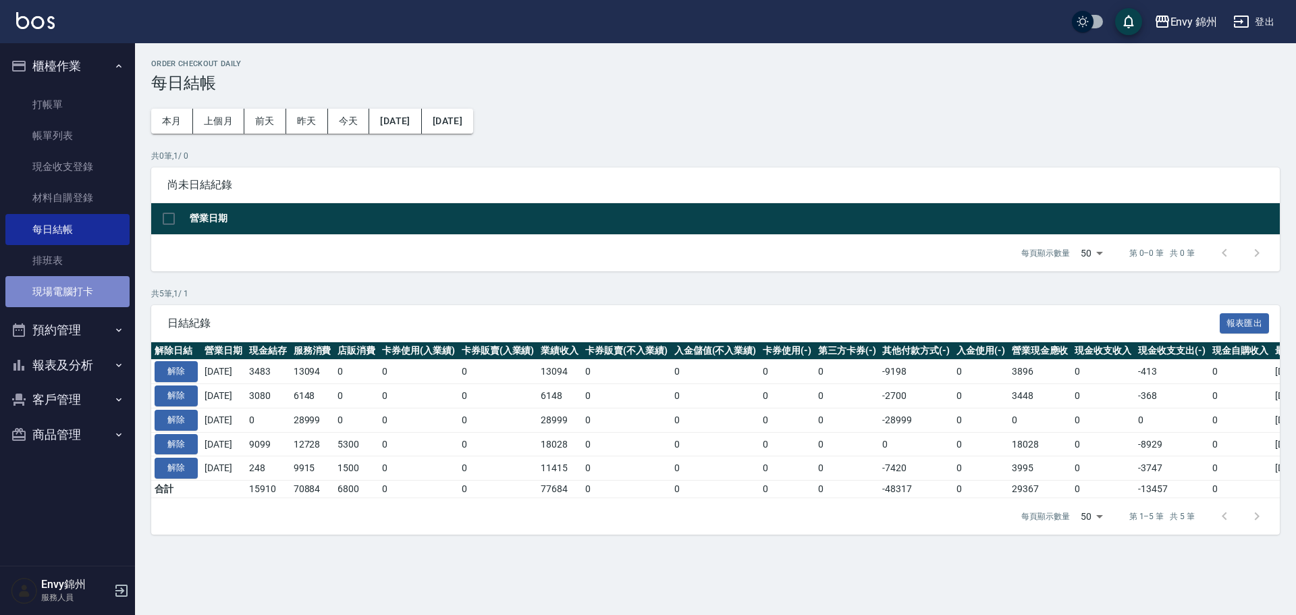
click at [64, 300] on link "現場電腦打卡" at bounding box center [67, 291] width 124 height 31
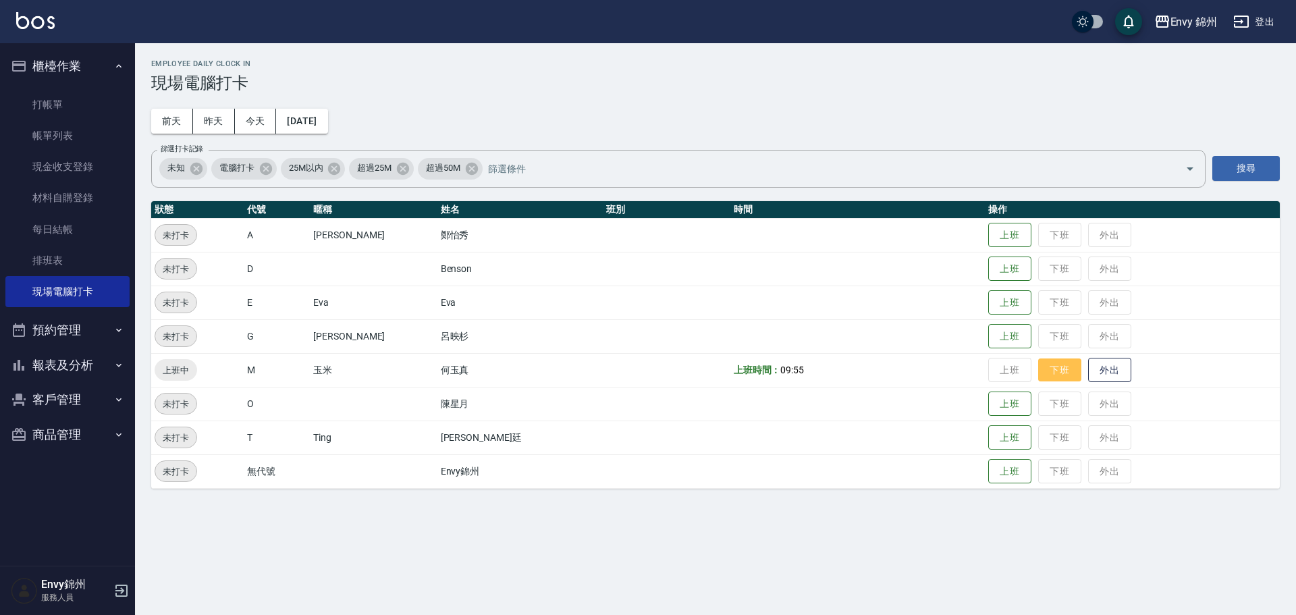
click at [1043, 368] on button "下班" at bounding box center [1059, 370] width 43 height 24
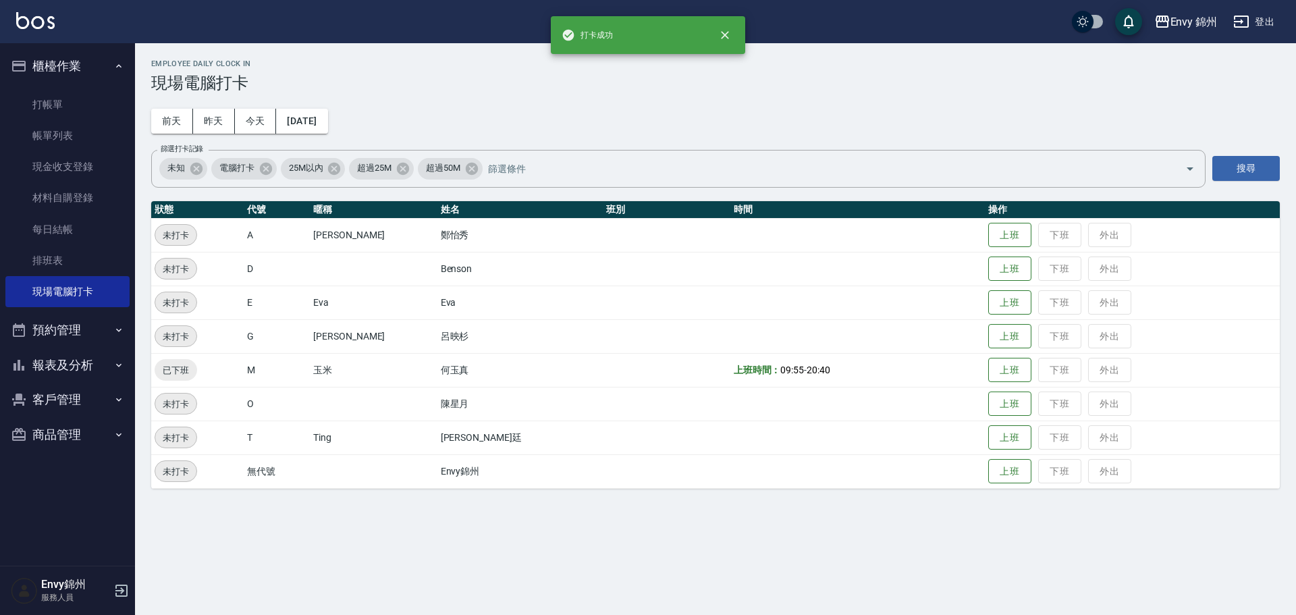
click at [1249, 20] on icon "button" at bounding box center [1241, 21] width 16 height 16
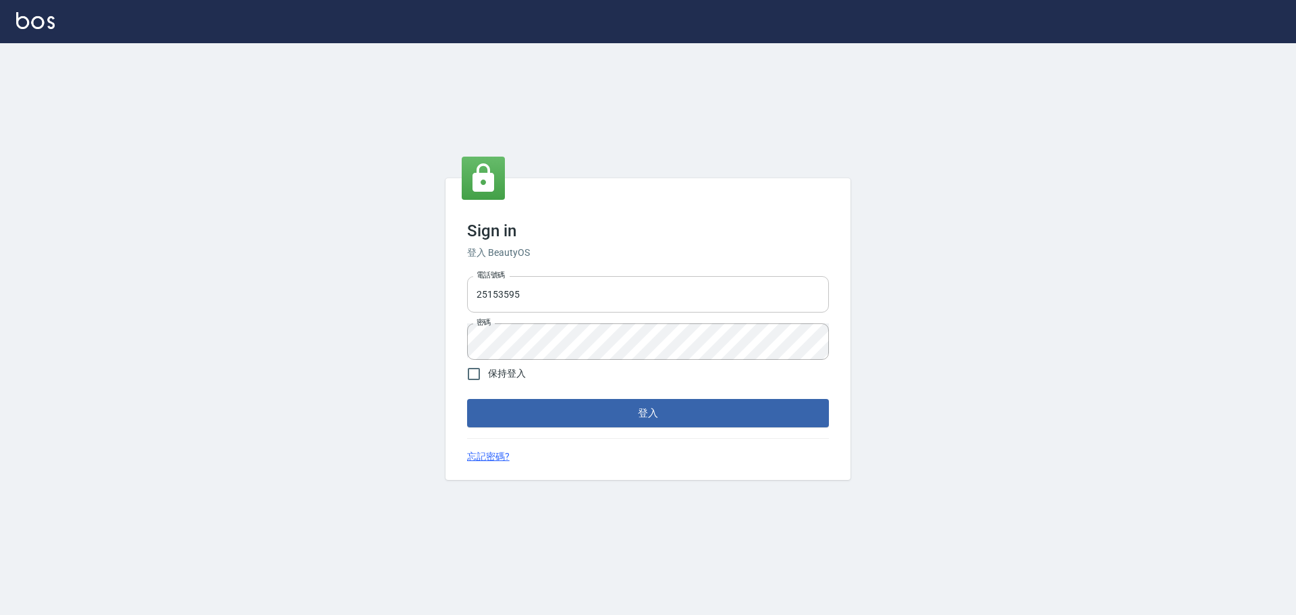
drag, startPoint x: 551, startPoint y: 294, endPoint x: 534, endPoint y: 291, distance: 17.2
click at [551, 294] on input "25153595" at bounding box center [648, 294] width 362 height 36
type input "9990001234567"
click at [586, 395] on form "電話號碼 [PHONE_NUMBER] 電話號碼 密碼 密碼 保持登入 登入" at bounding box center [648, 349] width 362 height 157
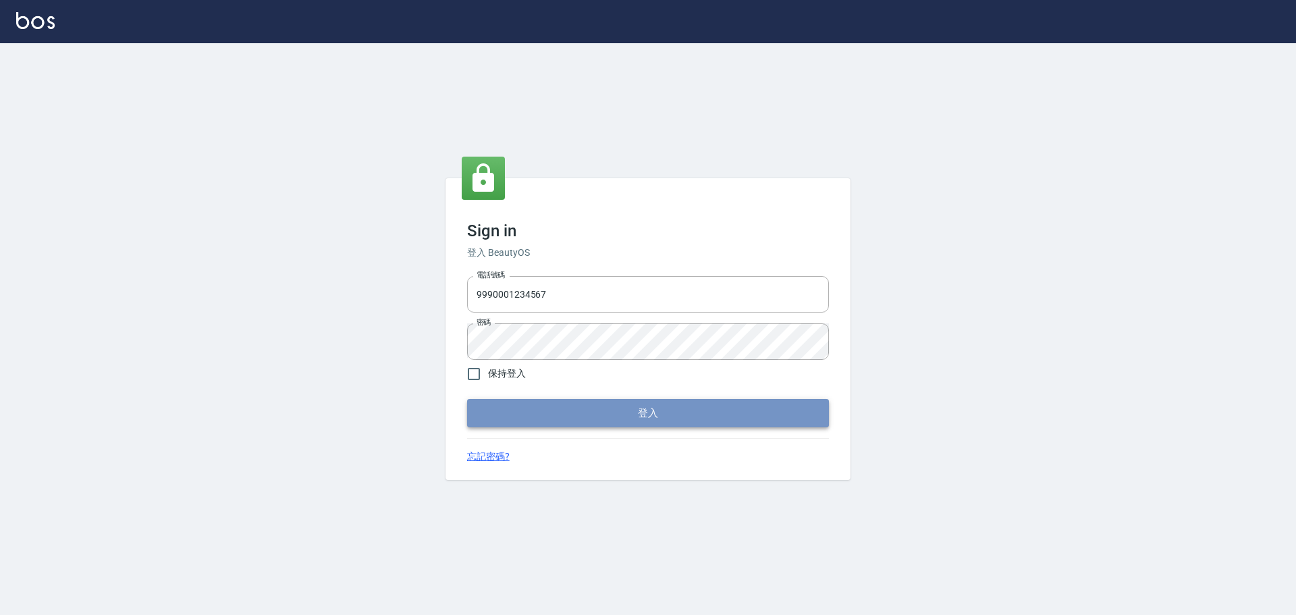
click at [590, 403] on button "登入" at bounding box center [648, 413] width 362 height 28
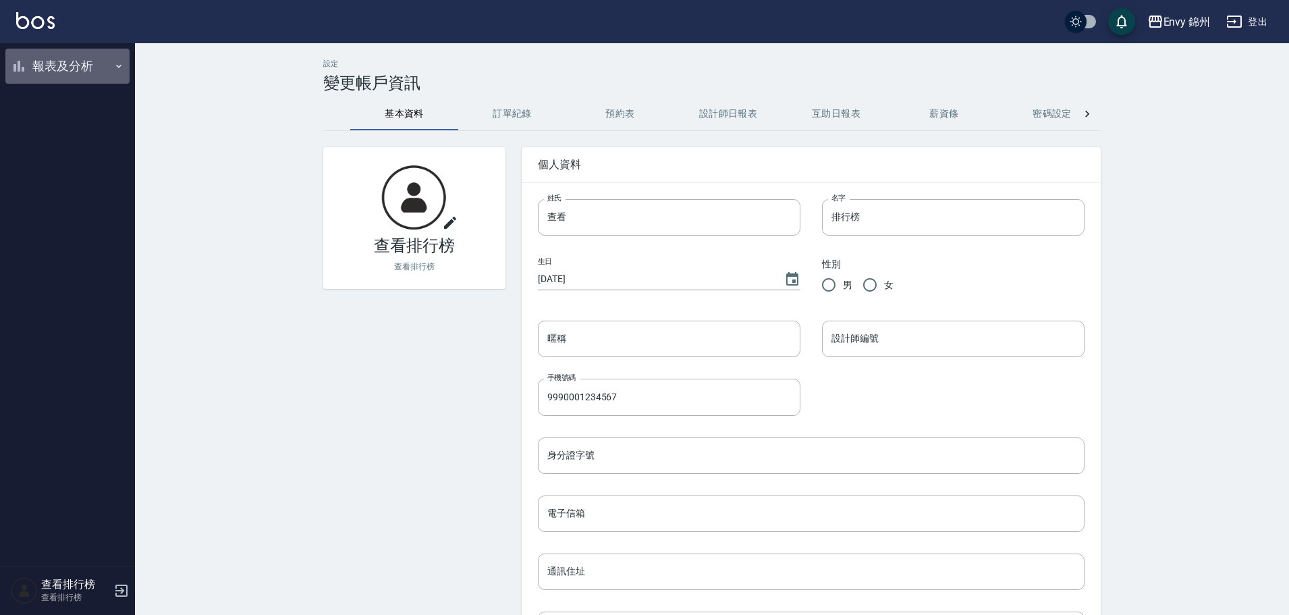
click at [43, 51] on button "報表及分析" at bounding box center [67, 66] width 124 height 35
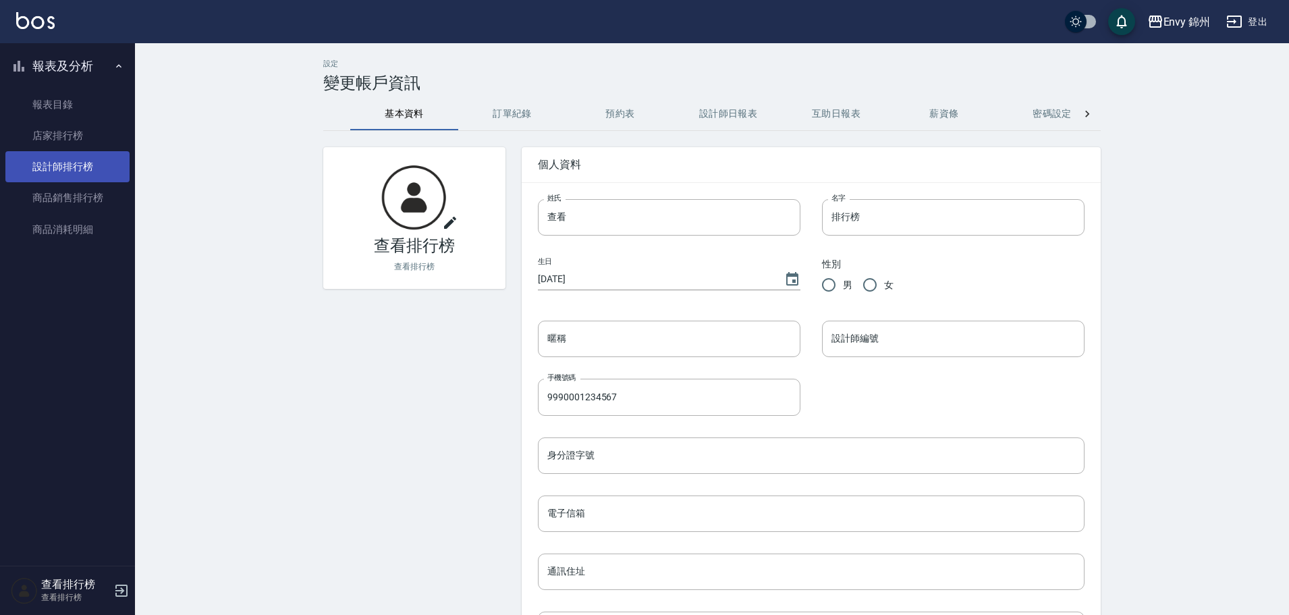
click at [97, 166] on link "設計師排行榜" at bounding box center [67, 166] width 124 height 31
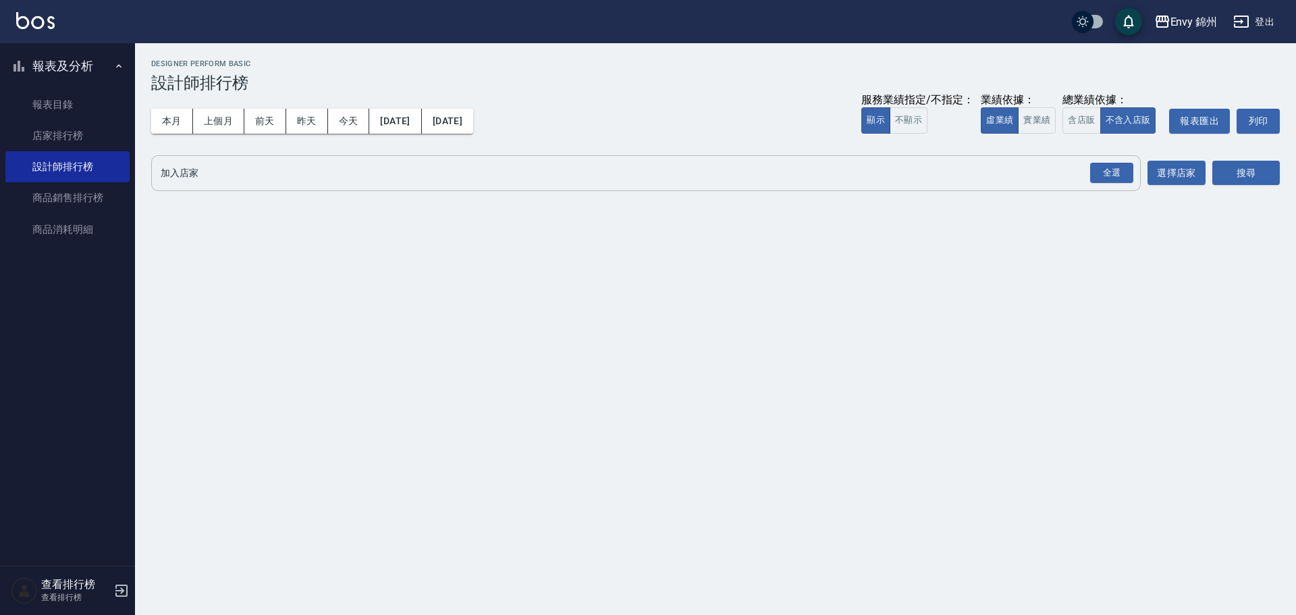
click at [1113, 160] on button "全選" at bounding box center [1111, 173] width 49 height 26
click at [337, 109] on div "本月 上個月 前天 昨天 今天 2025/09/01 2025/09/25 服務業績指定/不指定： 顯示 不顯示 業績依據： 虛業績 實業績 總業績依據： 含…" at bounding box center [715, 120] width 1128 height 57
click at [344, 119] on button "今天" at bounding box center [349, 121] width 42 height 25
click at [1122, 147] on div "本月 上個月 前天 昨天 今天 2025/09/25 2025/09/25 服務業績指定/不指定： 顯示 不顯示 業績依據： 虛業績 實業績 總業績依據： 含…" at bounding box center [715, 120] width 1128 height 57
click at [1118, 167] on div "全選" at bounding box center [1111, 173] width 43 height 21
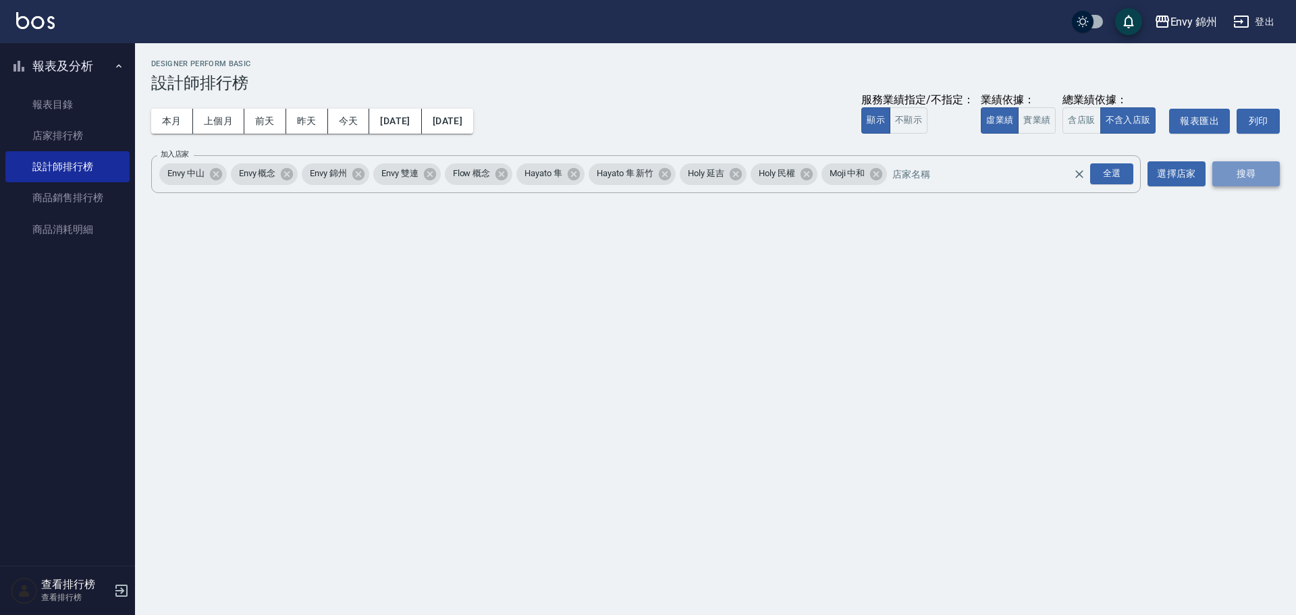
click at [1267, 172] on button "搜尋" at bounding box center [1245, 173] width 67 height 25
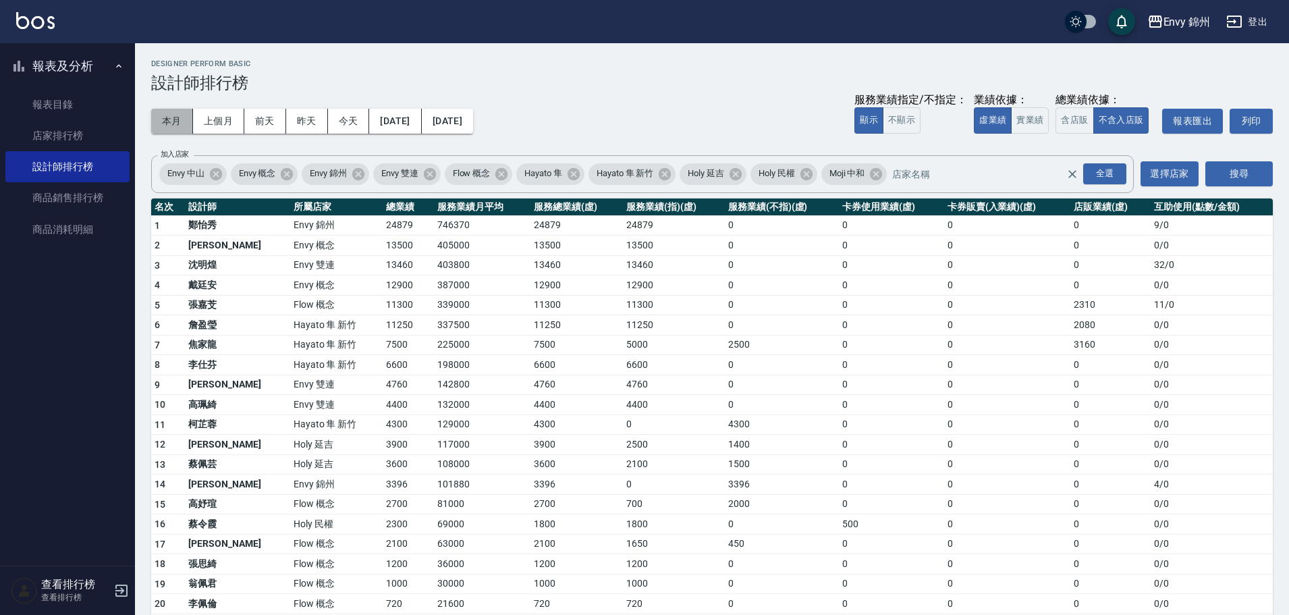
click at [180, 115] on button "本月" at bounding box center [172, 121] width 42 height 25
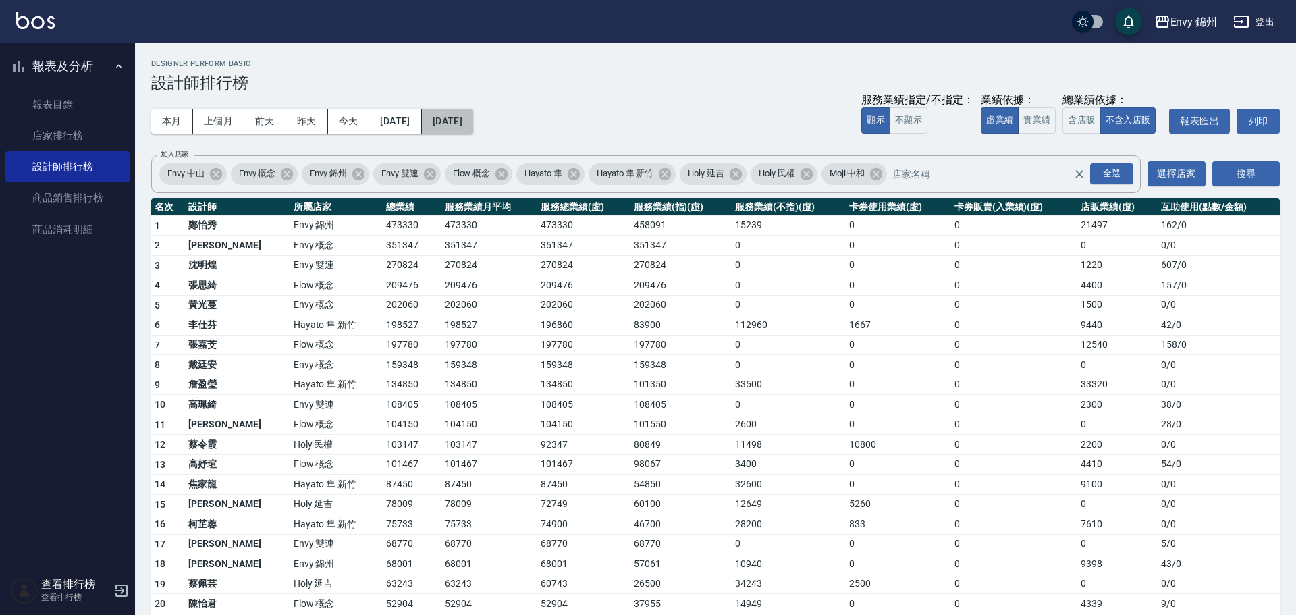
click at [473, 117] on button "2025/09/30" at bounding box center [447, 121] width 51 height 25
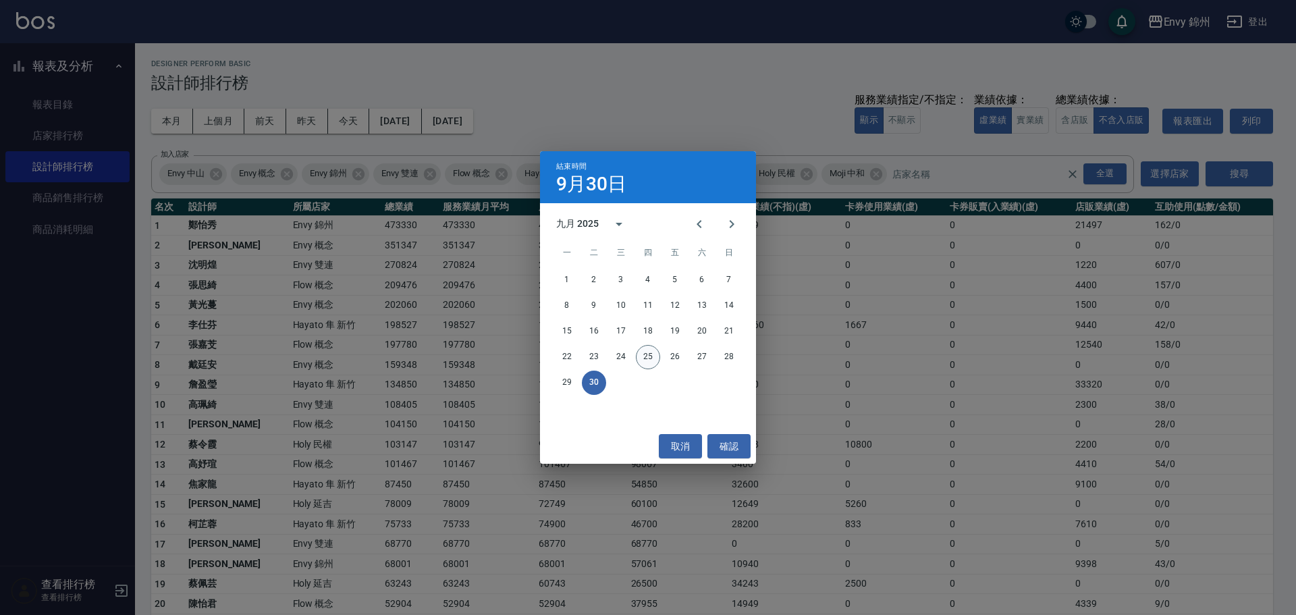
click at [653, 362] on button "25" at bounding box center [648, 357] width 24 height 24
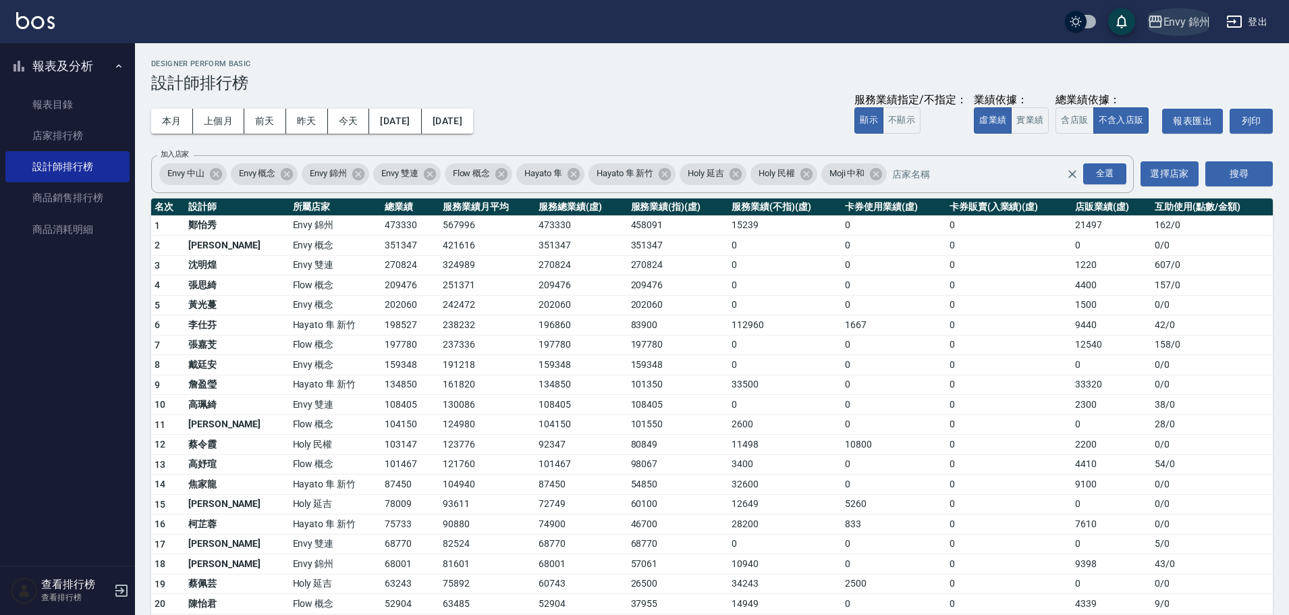
click at [1201, 25] on div "Envy 錦州" at bounding box center [1186, 21] width 47 height 17
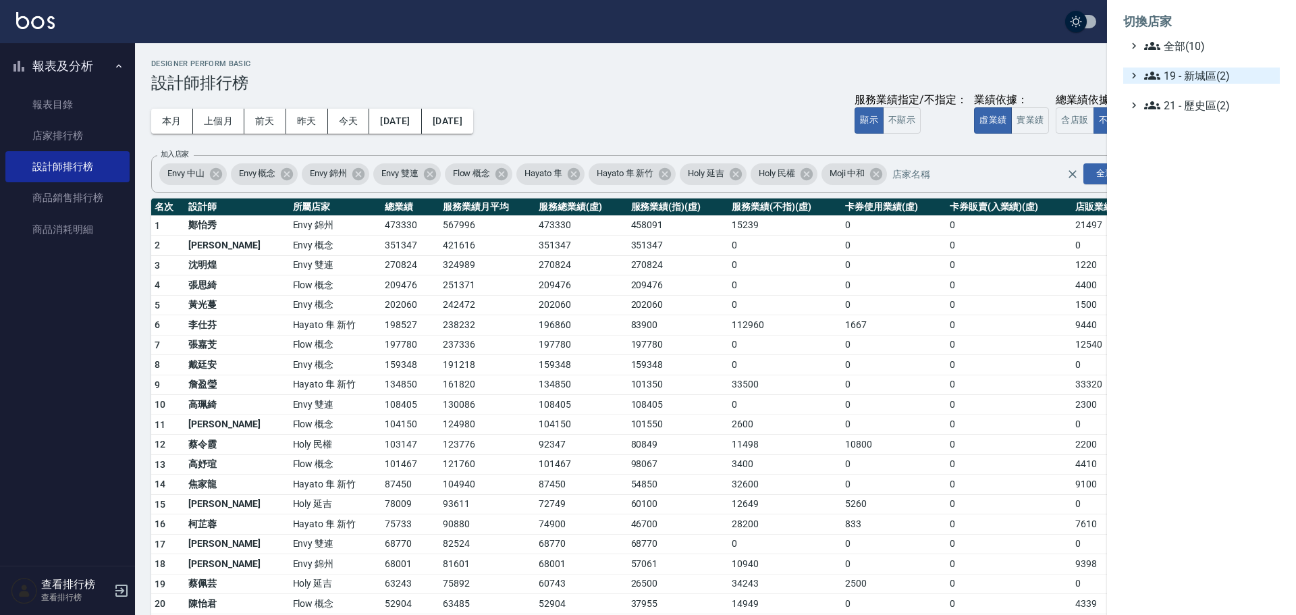
click at [1203, 78] on span "19 - 新城區(2)" at bounding box center [1209, 75] width 130 height 16
click at [1212, 94] on span "19.01 - [GEOGRAPHIC_DATA] (3)" at bounding box center [1215, 92] width 117 height 16
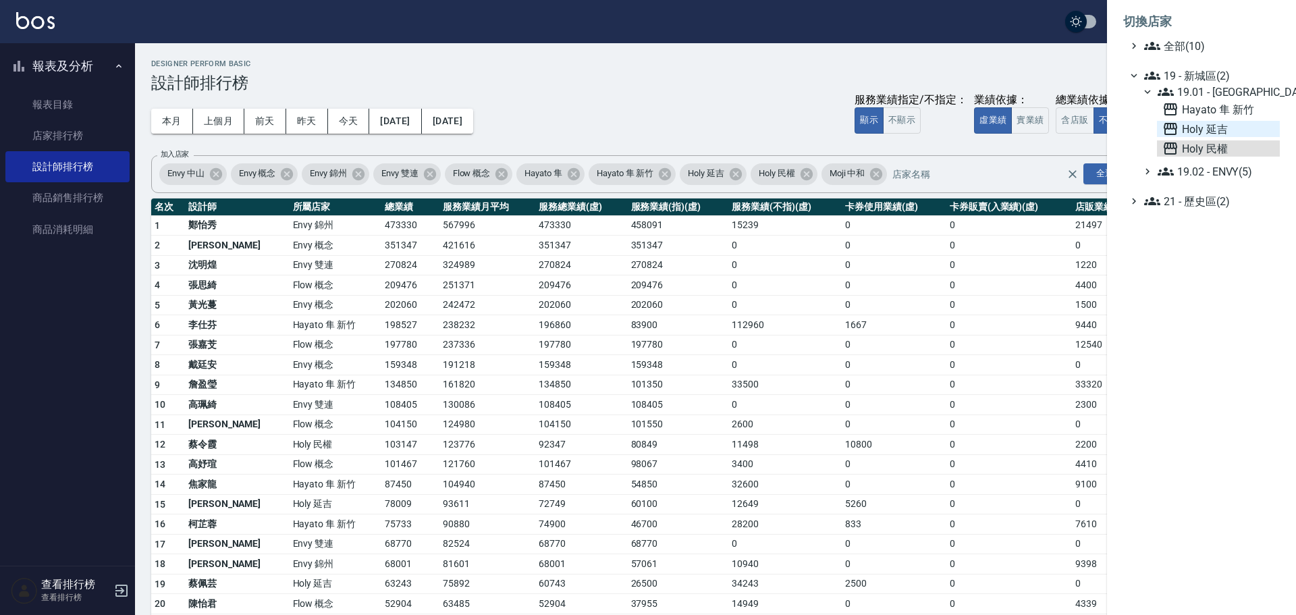
drag, startPoint x: 1220, startPoint y: 146, endPoint x: 1220, endPoint y: 131, distance: 14.8
click at [1220, 131] on div "Hayato 隼 新竹 Holy 延吉 Holy 民權" at bounding box center [1218, 128] width 123 height 55
click at [1220, 131] on span "Holy 延吉" at bounding box center [1218, 129] width 112 height 16
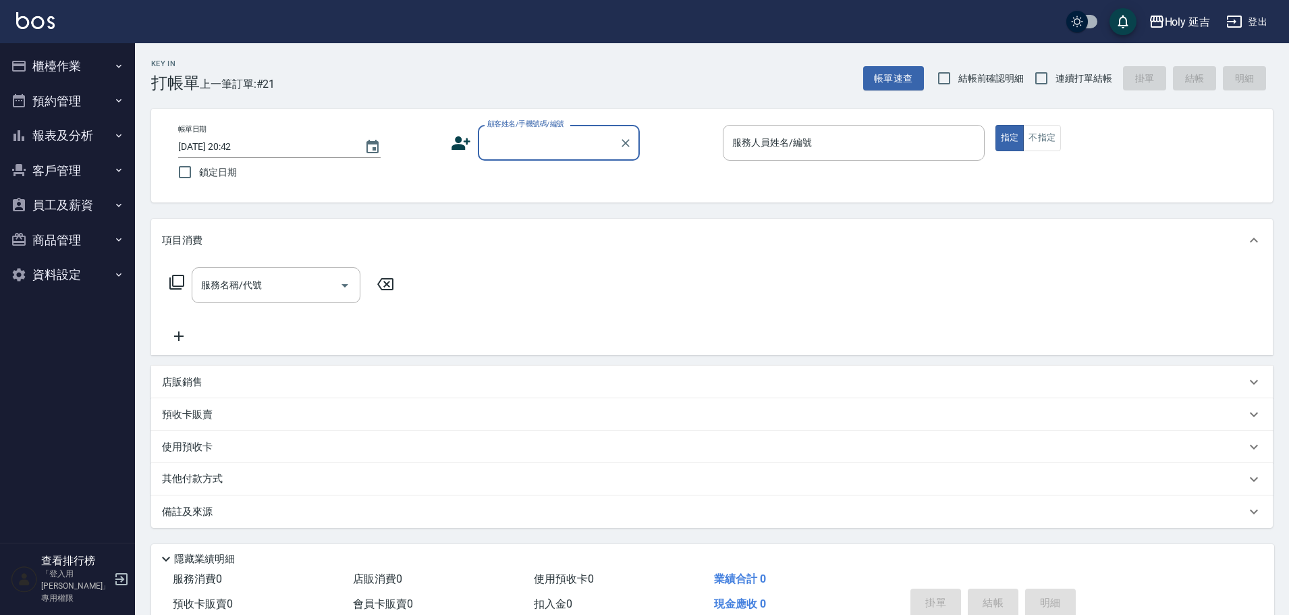
click at [94, 140] on button "報表及分析" at bounding box center [67, 135] width 124 height 35
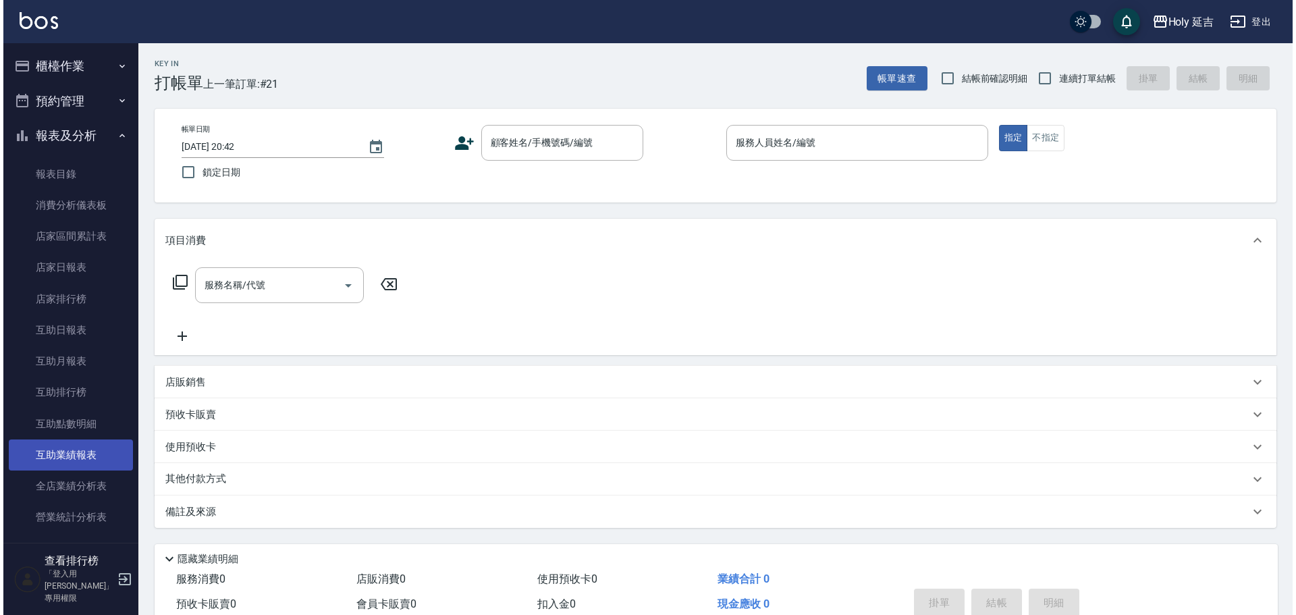
scroll to position [67, 0]
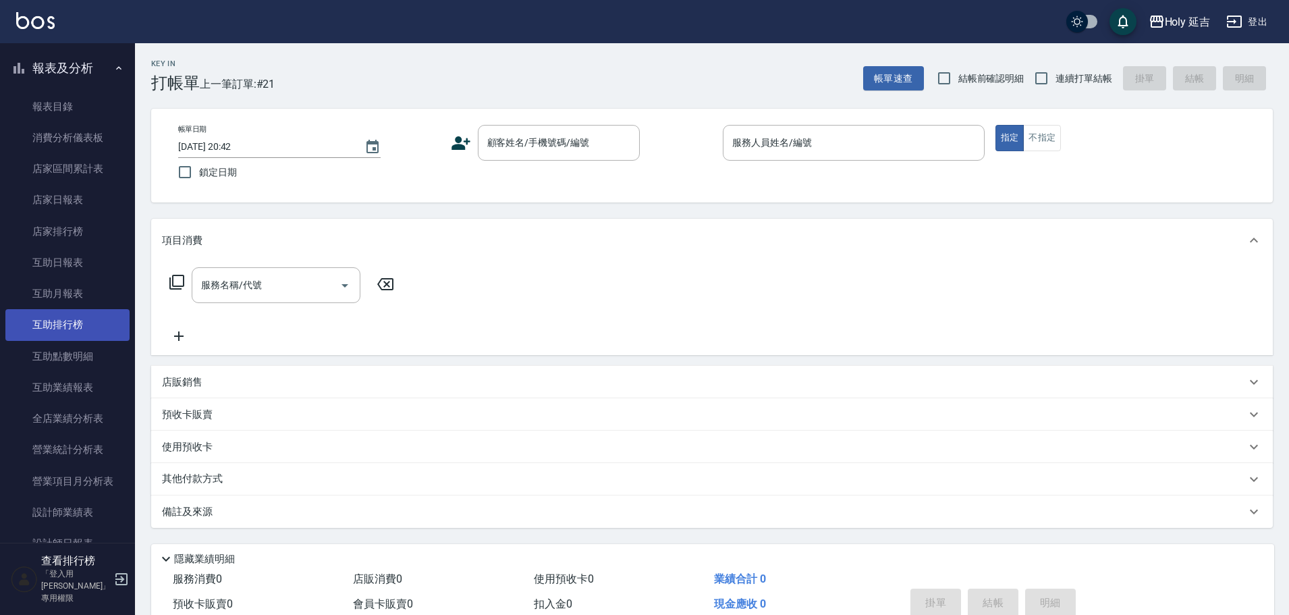
click at [78, 325] on link "互助排行榜" at bounding box center [67, 324] width 124 height 31
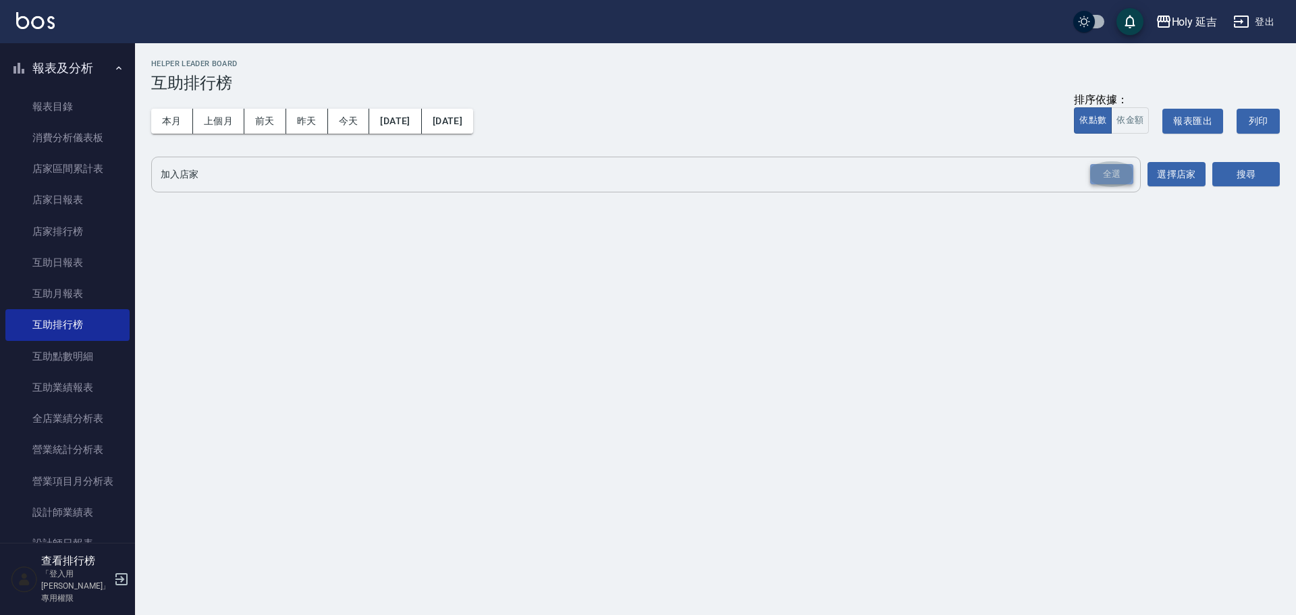
click at [1118, 179] on div "全選" at bounding box center [1111, 174] width 43 height 21
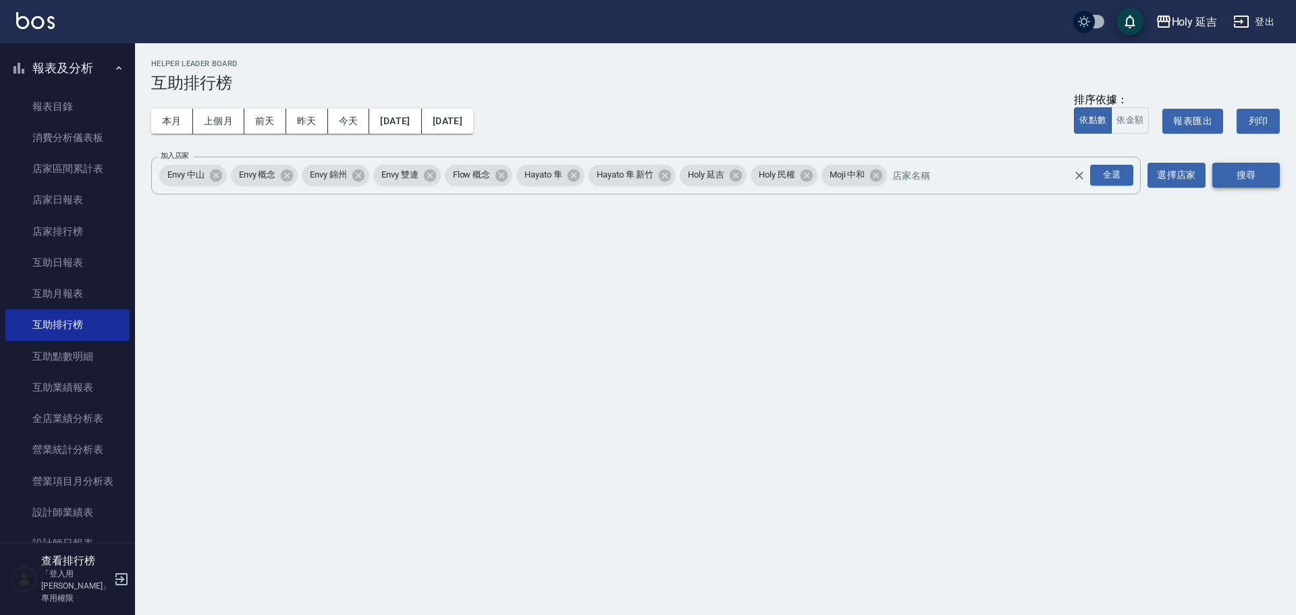
click at [1273, 170] on button "搜尋" at bounding box center [1245, 175] width 67 height 25
drag, startPoint x: 1267, startPoint y: 171, endPoint x: 1255, endPoint y: 172, distance: 12.2
click at [1266, 172] on button "搜尋" at bounding box center [1245, 175] width 67 height 25
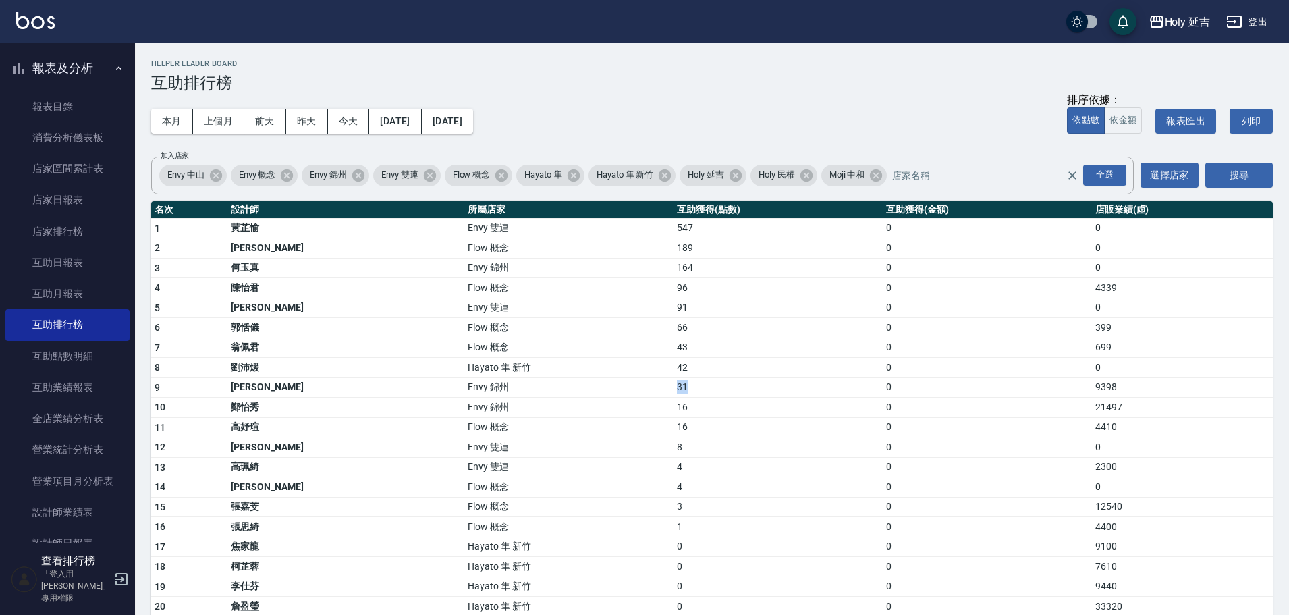
drag, startPoint x: 584, startPoint y: 387, endPoint x: 667, endPoint y: 385, distance: 82.3
click at [667, 385] on tr "9 [PERSON_NAME] Envy 錦州 31 0 9398" at bounding box center [712, 387] width 1122 height 20
click at [673, 386] on td "31" at bounding box center [777, 387] width 209 height 20
drag, startPoint x: 666, startPoint y: 384, endPoint x: 646, endPoint y: 386, distance: 20.3
click at [673, 385] on td "31" at bounding box center [777, 387] width 209 height 20
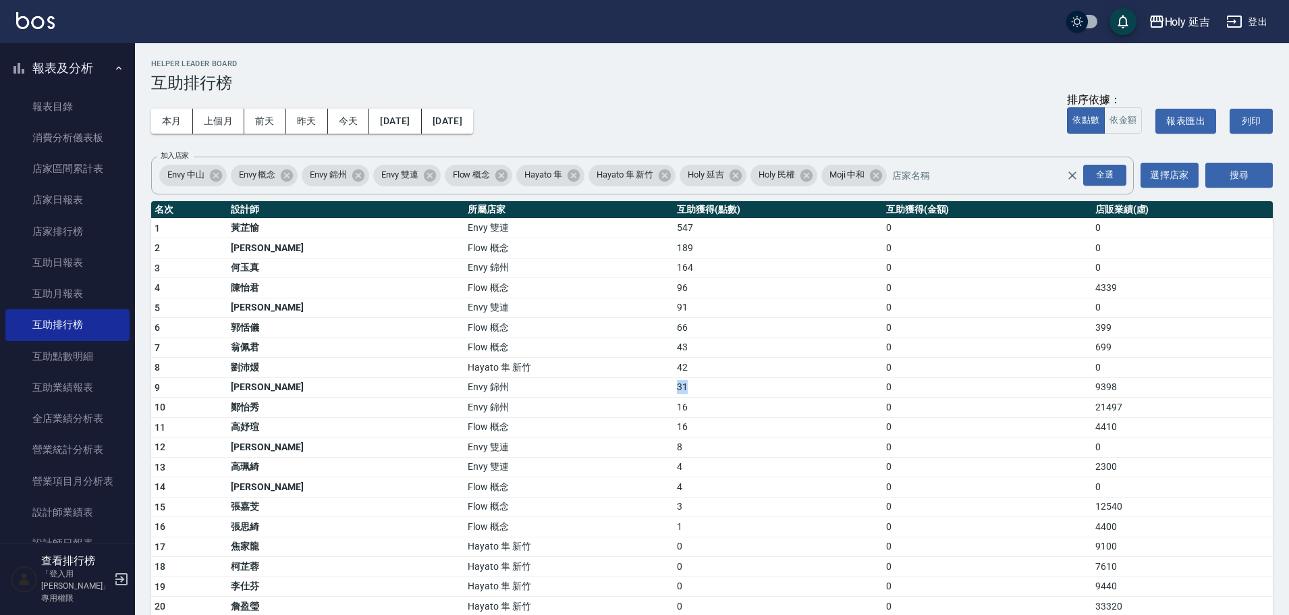
click at [551, 383] on td "Envy 錦州" at bounding box center [568, 387] width 209 height 20
click at [730, 381] on td "31" at bounding box center [777, 387] width 209 height 20
drag, startPoint x: 615, startPoint y: 377, endPoint x: 584, endPoint y: 383, distance: 32.2
click at [584, 383] on tr "9 [PERSON_NAME] Envy 錦州 31 0 9398" at bounding box center [712, 387] width 1122 height 20
click at [547, 397] on td "Envy 錦州" at bounding box center [568, 407] width 209 height 20
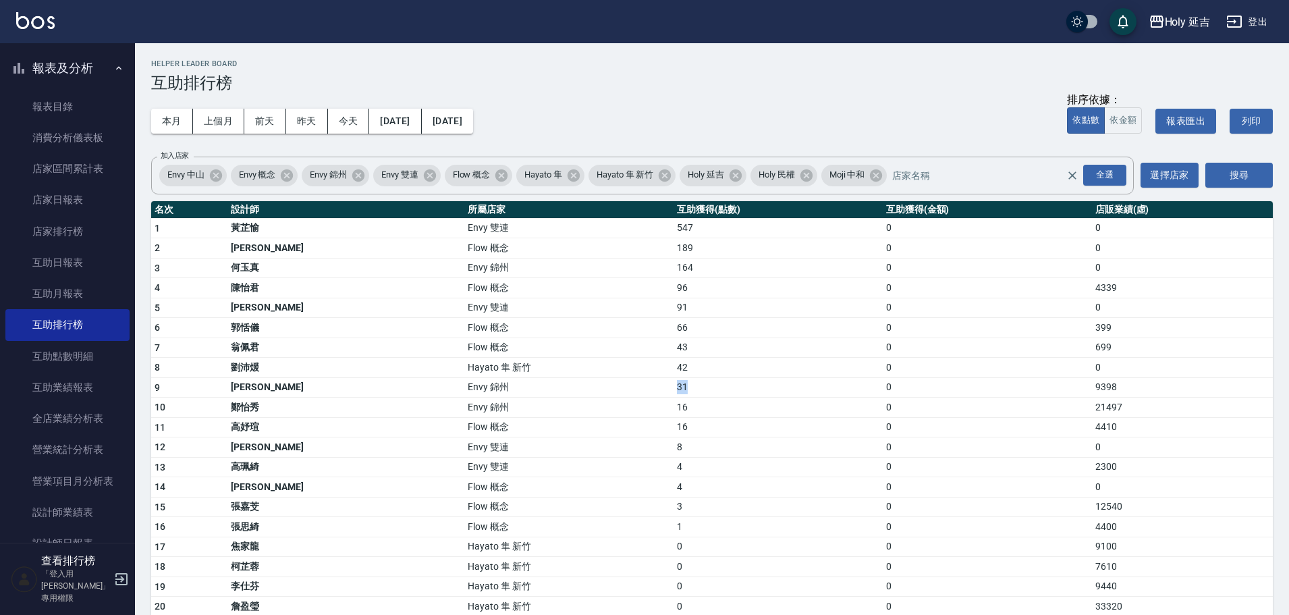
drag, startPoint x: 565, startPoint y: 386, endPoint x: 785, endPoint y: 385, distance: 220.0
click at [777, 385] on tr "9 [PERSON_NAME] Envy 錦州 31 0 9398" at bounding box center [712, 387] width 1122 height 20
click at [1186, 22] on div "Holy 延吉" at bounding box center [1188, 21] width 46 height 17
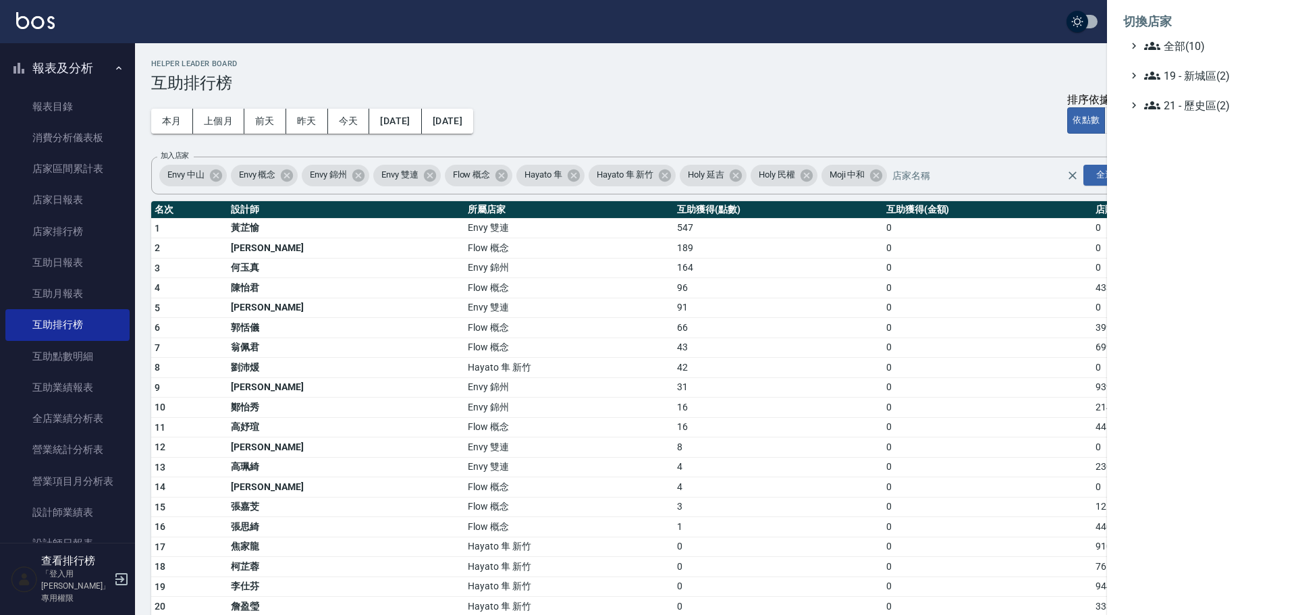
click at [1184, 63] on ul "全部(10) 19 - 新城區(2) 21 - 歷史區(2)" at bounding box center [1201, 76] width 157 height 76
click at [1192, 67] on ul "全部(10) 19 - 新城區(2) 21 - 歷史區(2)" at bounding box center [1201, 76] width 157 height 76
click at [1204, 84] on ul "全部(10) 19 - 新城區(2) 21 - 歷史區(2)" at bounding box center [1201, 76] width 157 height 76
click at [1207, 72] on span "19 - 新城區(2)" at bounding box center [1209, 75] width 130 height 16
click at [1029, 59] on div at bounding box center [648, 307] width 1296 height 615
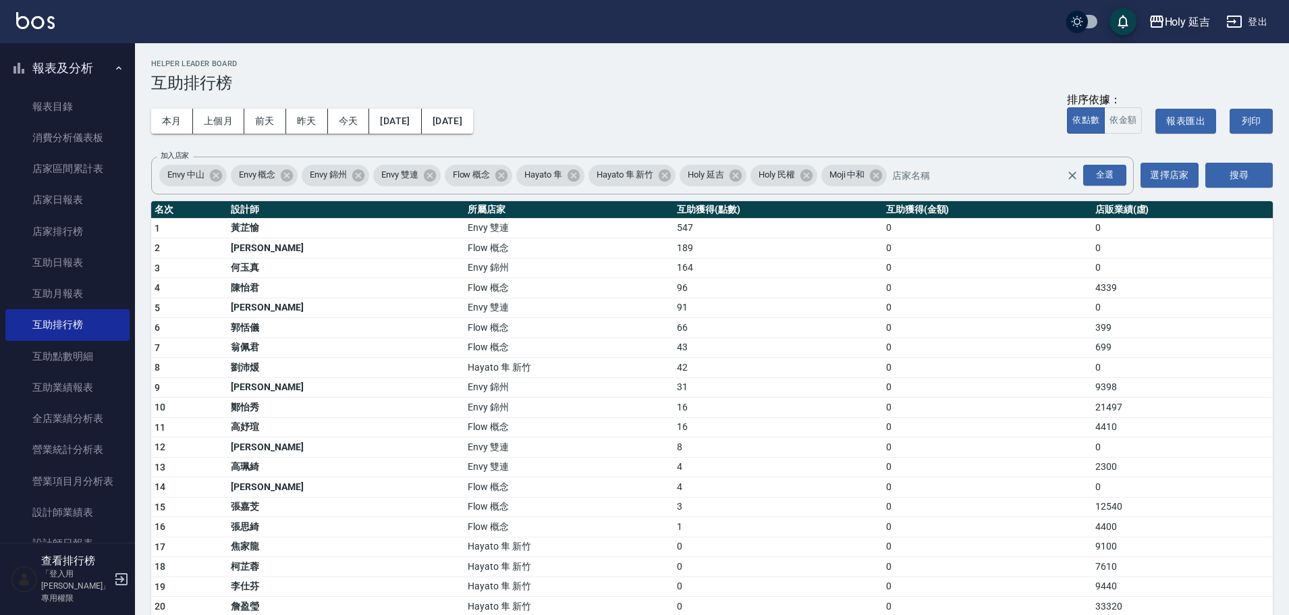
click at [1203, 29] on div "Holy 延吉" at bounding box center [1188, 21] width 46 height 17
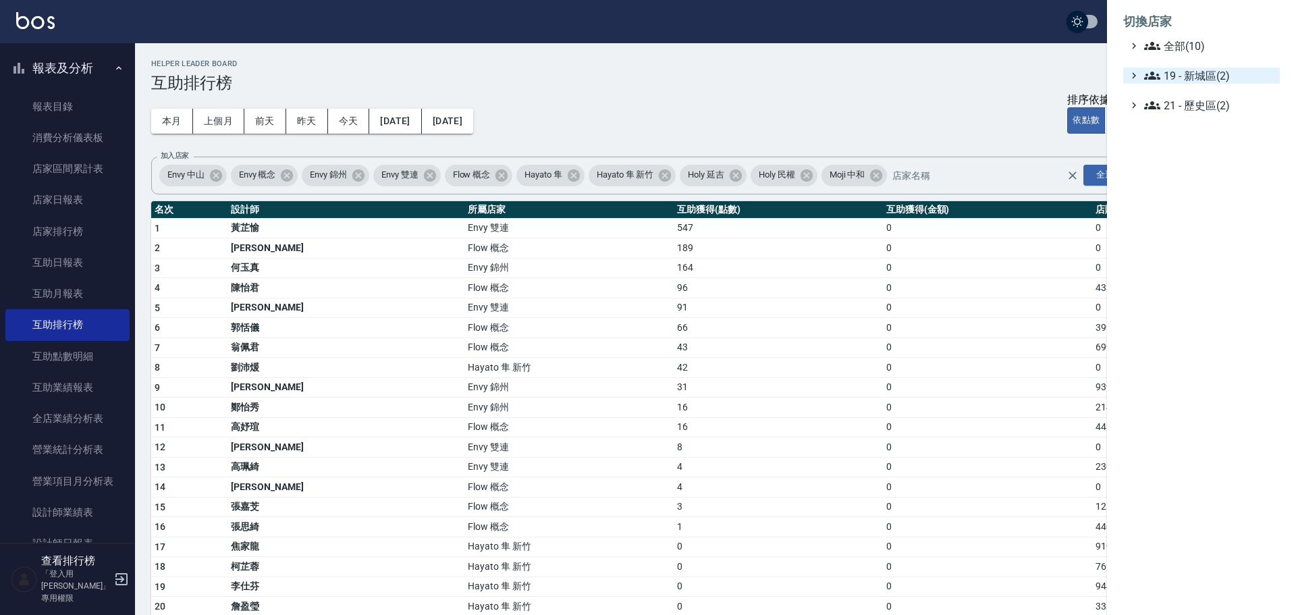
click at [1199, 75] on span "19 - 新城區(2)" at bounding box center [1209, 75] width 130 height 16
click at [1203, 113] on span "19.02 - ENVY(5)" at bounding box center [1215, 115] width 117 height 16
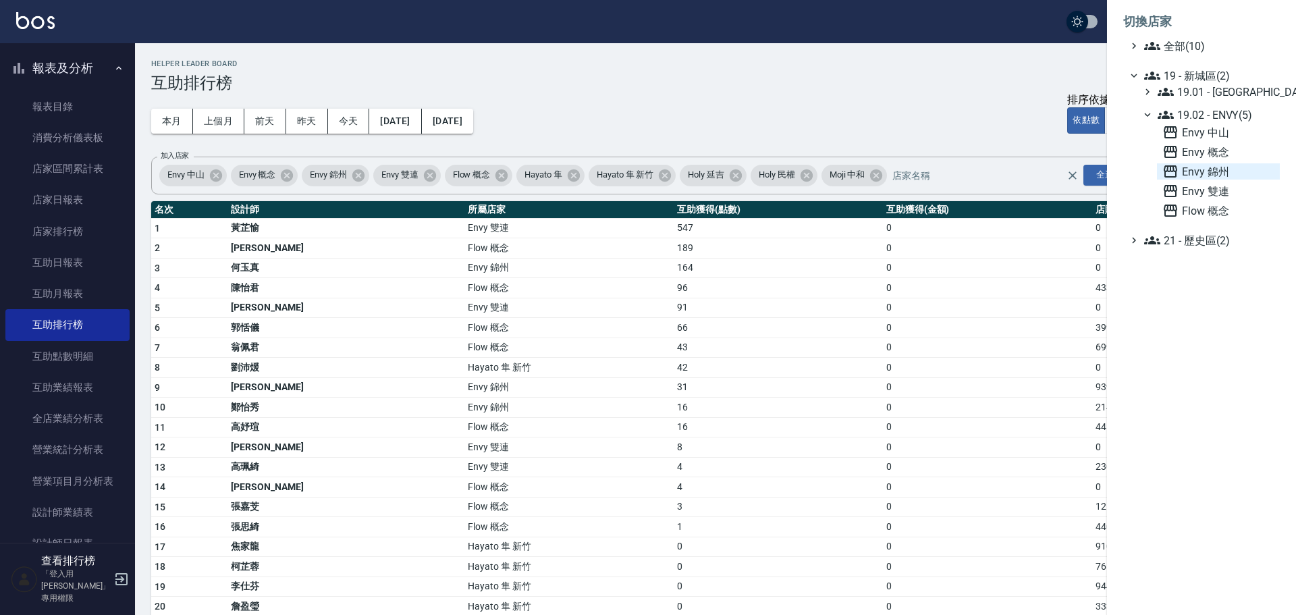
click at [1211, 176] on span "Envy 錦州" at bounding box center [1218, 171] width 112 height 16
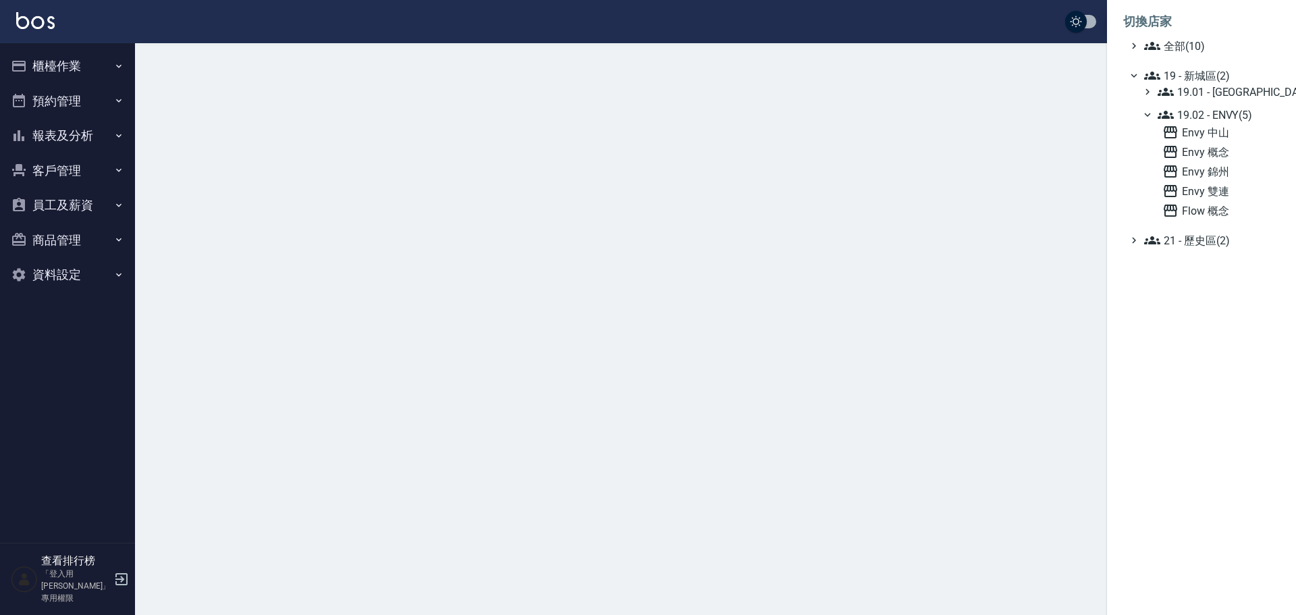
click at [923, 98] on div at bounding box center [648, 307] width 1296 height 615
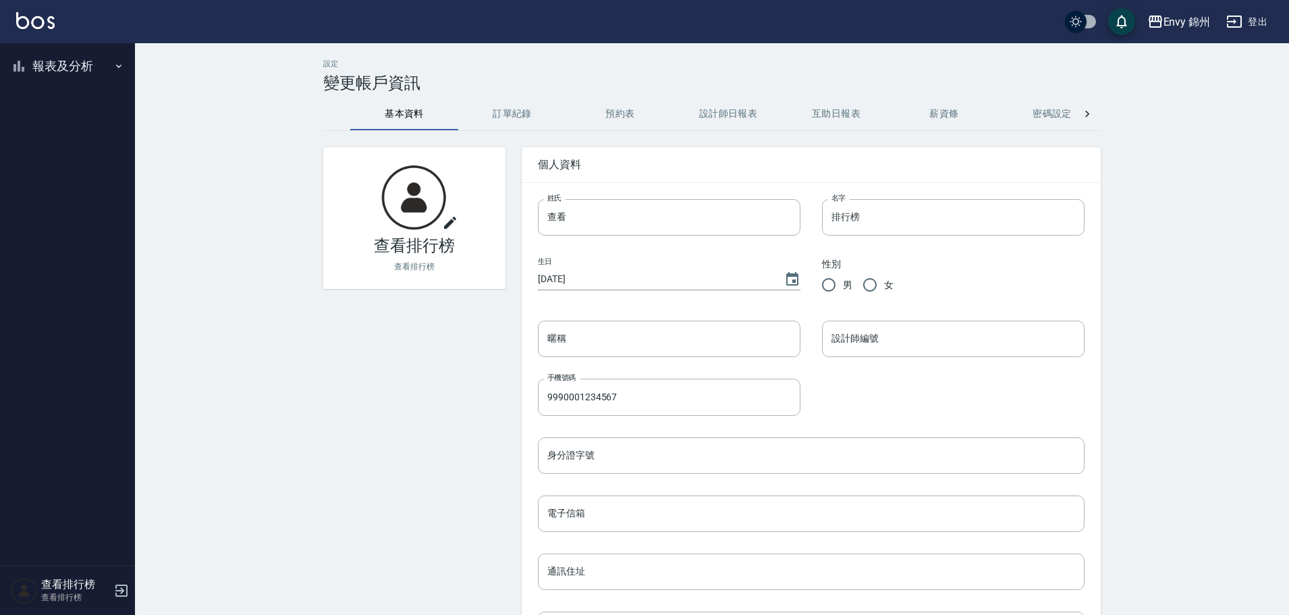
drag, startPoint x: 7, startPoint y: 87, endPoint x: 27, endPoint y: 77, distance: 22.6
click at [7, 87] on ul "報表及分析 報表目錄 店家排行榜 設計師排行榜 商品銷售排行榜 商品消耗明細" at bounding box center [67, 66] width 124 height 46
click at [49, 74] on button "報表及分析" at bounding box center [67, 66] width 124 height 35
click at [76, 138] on link "店家排行榜" at bounding box center [67, 135] width 124 height 31
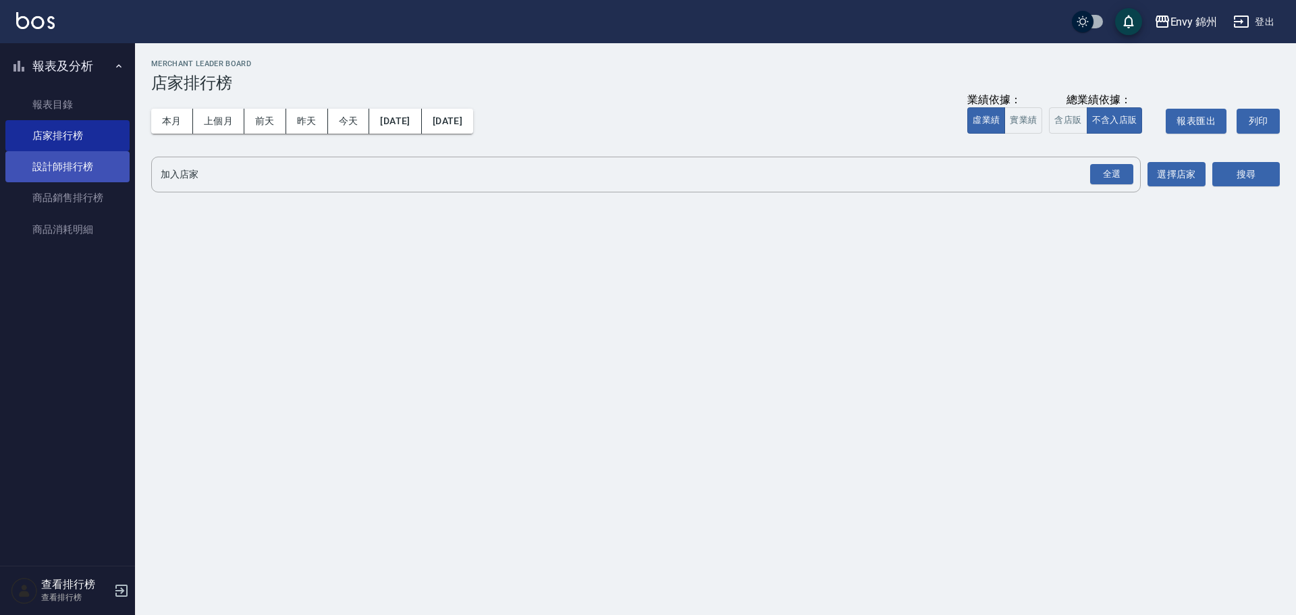
click at [76, 160] on link "設計師排行榜" at bounding box center [67, 166] width 124 height 31
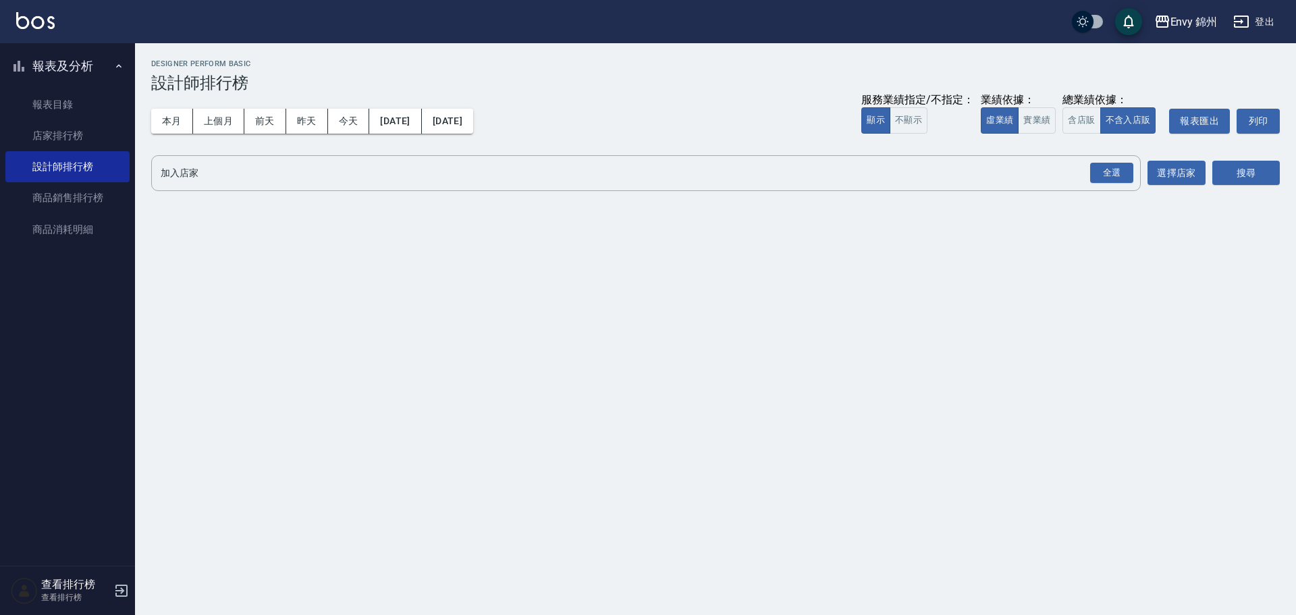
click at [1252, 20] on button "登出" at bounding box center [1254, 21] width 52 height 25
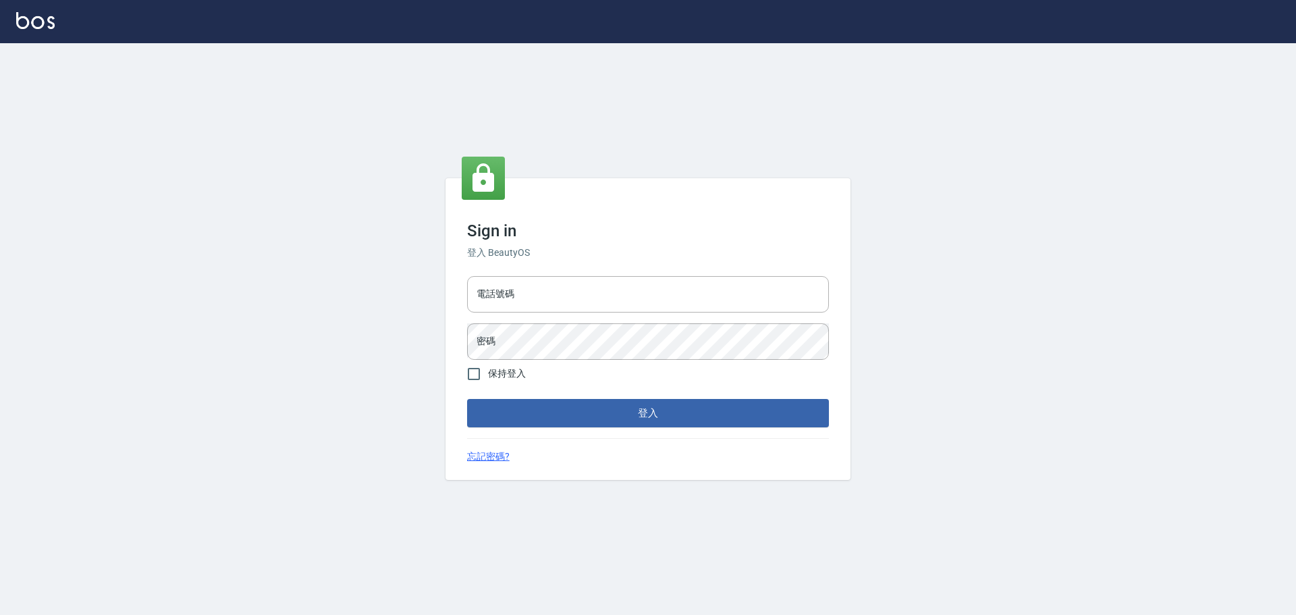
type input "9990001234567"
